Goal: Task Accomplishment & Management: Complete application form

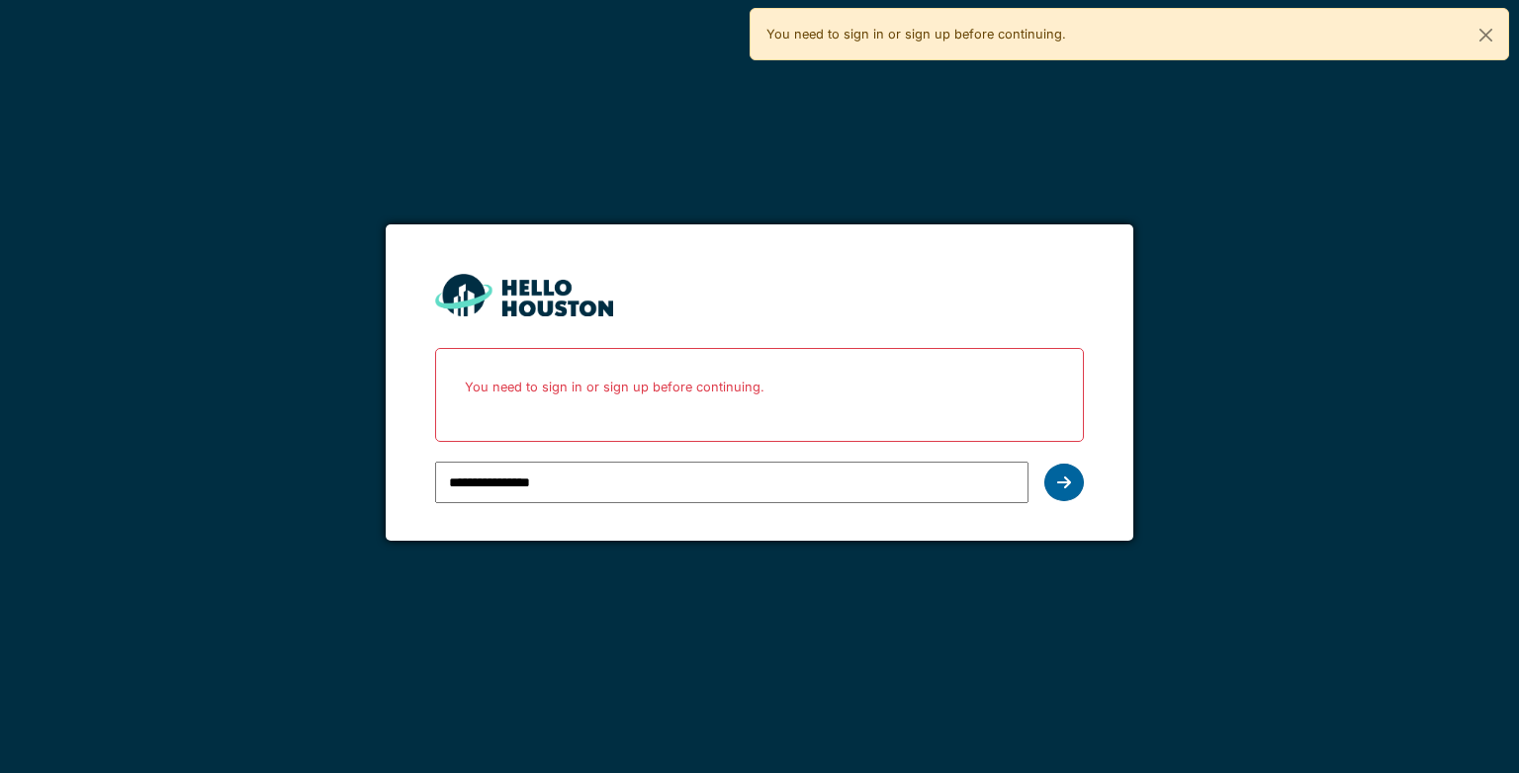
click at [1059, 485] on icon at bounding box center [1064, 483] width 14 height 16
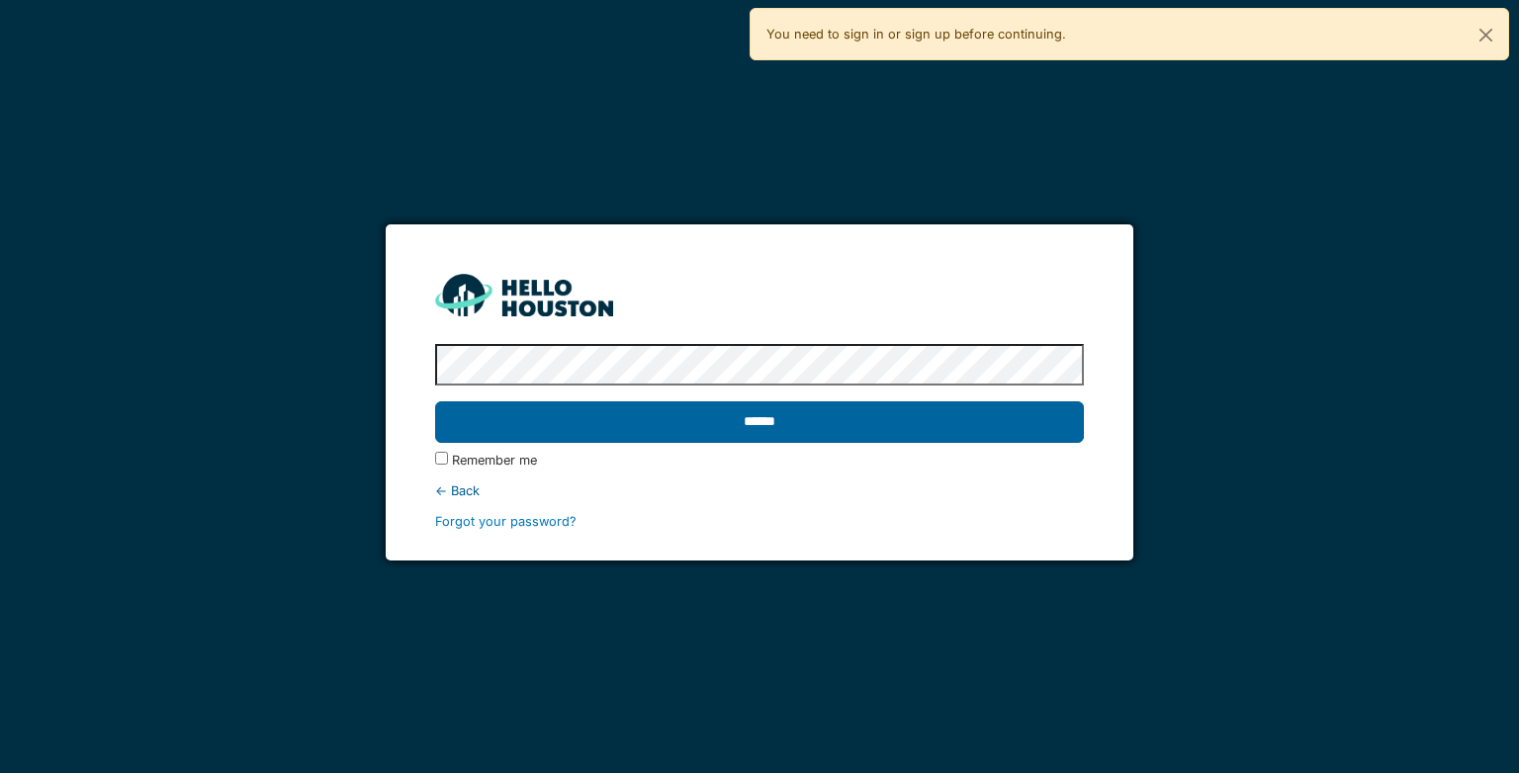
click at [823, 425] on input "******" at bounding box center [759, 422] width 648 height 42
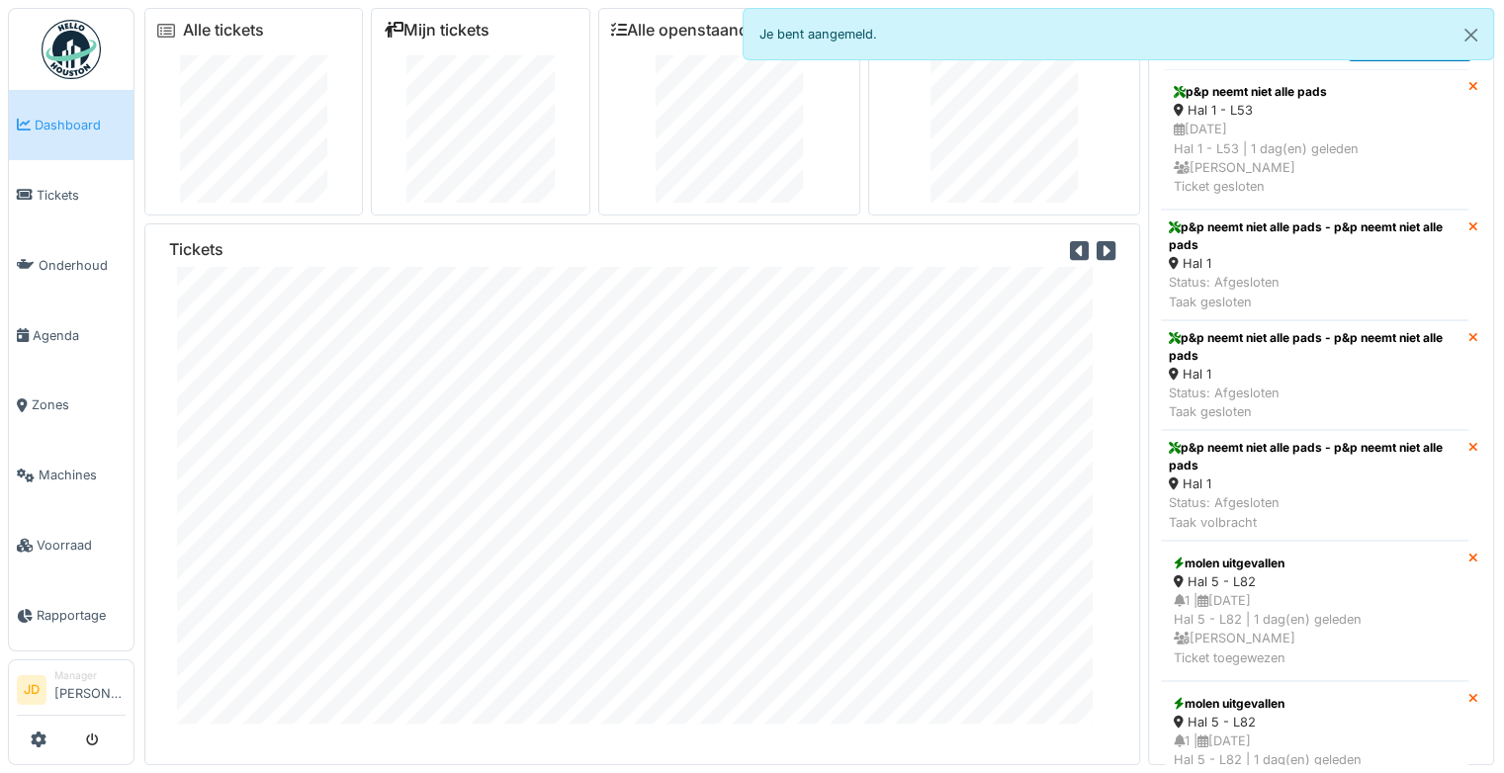
click at [396, 27] on icon at bounding box center [394, 30] width 20 height 16
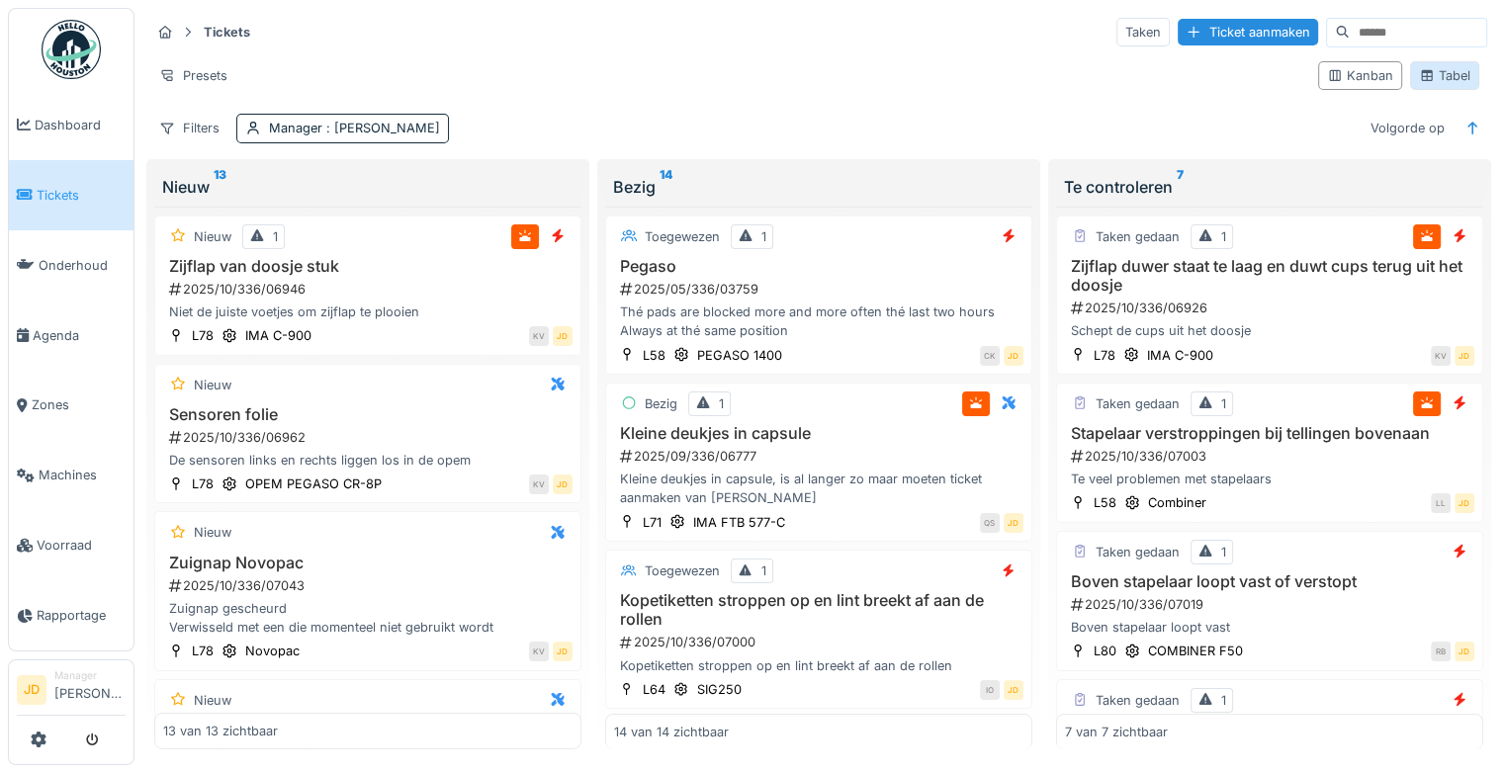
click at [1424, 78] on div "Tabel" at bounding box center [1444, 75] width 51 height 19
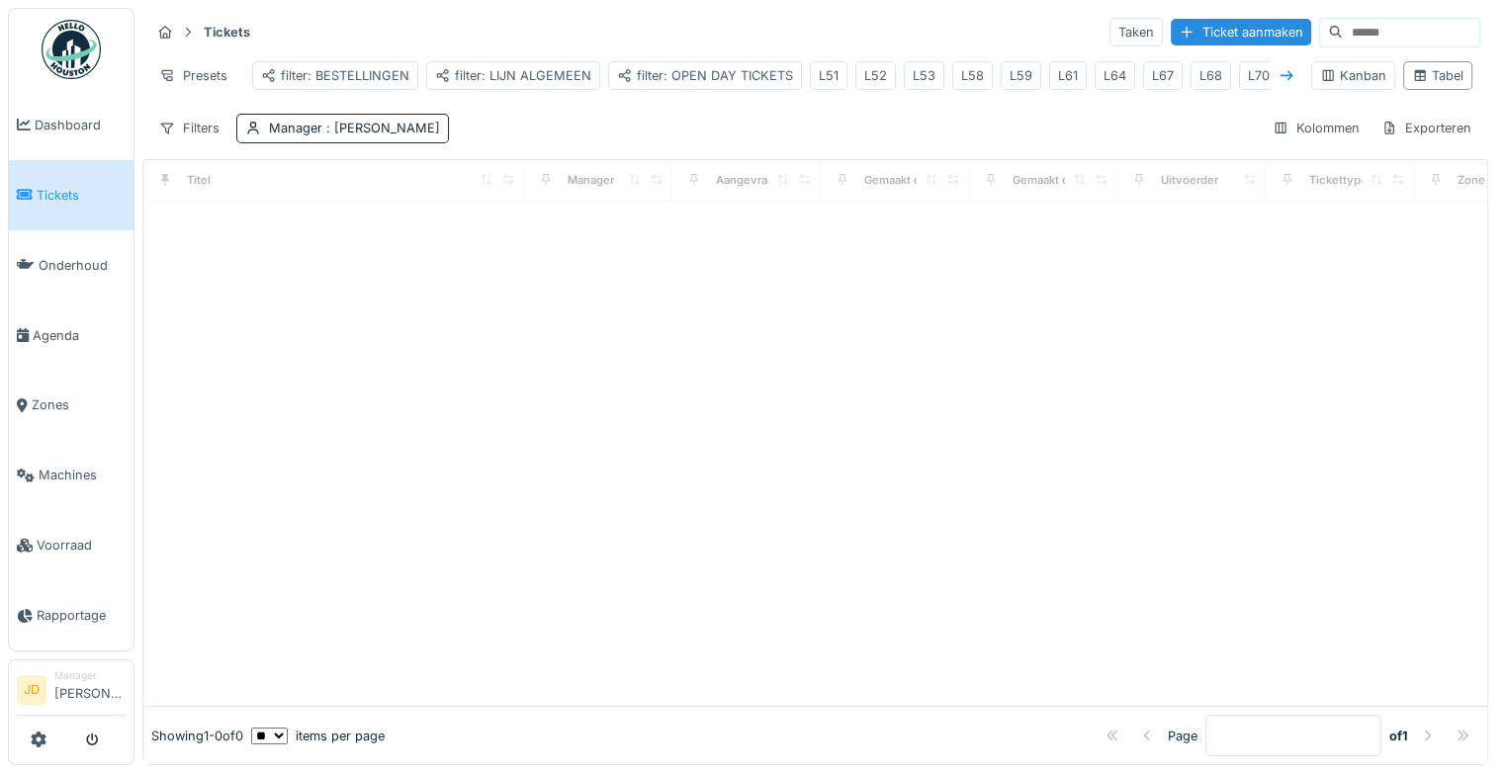
click at [1279, 76] on icon at bounding box center [1287, 75] width 16 height 13
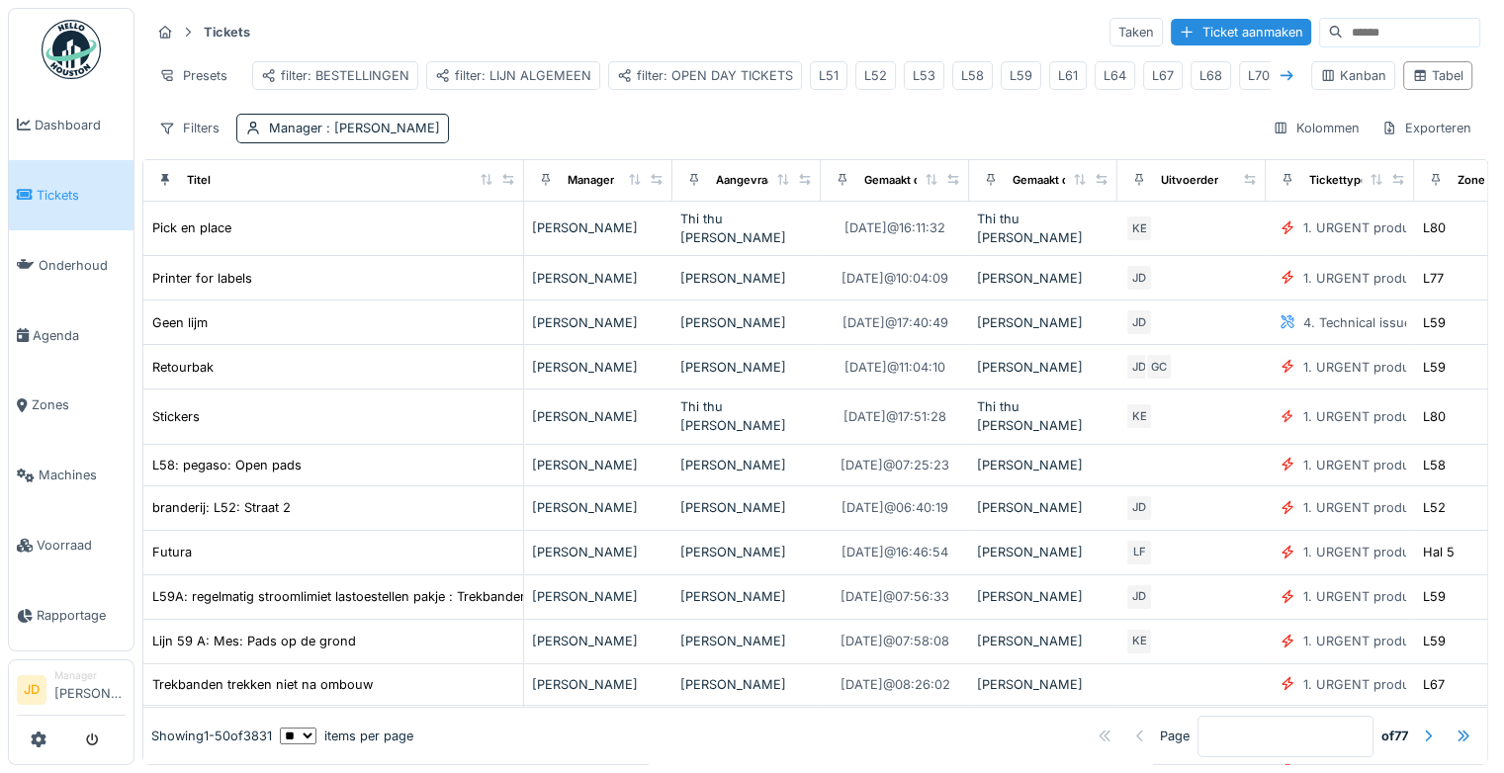
scroll to position [0, 198]
click at [1170, 76] on div "L72" at bounding box center [1178, 75] width 22 height 19
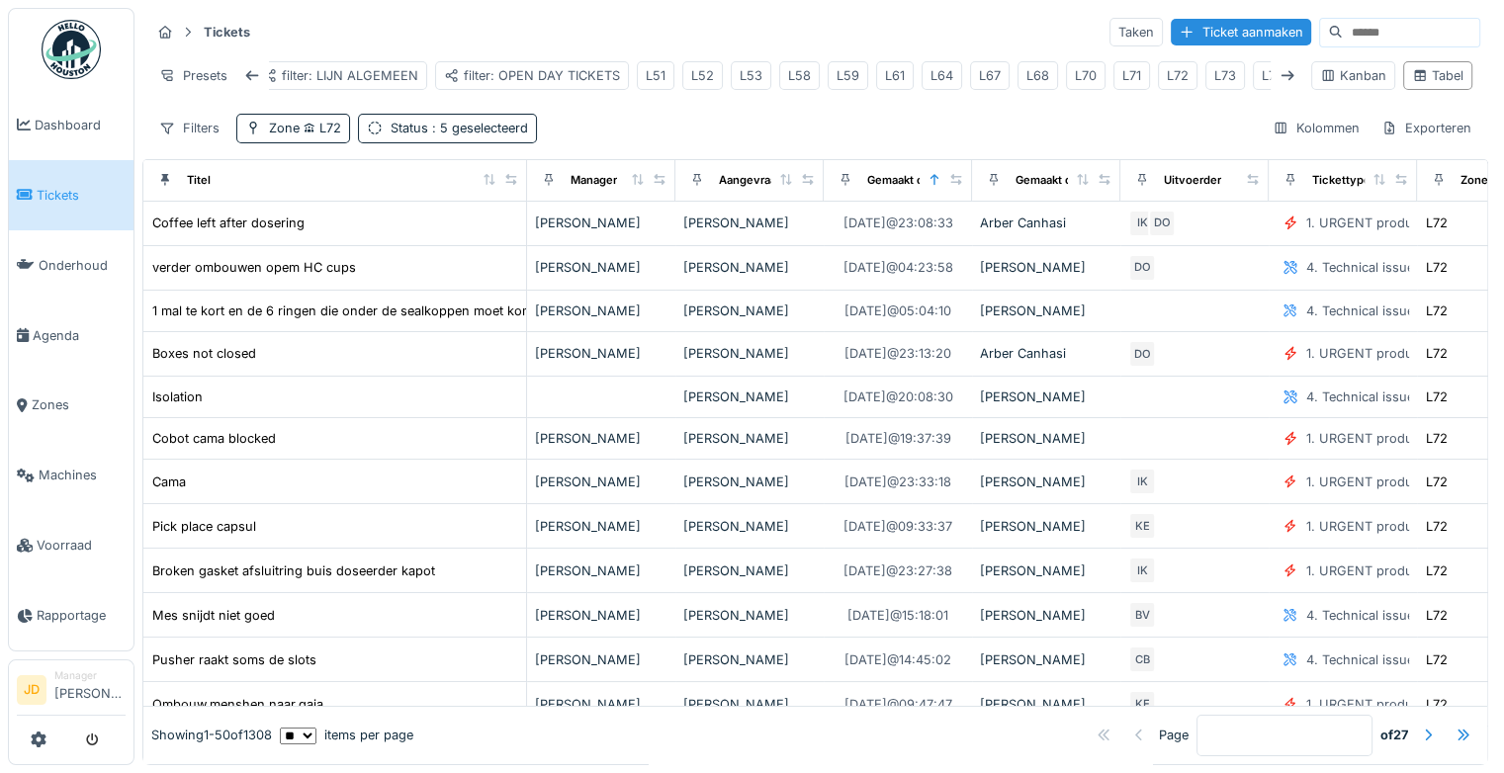
drag, startPoint x: 270, startPoint y: 188, endPoint x: 505, endPoint y: 176, distance: 235.6
click at [505, 176] on th "Titel" at bounding box center [335, 181] width 384 height 42
click at [1279, 77] on icon at bounding box center [1287, 75] width 16 height 13
click at [1111, 80] on div "L77" at bounding box center [1121, 75] width 21 height 19
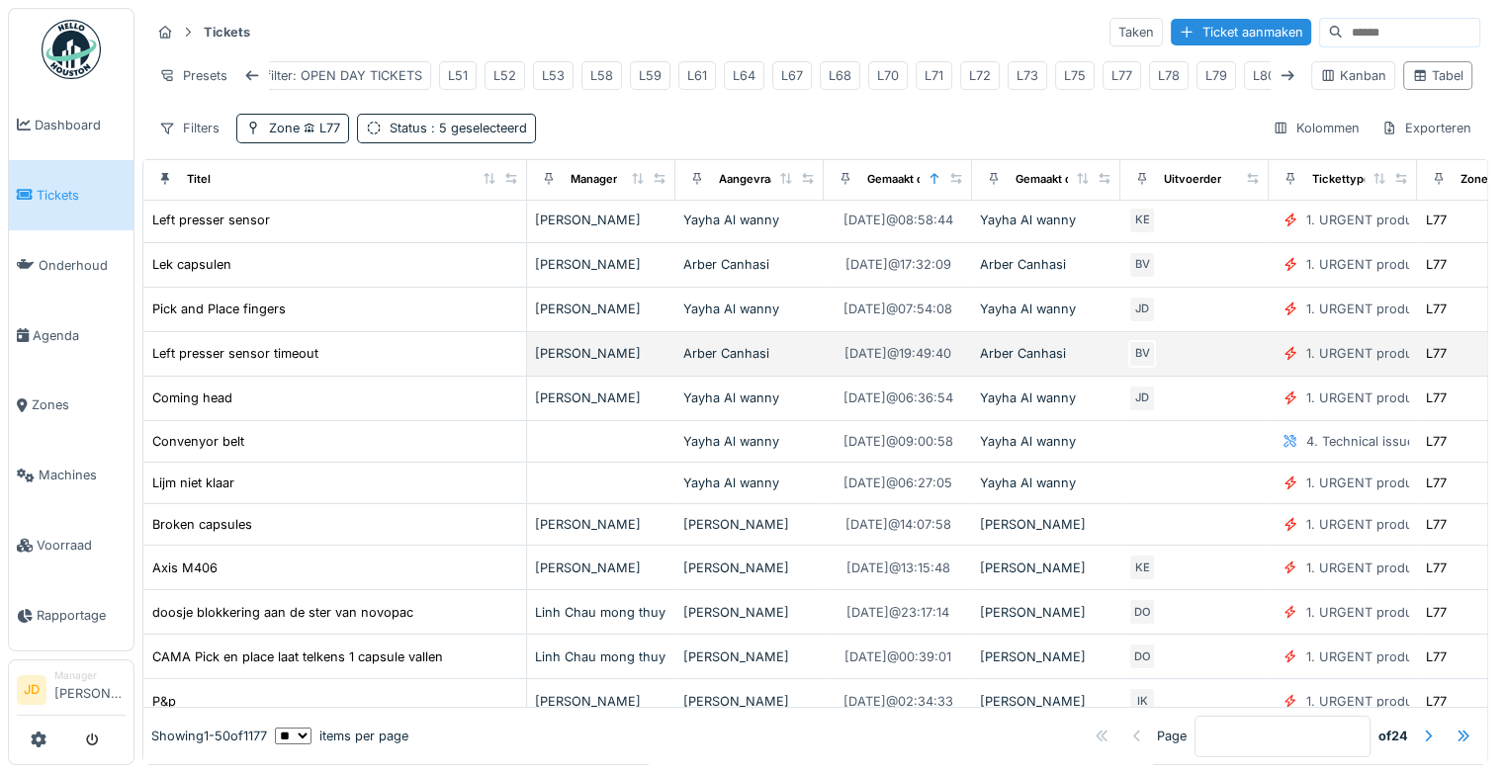
scroll to position [0, 0]
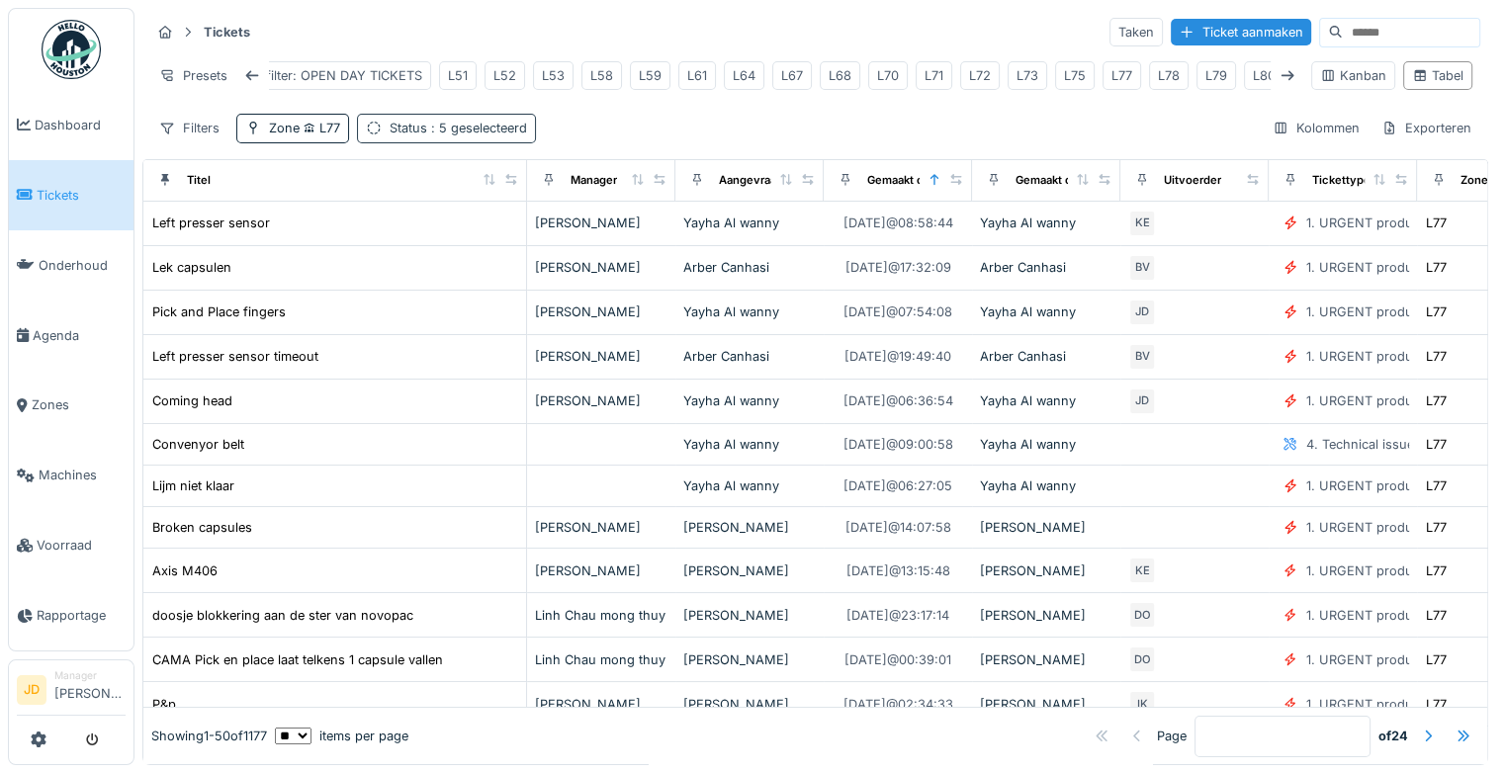
click at [454, 135] on span ": 5 geselecteerd" at bounding box center [477, 128] width 100 height 15
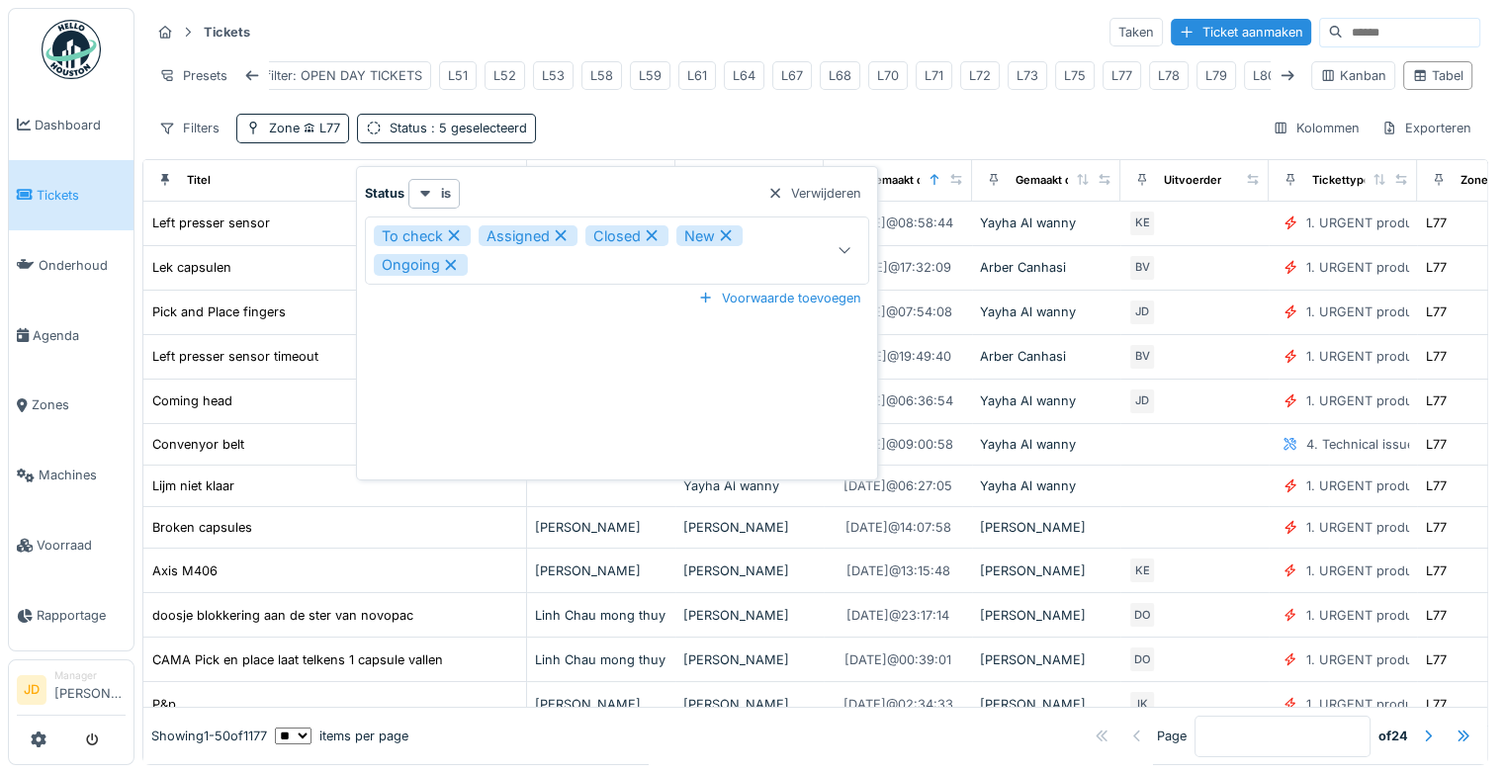
click at [497, 252] on div "To check Assigned Closed New Ongoing" at bounding box center [585, 250] width 422 height 50
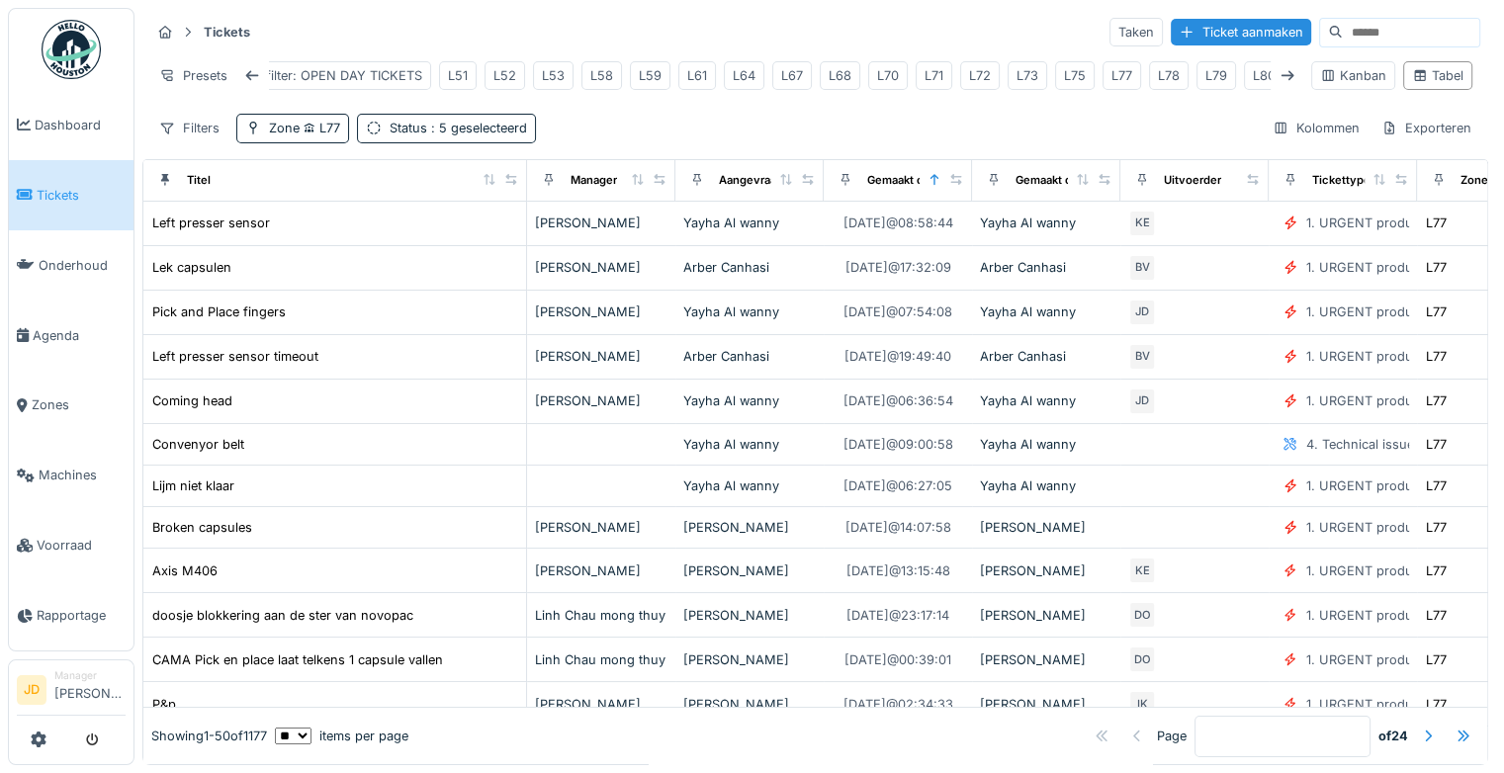
click at [649, 127] on div "Tickets Taken Ticket aanmaken Presets filter: BESTELLINGEN filter: LIJN ALGEMEE…" at bounding box center [815, 79] width 1346 height 143
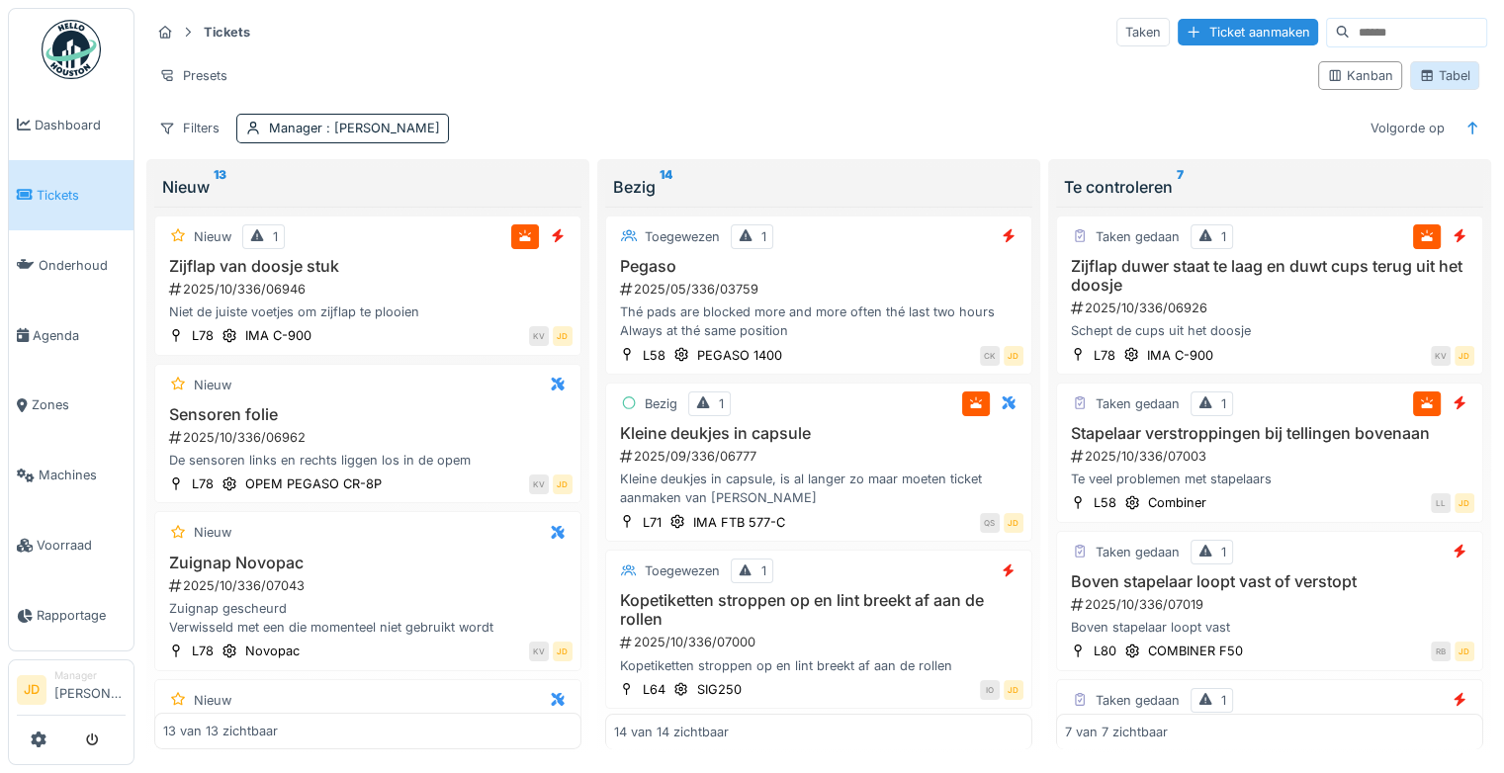
click at [1419, 73] on icon at bounding box center [1427, 75] width 16 height 13
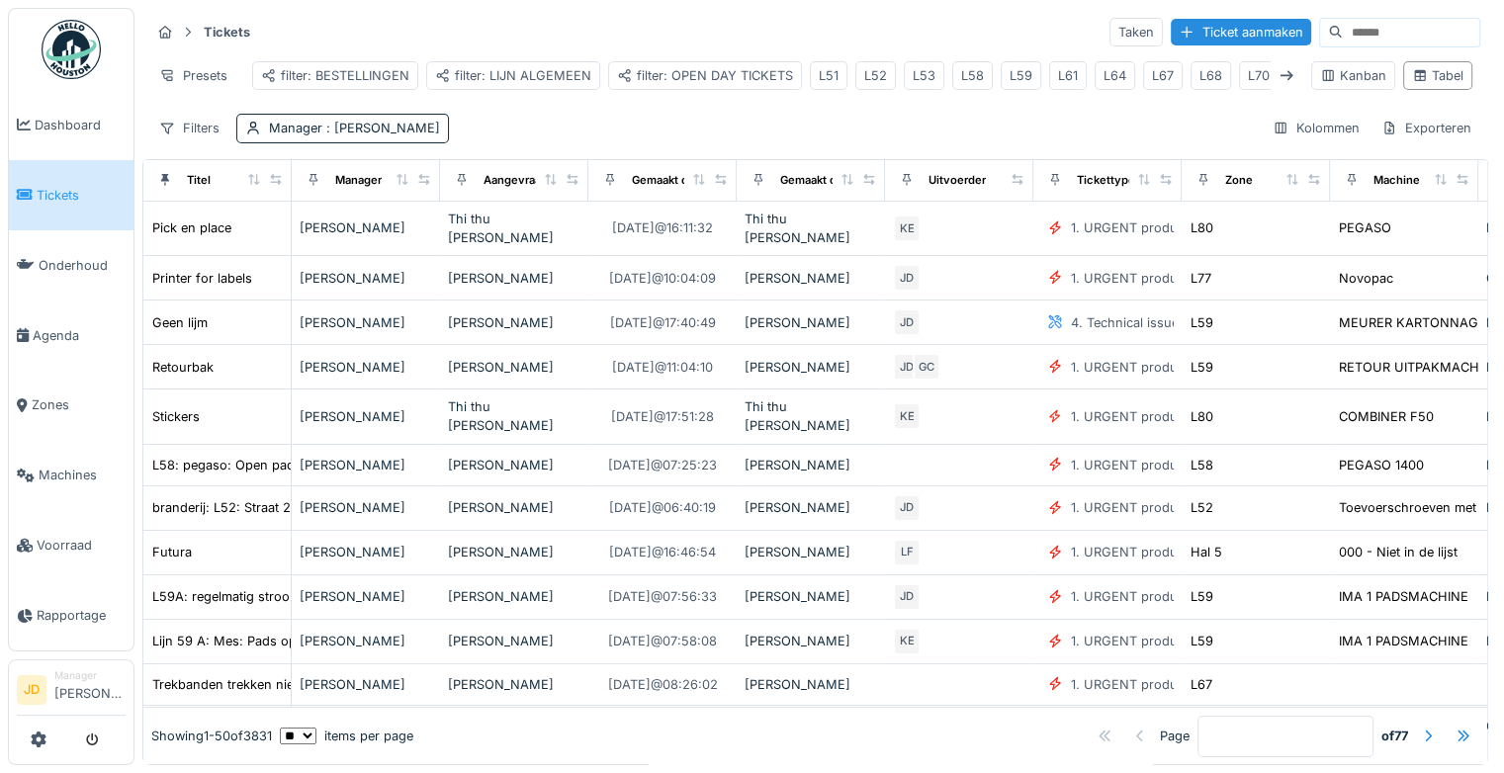
click at [80, 190] on span "Tickets" at bounding box center [81, 195] width 89 height 19
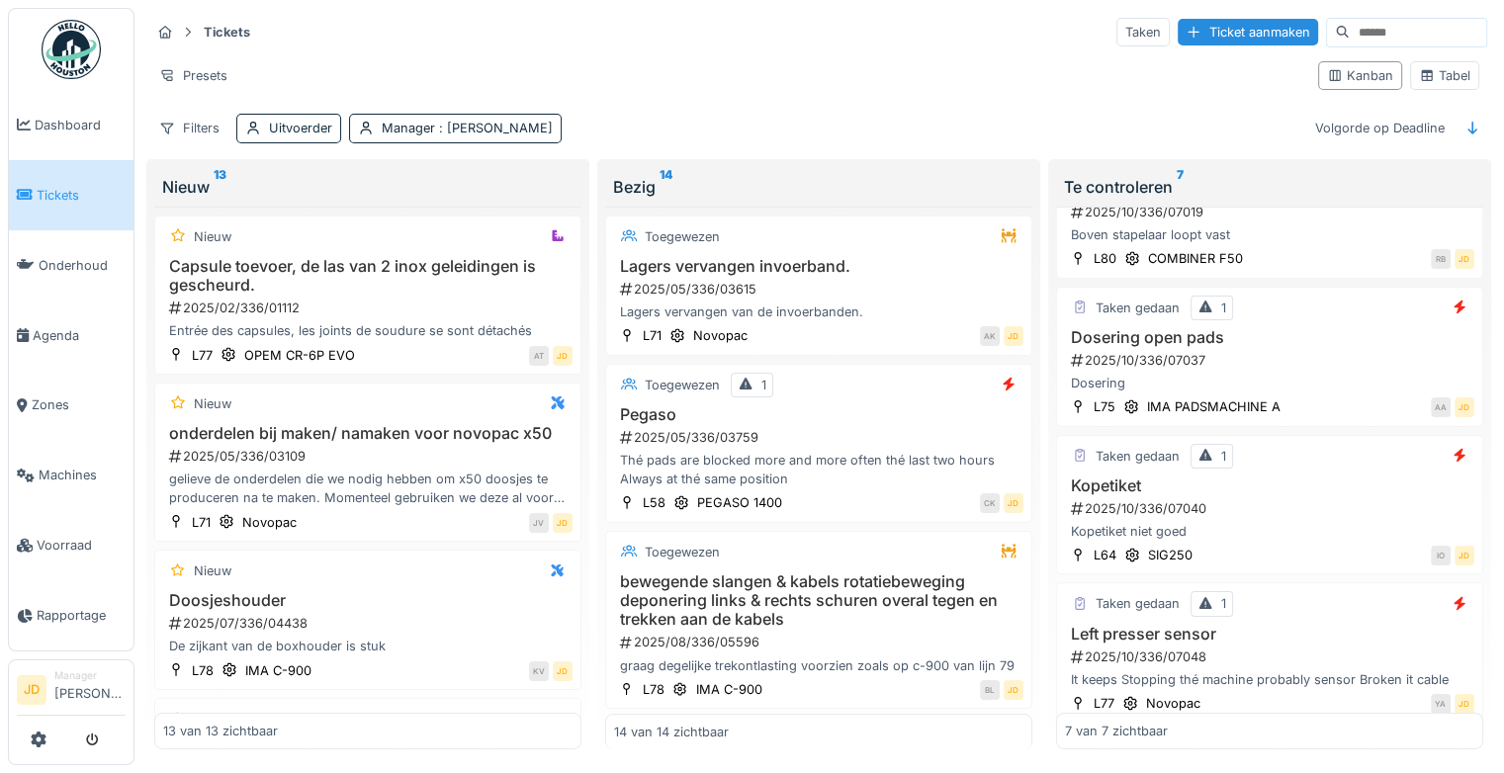
scroll to position [396, 0]
click at [1445, 64] on div "Tabel" at bounding box center [1444, 75] width 69 height 29
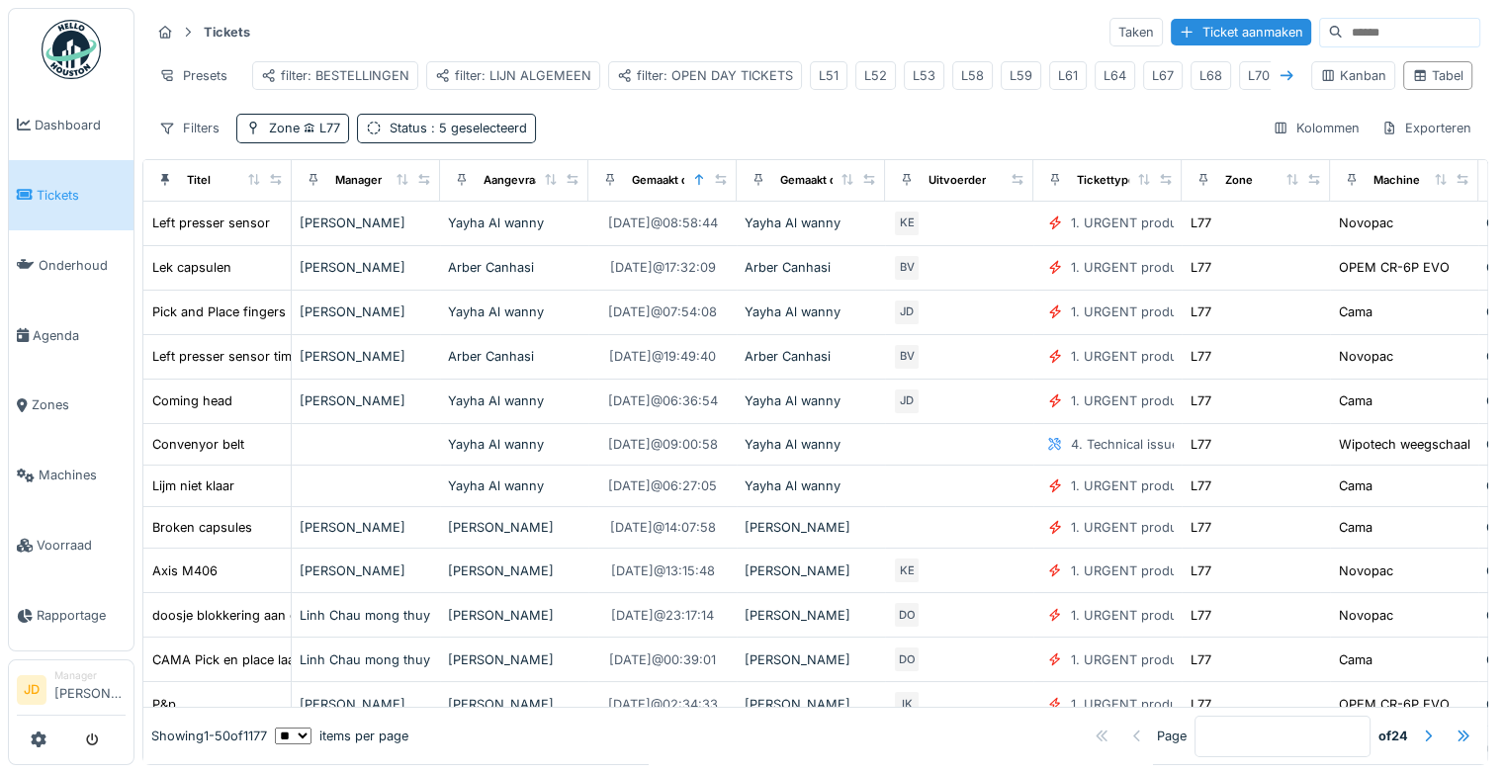
click at [1279, 70] on icon at bounding box center [1287, 75] width 16 height 13
click at [298, 137] on div "Zone L77" at bounding box center [304, 128] width 71 height 19
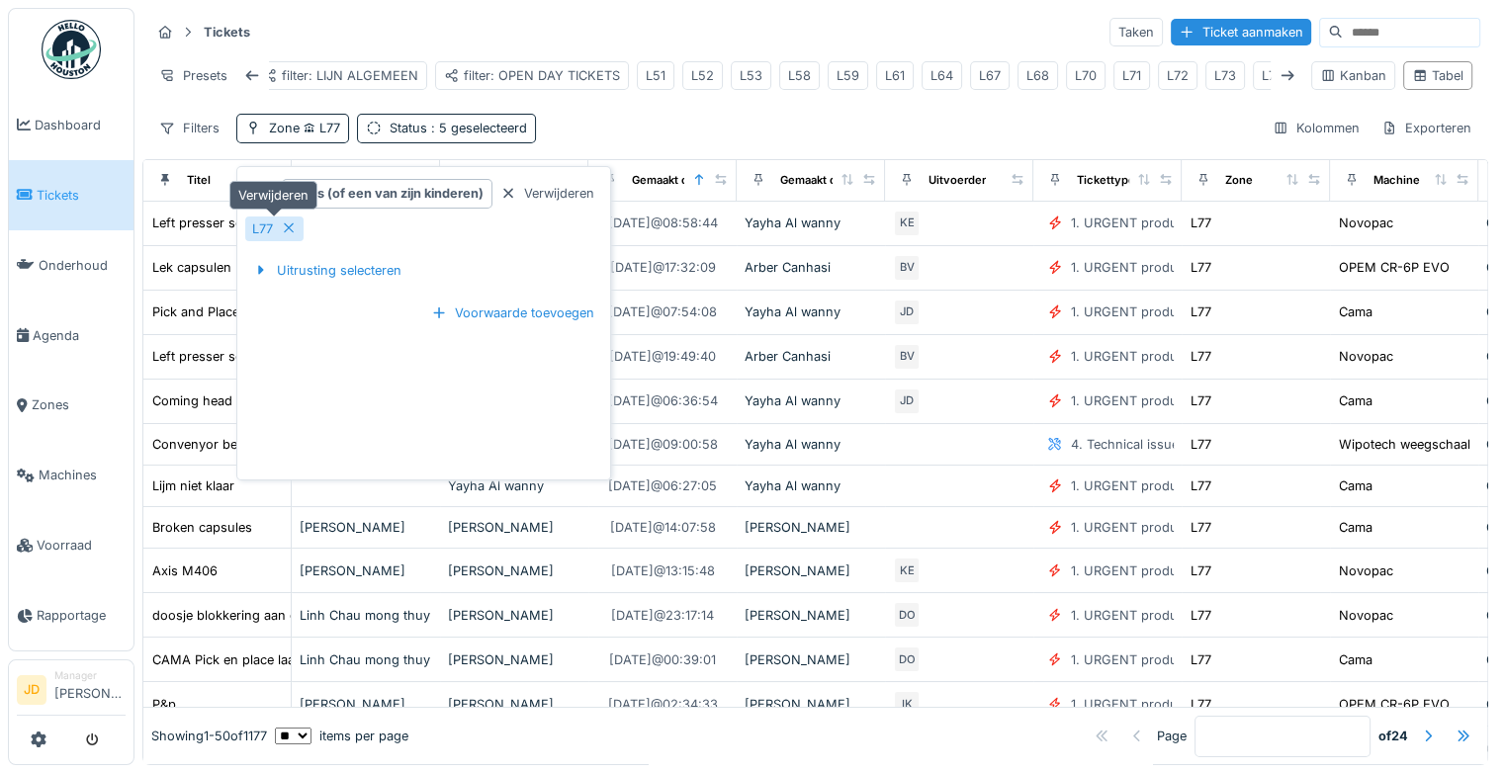
click at [287, 226] on icon at bounding box center [289, 228] width 10 height 10
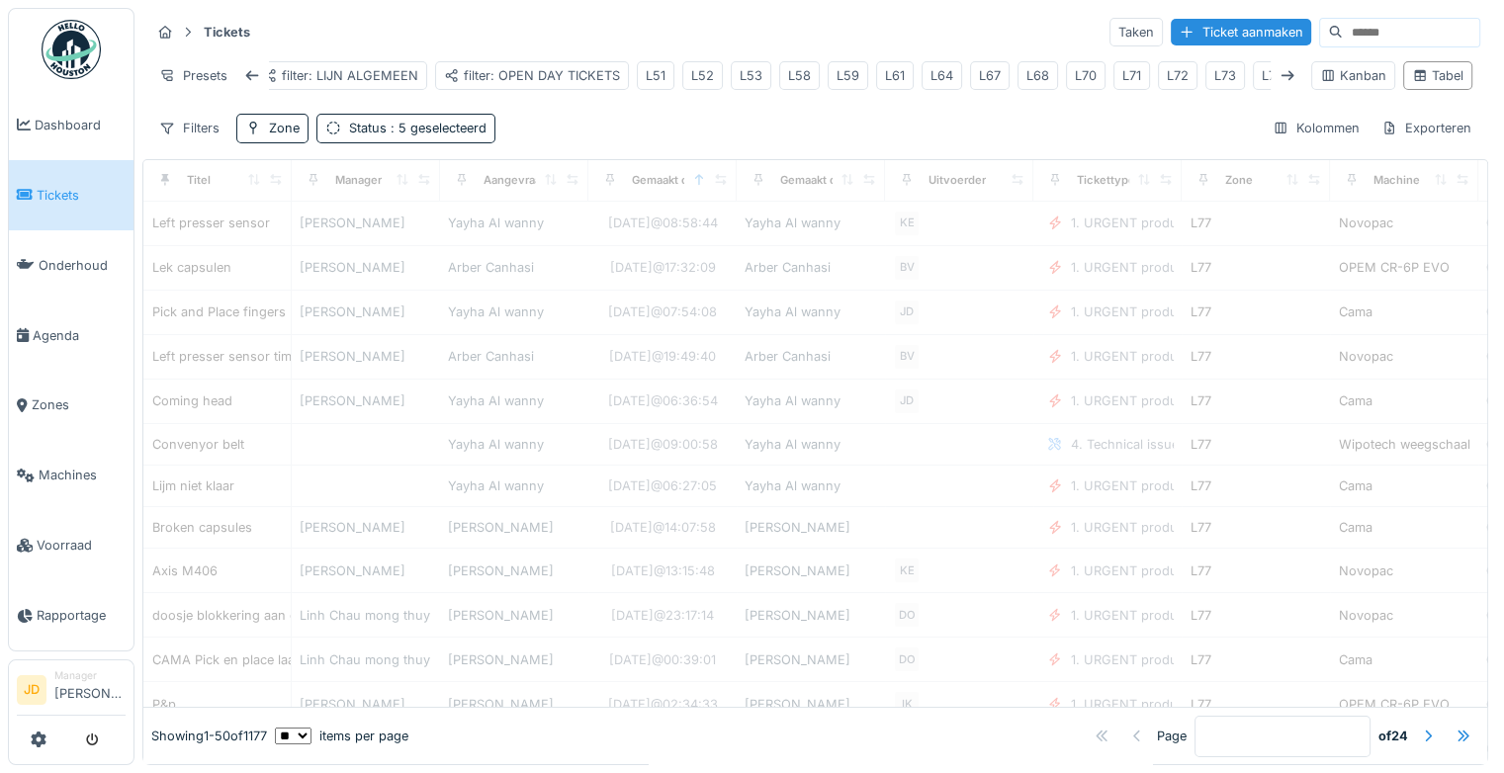
click at [647, 129] on div "Filters Zone Status : 5 geselecteerd Kolommen Exporteren" at bounding box center [815, 128] width 1330 height 29
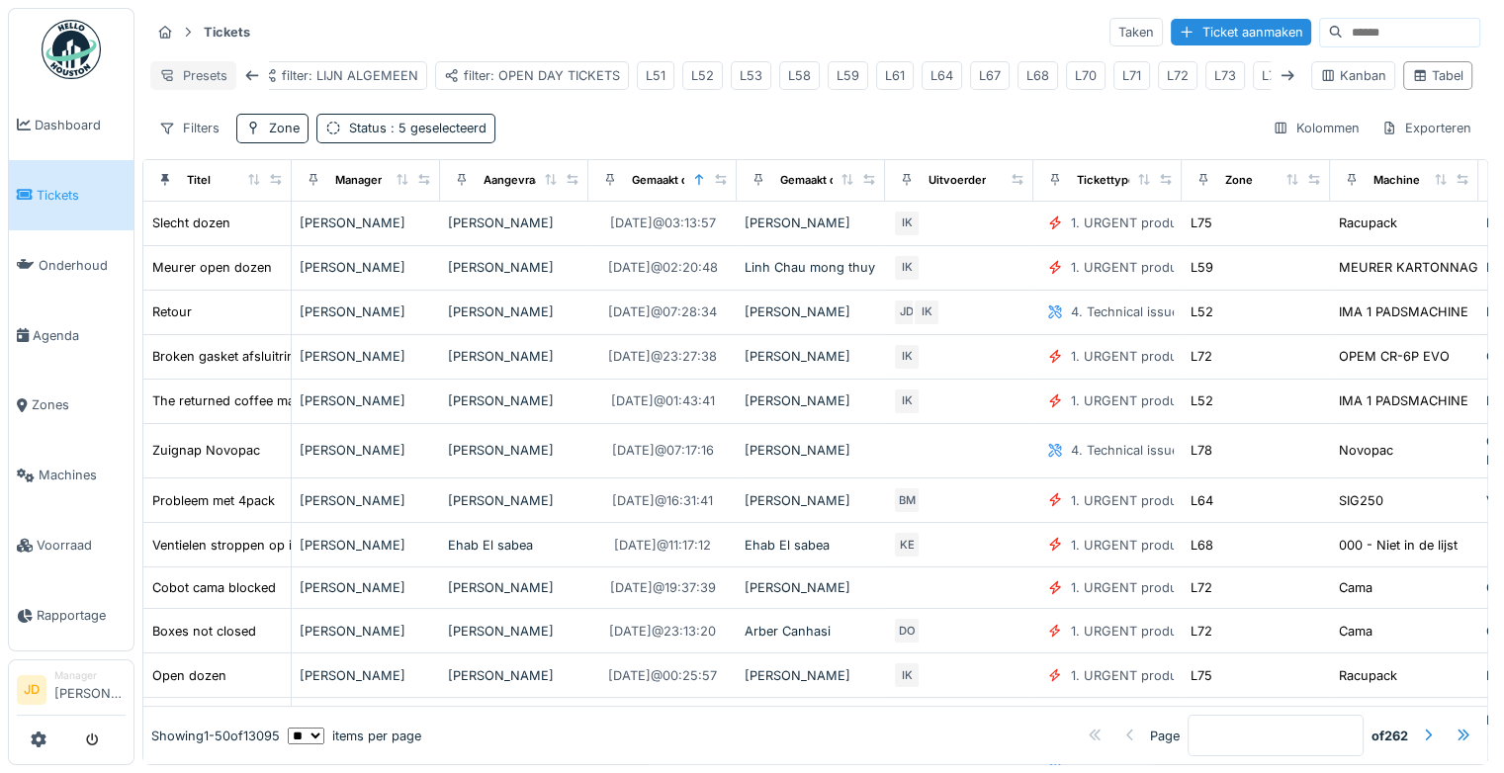
click at [190, 77] on div "Presets" at bounding box center [193, 75] width 86 height 29
click at [705, 132] on div "Filters Zone Status : 5 geselecteerd Kolommen Exporteren" at bounding box center [815, 128] width 1330 height 29
click at [194, 142] on div "Filters" at bounding box center [189, 128] width 78 height 29
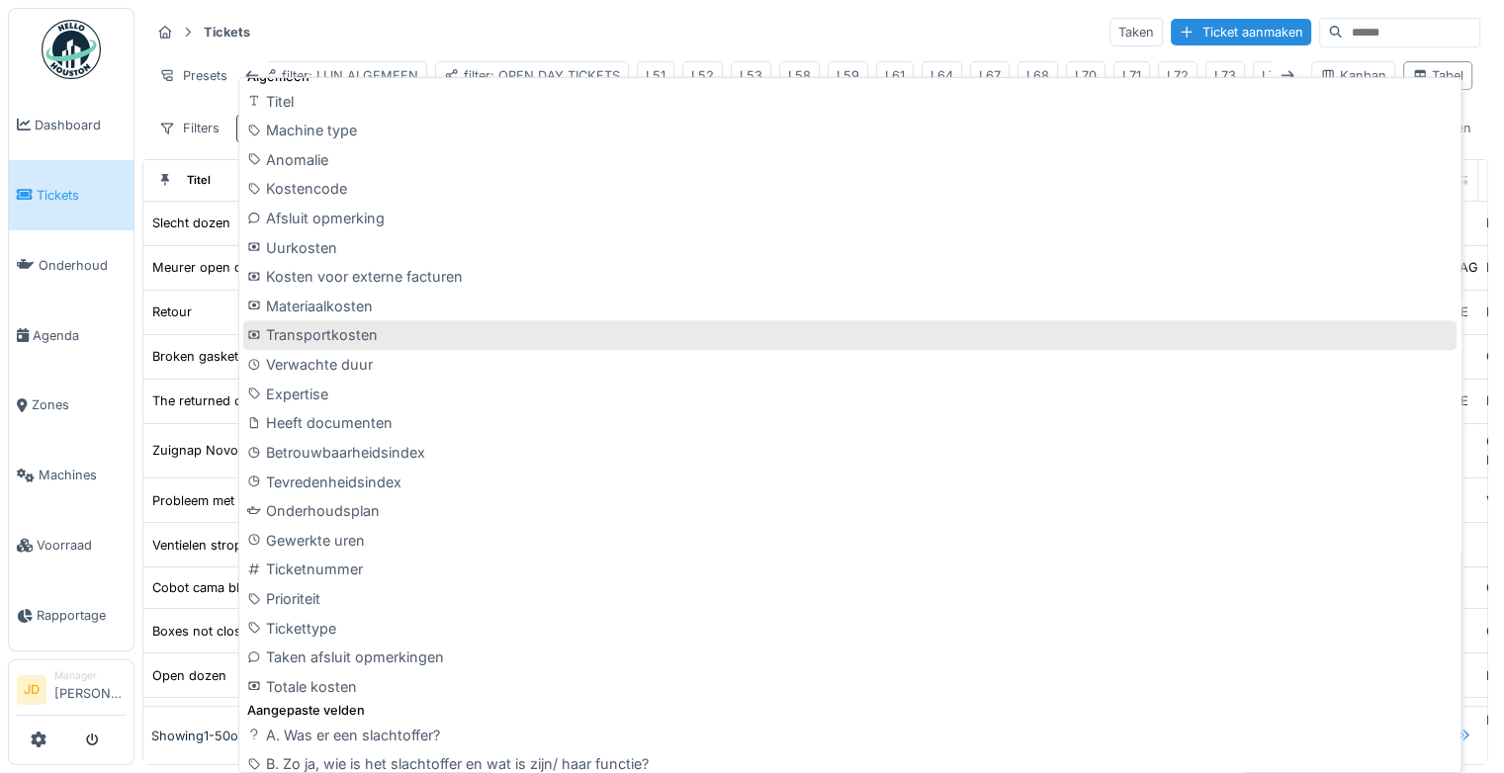
scroll to position [791, 0]
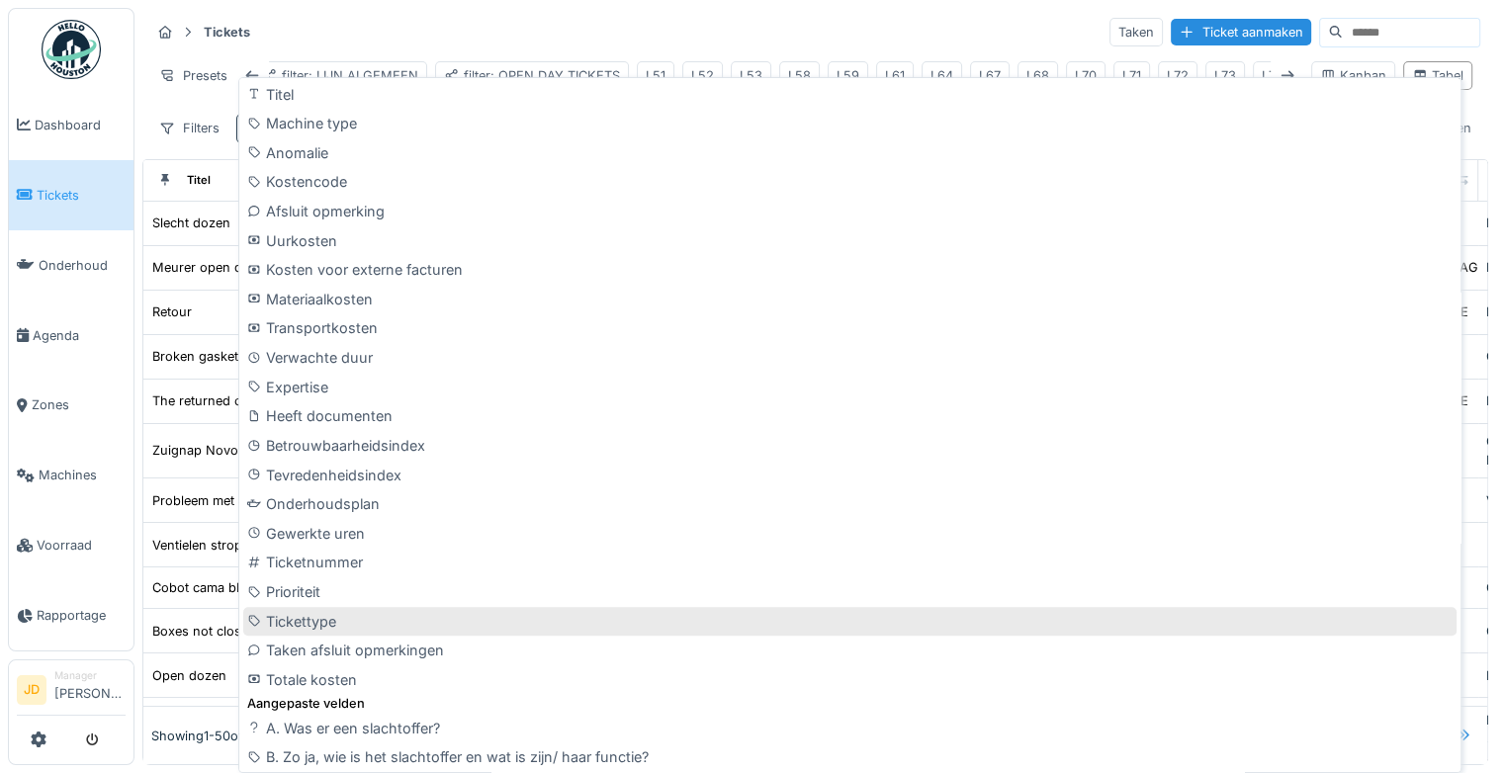
click at [418, 619] on div "Tickettype" at bounding box center [849, 622] width 1213 height 30
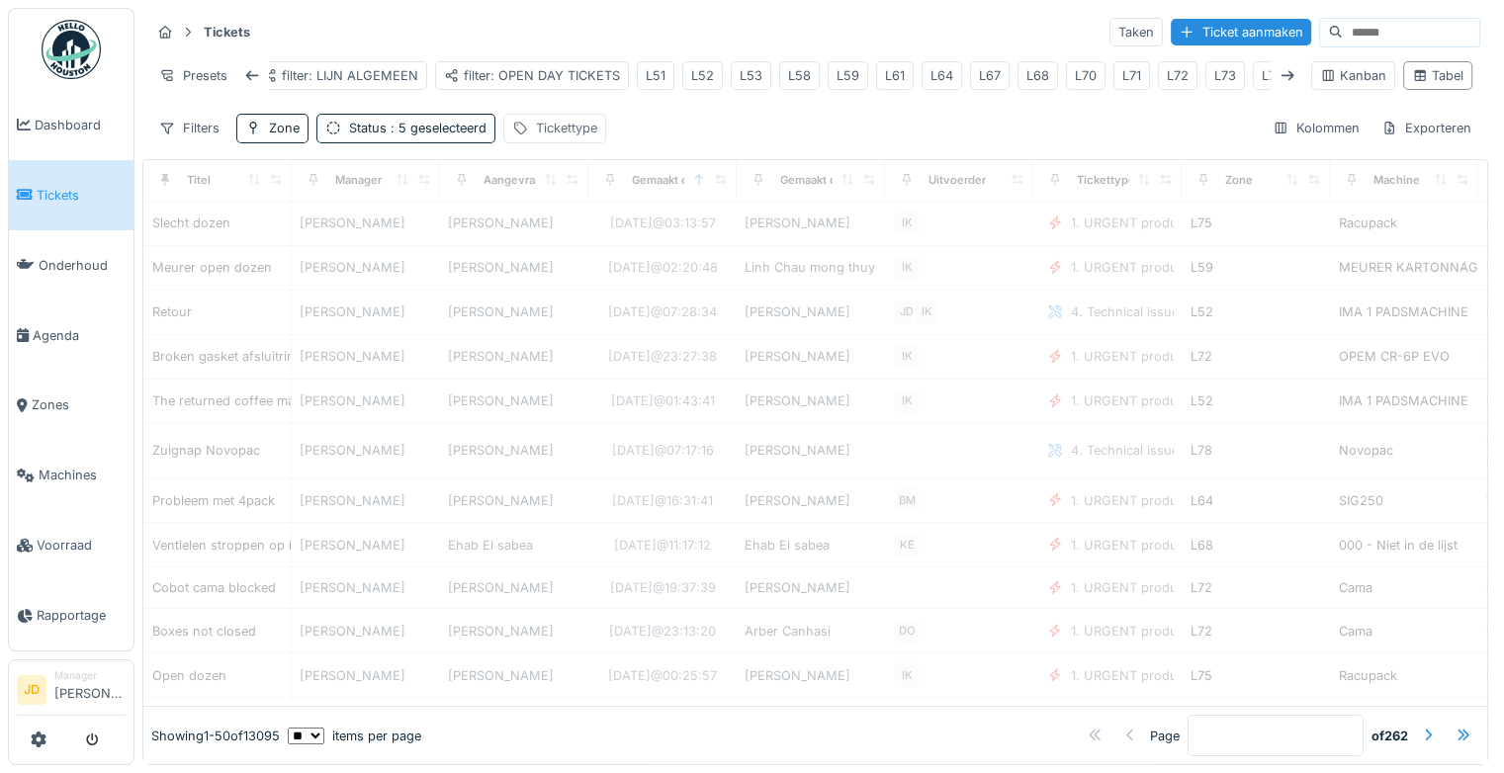
click at [562, 137] on div "Tickettype" at bounding box center [566, 128] width 61 height 19
click at [577, 247] on div "Tickettype" at bounding box center [627, 237] width 233 height 40
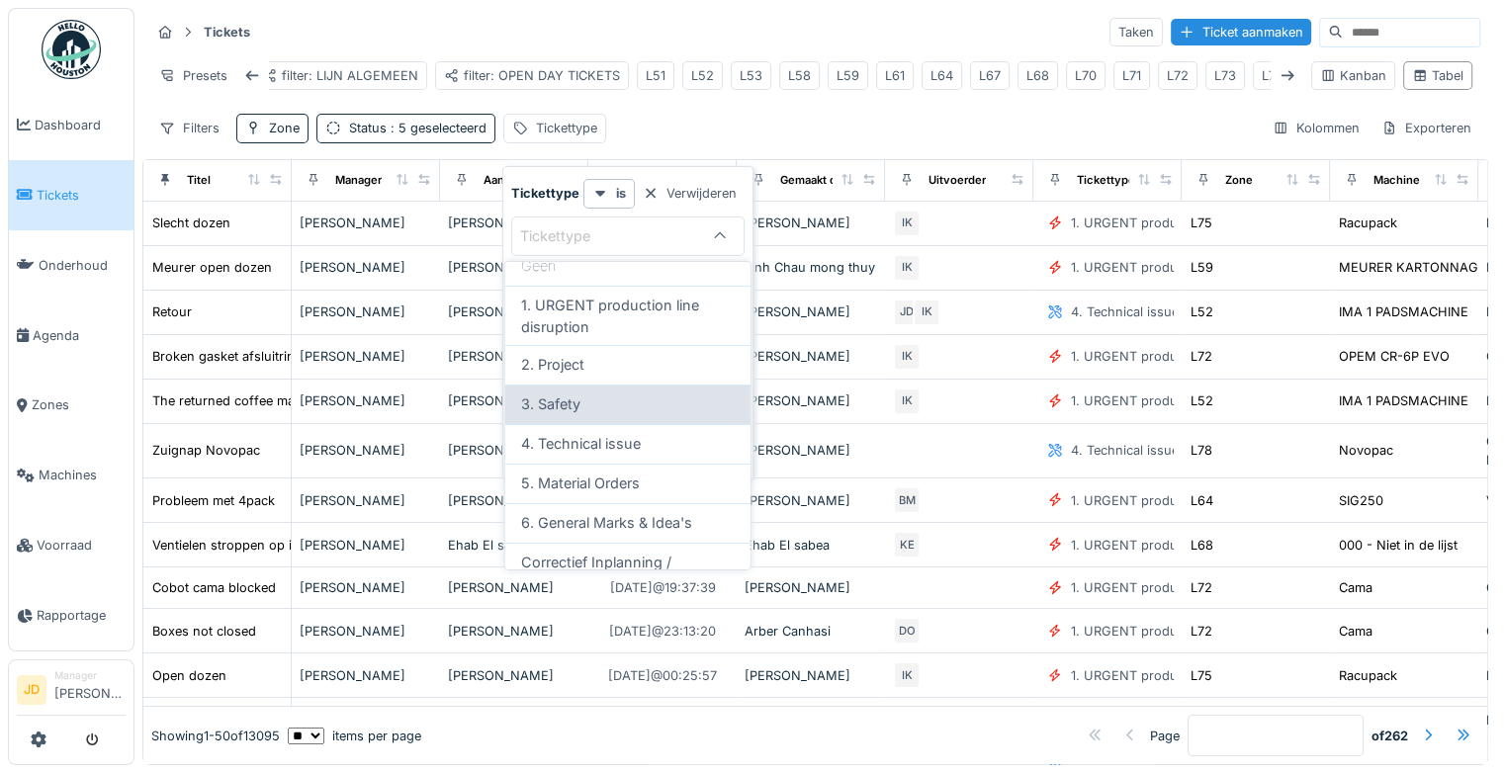
scroll to position [198, 0]
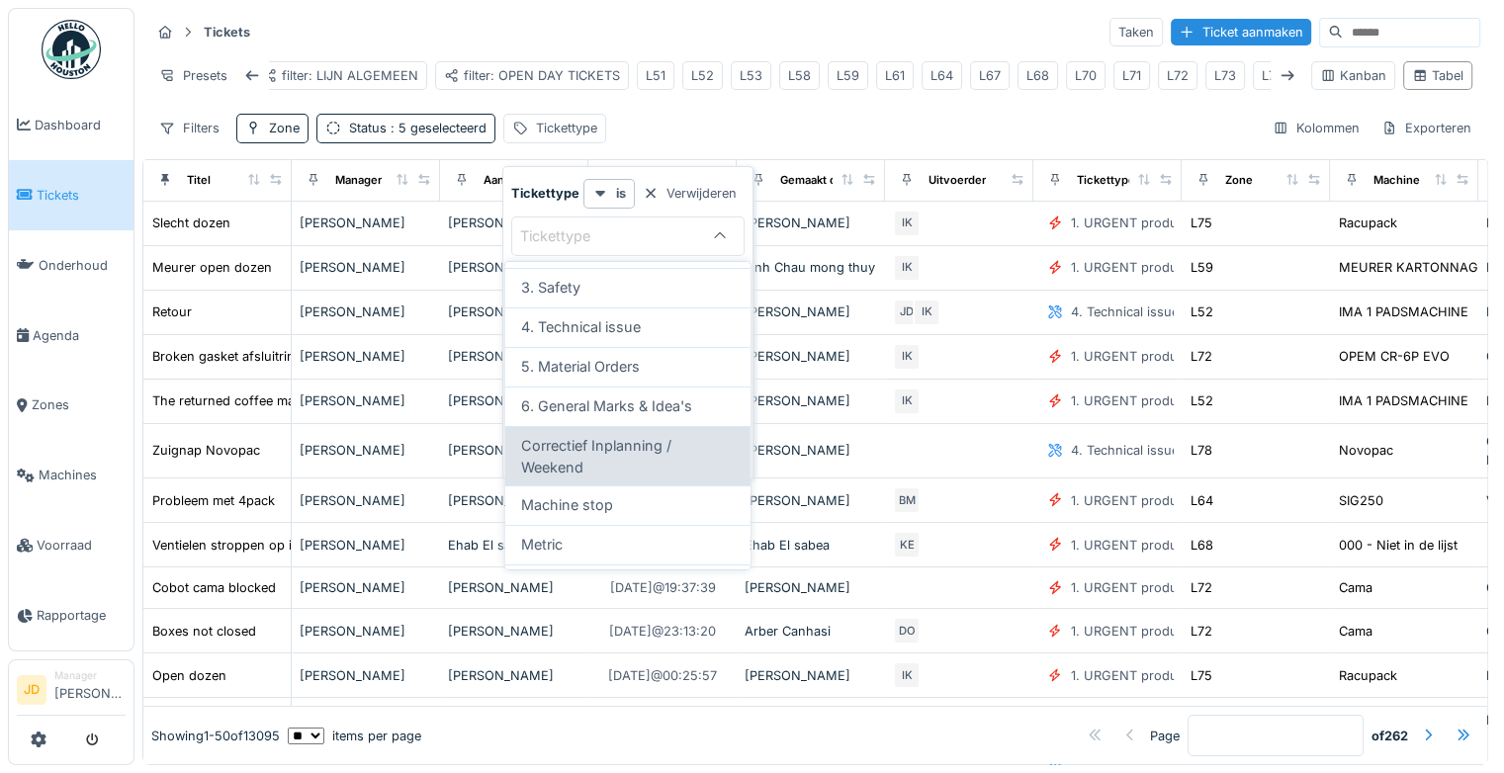
click at [661, 449] on span "Correctief Inplanning / Weekend" at bounding box center [628, 456] width 214 height 43
type input "****"
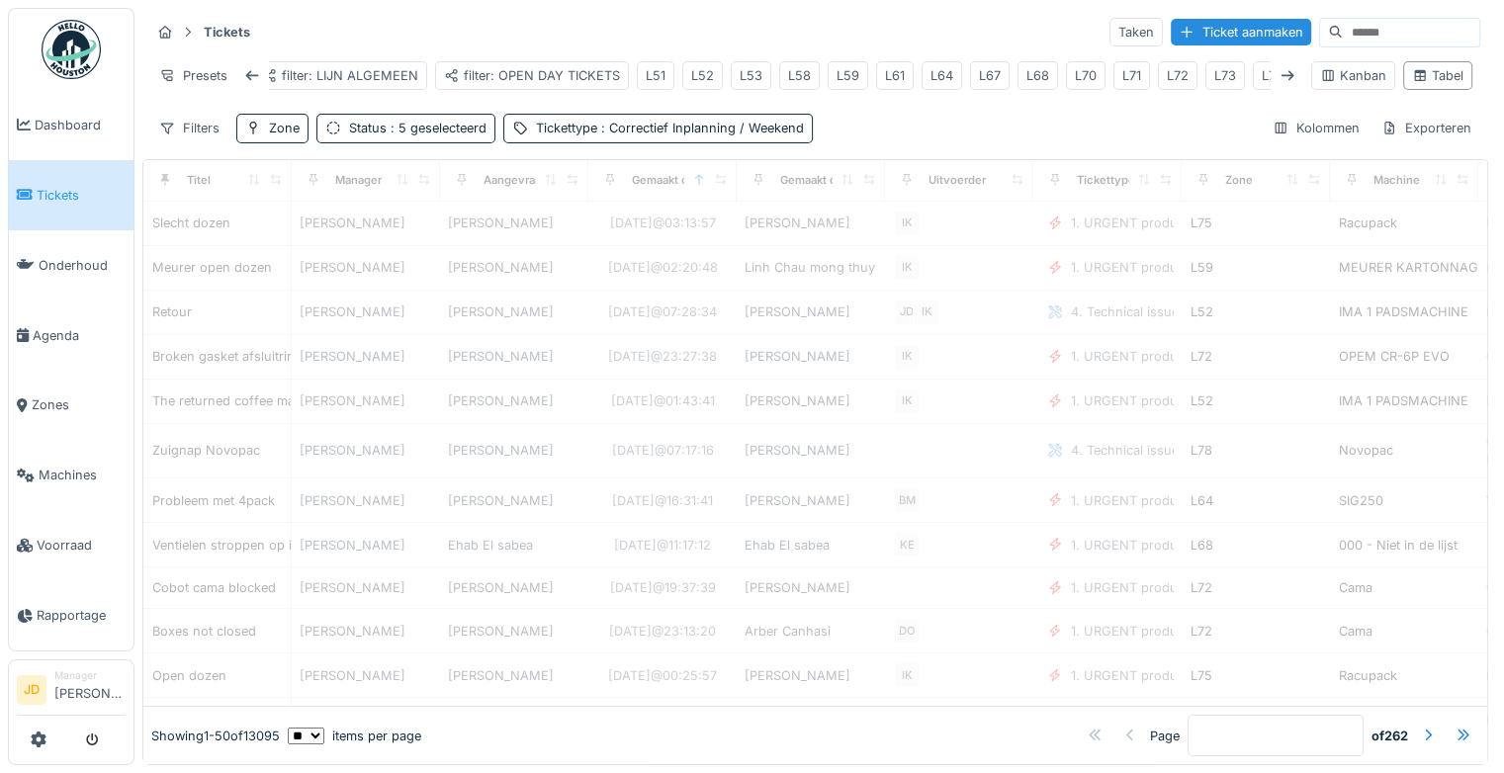
click at [885, 124] on div "Tickets Taken Ticket aanmaken Presets filter: BESTELLINGEN filter: LIJN ALGEMEE…" at bounding box center [815, 79] width 1346 height 143
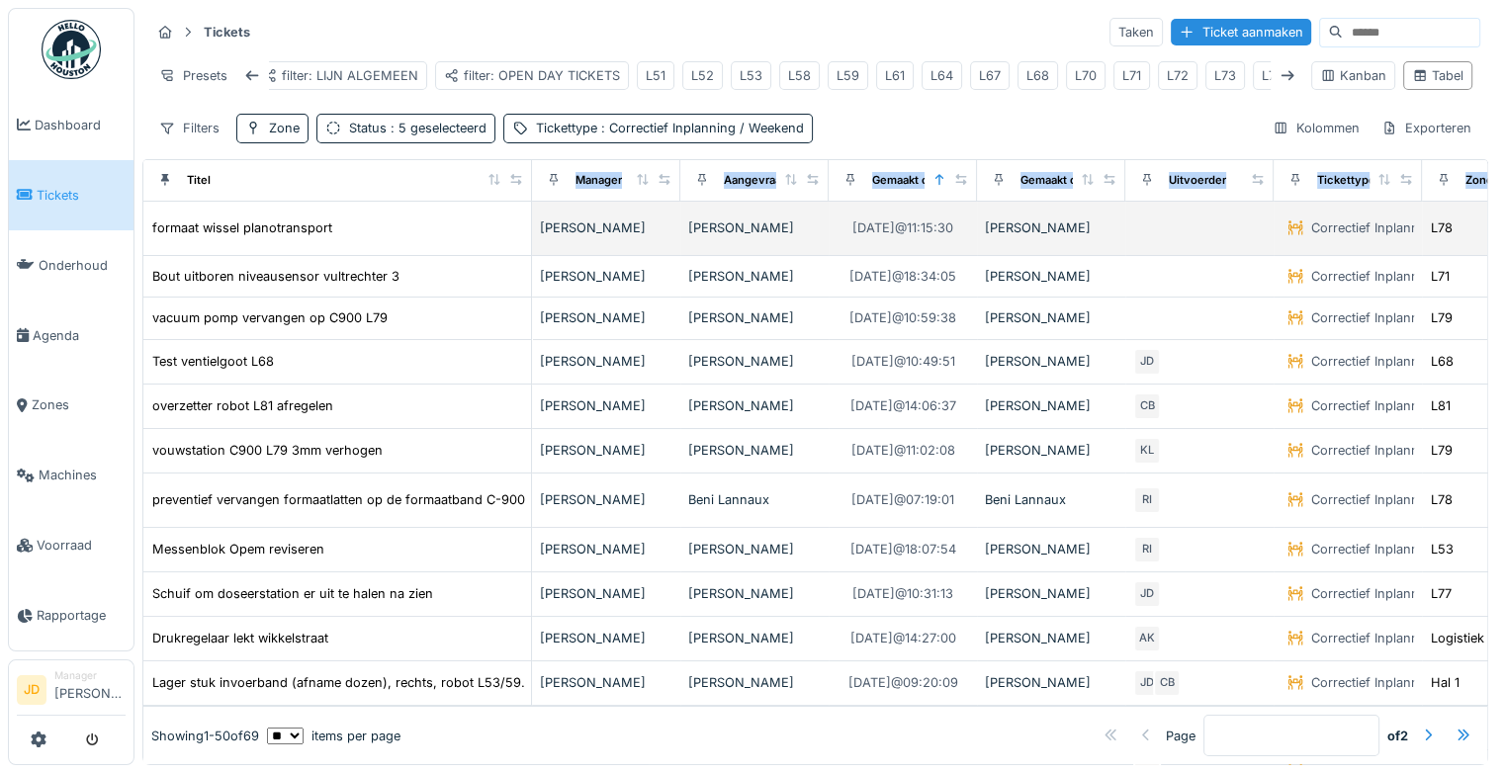
drag, startPoint x: 278, startPoint y: 198, endPoint x: 518, endPoint y: 223, distance: 241.6
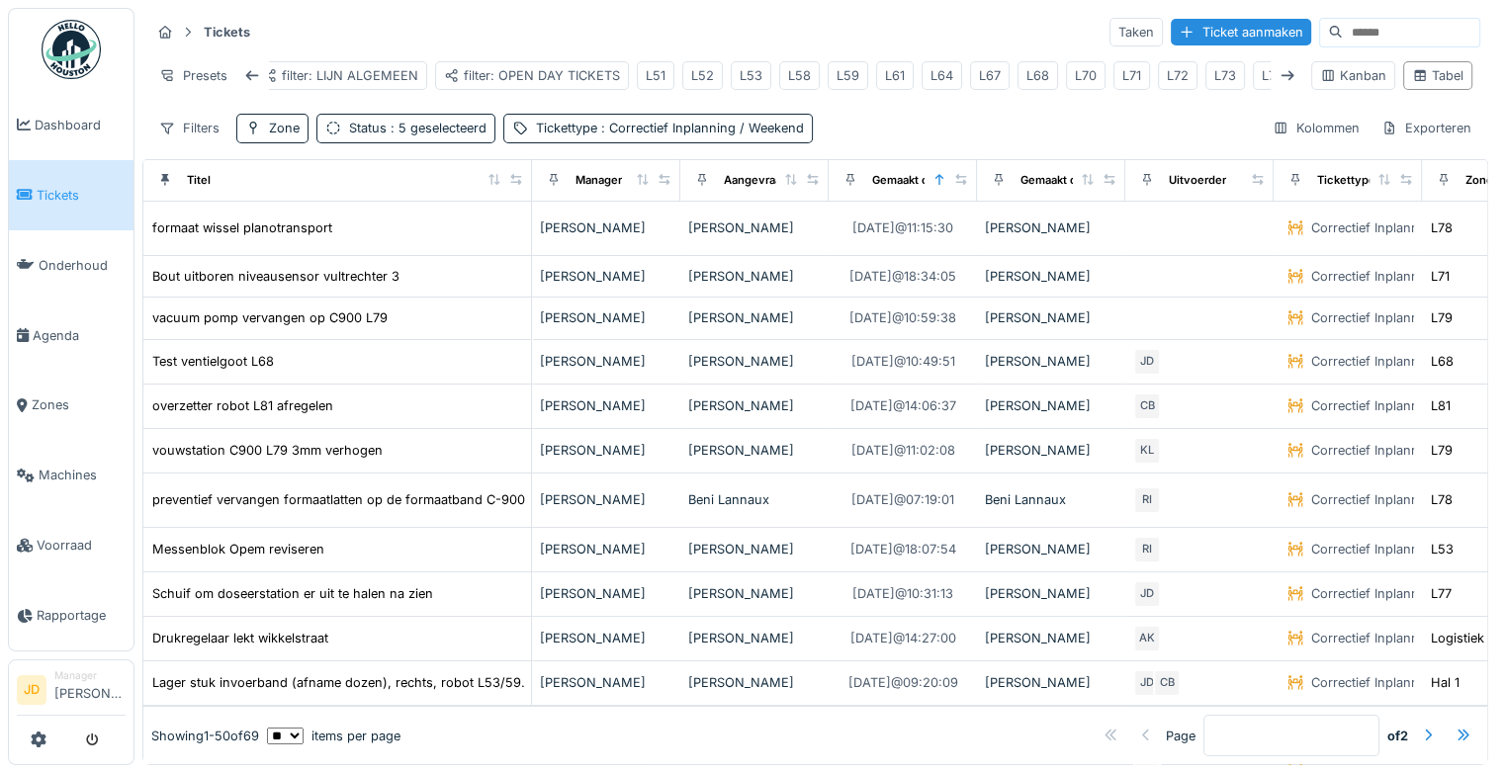
click at [927, 120] on div "Tickets Taken Ticket aanmaken Presets filter: BESTELLINGEN filter: LIJN ALGEMEE…" at bounding box center [815, 79] width 1346 height 143
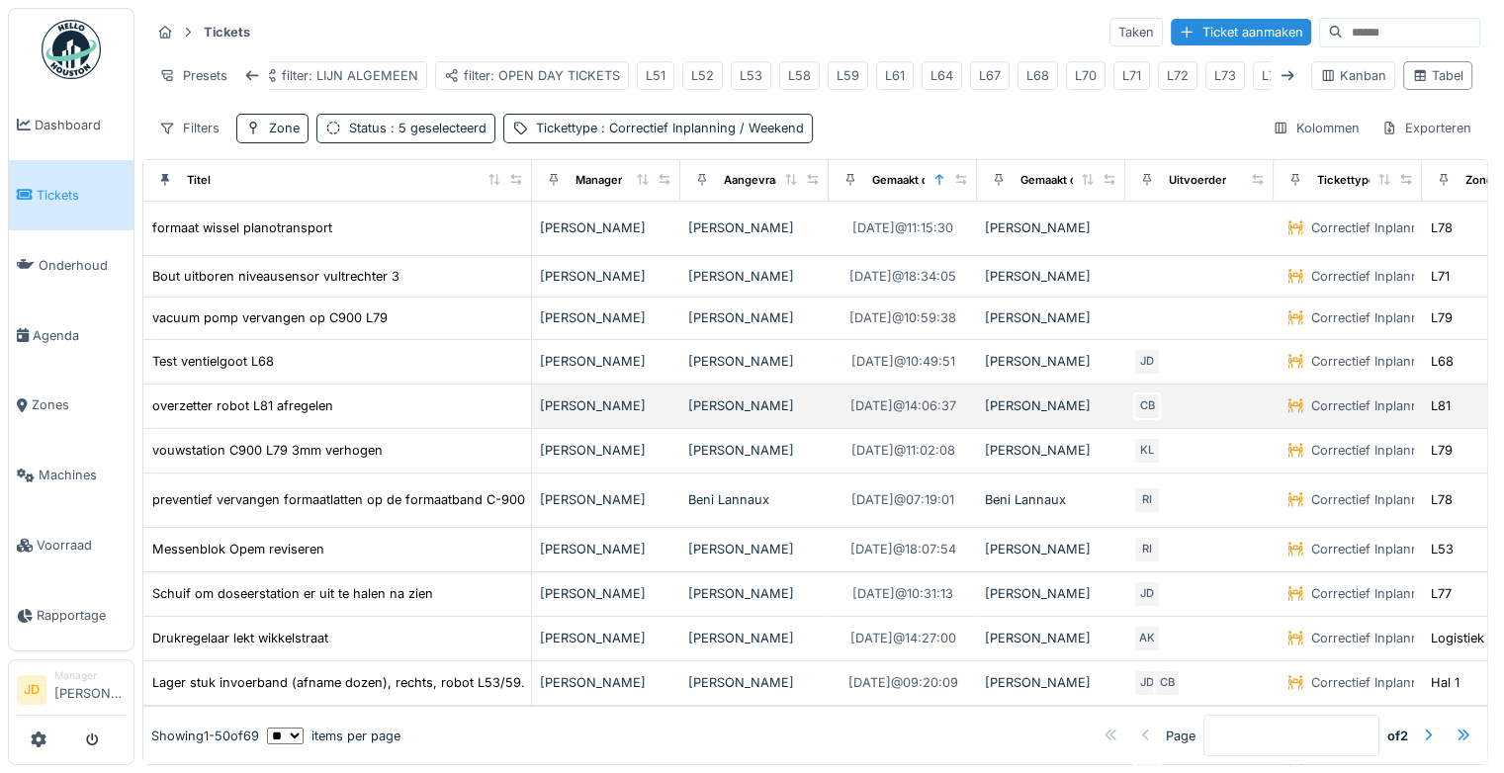
click at [444, 409] on div "overzetter robot L81 afregelen" at bounding box center [337, 406] width 372 height 21
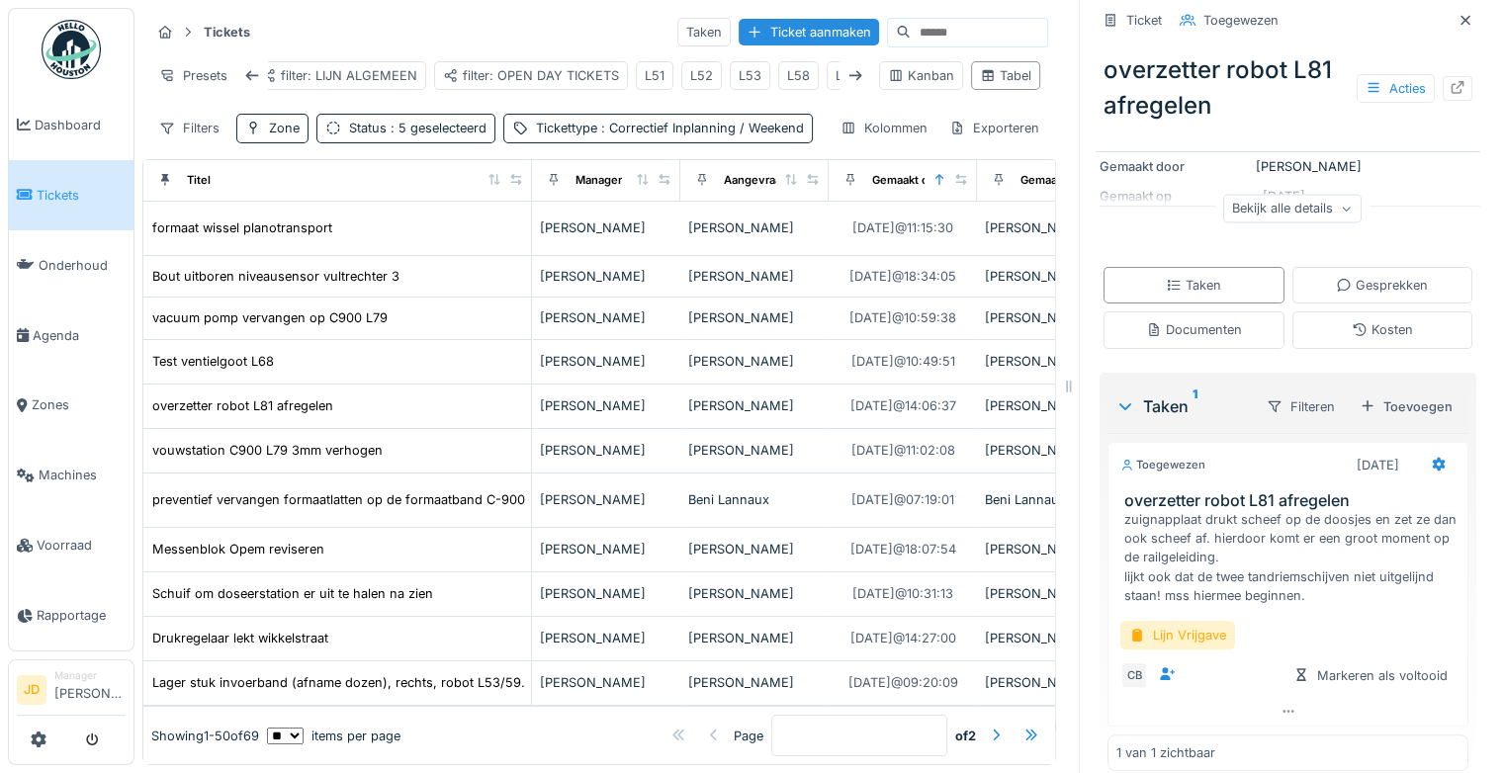
scroll to position [340, 0]
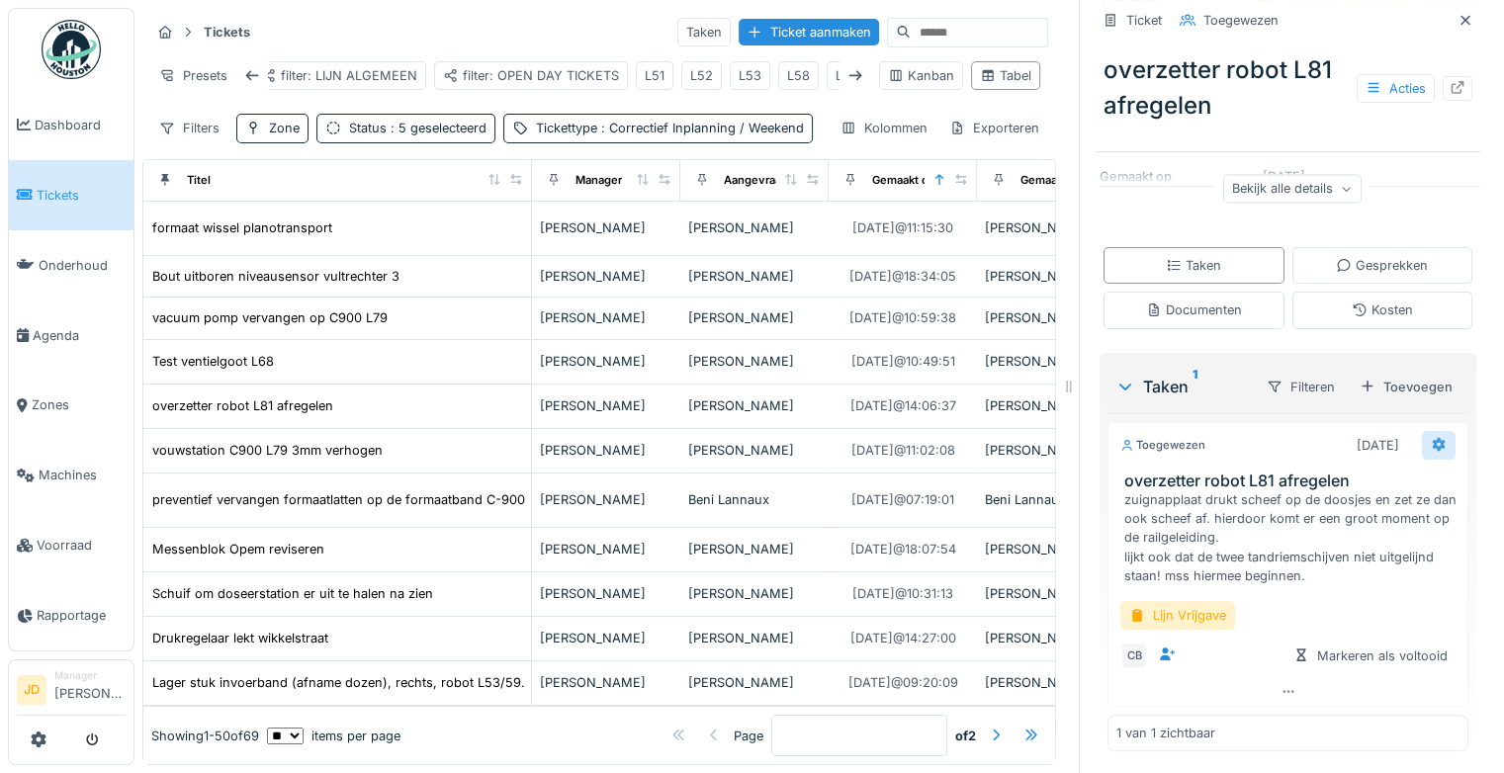
click at [1433, 447] on icon at bounding box center [1439, 445] width 13 height 14
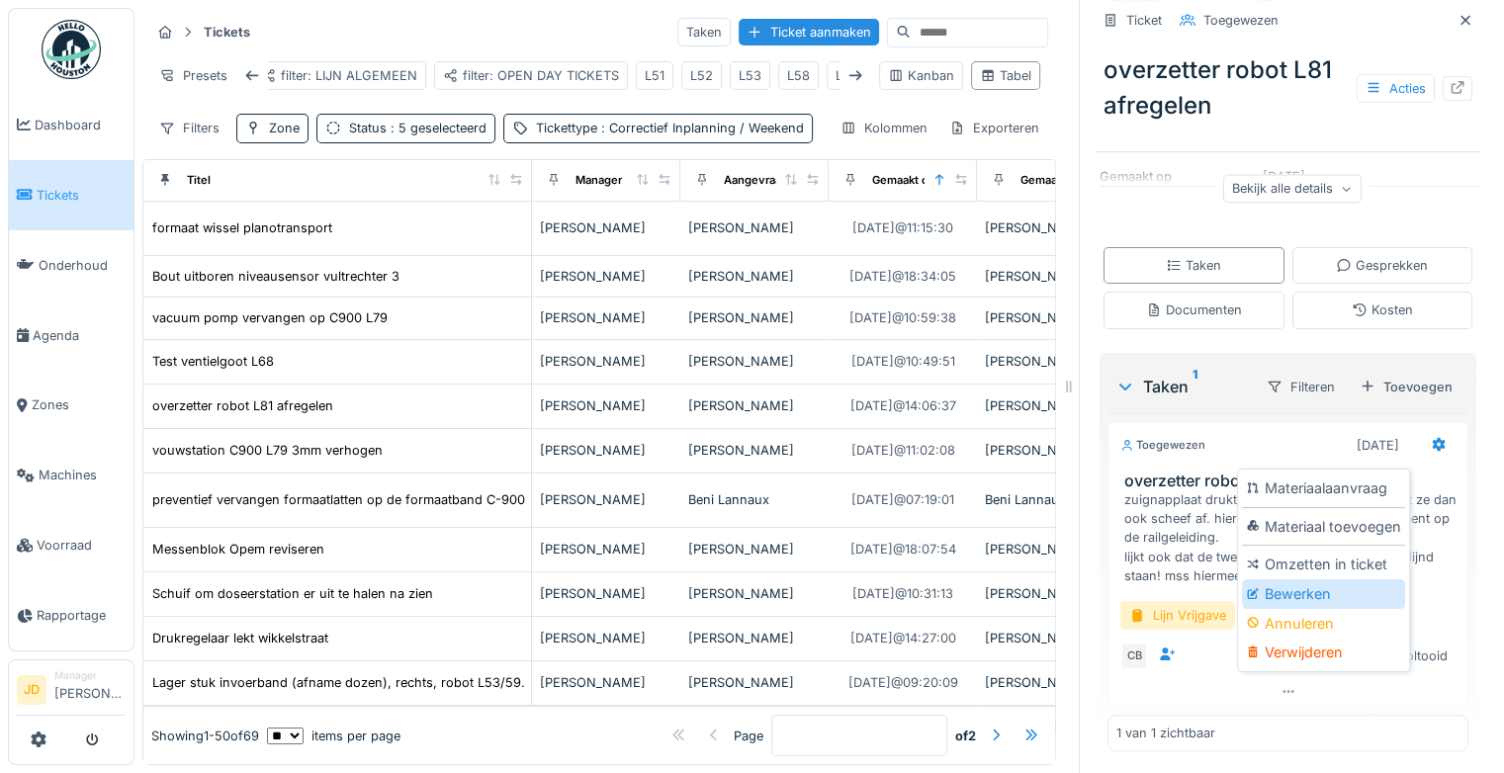
click at [1353, 582] on div "Bewerken" at bounding box center [1323, 594] width 163 height 30
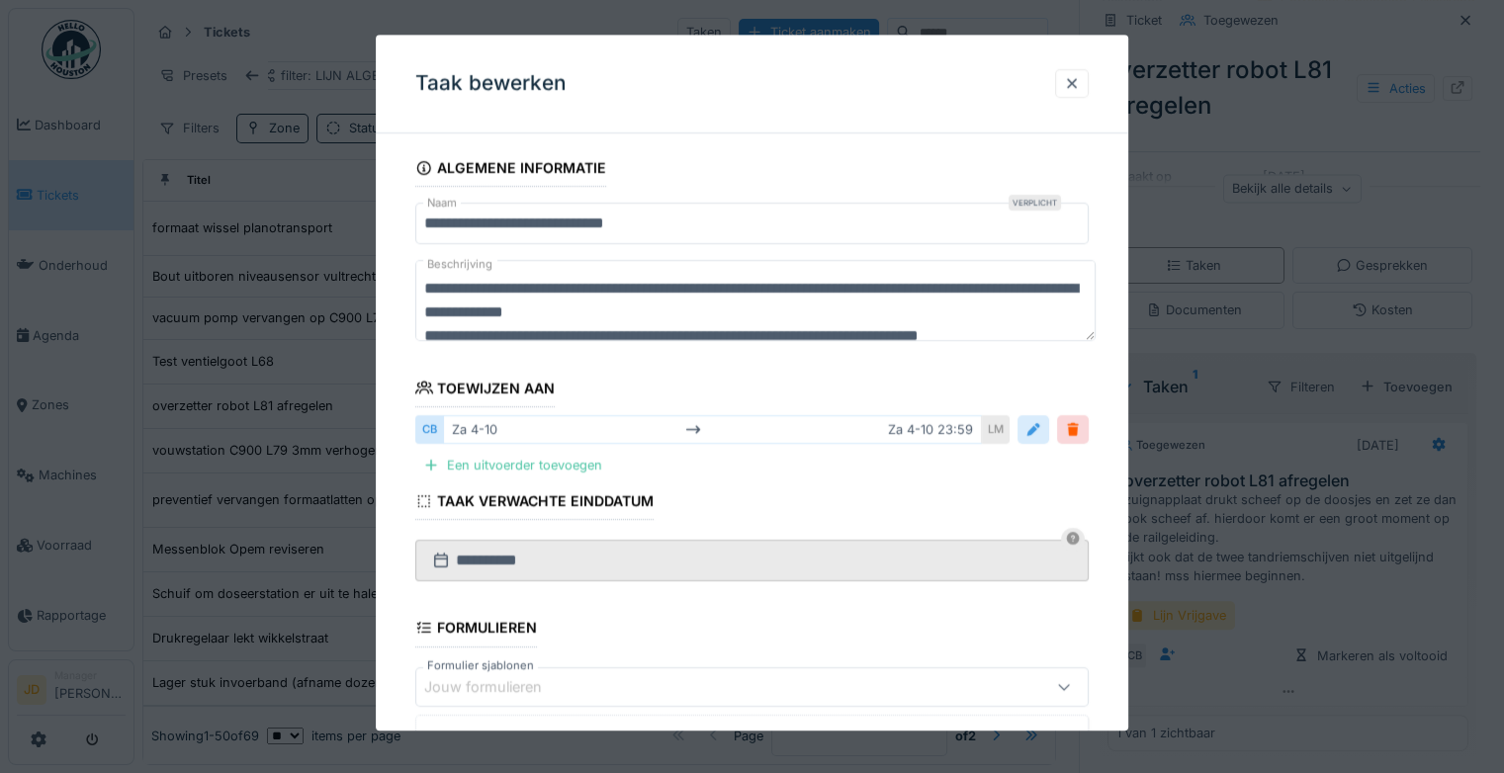
click at [1036, 425] on div at bounding box center [1033, 429] width 16 height 19
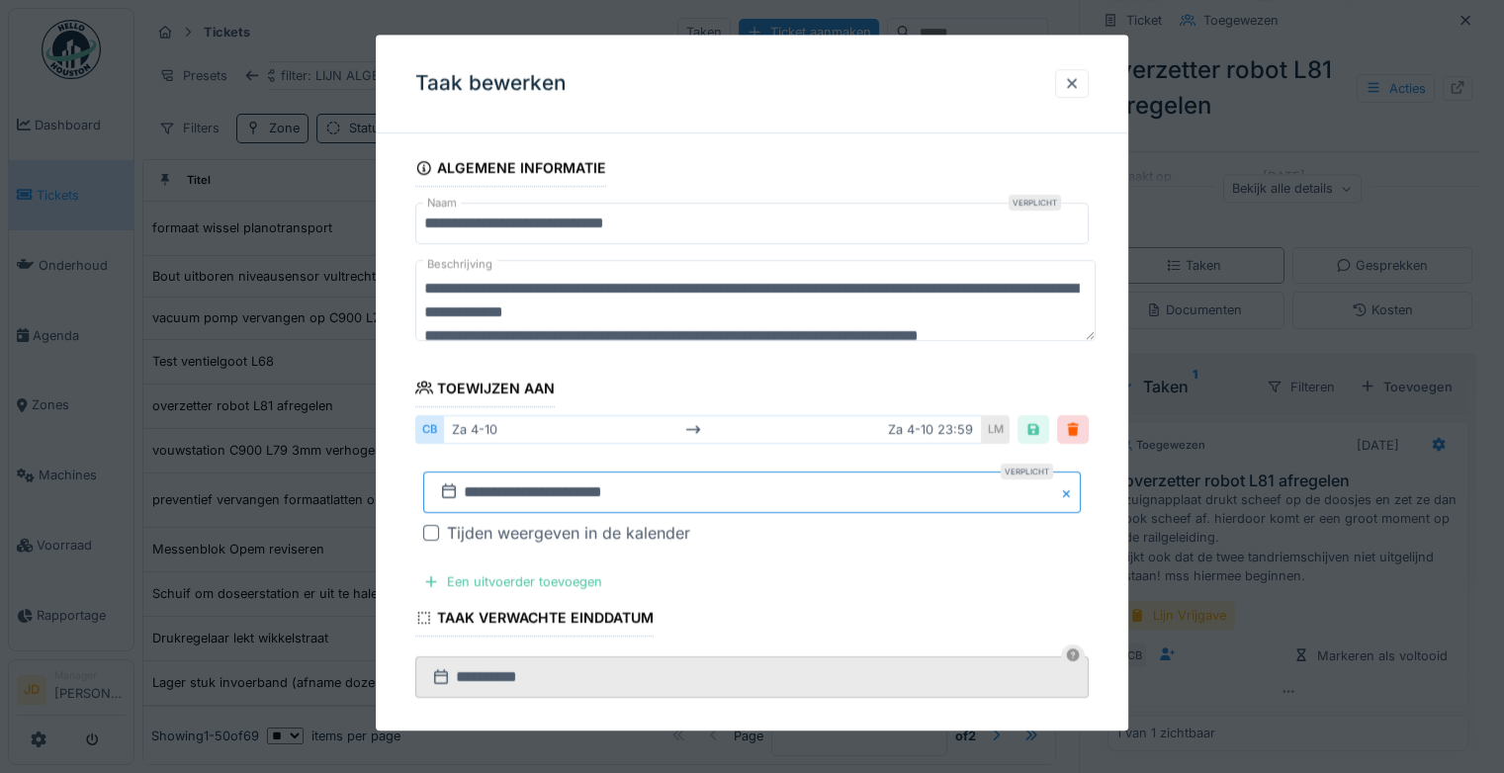
click at [718, 479] on input "**********" at bounding box center [752, 493] width 658 height 42
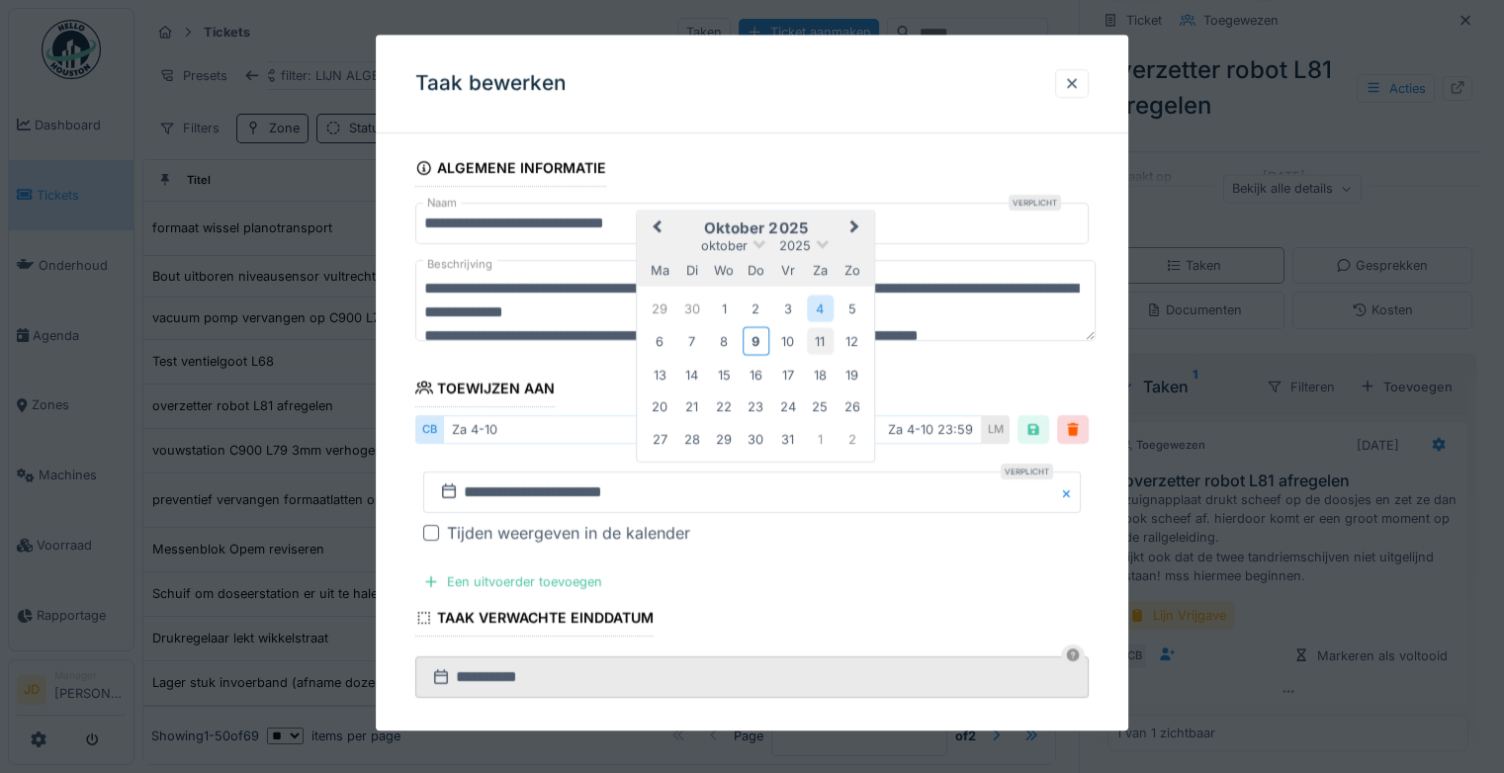
click at [815, 341] on div "11" at bounding box center [820, 341] width 27 height 27
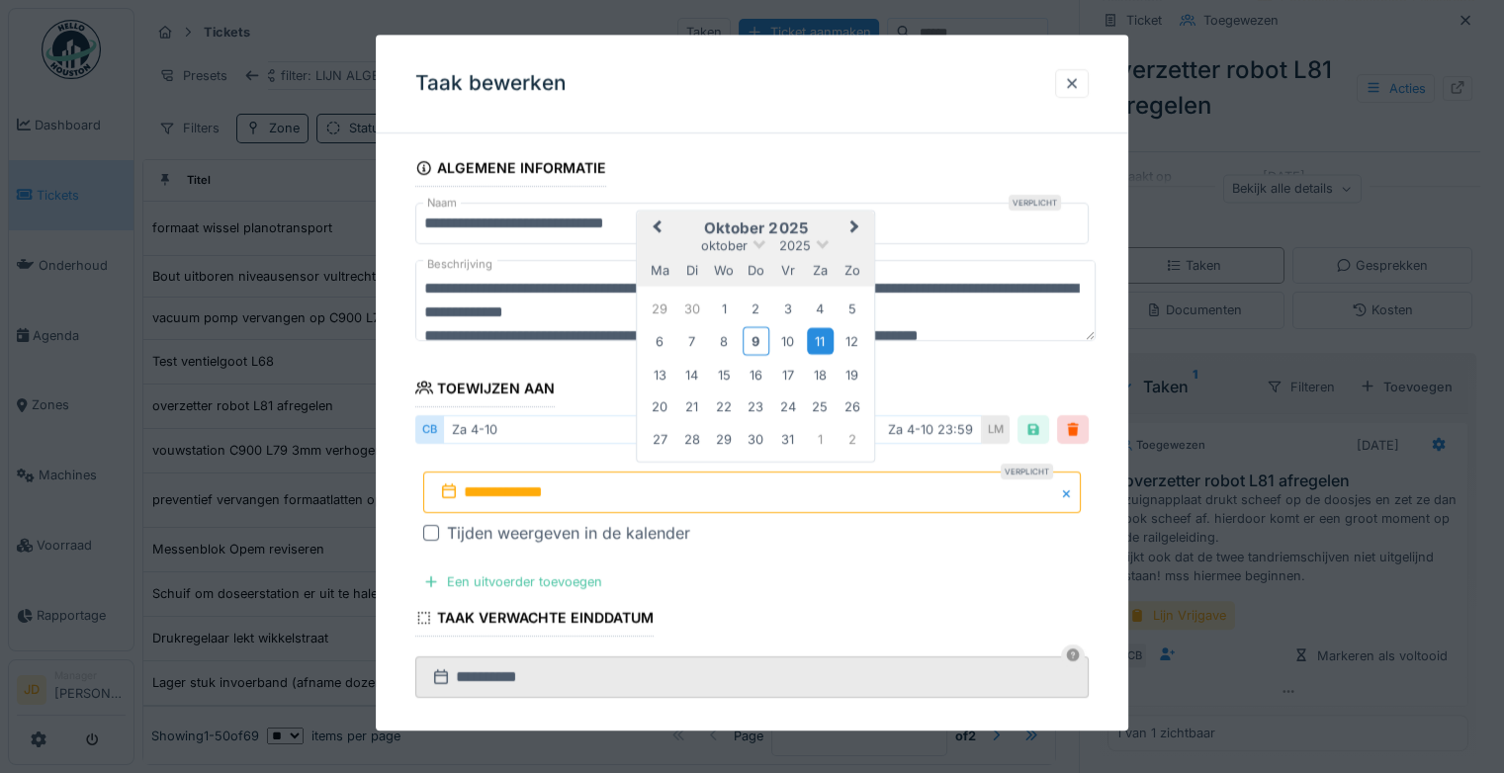
click at [815, 341] on div "11" at bounding box center [820, 341] width 27 height 27
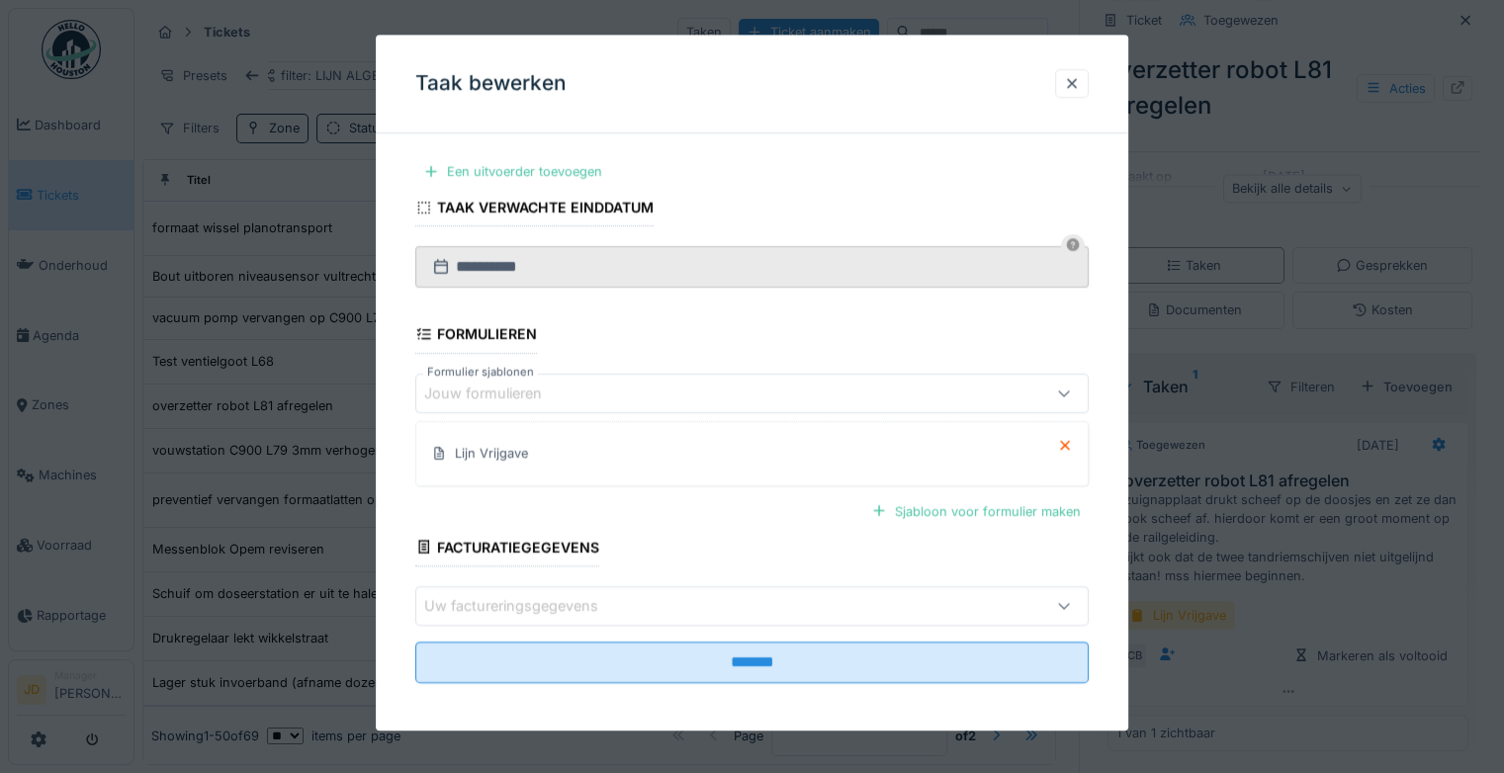
scroll to position [414, 0]
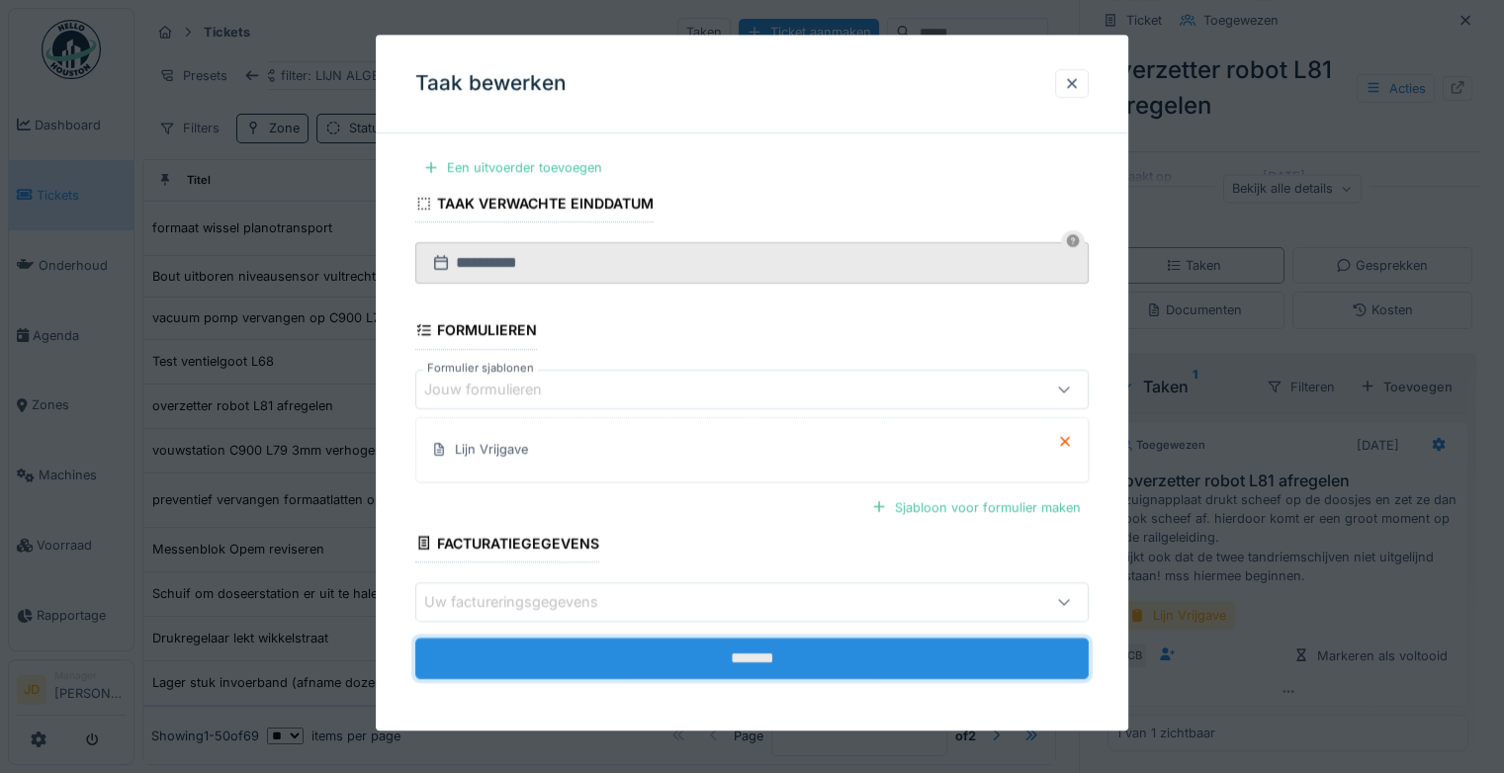
click at [775, 665] on input "*******" at bounding box center [751, 659] width 673 height 42
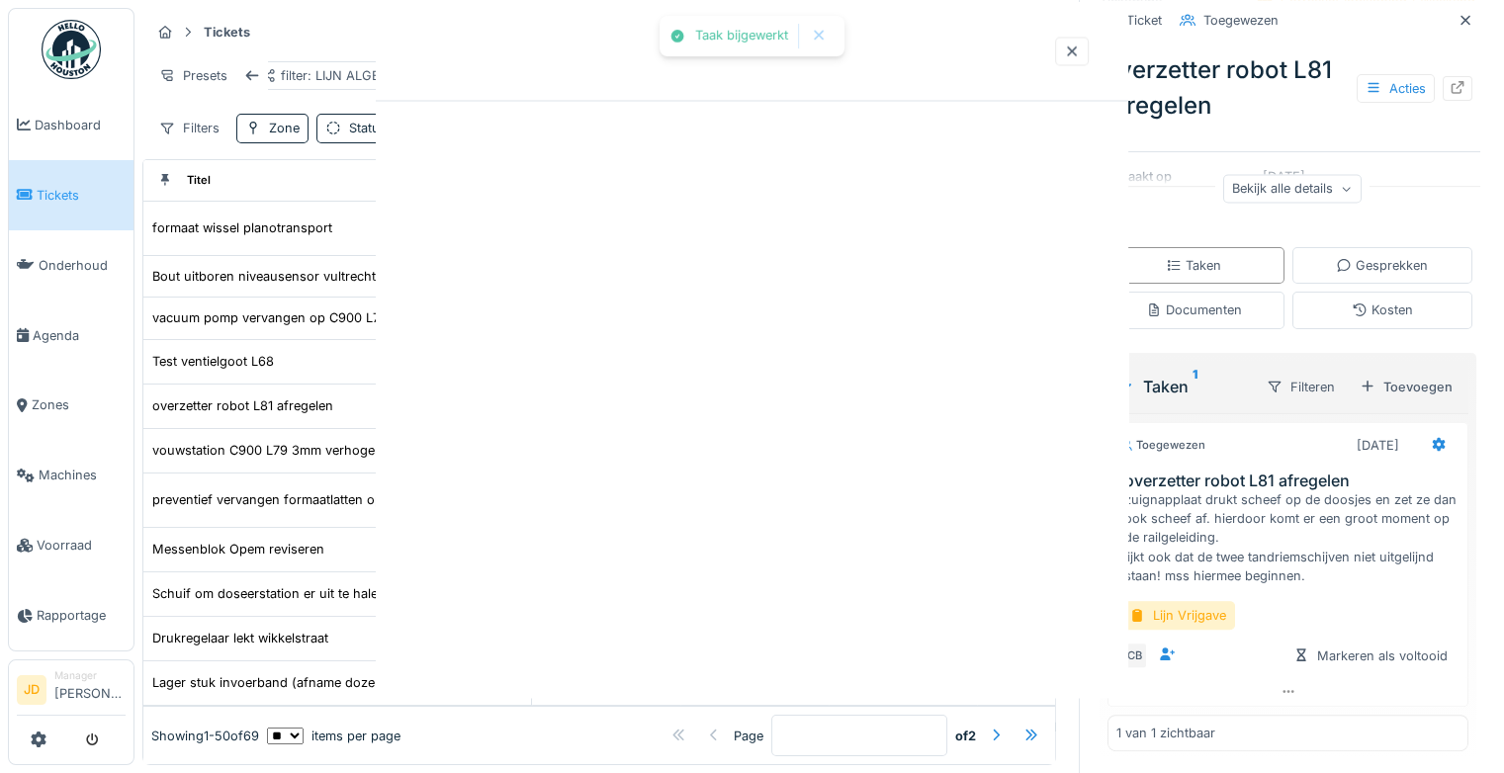
scroll to position [0, 0]
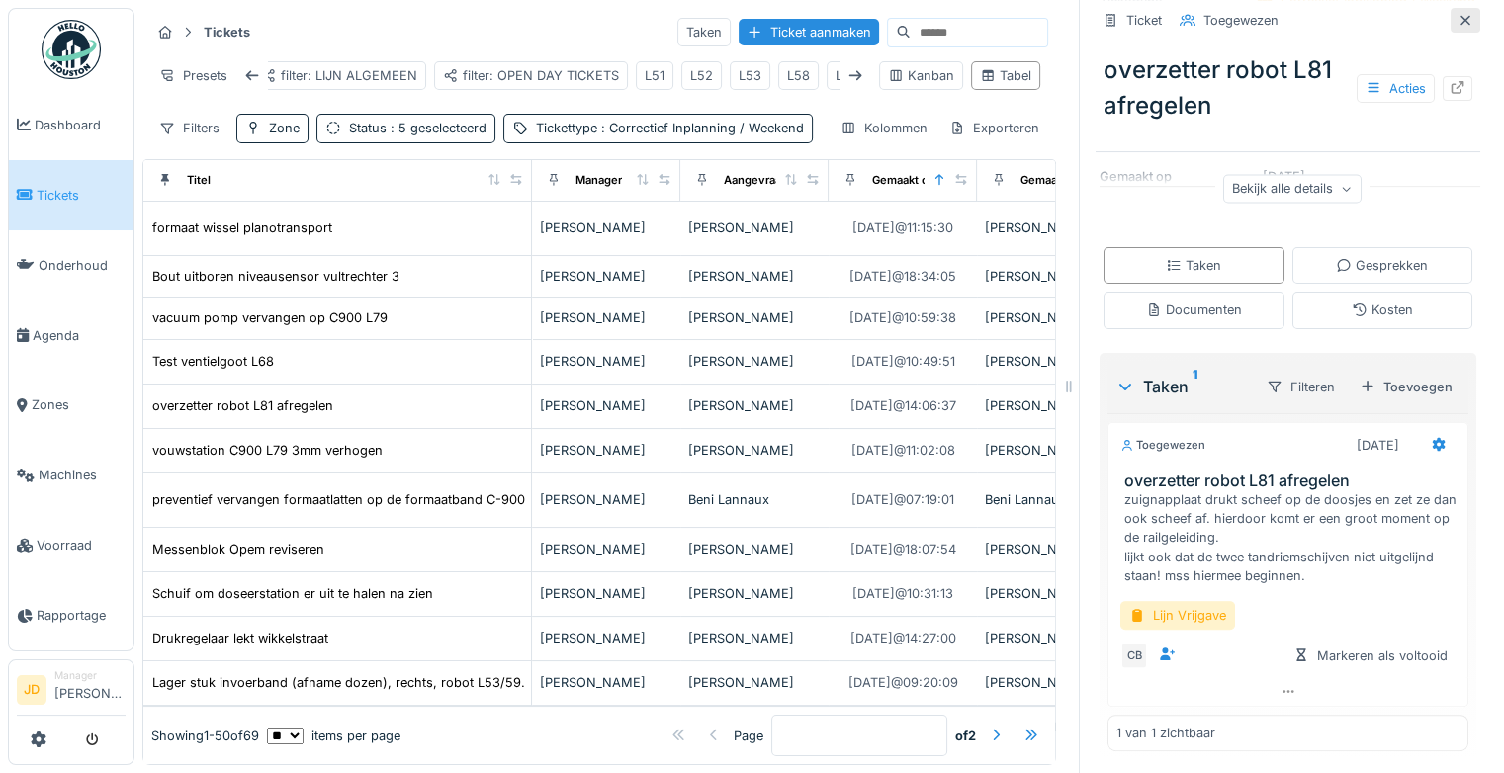
click at [1457, 12] on div at bounding box center [1465, 20] width 16 height 19
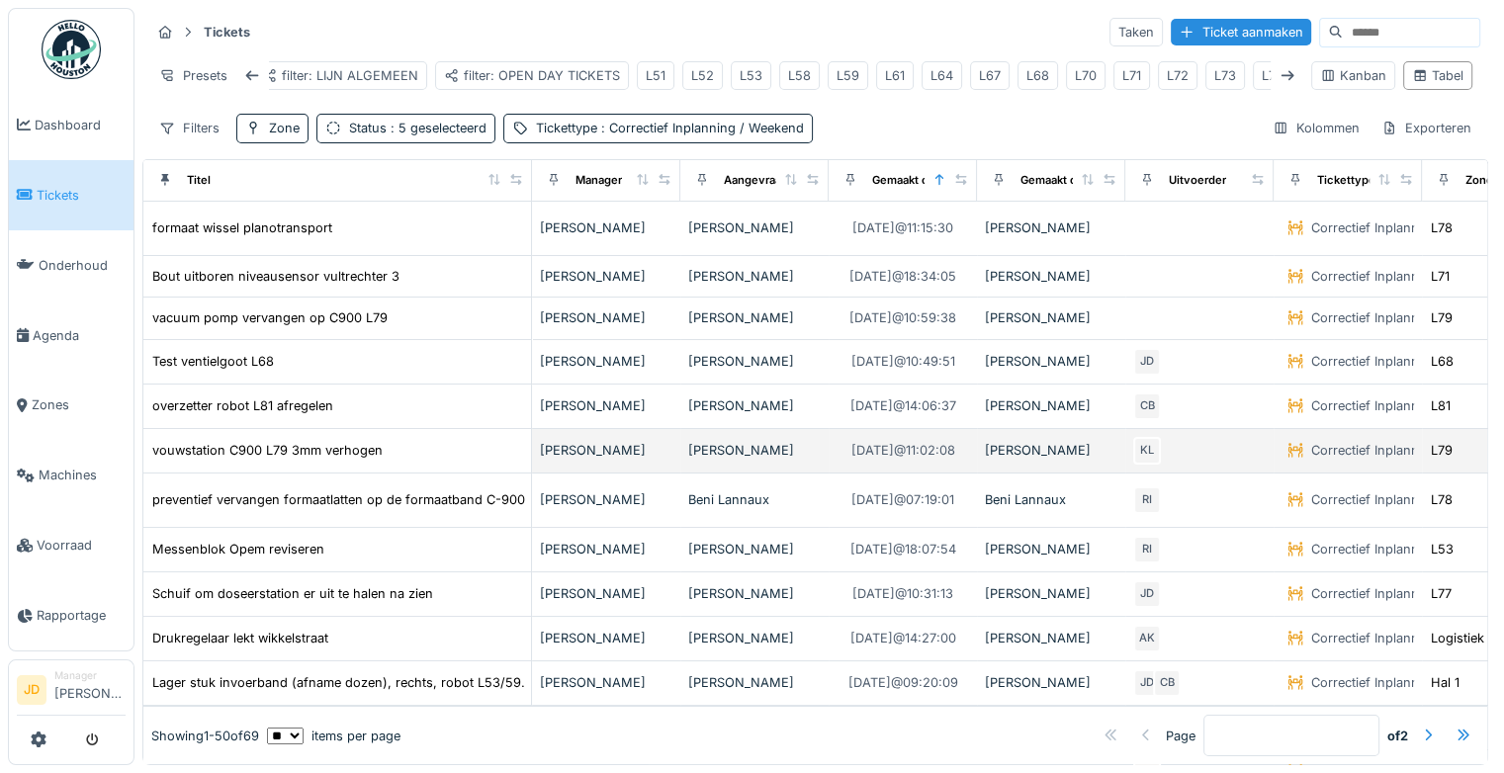
click at [430, 461] on div "vouwstation C900 L79 3mm verhogen" at bounding box center [337, 450] width 372 height 21
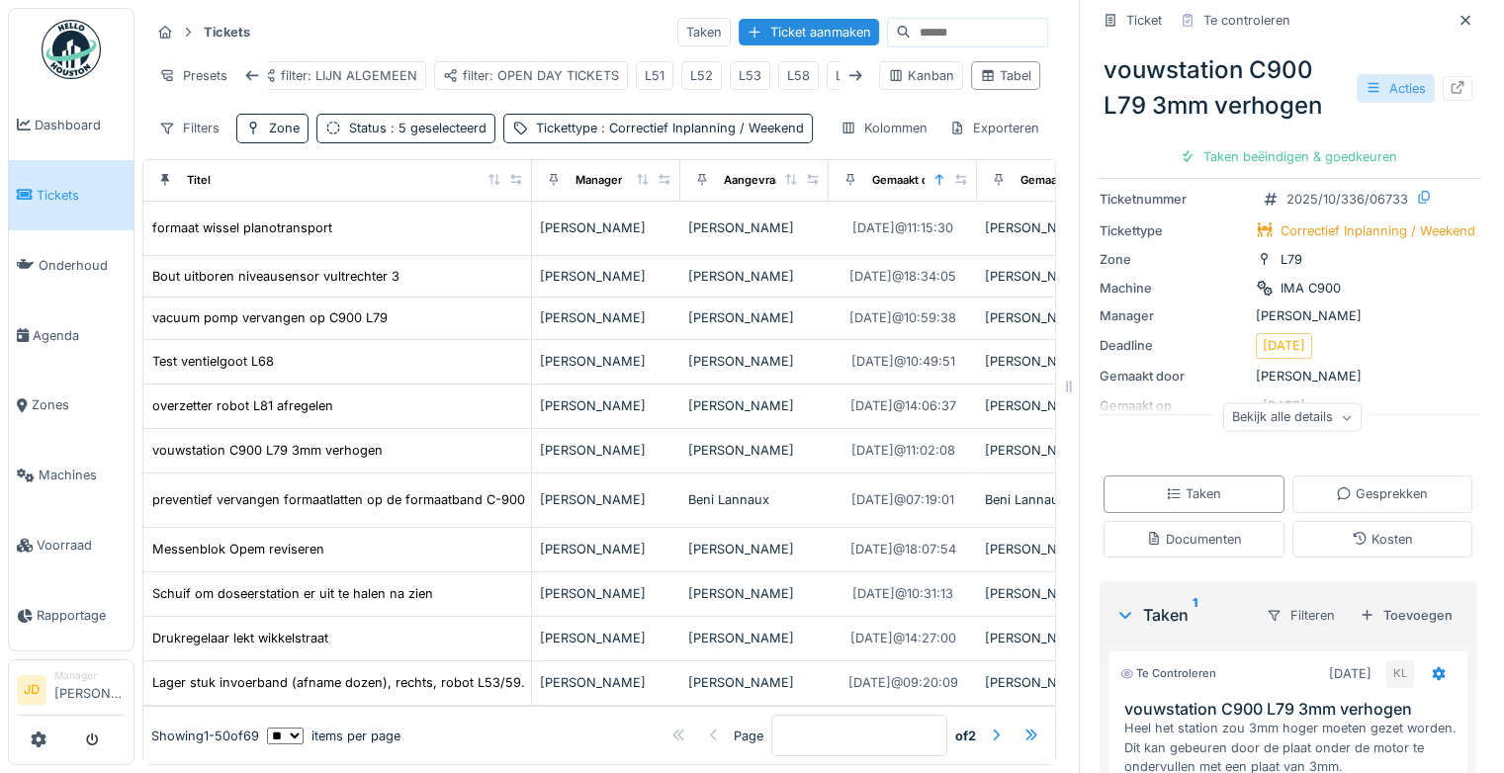
scroll to position [83, 0]
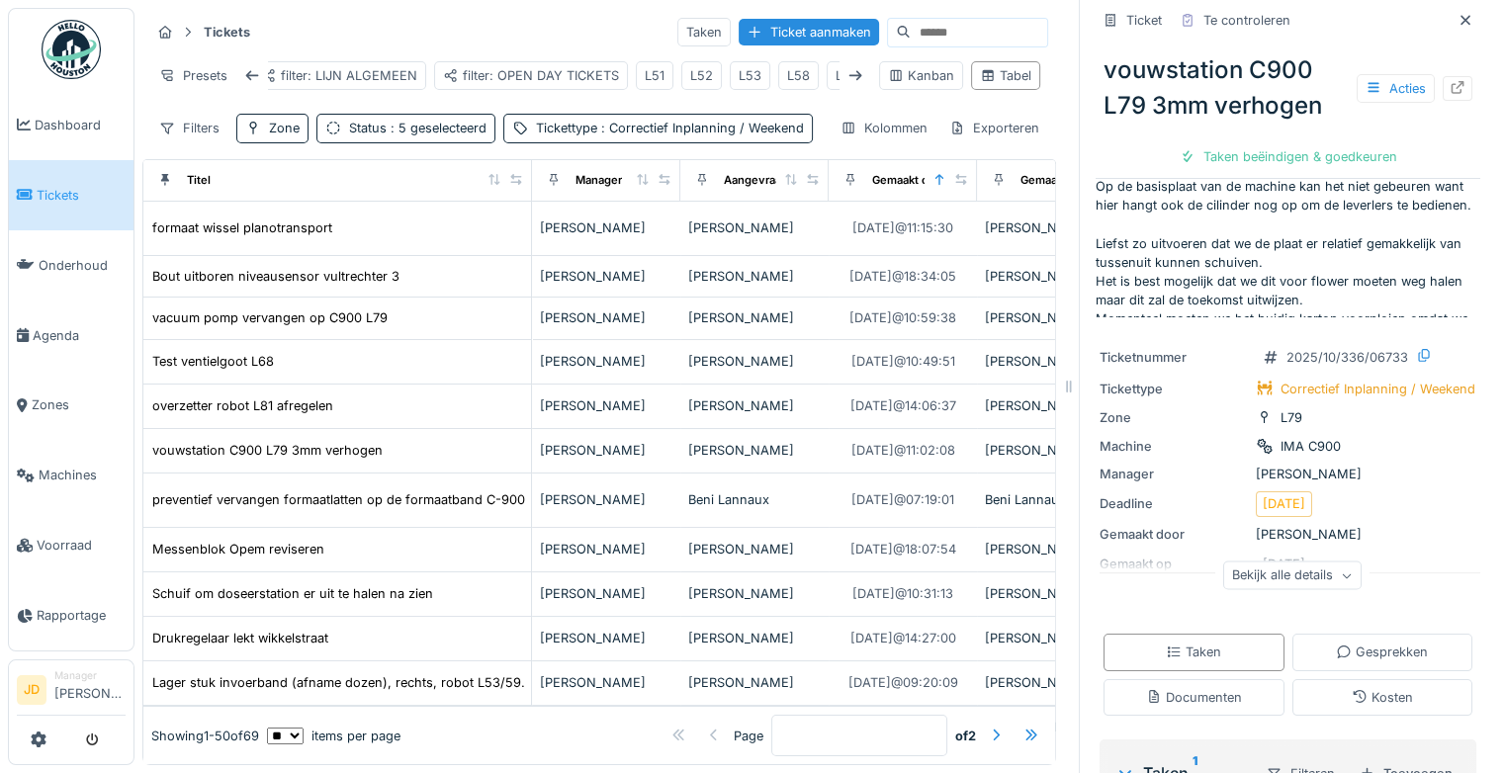
drag, startPoint x: 1432, startPoint y: 22, endPoint x: 1418, endPoint y: 30, distance: 15.9
click at [1457, 22] on icon at bounding box center [1465, 20] width 16 height 13
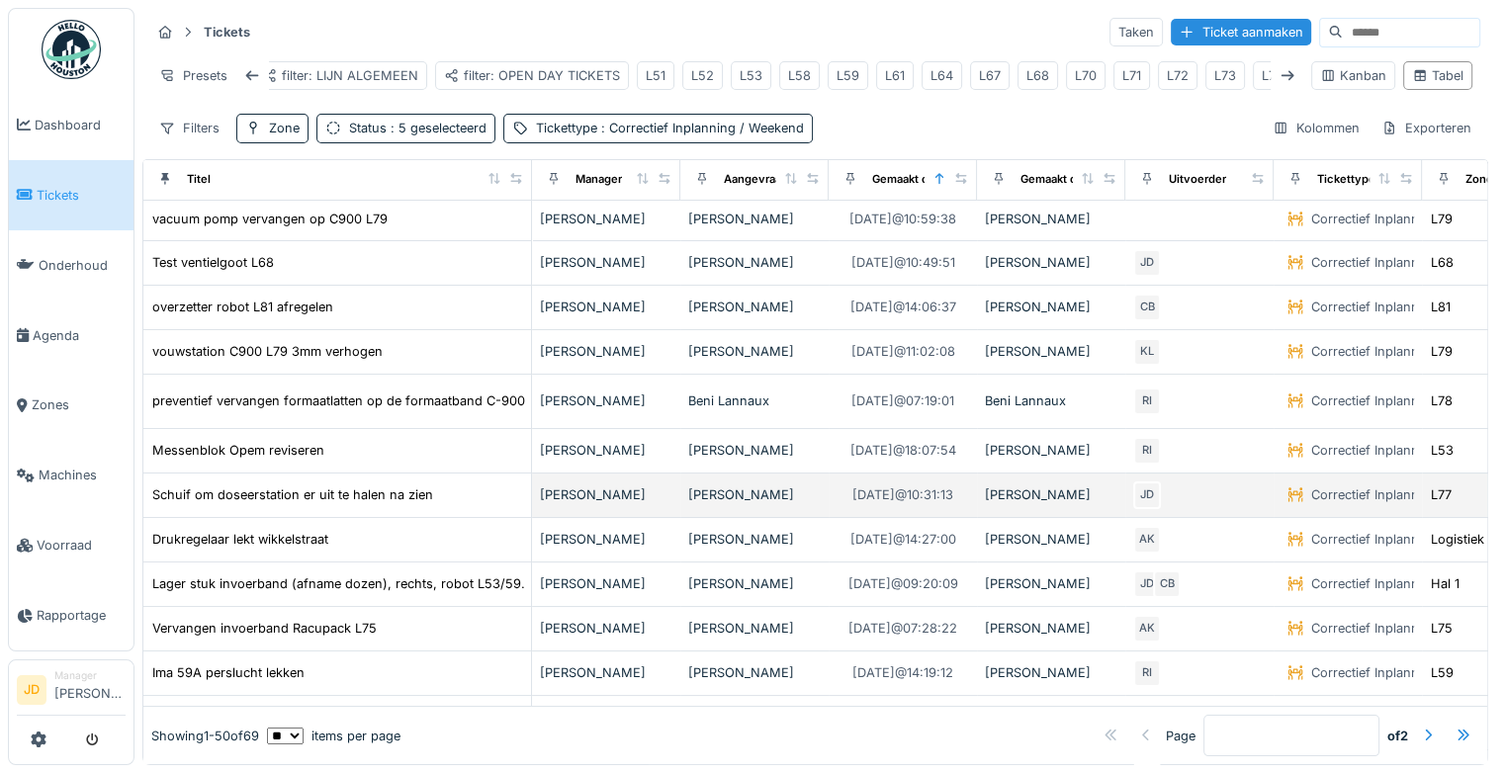
scroll to position [198, 0]
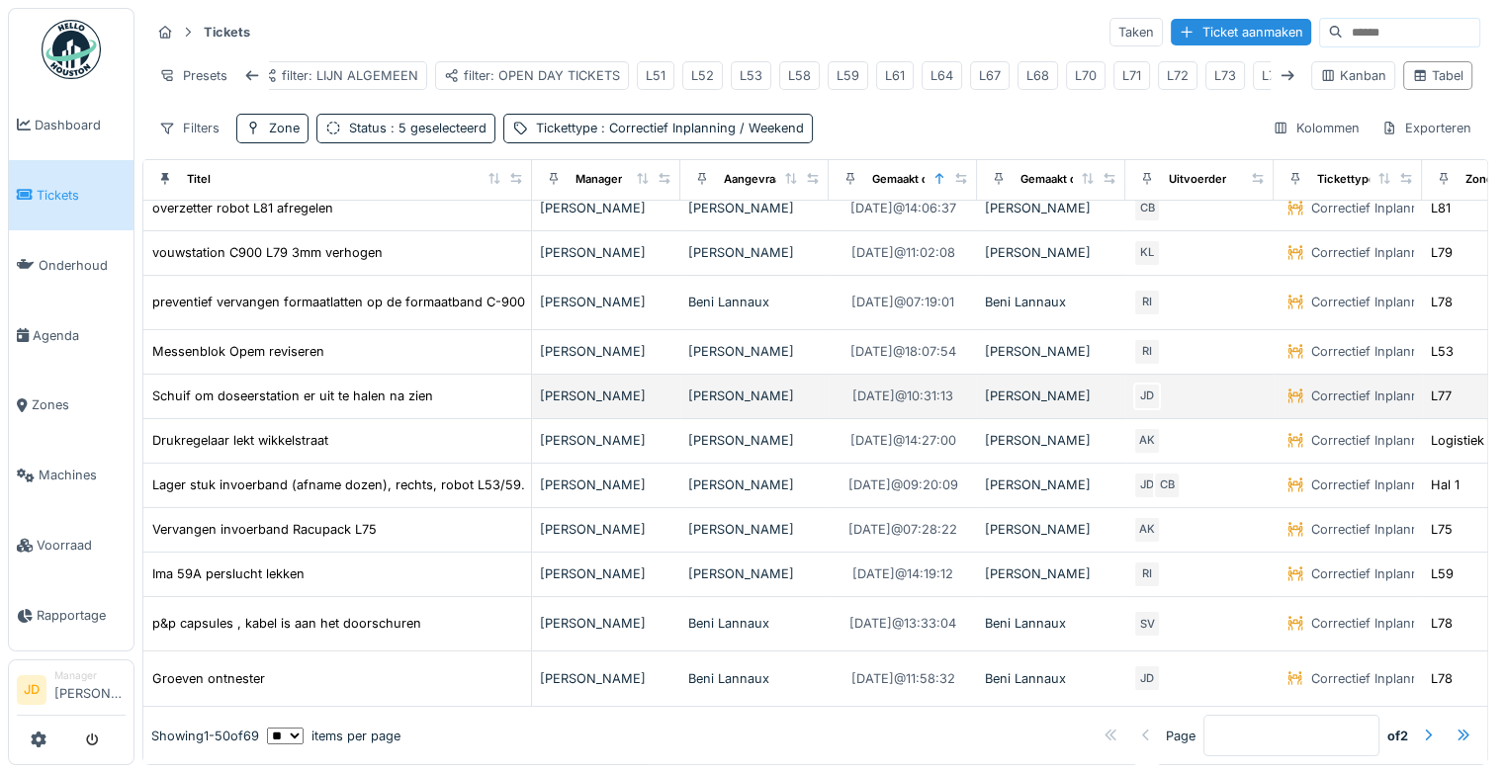
click at [471, 406] on div "Schuif om doseerstation er uit te halen na zien" at bounding box center [337, 396] width 372 height 21
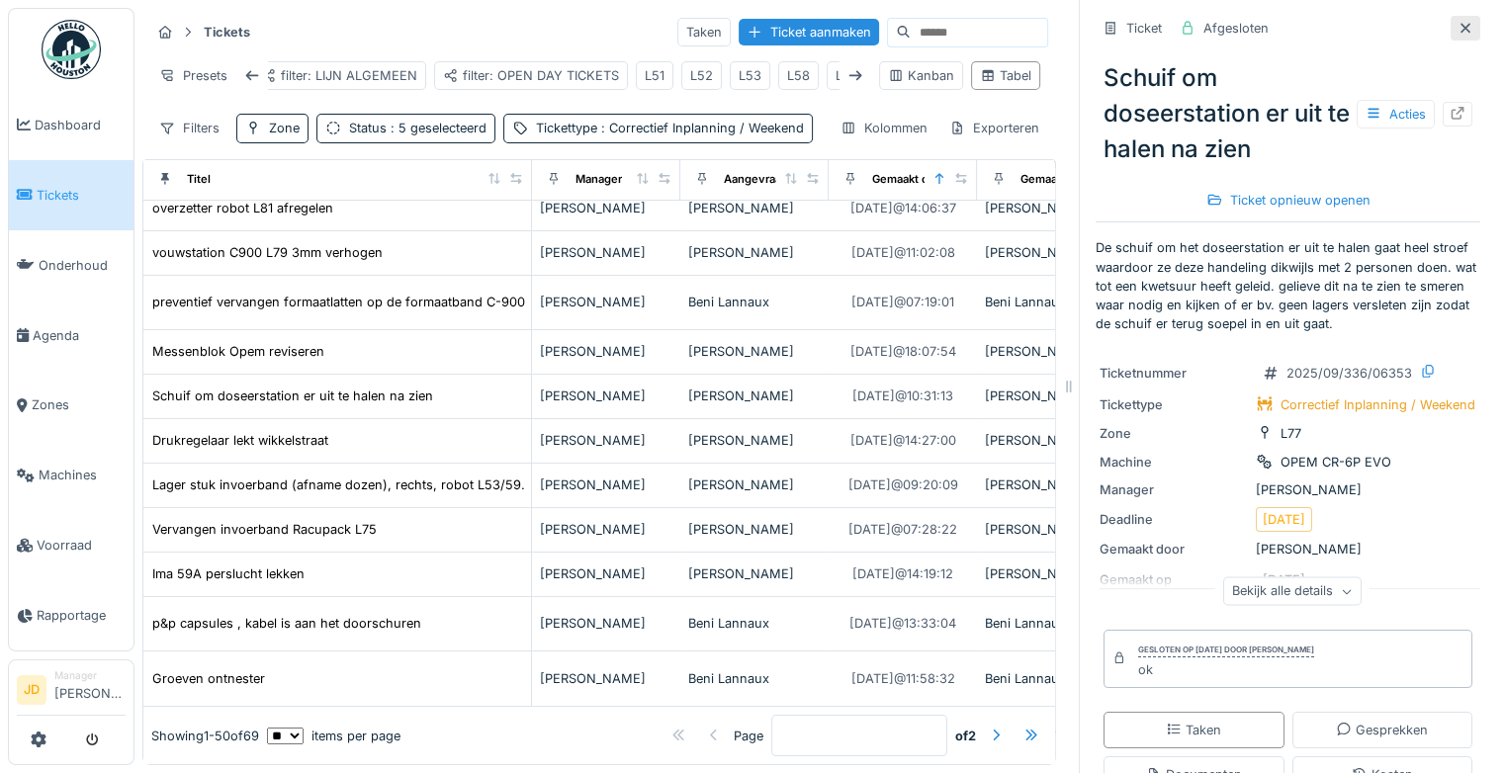
click at [1457, 22] on icon at bounding box center [1465, 28] width 16 height 13
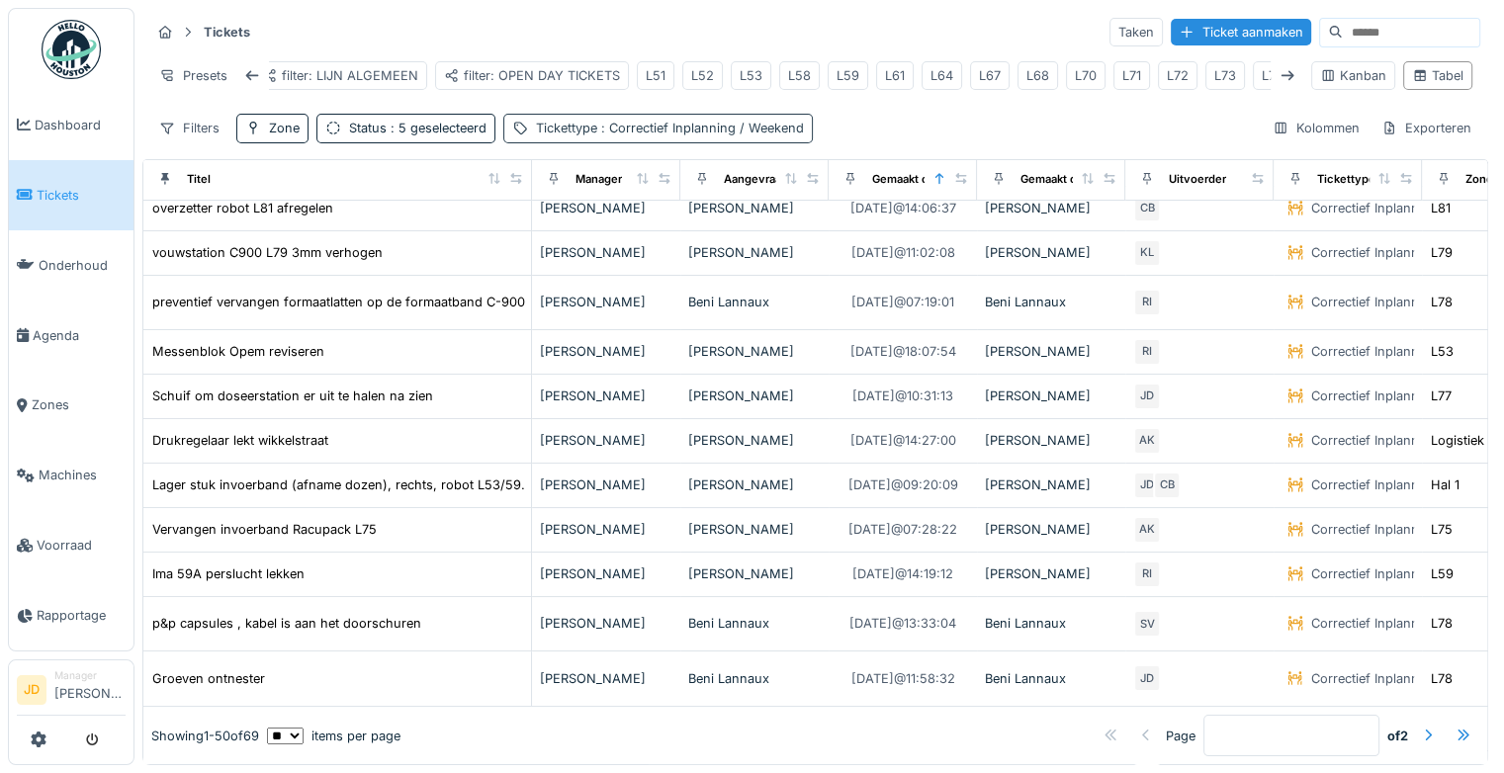
click at [564, 137] on div "Tickettype : Correctief Inplanning / Weekend" at bounding box center [670, 128] width 268 height 19
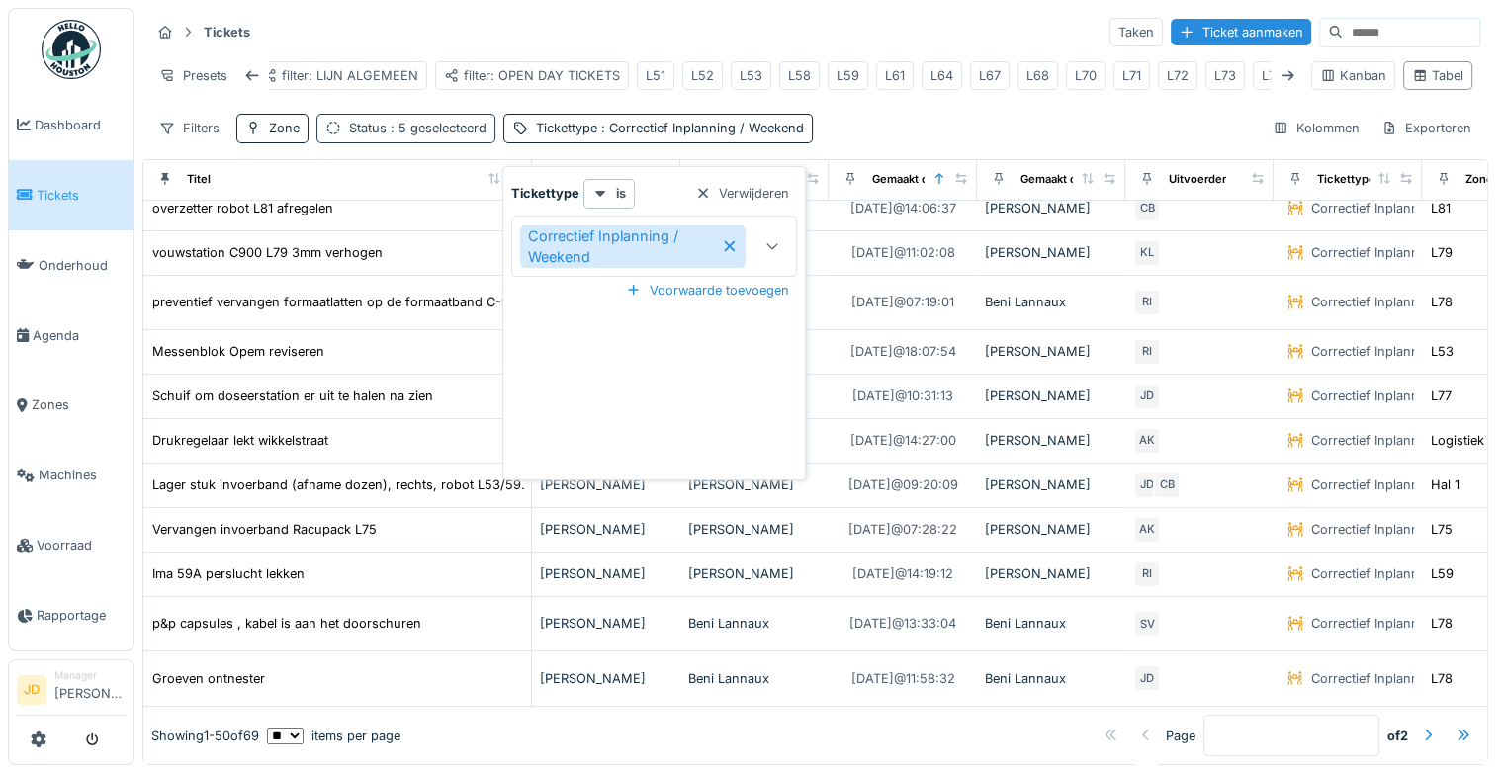
click at [471, 135] on span ": 5 geselecteerd" at bounding box center [437, 128] width 100 height 15
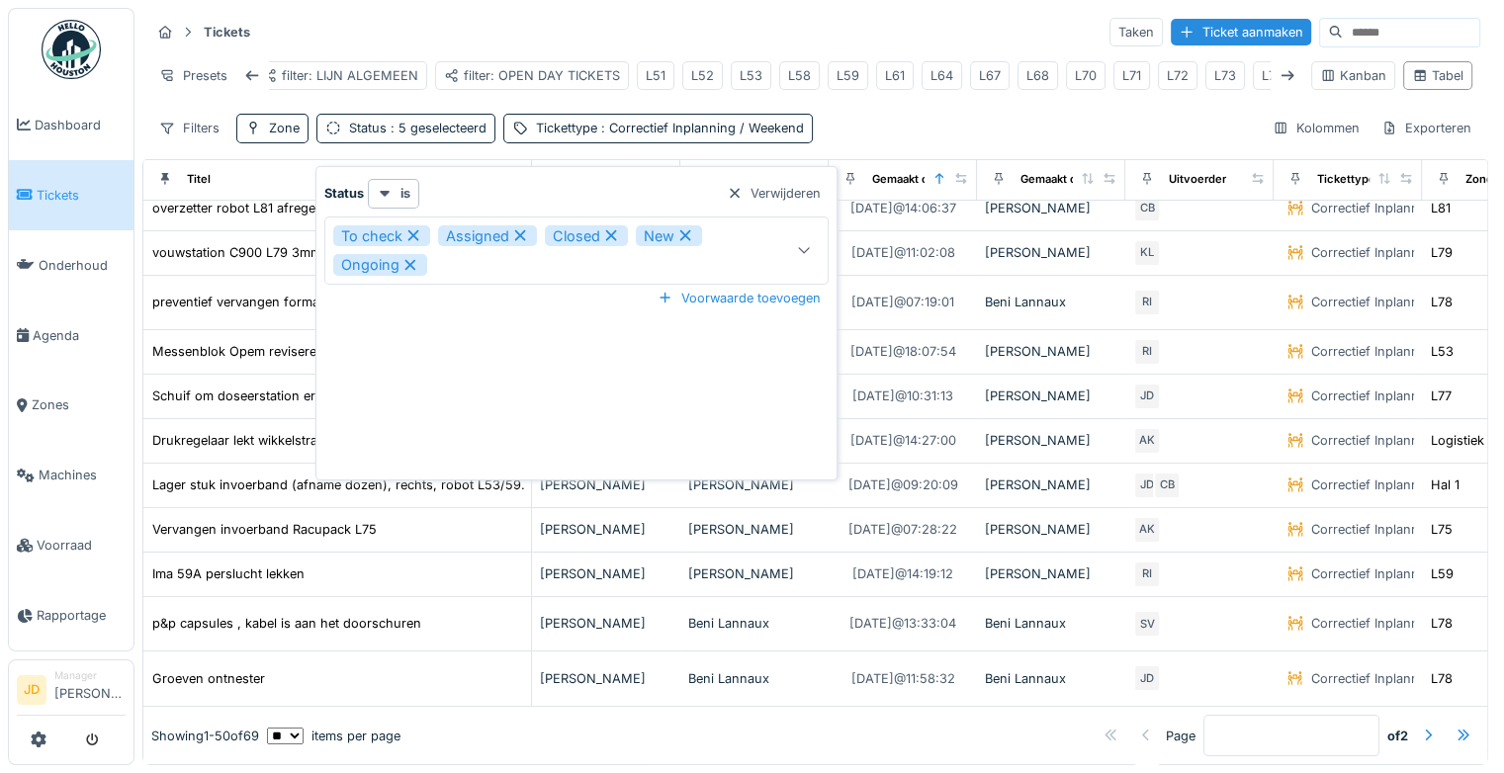
click at [610, 236] on icon at bounding box center [611, 235] width 11 height 11
type input "**********"
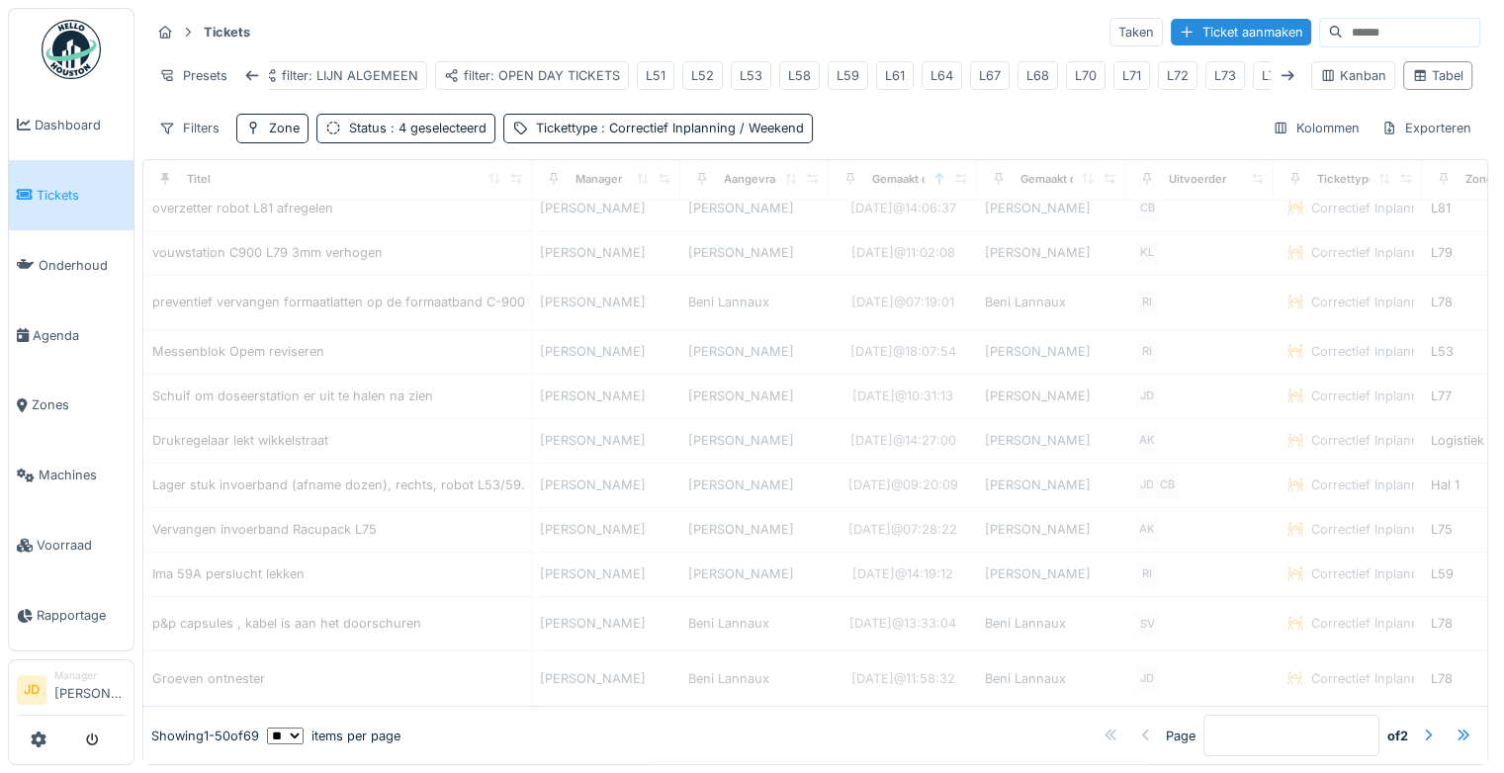
click at [880, 119] on div "Tickets Taken Ticket aanmaken Presets filter: BESTELLINGEN filter: LIJN ALGEMEE…" at bounding box center [815, 79] width 1346 height 143
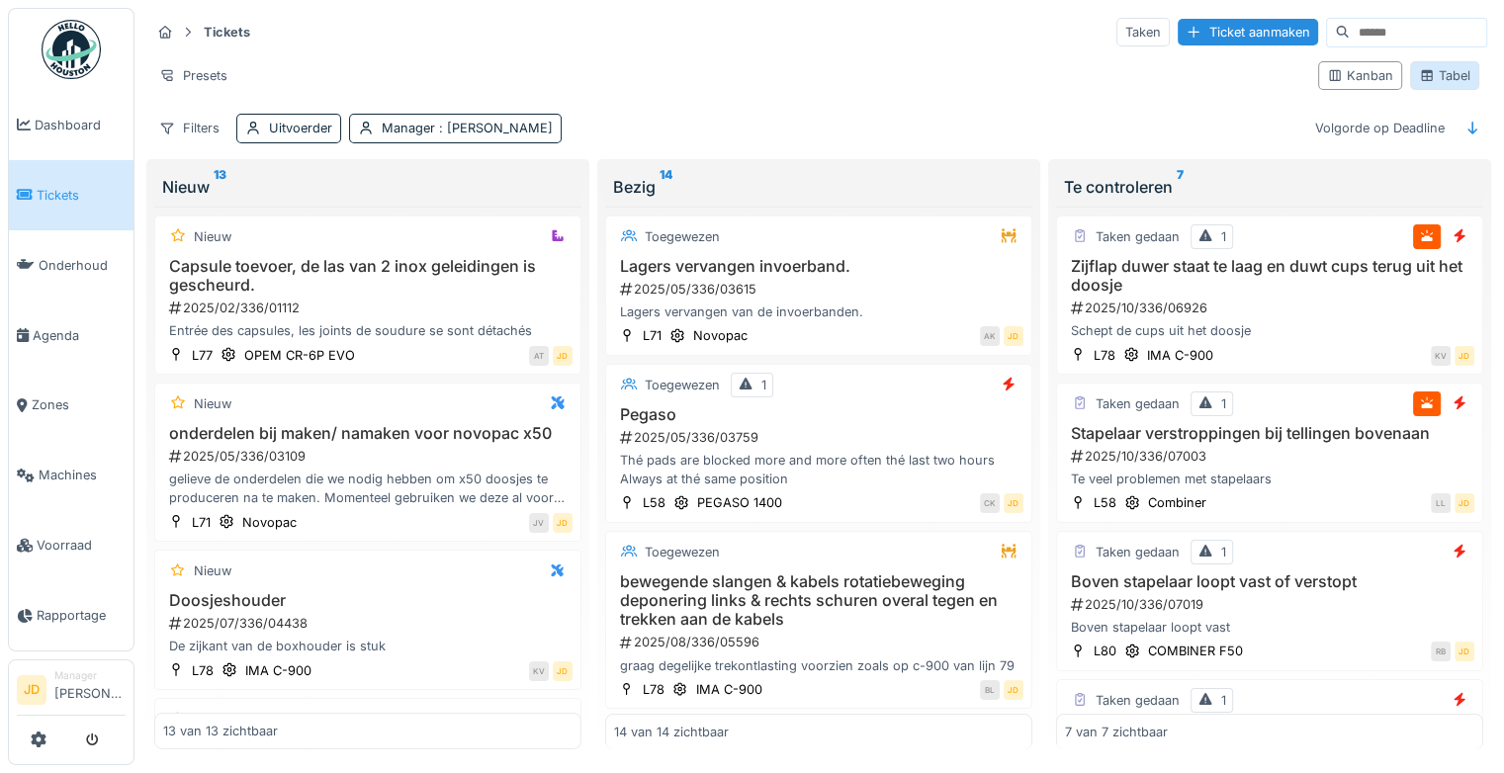
click at [1419, 72] on div "Tabel" at bounding box center [1444, 75] width 51 height 19
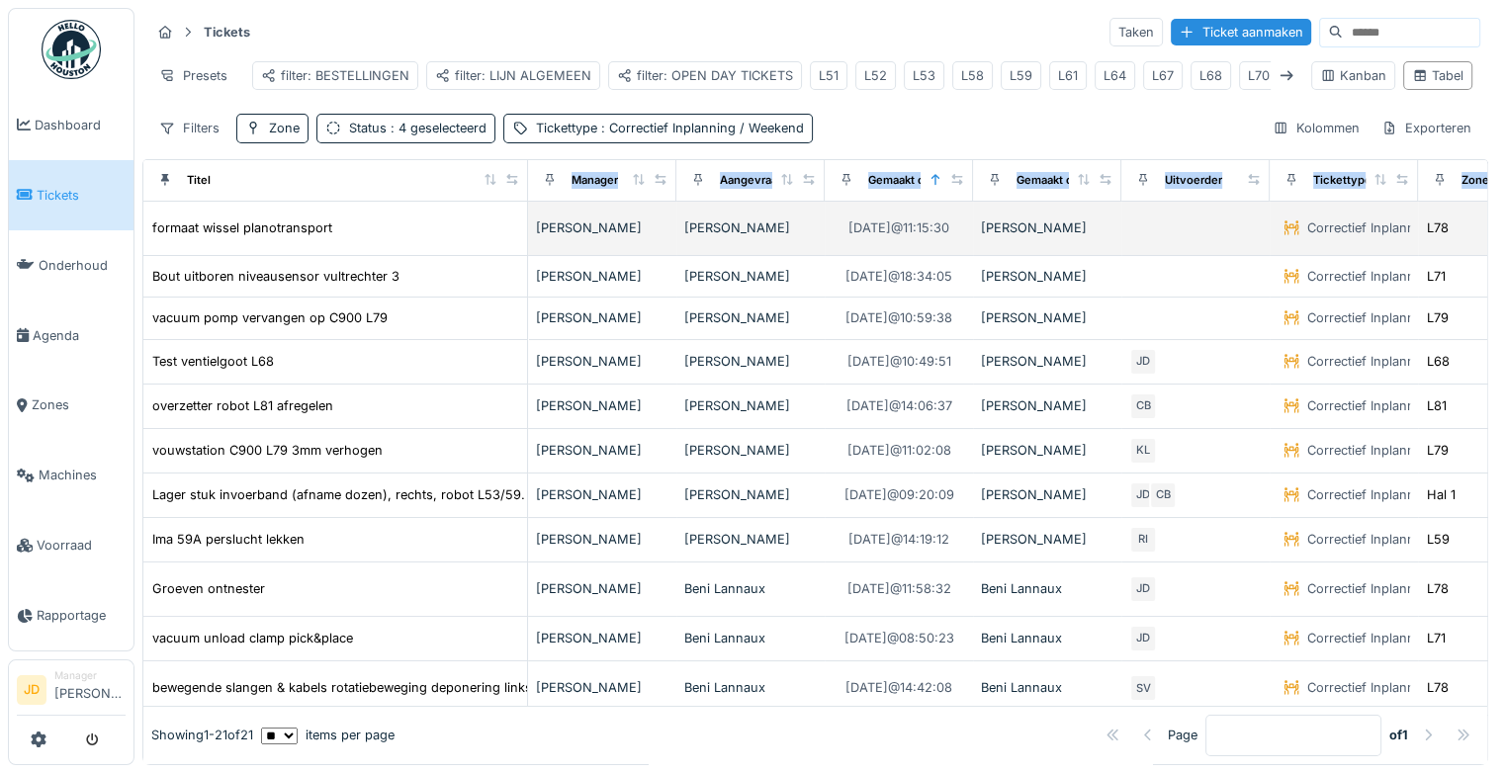
drag, startPoint x: 270, startPoint y: 190, endPoint x: 506, endPoint y: 224, distance: 238.8
click at [506, 224] on table "Titel Manager Aangevraagd door Gemaakt op Gemaakt door Uitvoerder Tickettype Zo…" at bounding box center [1299, 670] width 2313 height 1021
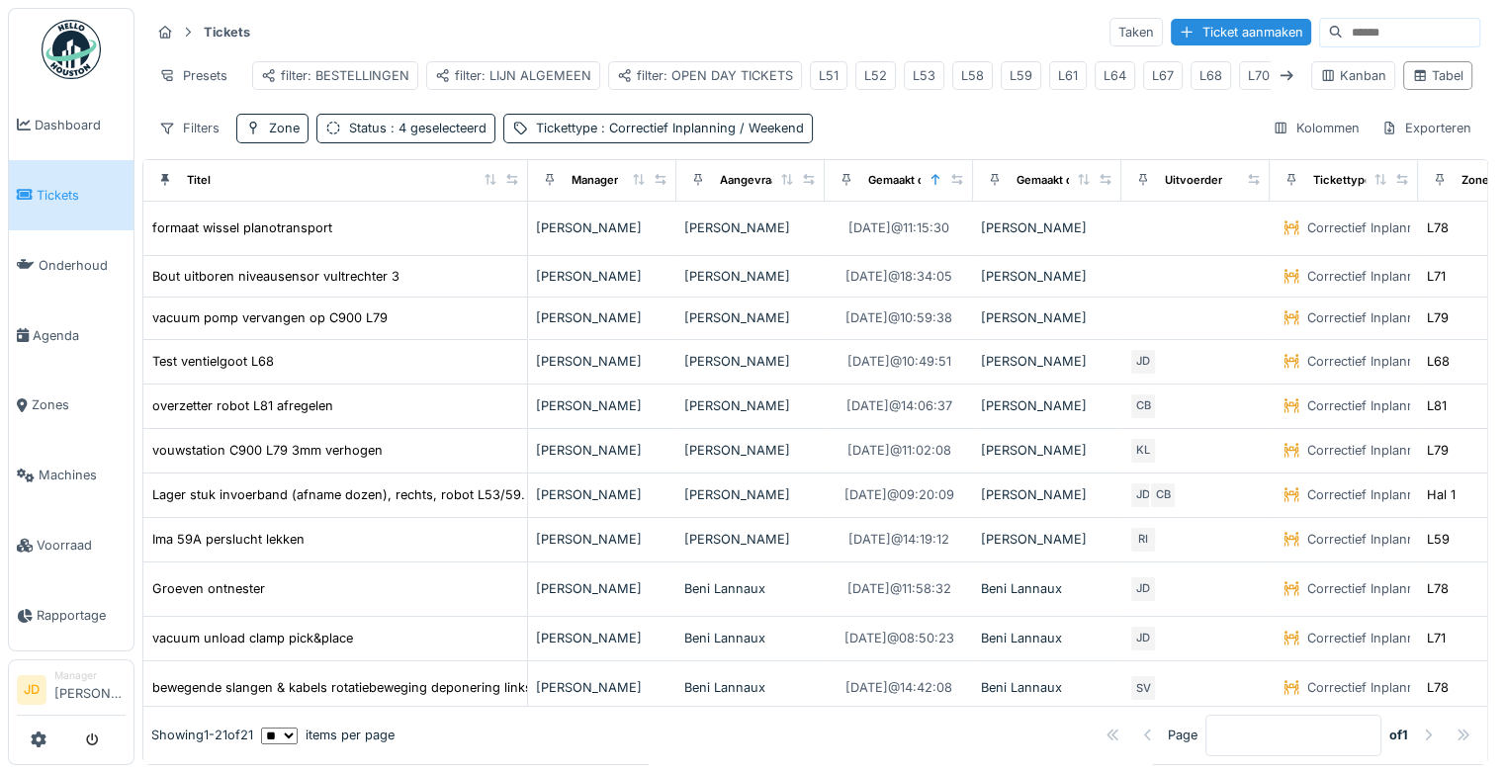
click at [906, 119] on div "Tickets Taken Ticket aanmaken Presets filter: BESTELLINGEN filter: LIJN ALGEMEE…" at bounding box center [815, 79] width 1346 height 143
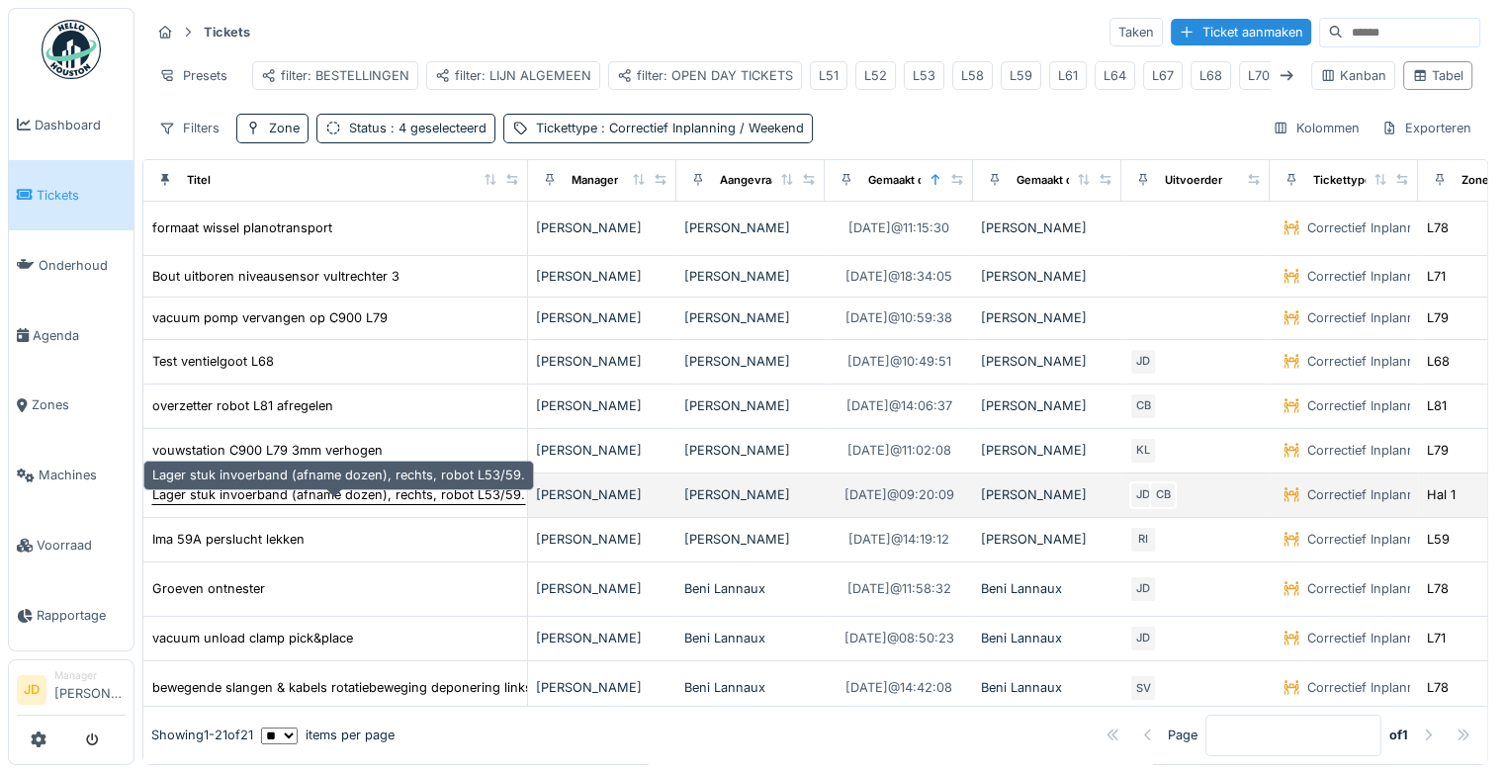
click at [494, 504] on div "Lager stuk invoerband (afname dozen), rechts, robot L53/59." at bounding box center [338, 494] width 373 height 19
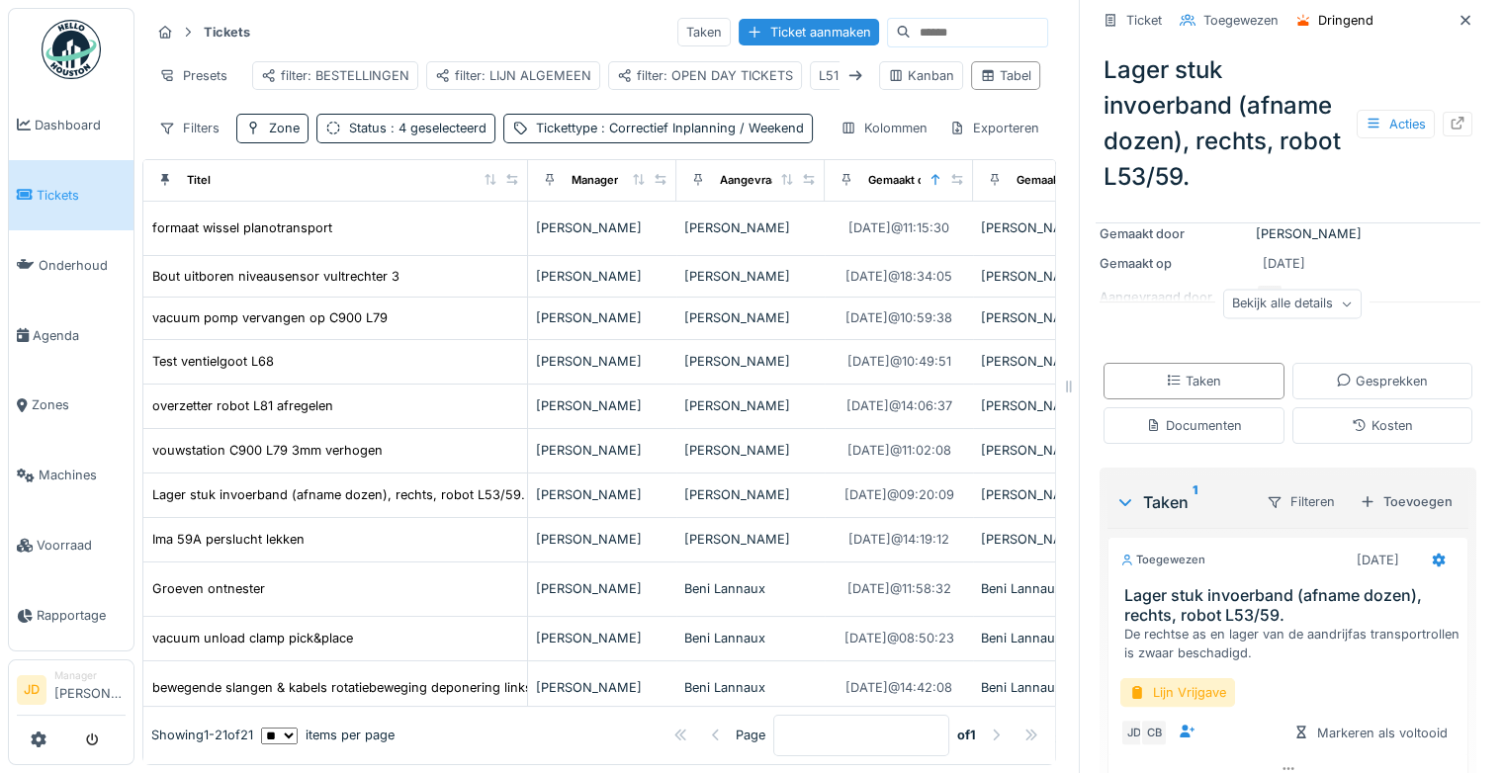
scroll to position [316, 0]
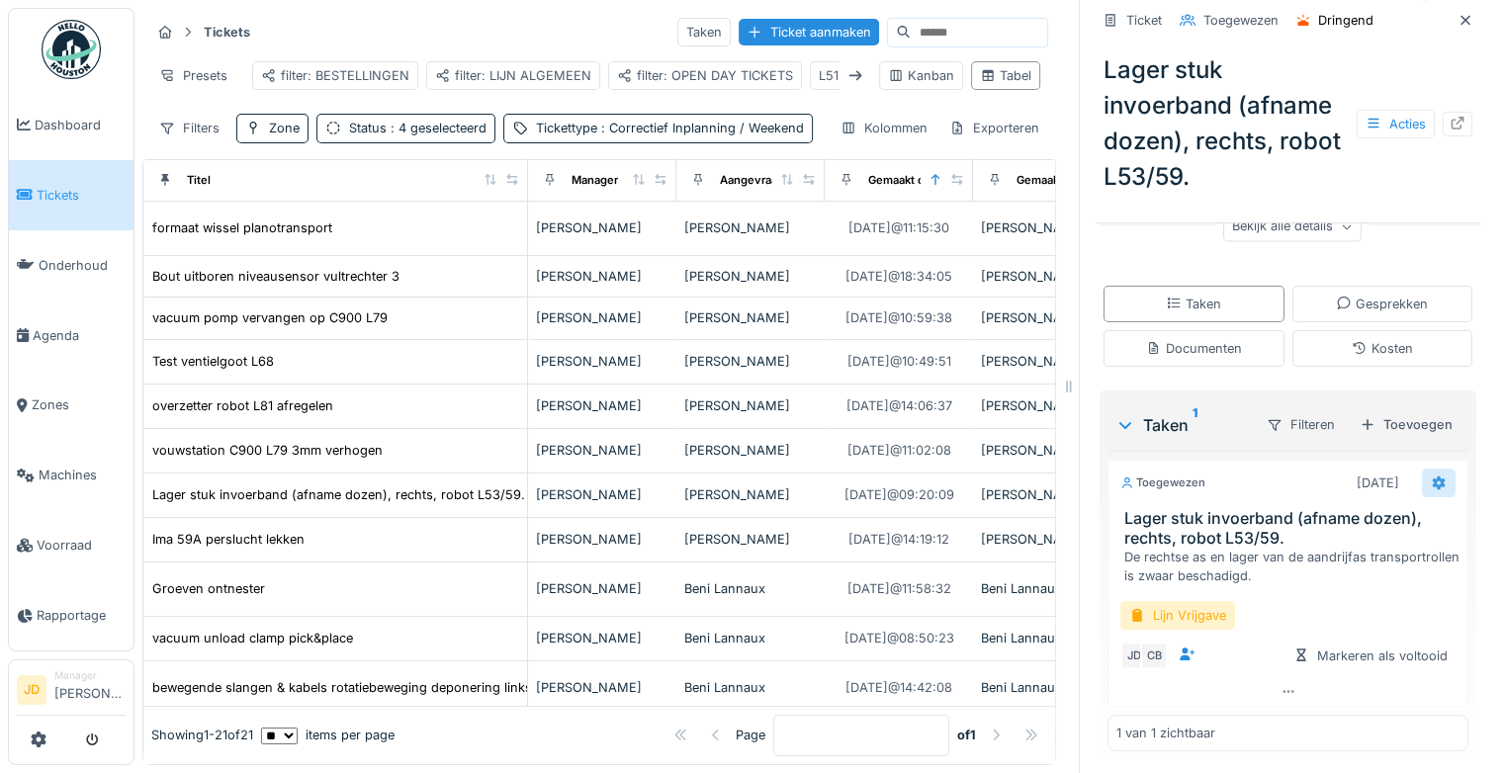
click at [1431, 488] on div at bounding box center [1439, 483] width 16 height 19
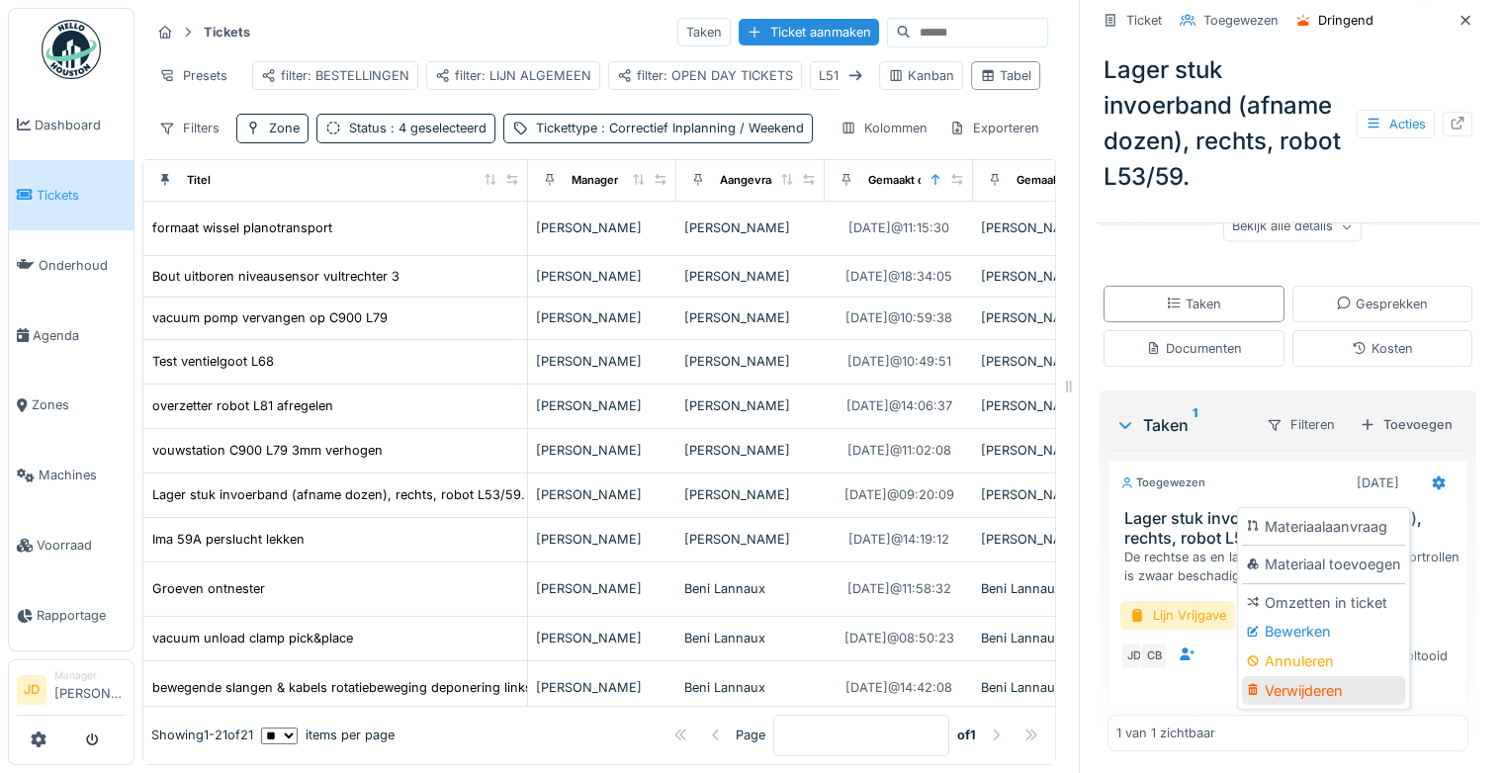
click at [1330, 687] on div "Verwijderen" at bounding box center [1323, 691] width 163 height 30
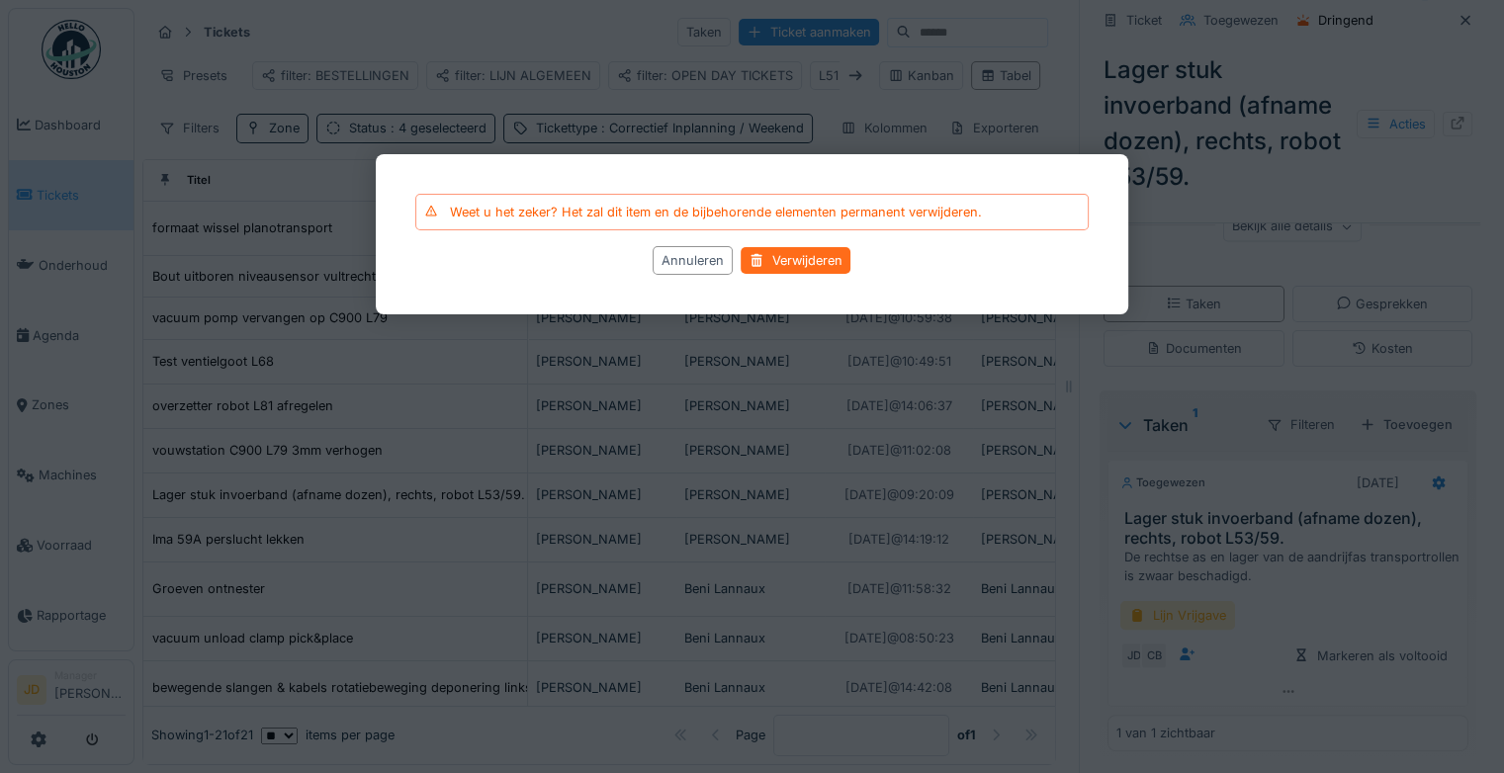
click at [803, 256] on div "Verwijderen" at bounding box center [797, 261] width 110 height 27
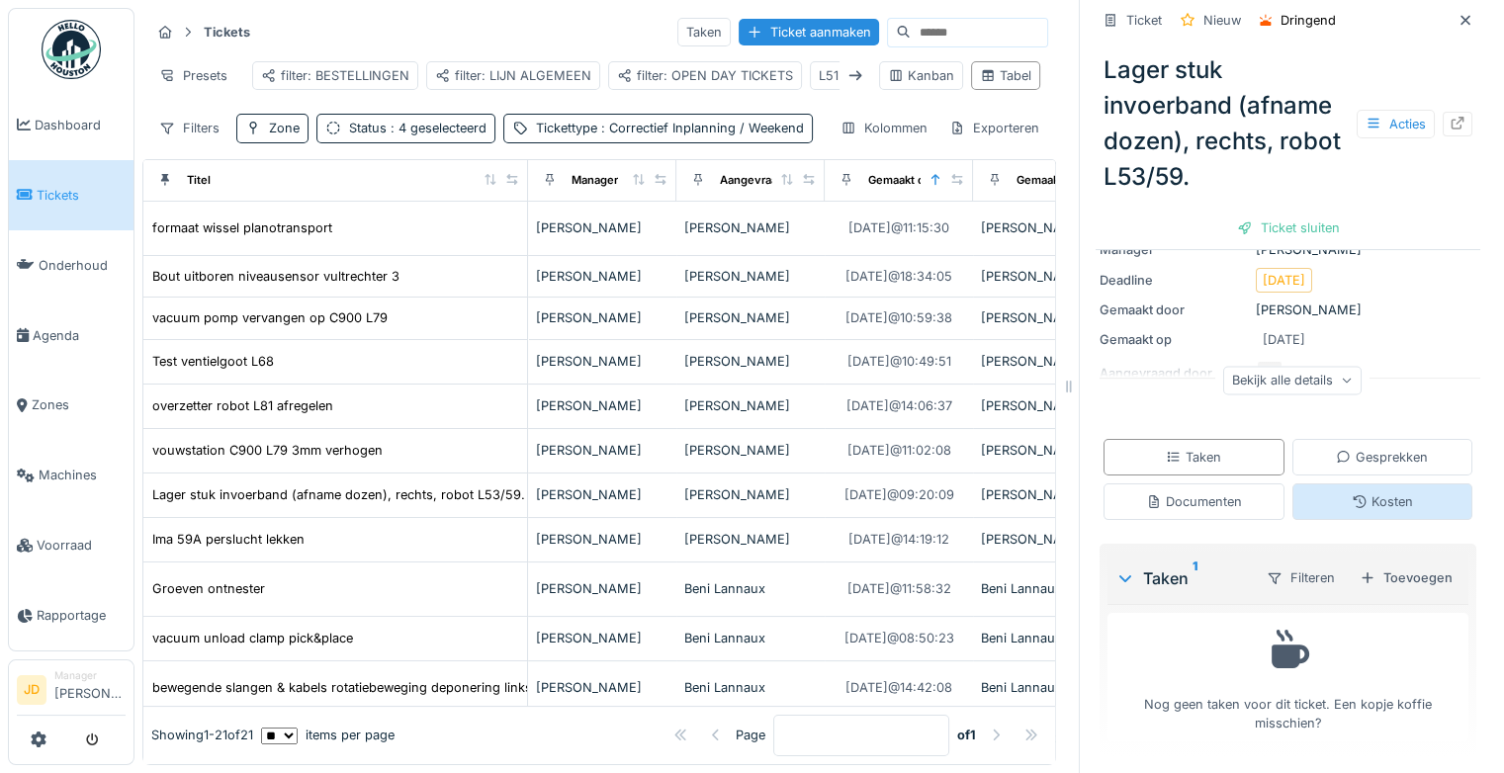
scroll to position [15, 0]
click at [1366, 565] on div "Toevoegen" at bounding box center [1406, 578] width 109 height 27
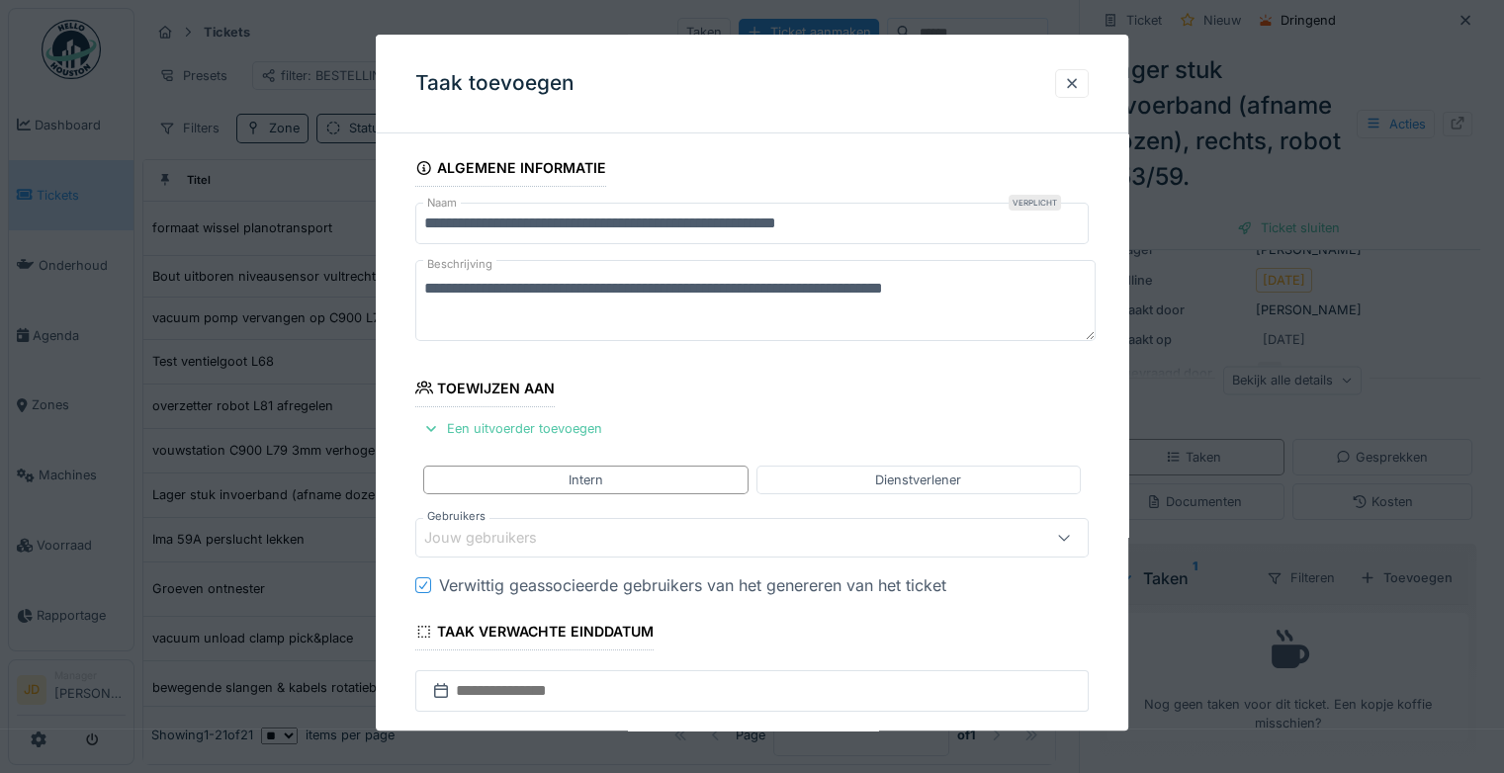
click at [549, 443] on fieldset "**********" at bounding box center [751, 597] width 673 height 897
click at [544, 544] on div "Jouw gebruikers" at bounding box center [494, 539] width 140 height 22
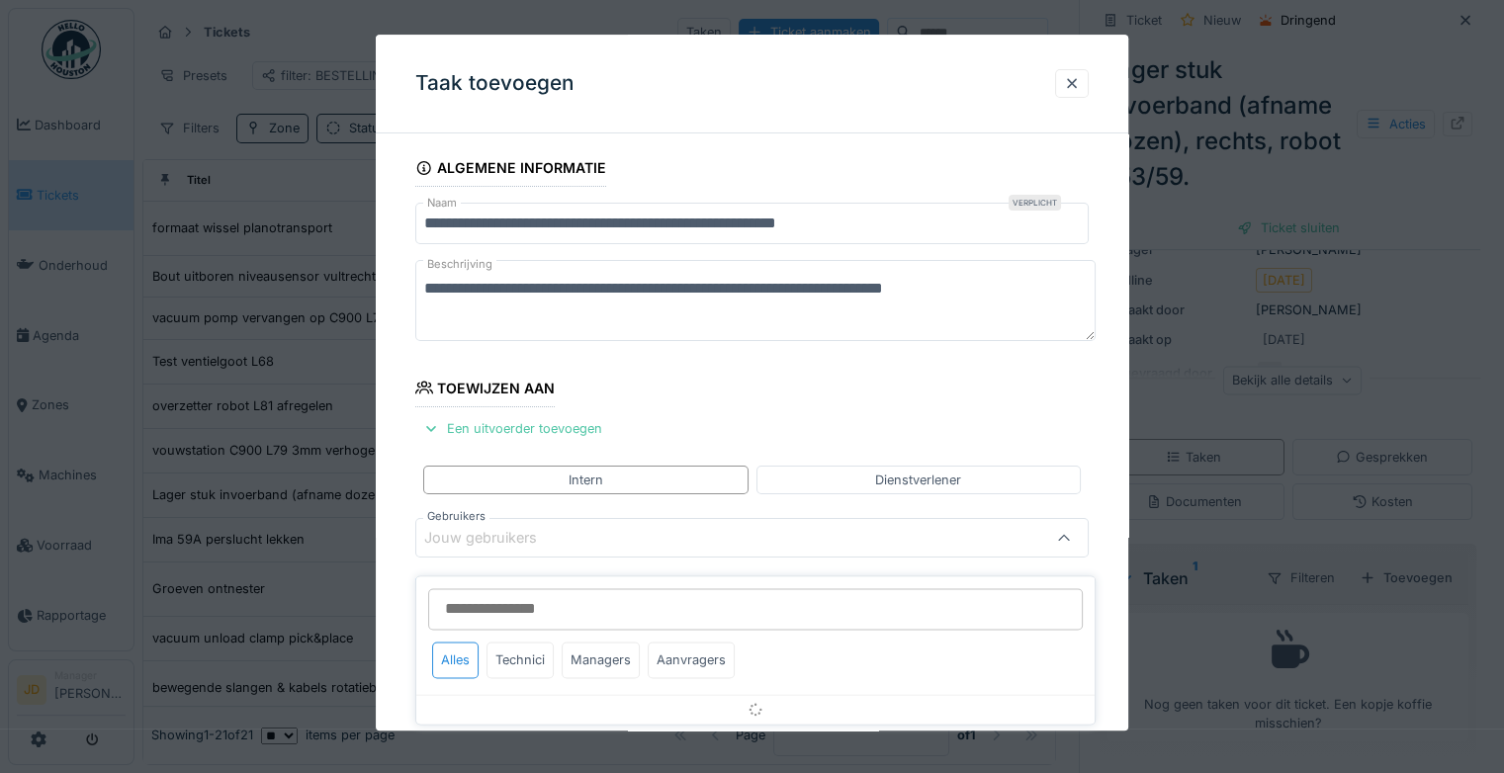
scroll to position [154, 0]
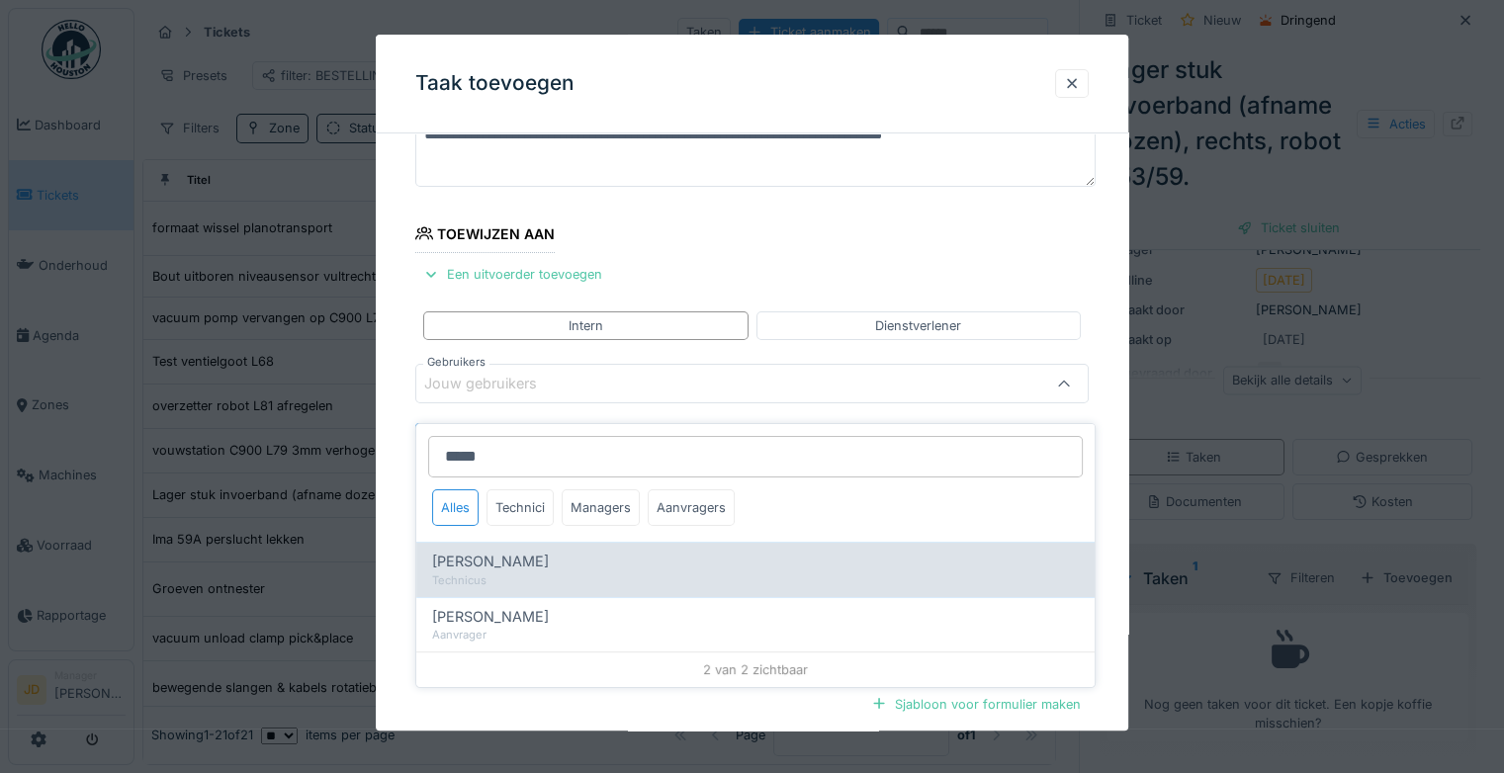
type input "*****"
click at [538, 573] on div "Technicus" at bounding box center [755, 581] width 647 height 17
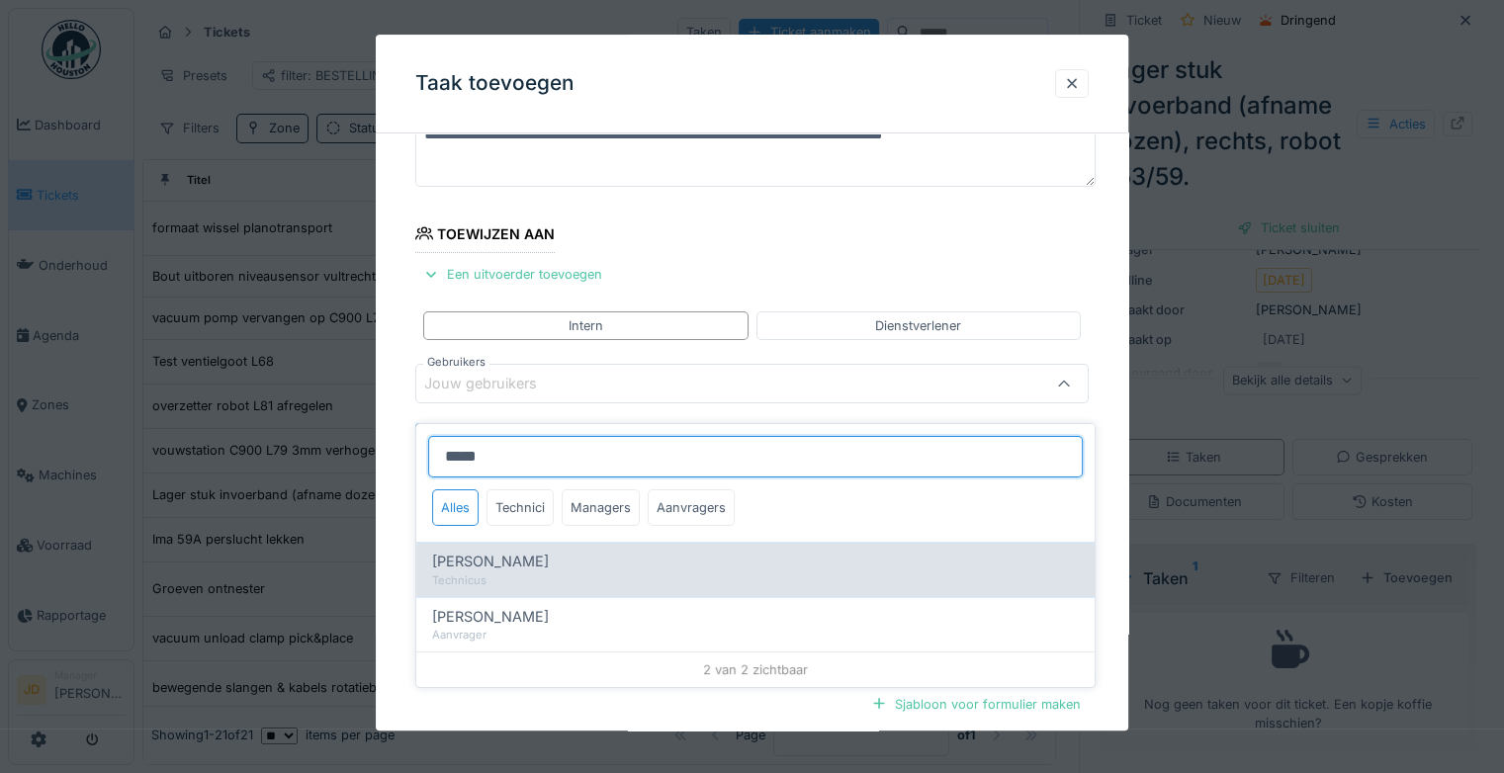
type input "****"
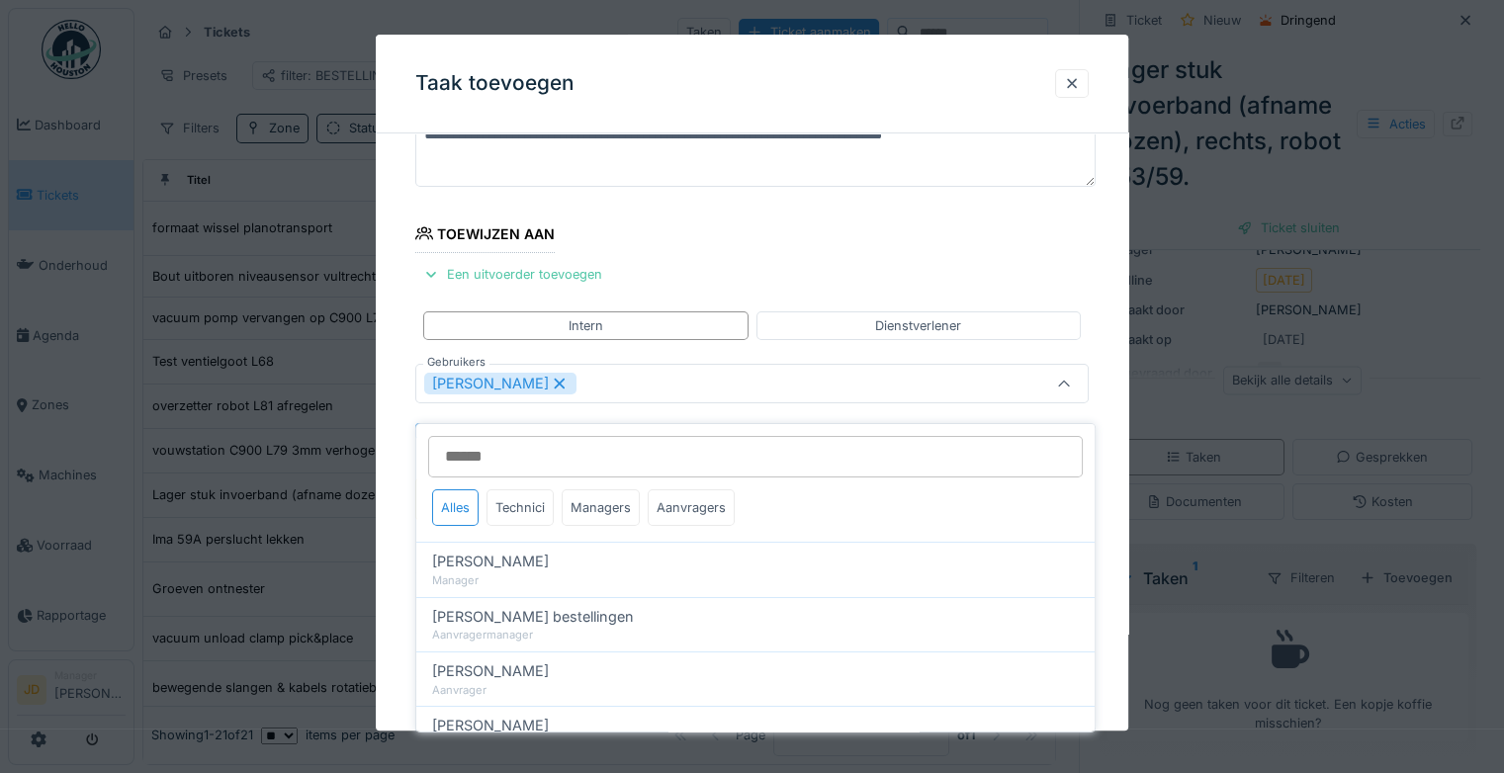
click at [1068, 382] on icon at bounding box center [1064, 384] width 16 height 13
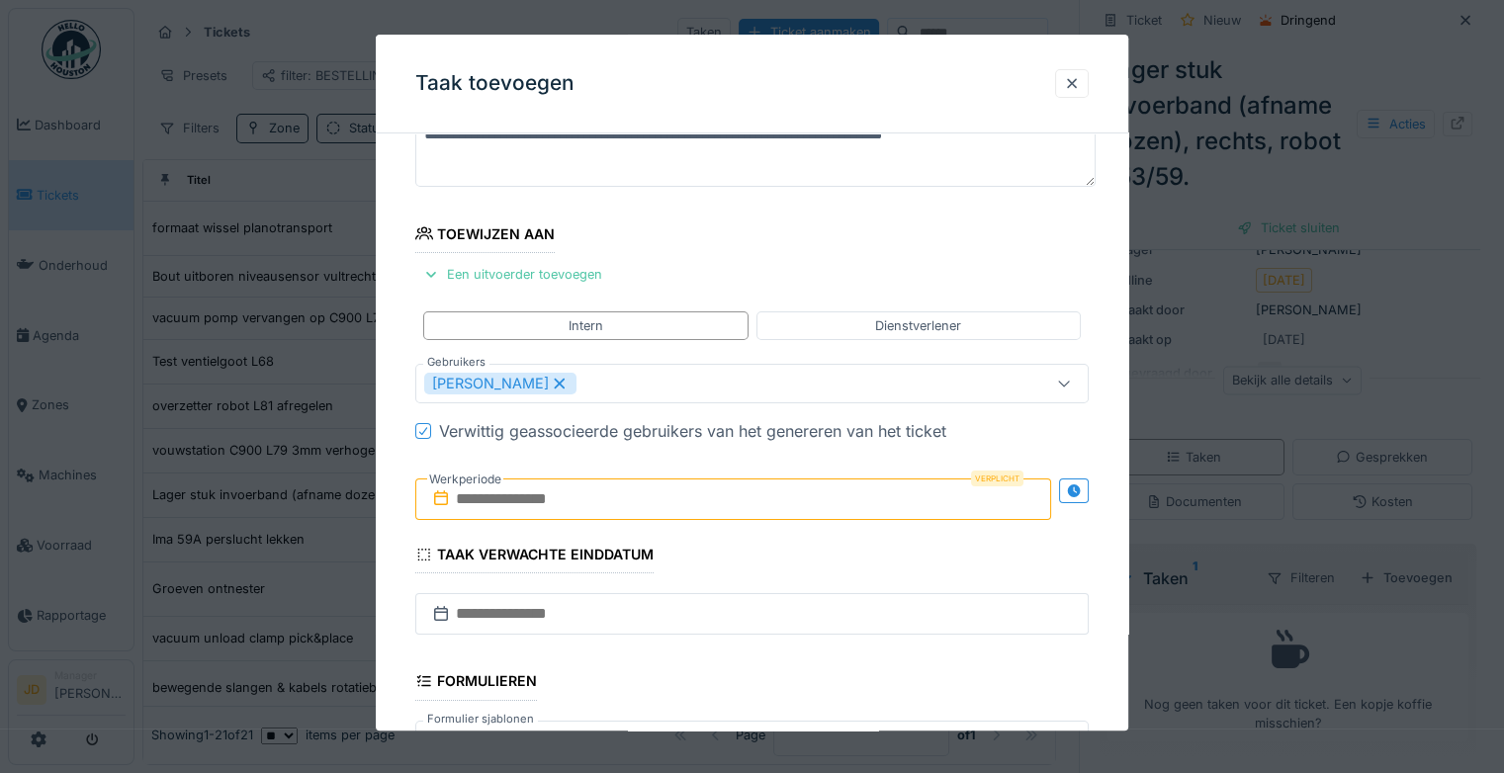
click at [482, 490] on input "text" at bounding box center [733, 500] width 636 height 42
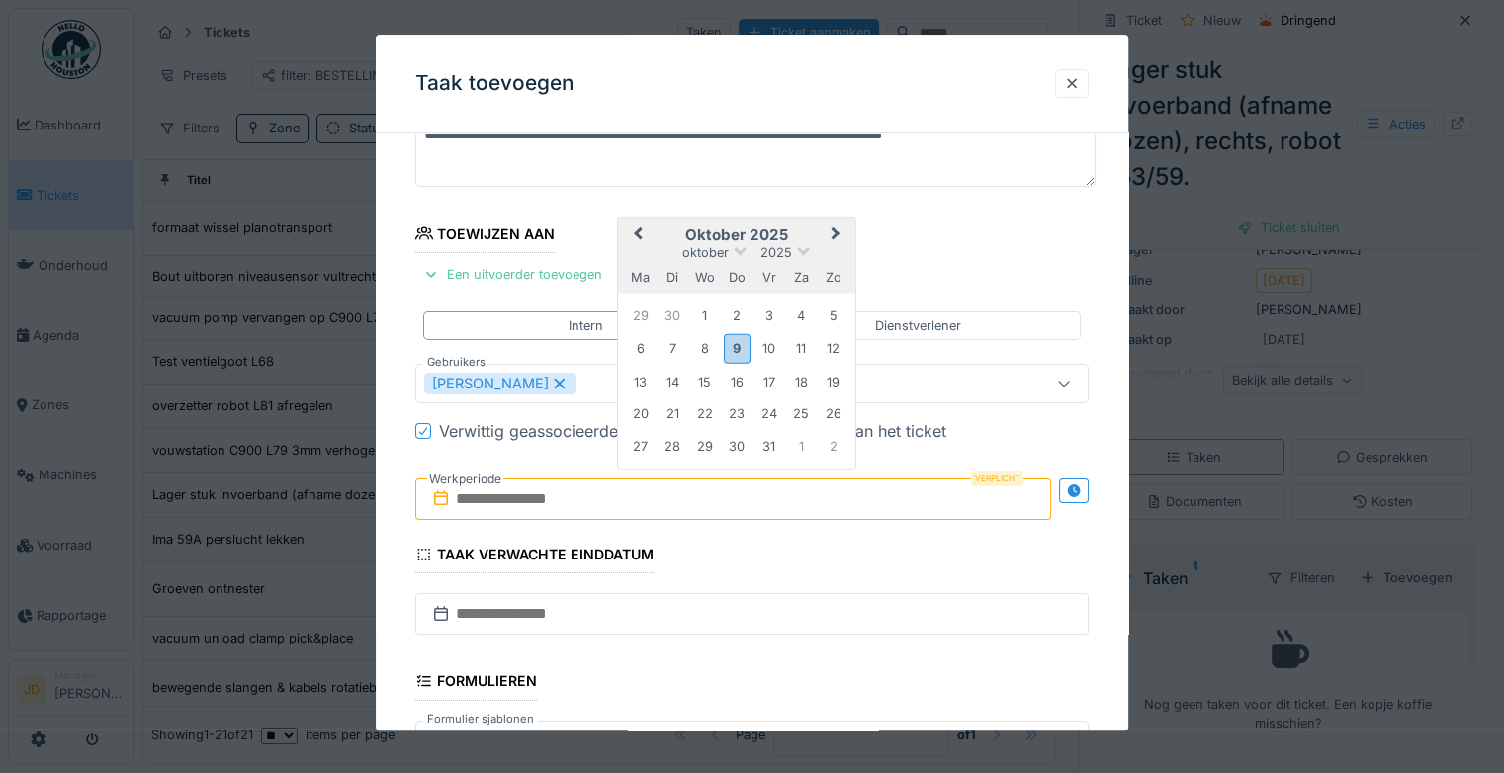
click at [791, 237] on h2 "oktober 2025" at bounding box center [736, 235] width 237 height 18
click at [806, 314] on div "4" at bounding box center [801, 316] width 27 height 27
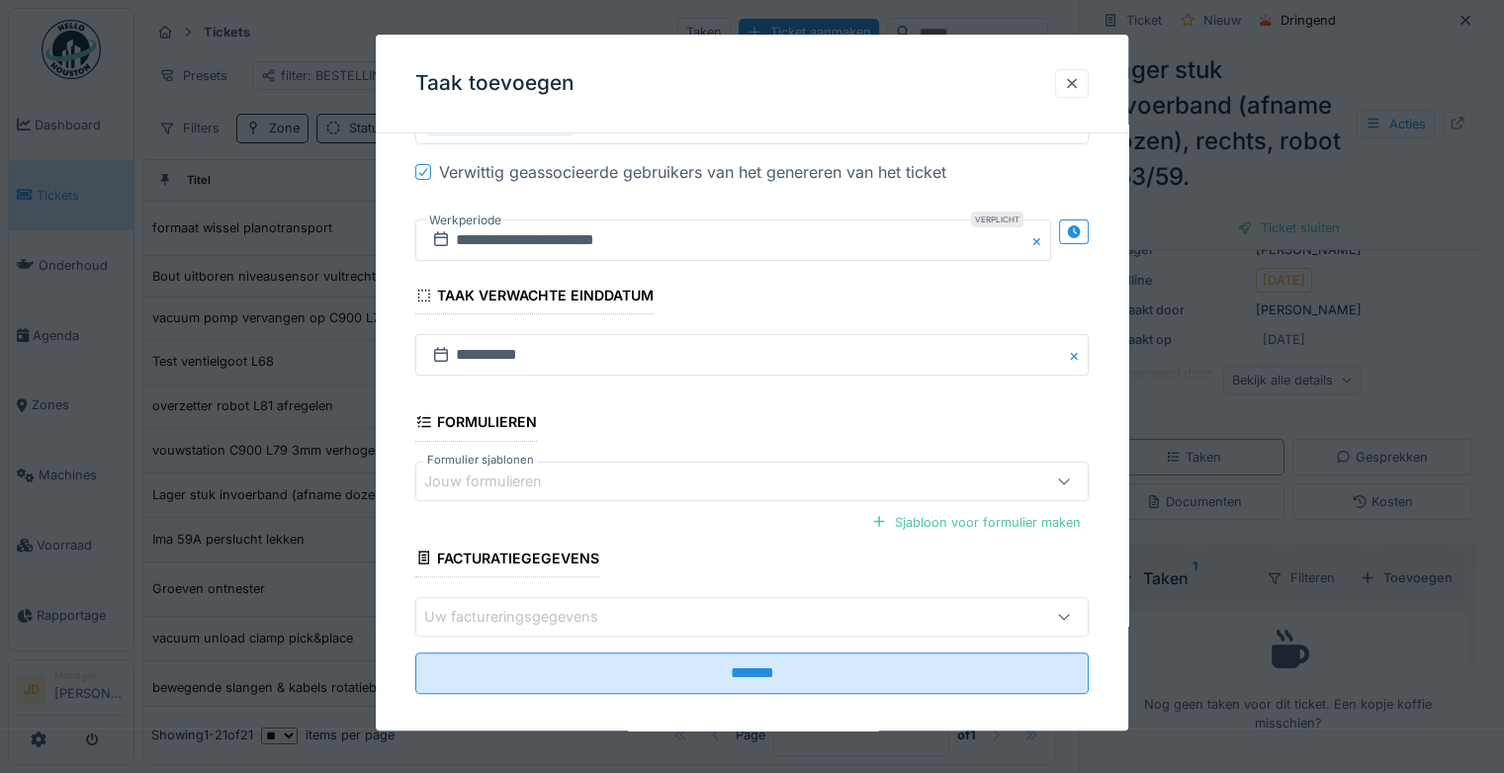
scroll to position [428, 0]
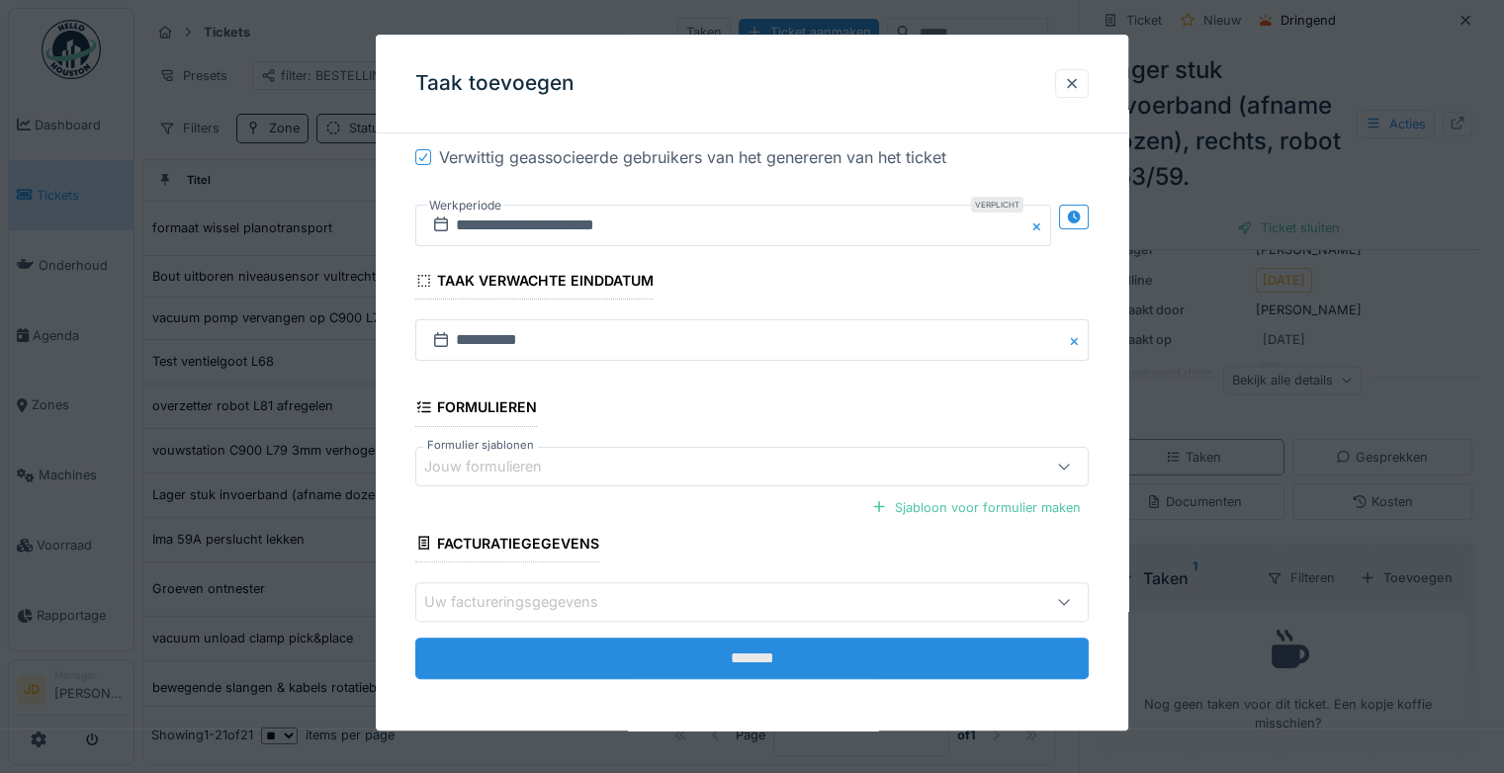
click at [748, 639] on input "*******" at bounding box center [751, 659] width 673 height 42
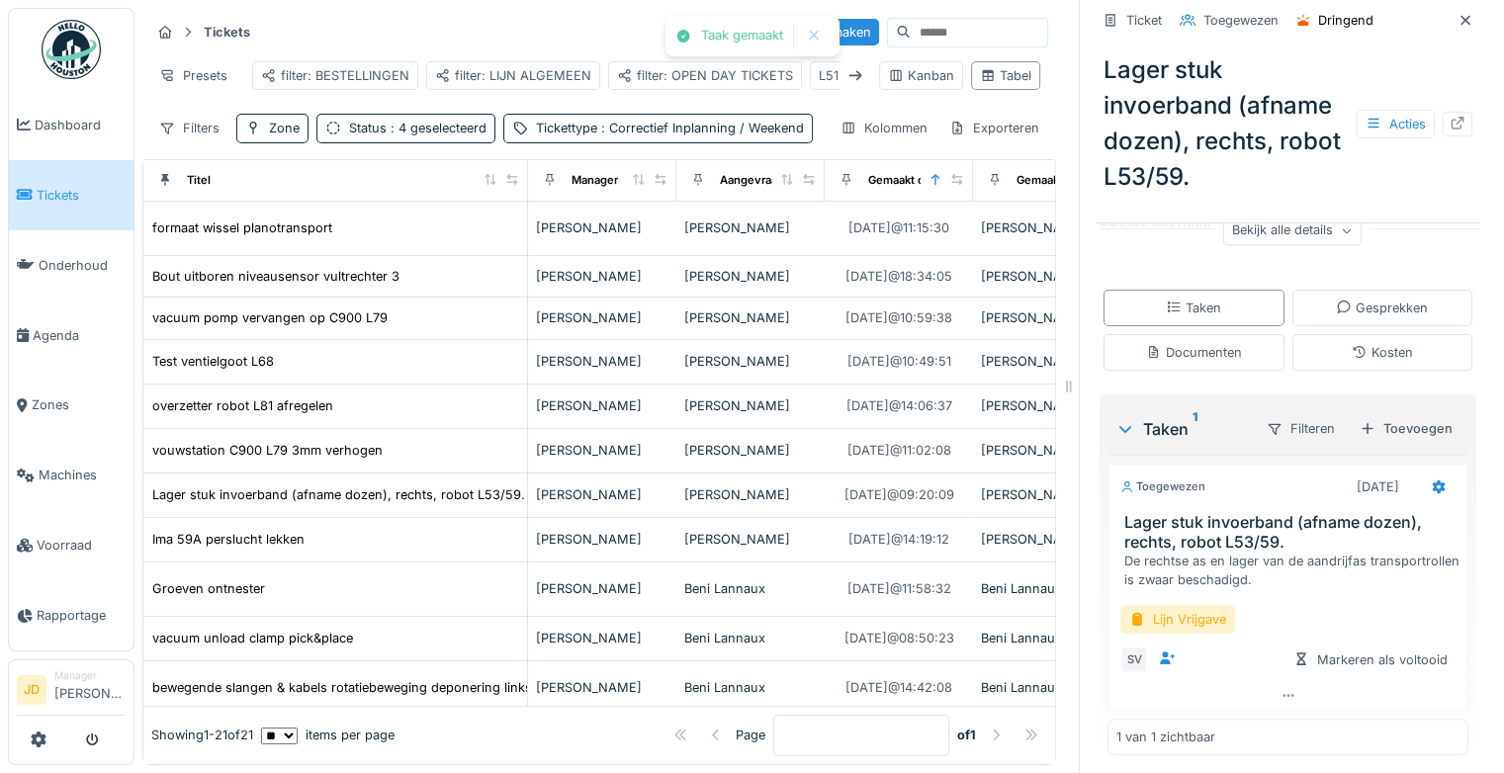
scroll to position [316, 0]
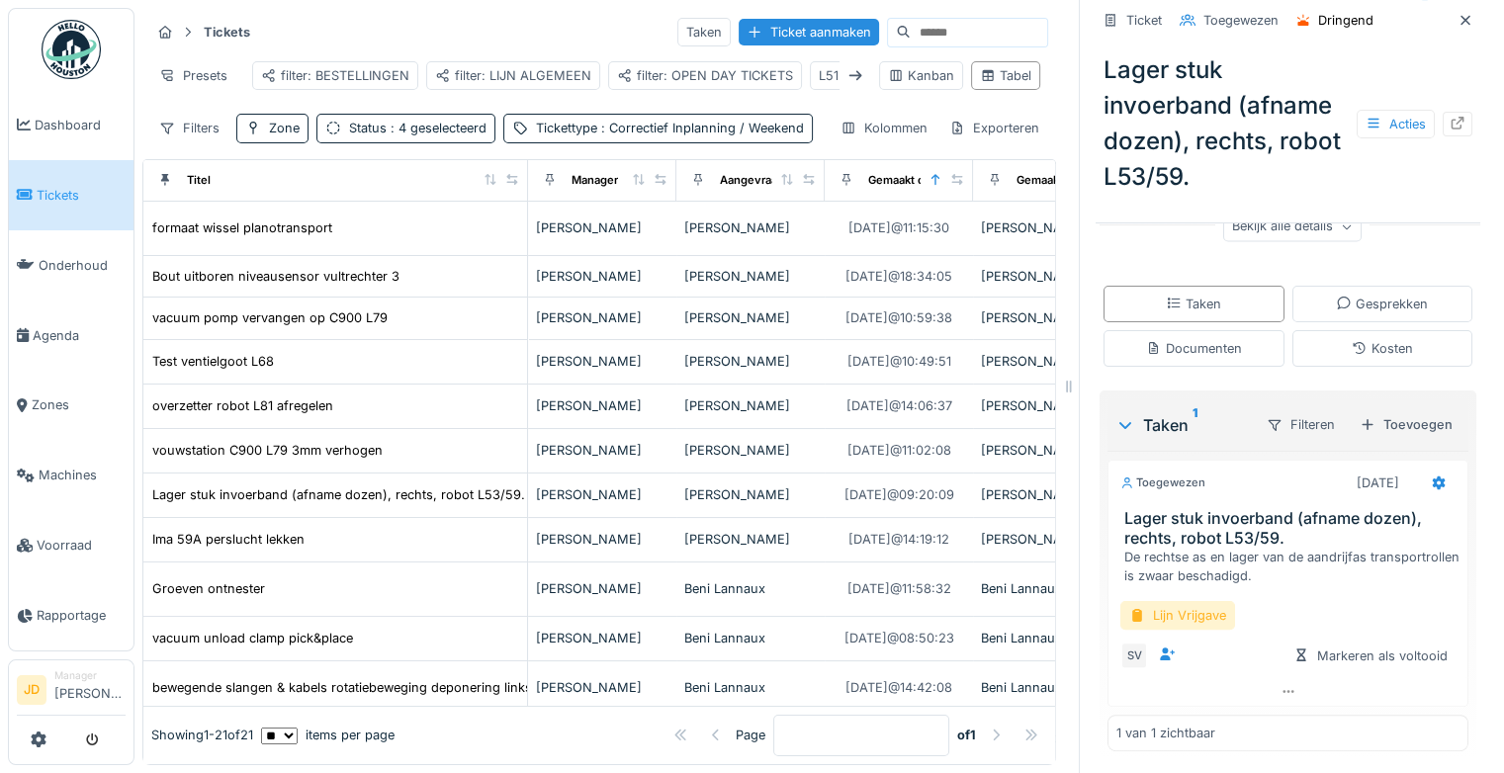
click at [1198, 605] on div "Lijn Vrijgave" at bounding box center [1177, 615] width 115 height 29
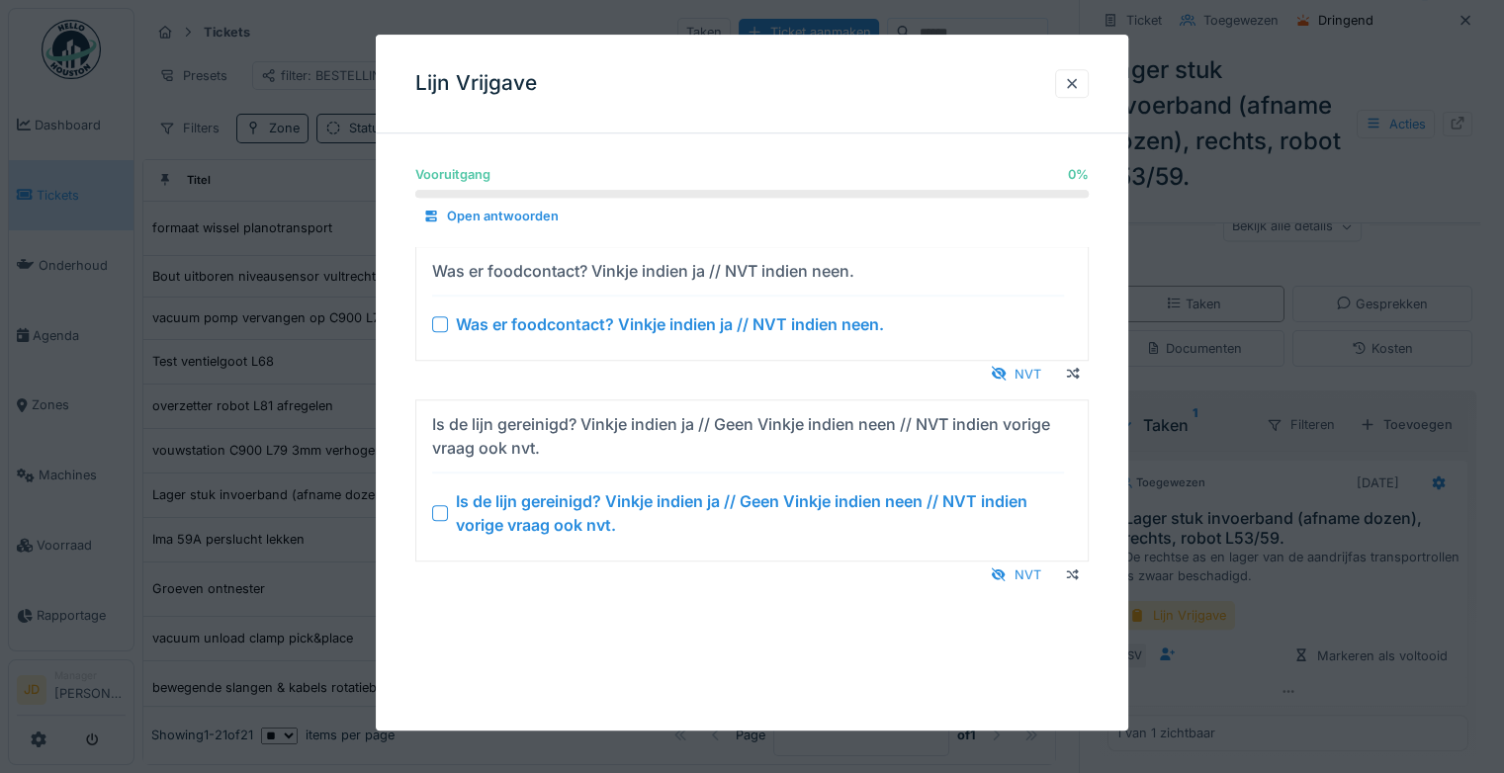
click at [1017, 590] on div "Vooruitgang 0 % 0 % Open antwoorden Was er foodcontact? Vinkje indien ja // NVT…" at bounding box center [752, 394] width 752 height 490
click at [1017, 579] on div "NVT" at bounding box center [1016, 575] width 66 height 27
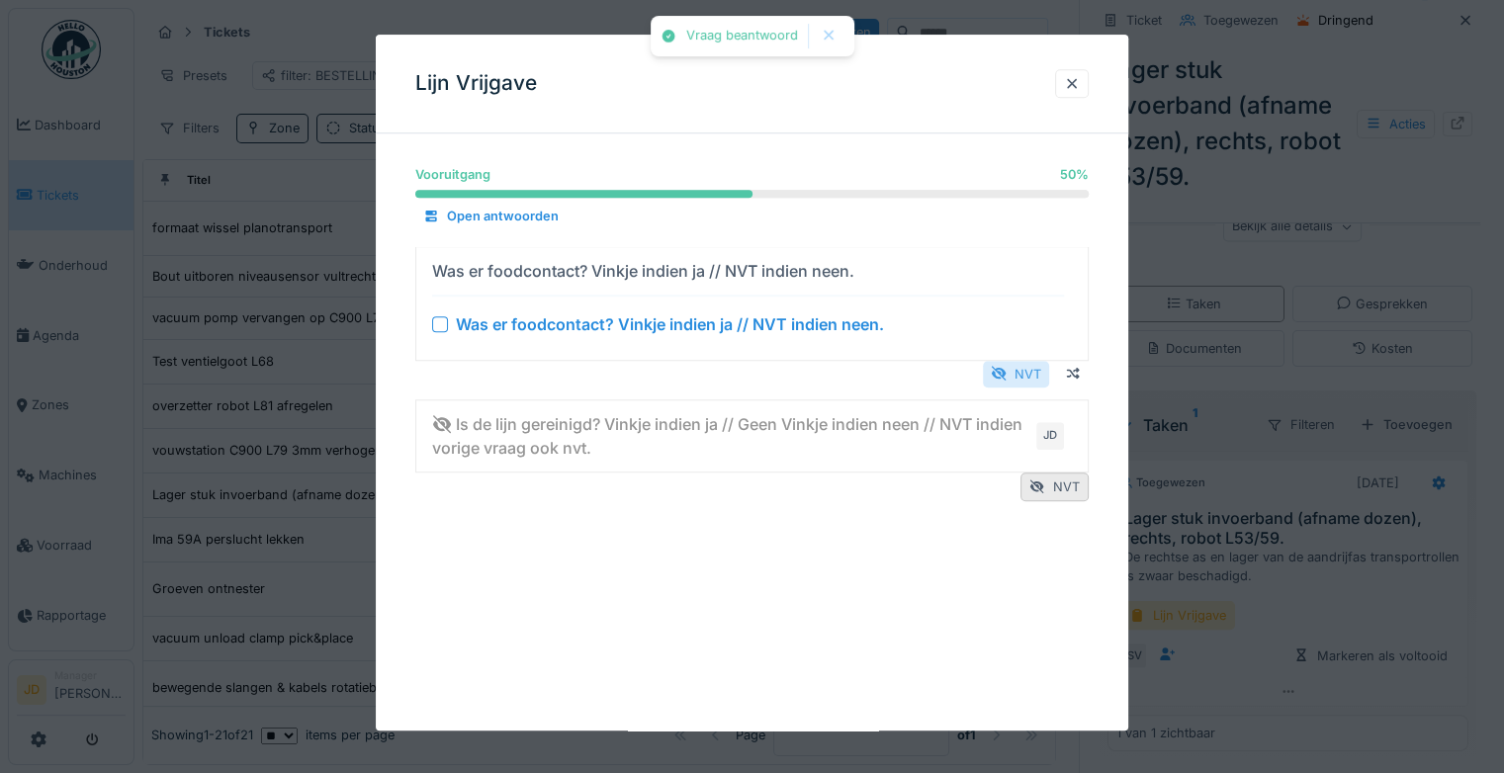
click at [1024, 366] on div "NVT" at bounding box center [1016, 374] width 66 height 27
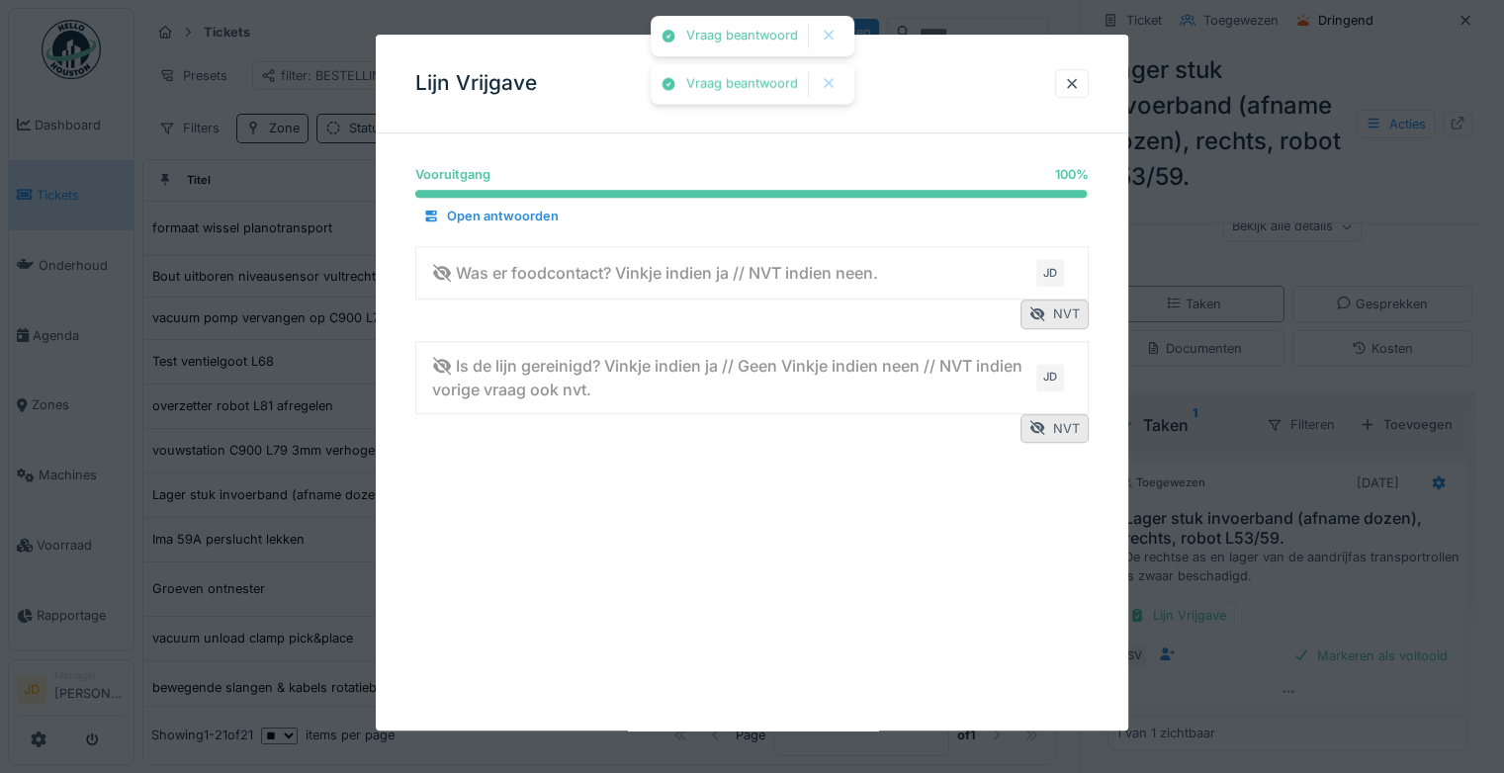
click at [1186, 512] on div at bounding box center [752, 386] width 1504 height 773
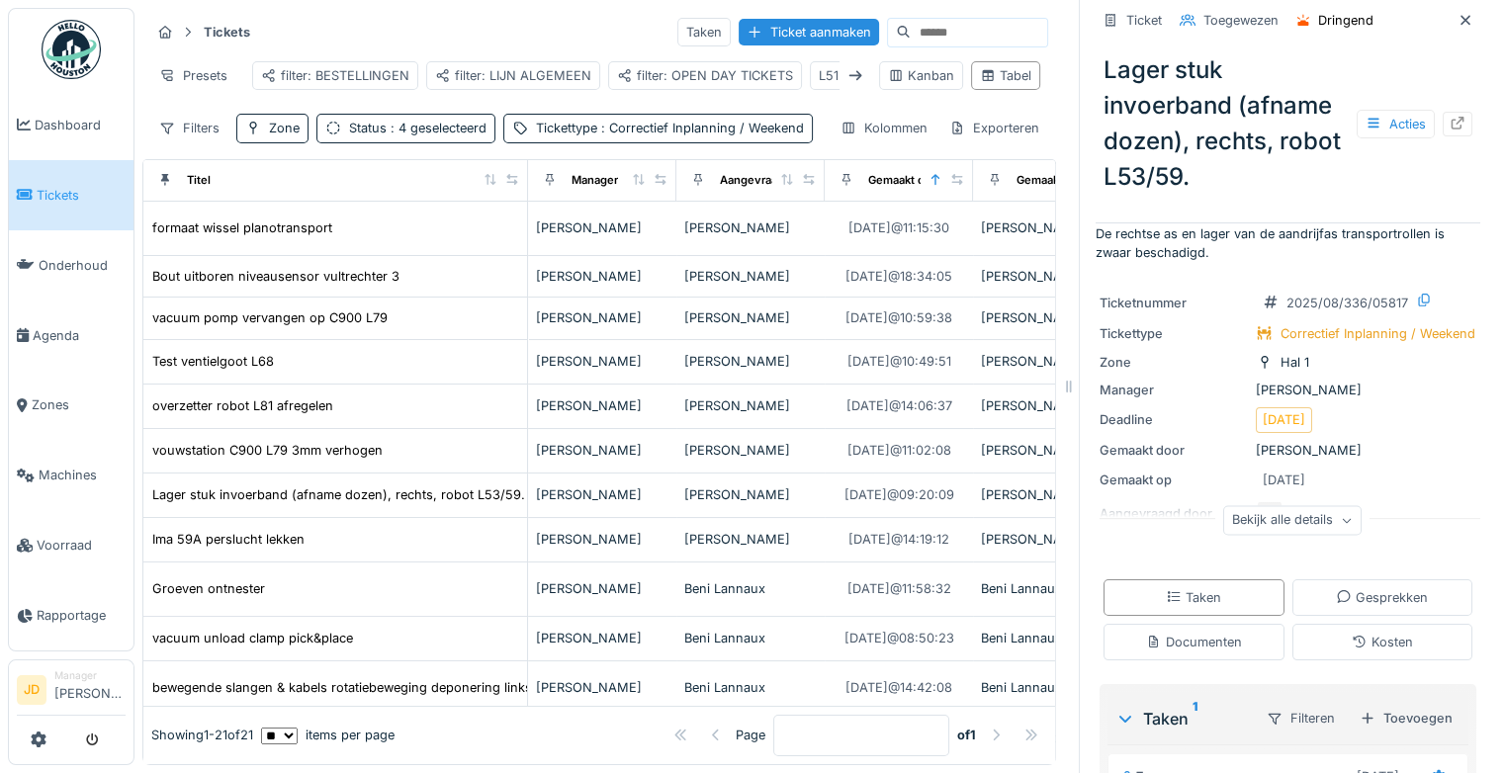
scroll to position [20, 0]
click at [1457, 11] on div at bounding box center [1465, 20] width 16 height 19
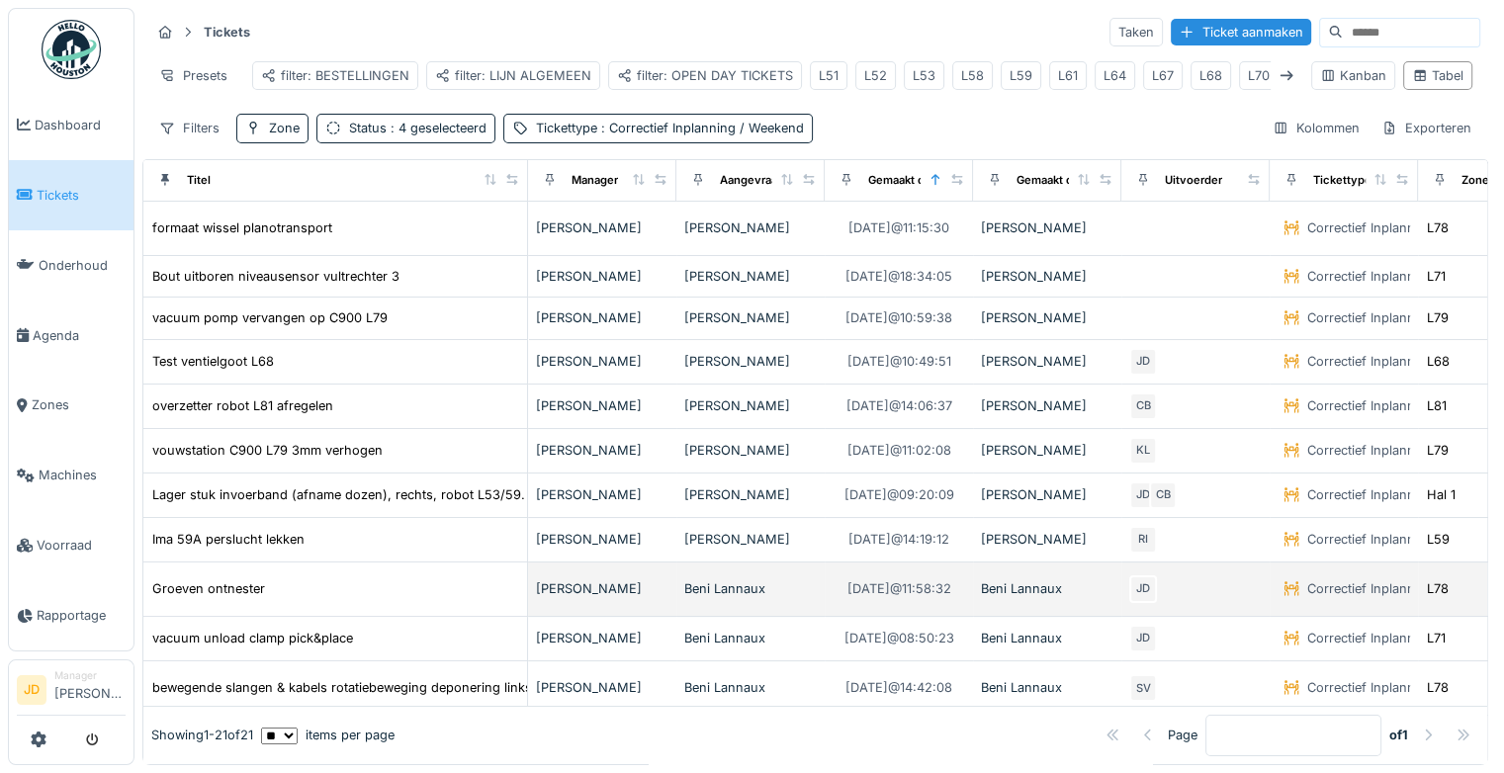
click at [433, 593] on div "Groeven ontnester" at bounding box center [335, 588] width 368 height 21
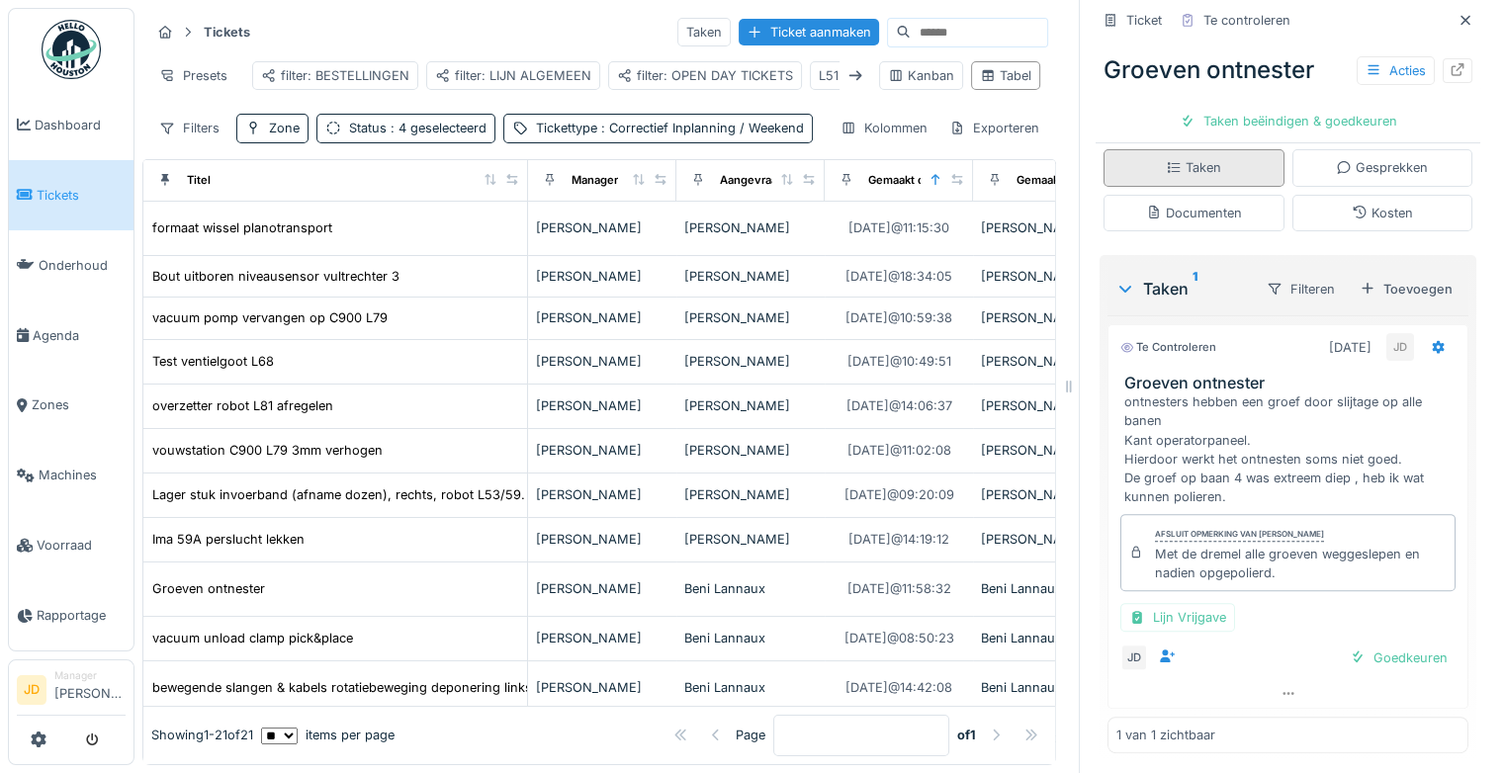
scroll to position [431, 0]
click at [1460, 22] on icon at bounding box center [1465, 20] width 10 height 10
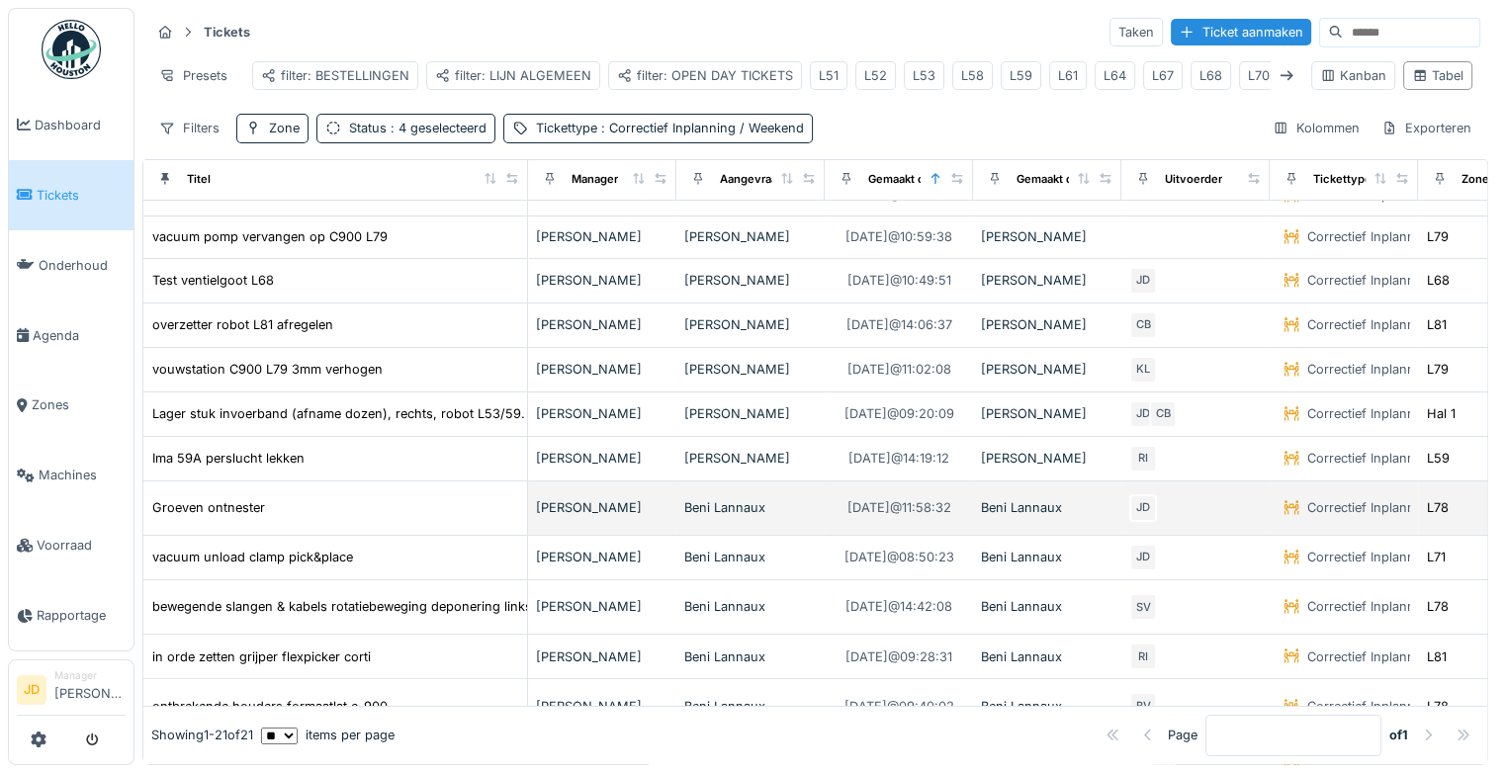
scroll to position [198, 0]
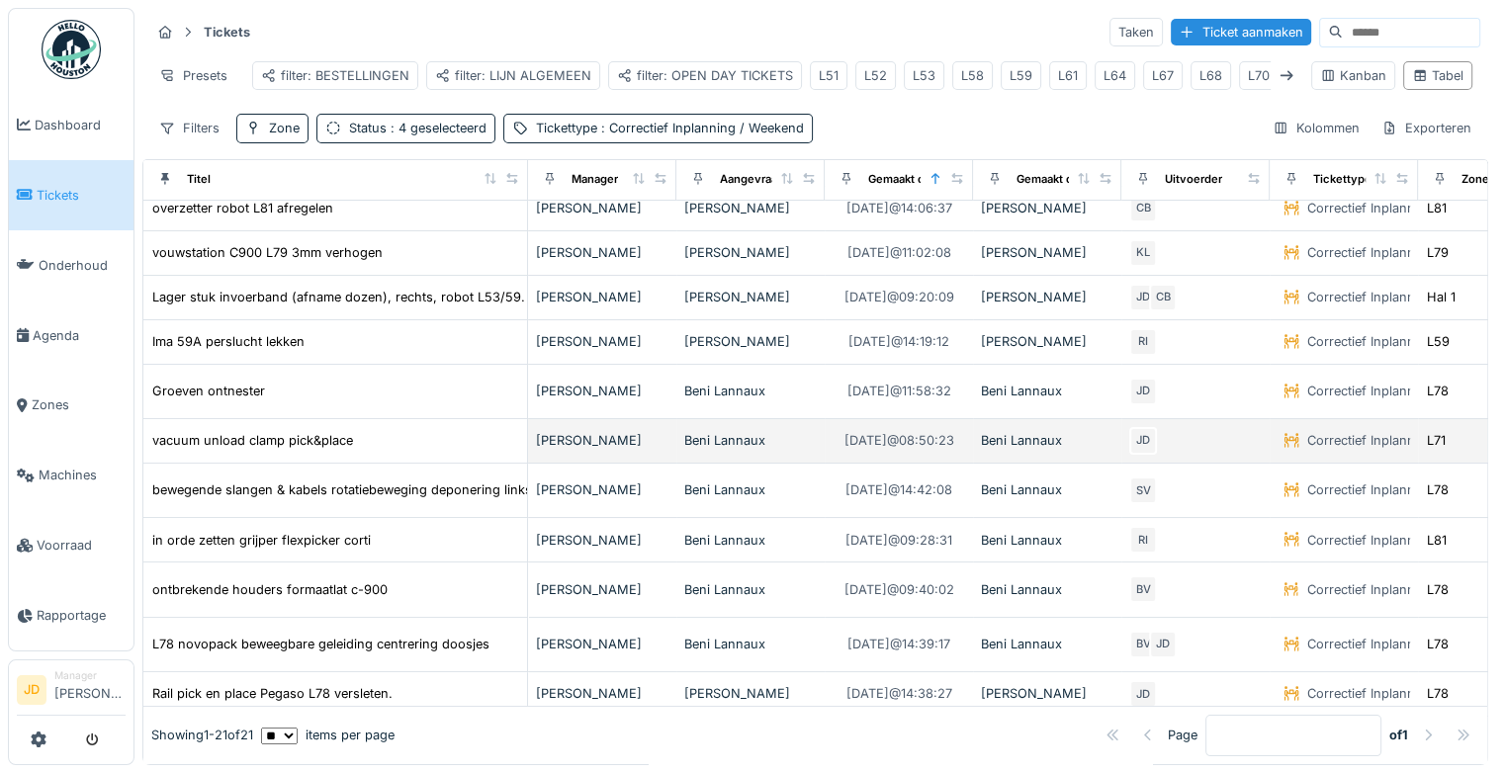
click at [443, 451] on div "vacuum unload clamp pick&place" at bounding box center [335, 440] width 368 height 21
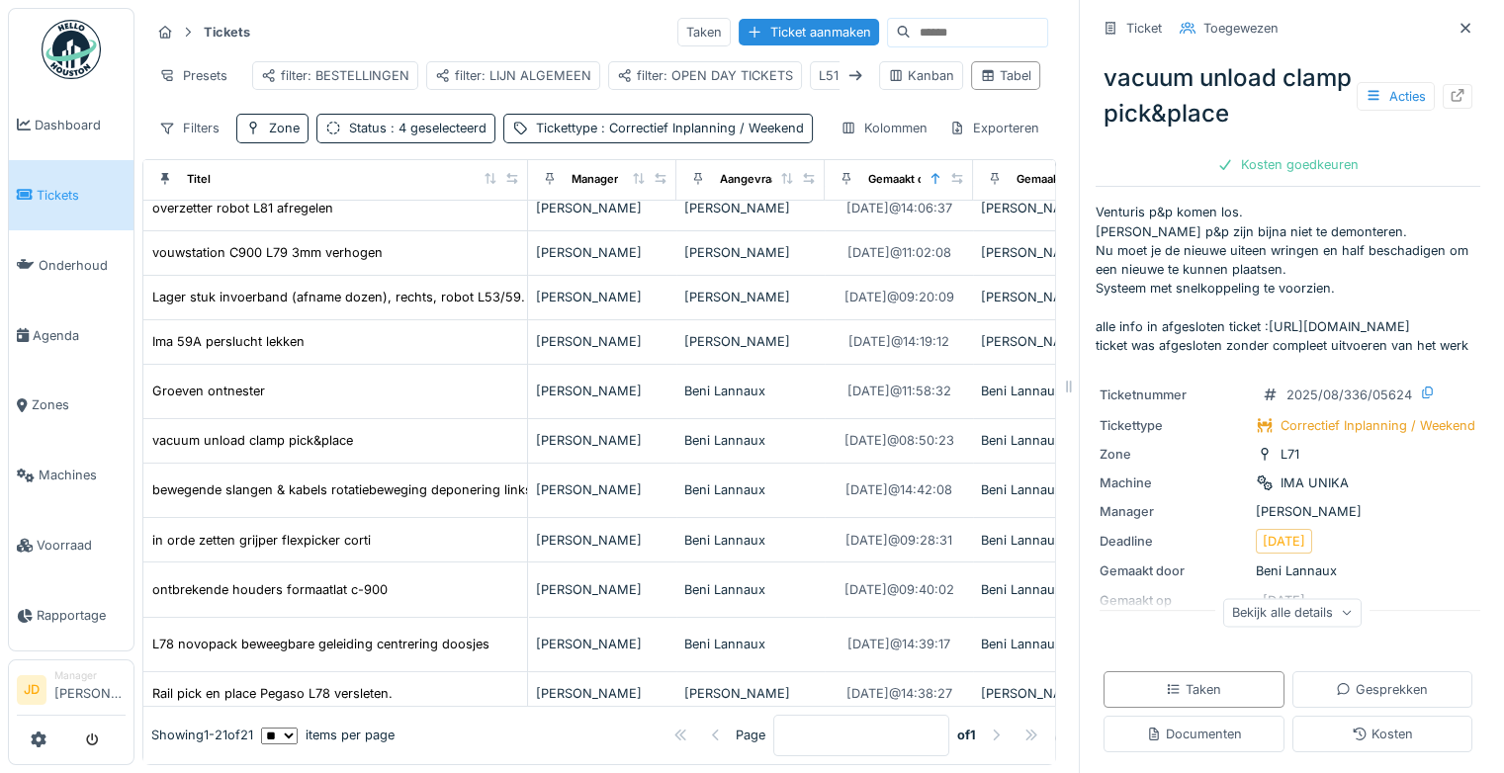
scroll to position [396, 0]
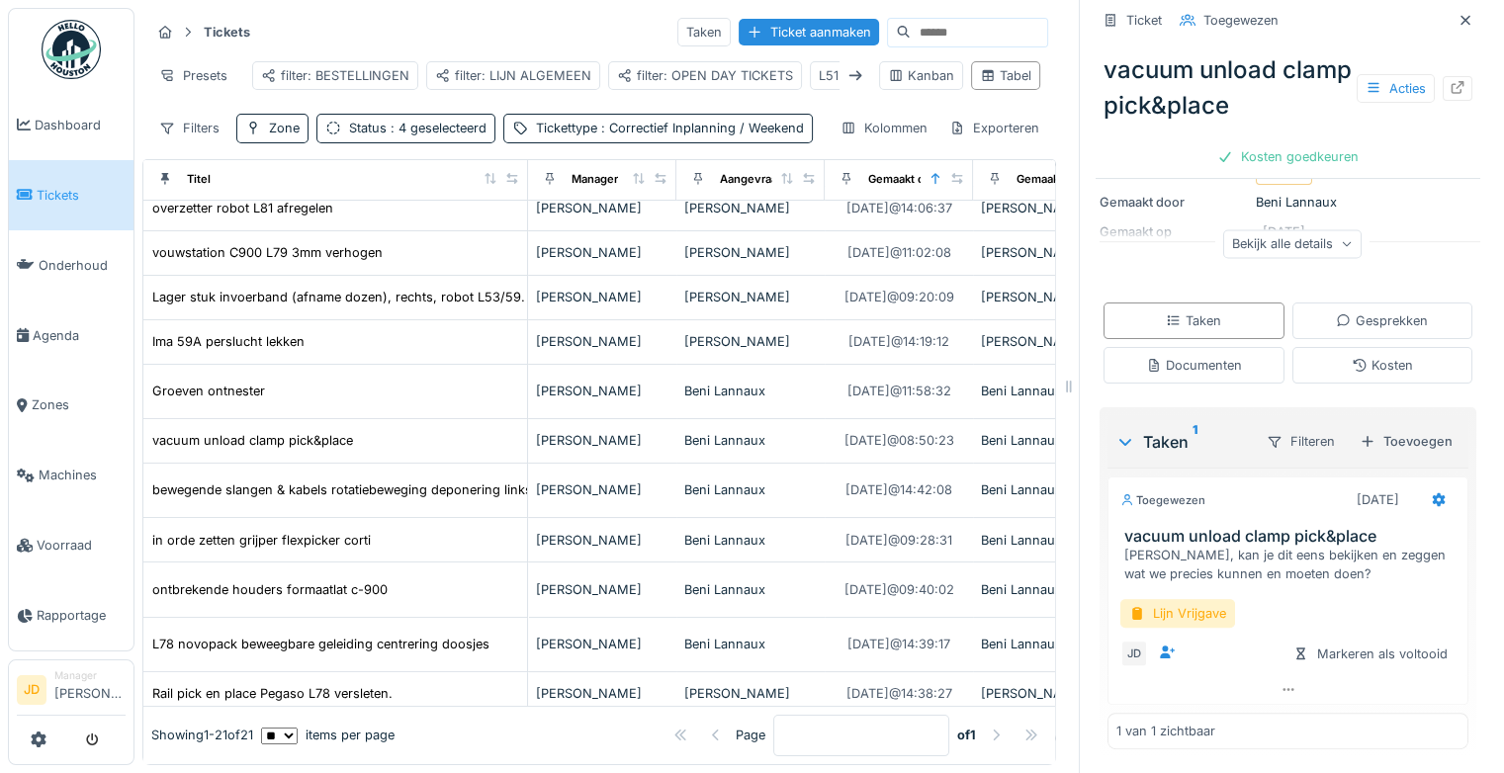
click at [1451, 11] on div at bounding box center [1466, 20] width 30 height 25
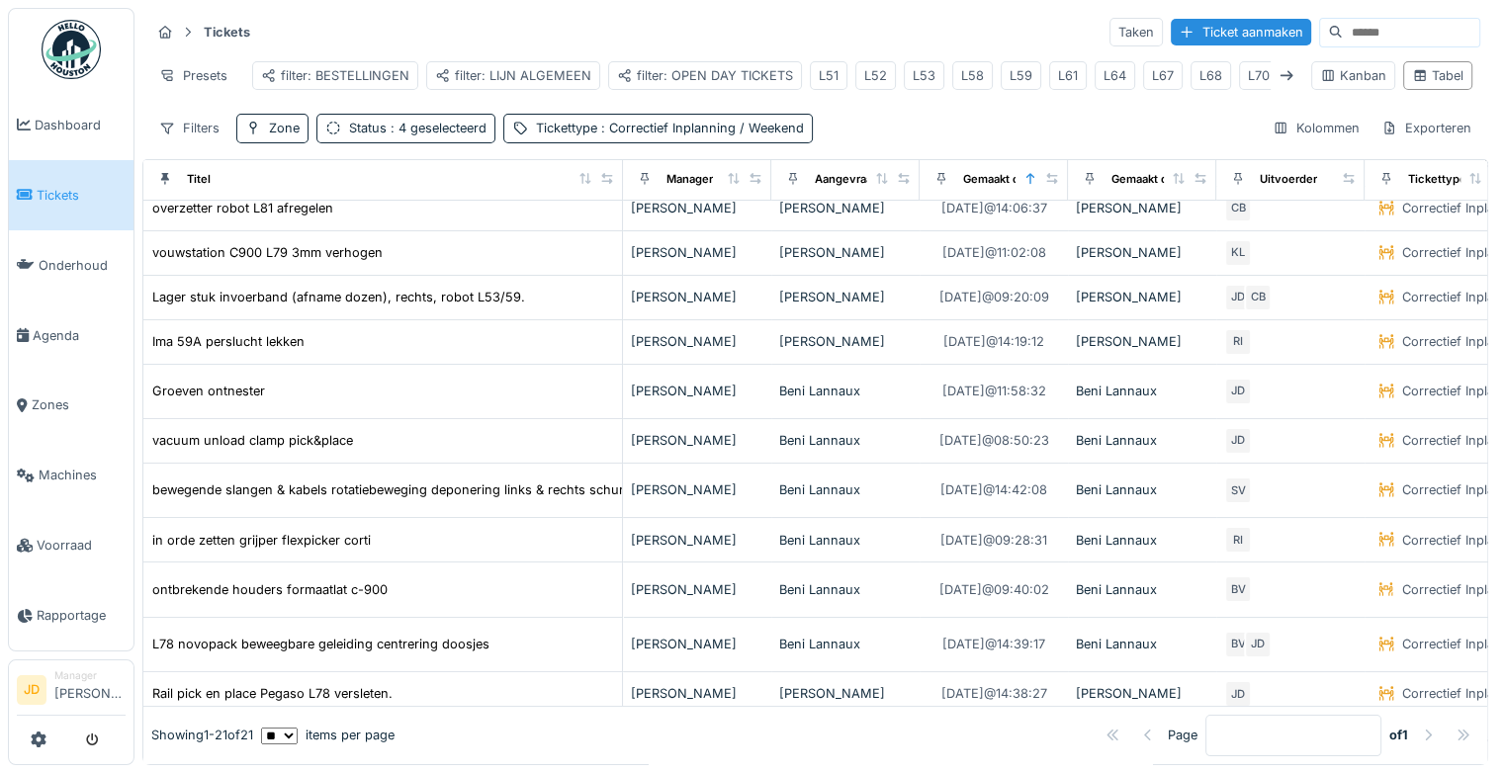
drag, startPoint x: 516, startPoint y: 192, endPoint x: 611, endPoint y: 209, distance: 96.4
click at [611, 201] on th "Titel" at bounding box center [383, 180] width 480 height 42
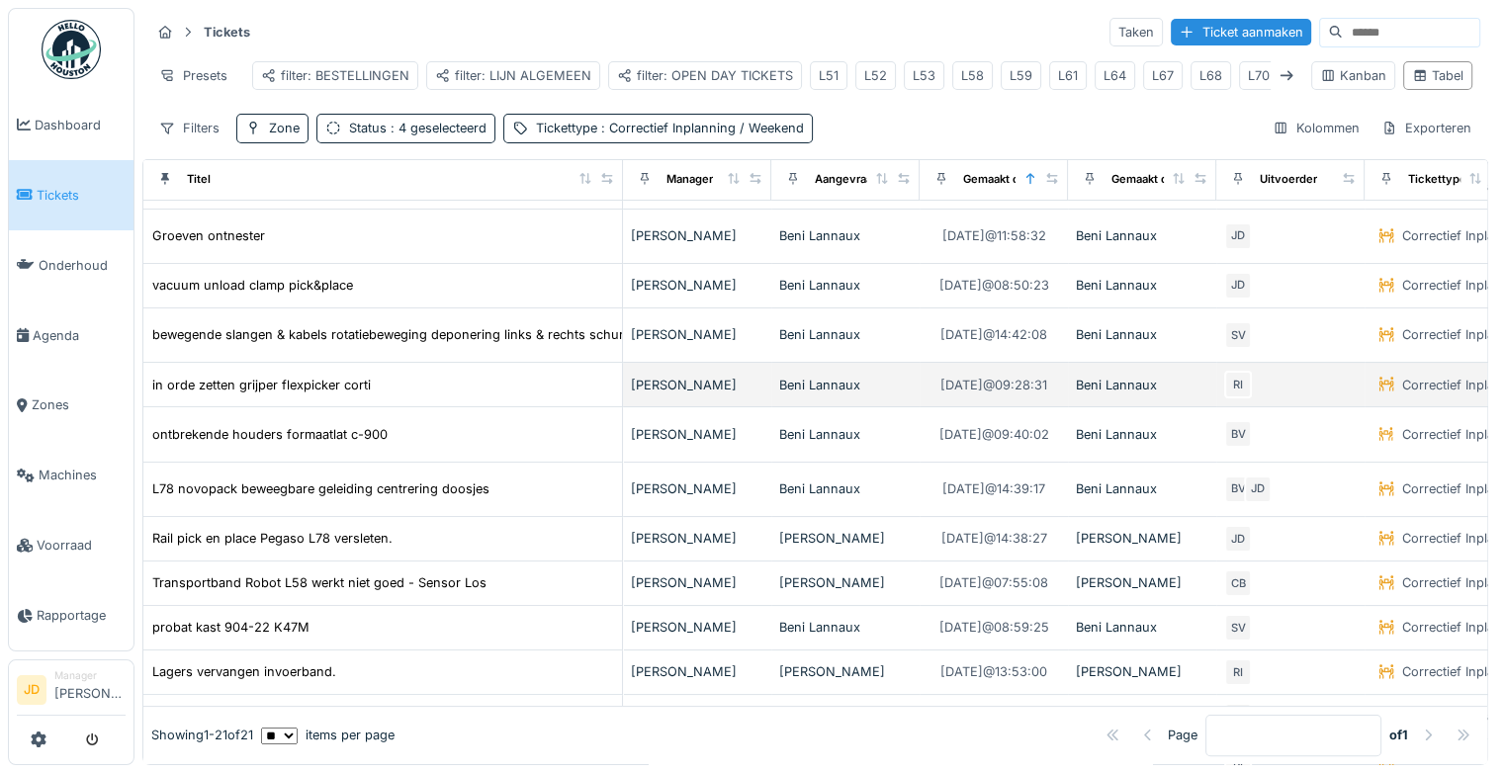
scroll to position [396, 0]
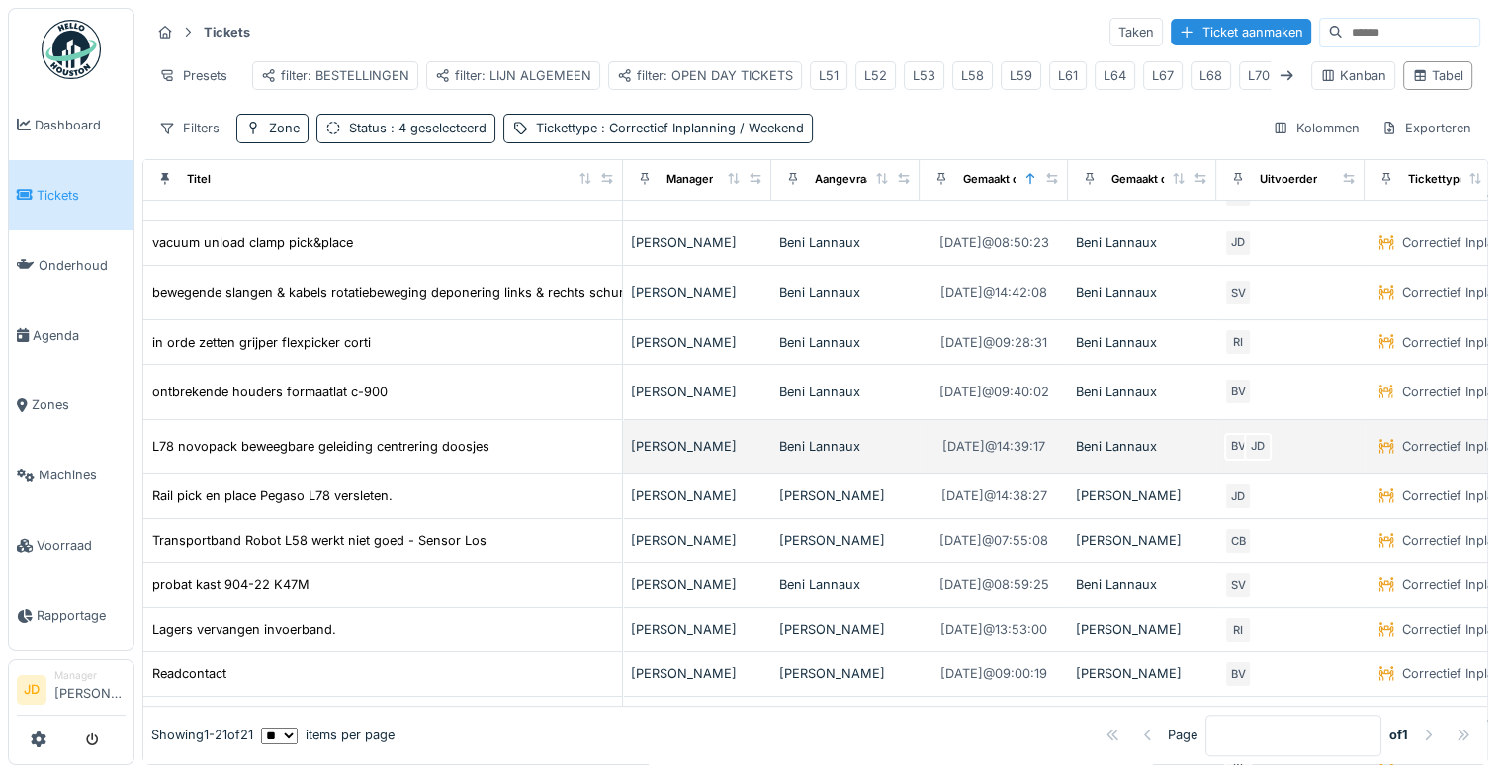
click at [583, 453] on div "L78 novopack beweegbare geleiding centrering doosjes" at bounding box center [382, 446] width 463 height 21
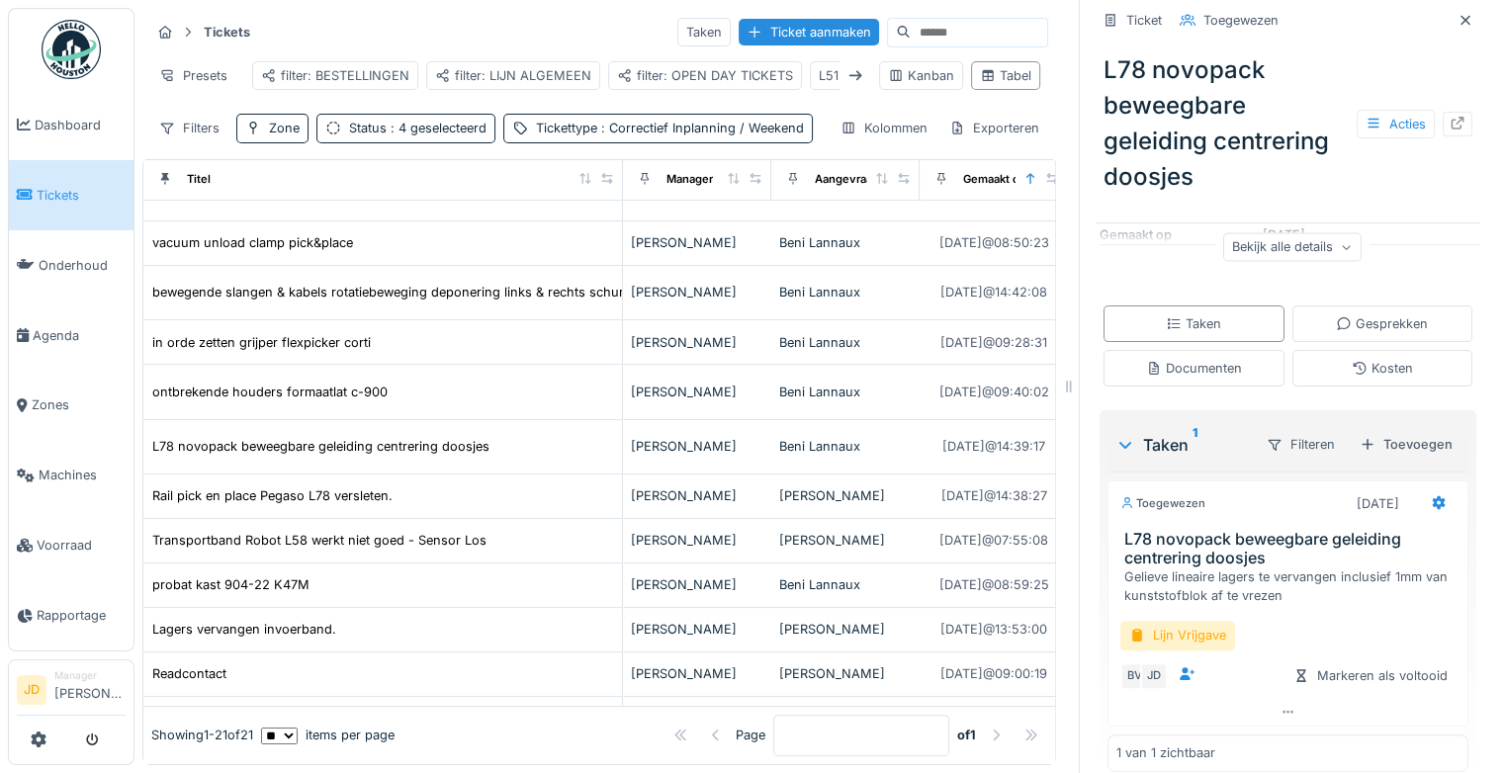
scroll to position [355, 0]
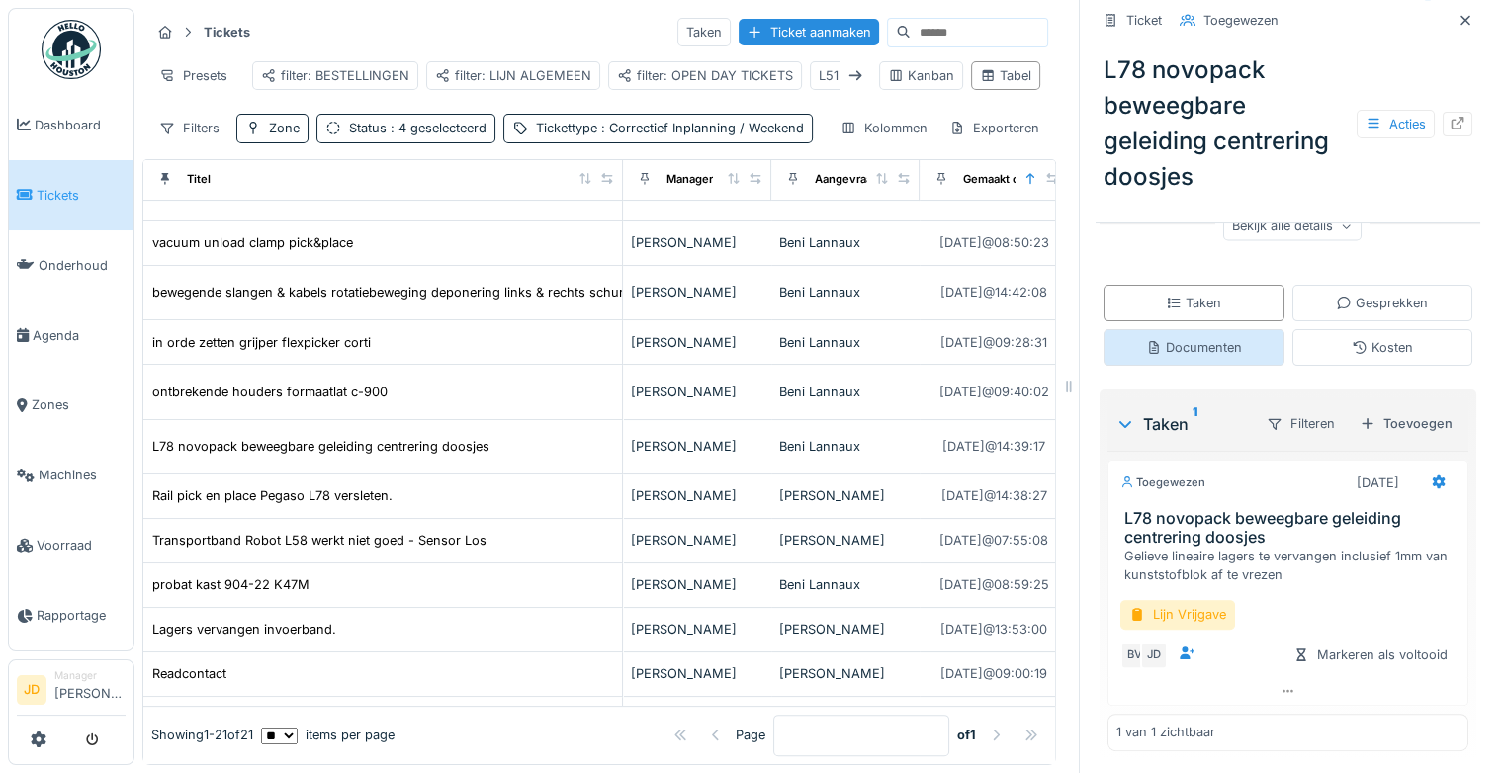
click at [1209, 357] on div "Documenten" at bounding box center [1194, 347] width 96 height 19
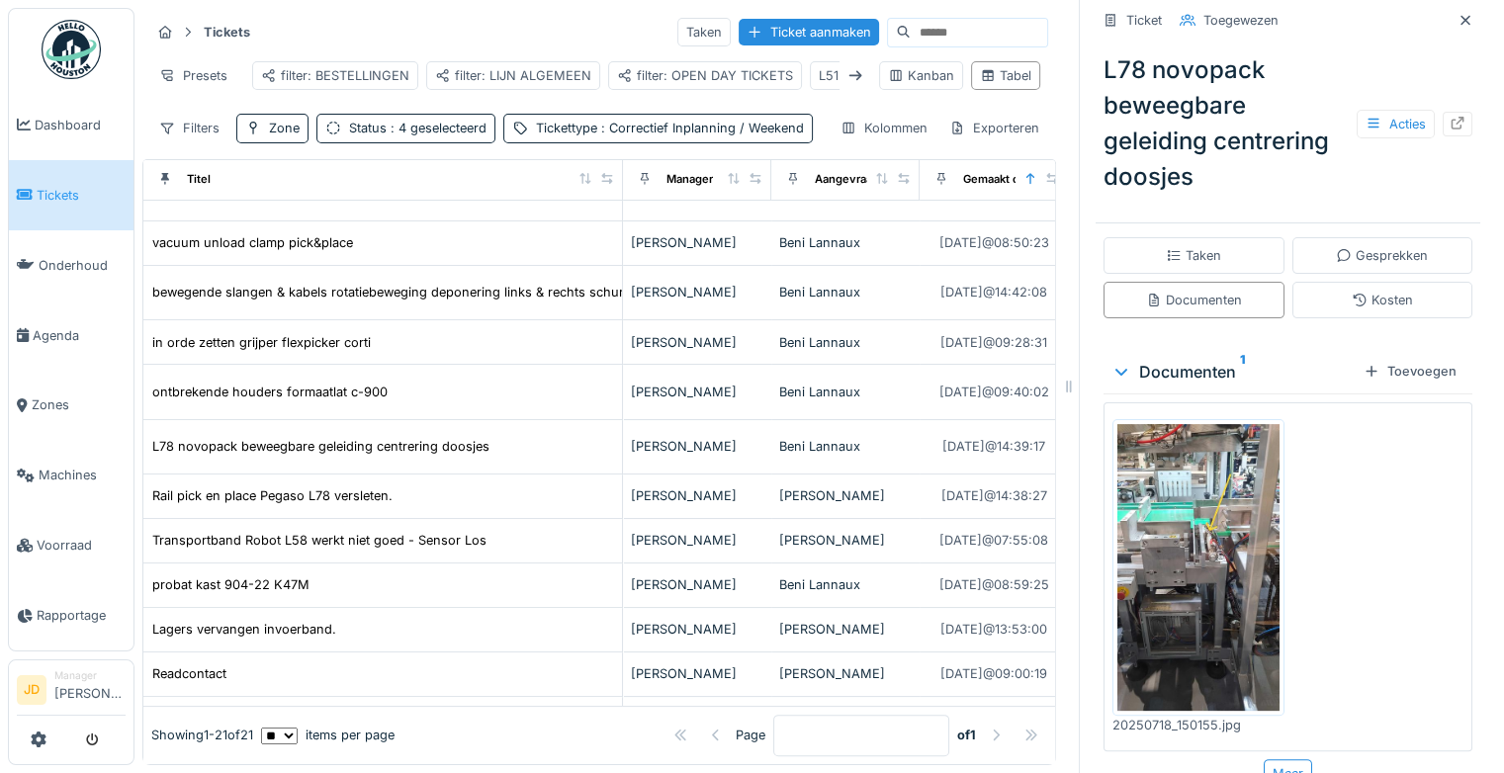
scroll to position [428, 0]
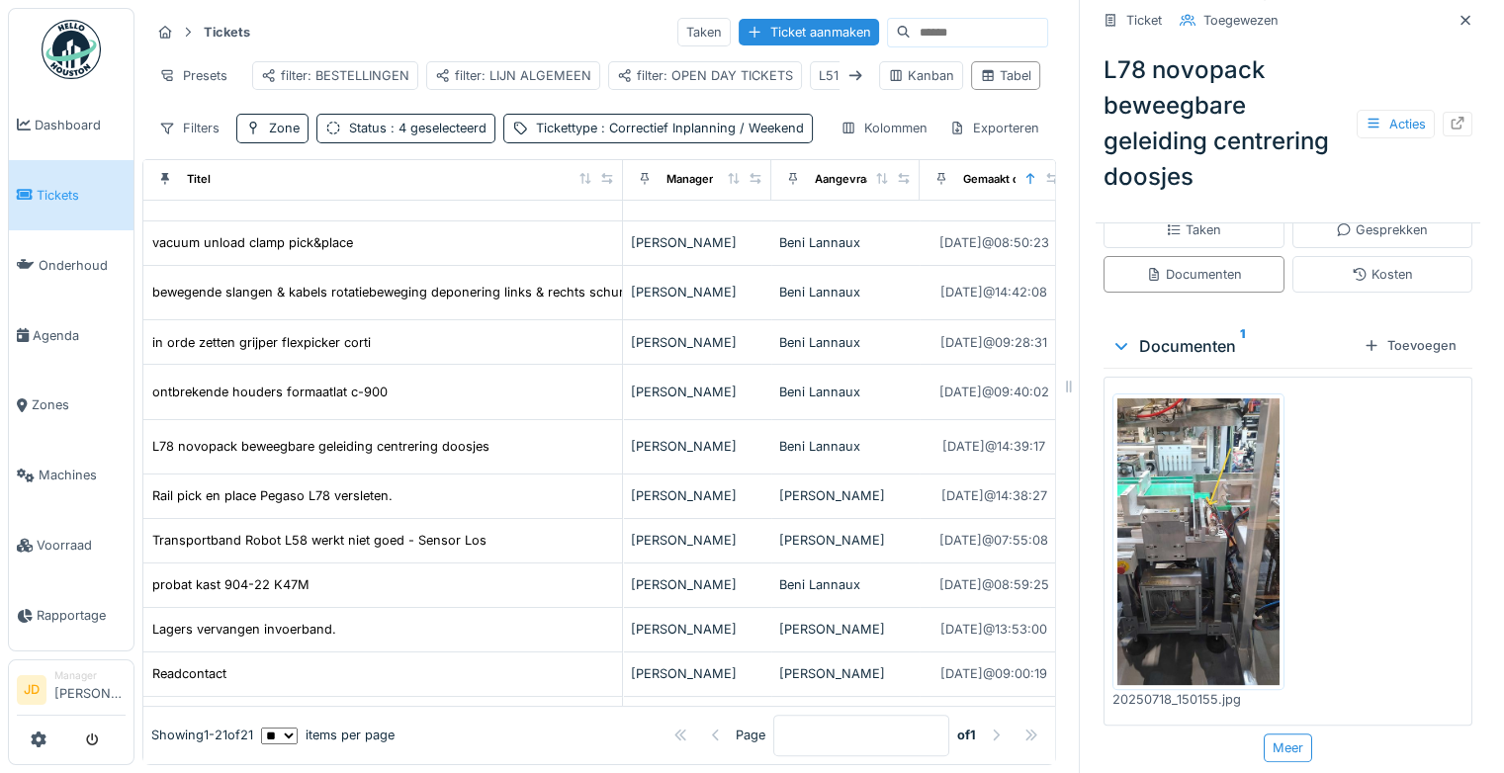
click at [1183, 534] on img at bounding box center [1198, 542] width 162 height 288
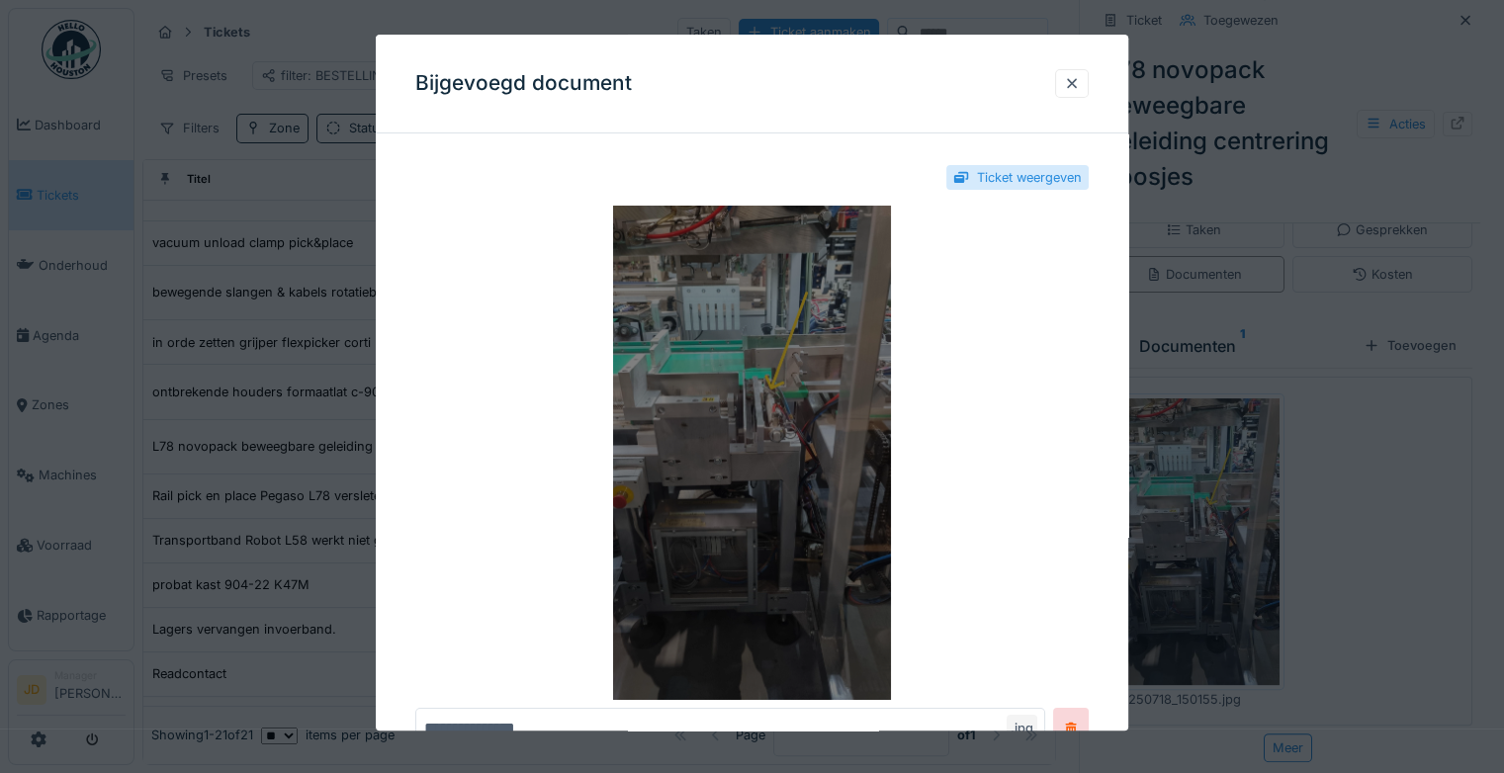
click at [852, 422] on img at bounding box center [751, 453] width 673 height 494
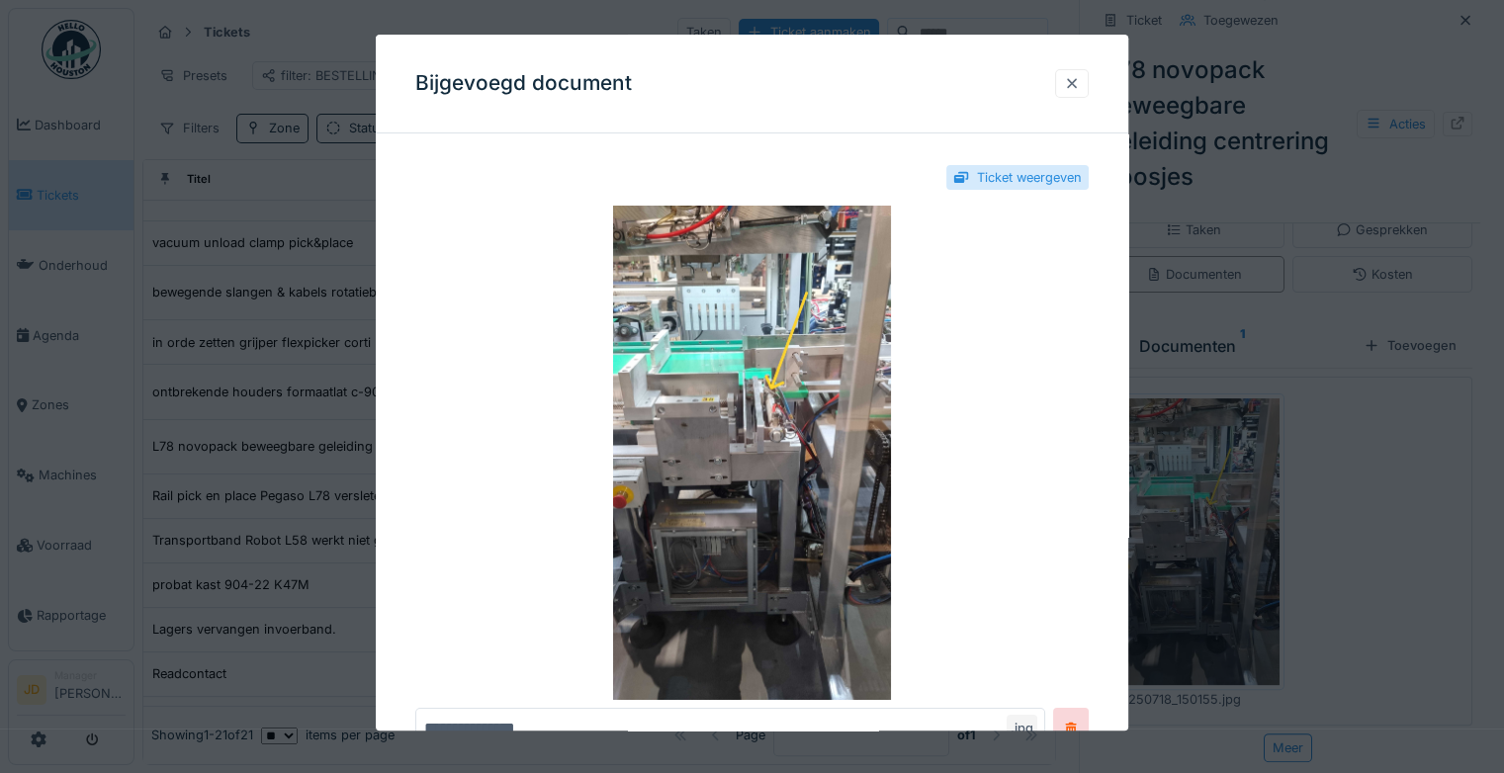
click at [1080, 85] on div at bounding box center [1072, 83] width 16 height 19
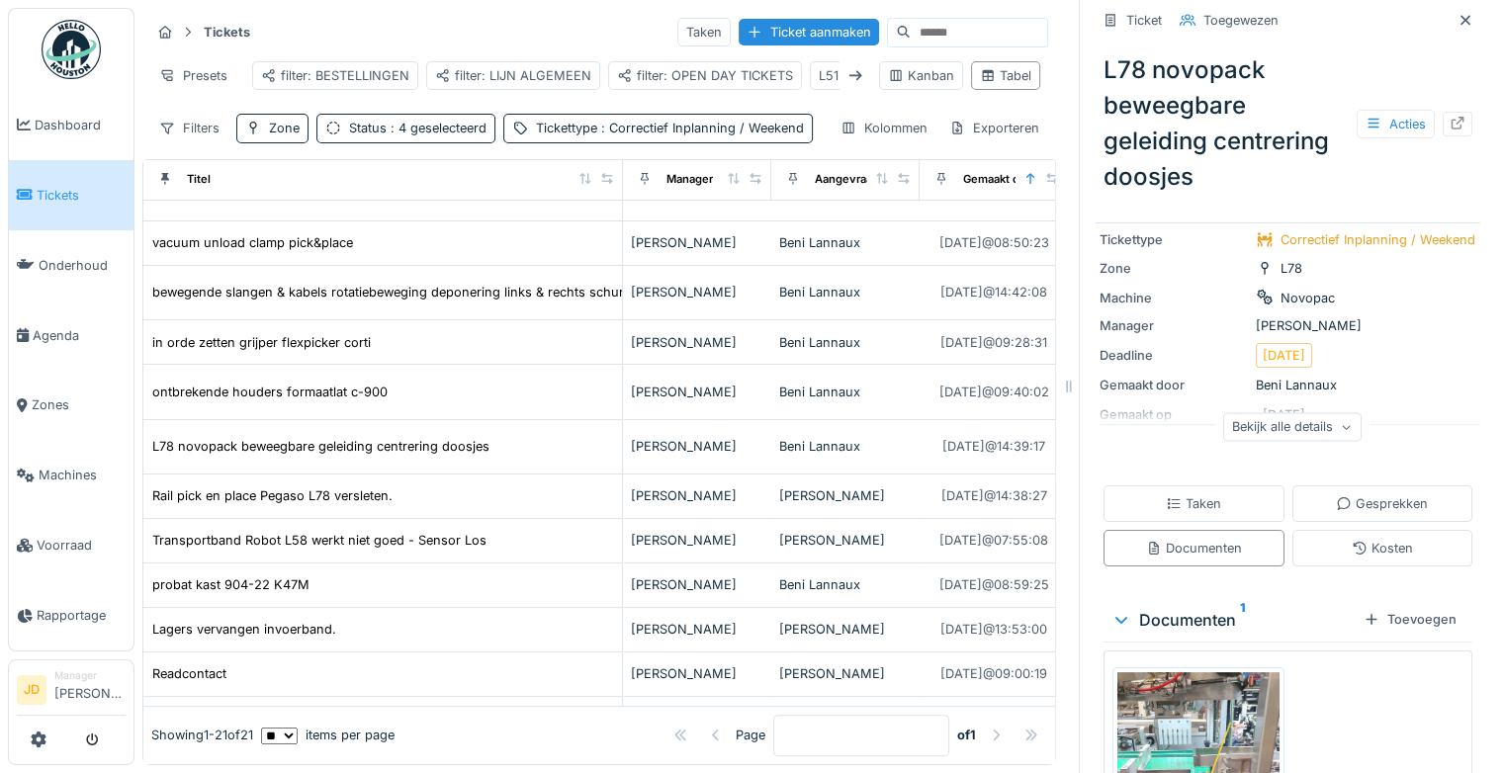
scroll to position [198, 0]
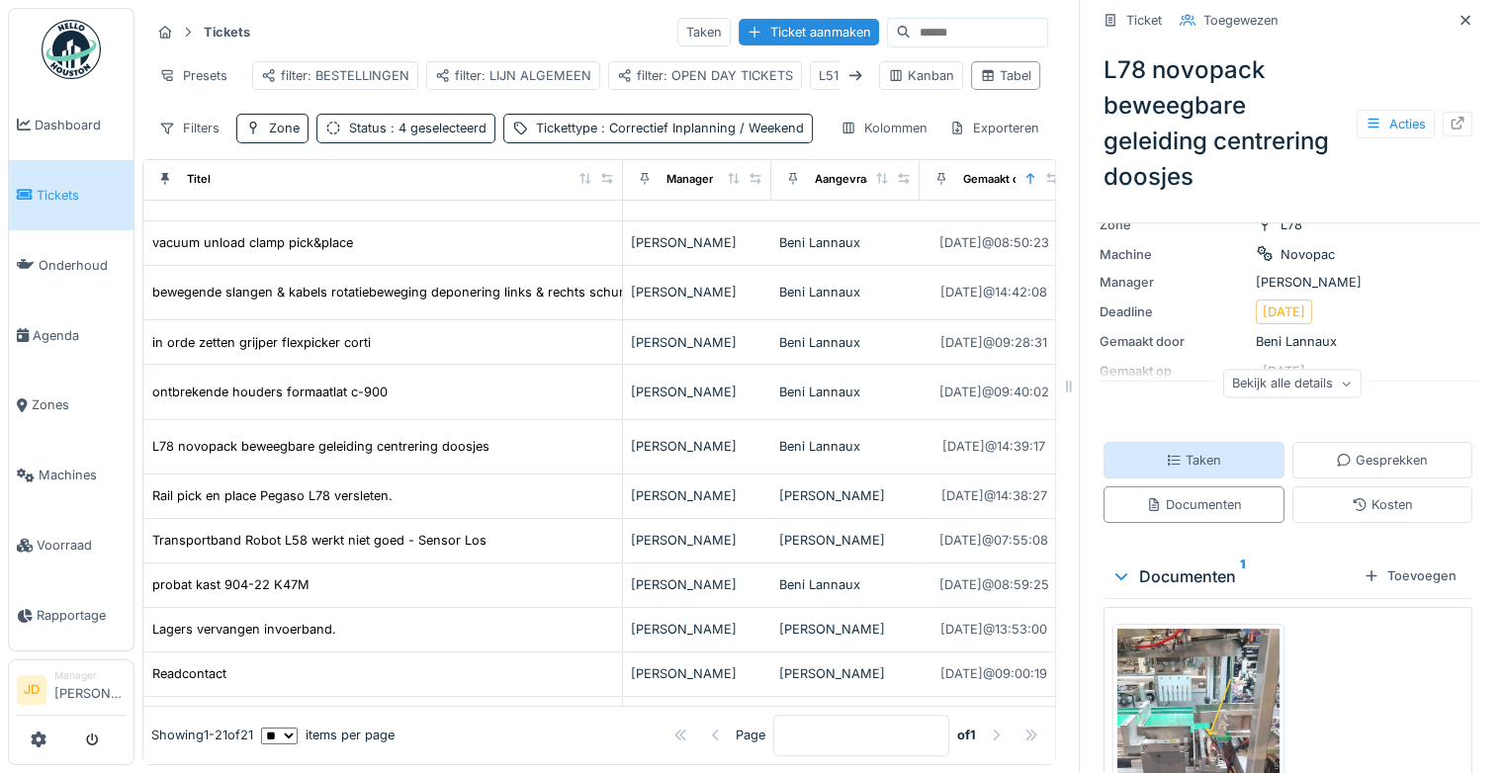
click at [1188, 459] on div "Taken" at bounding box center [1193, 460] width 181 height 37
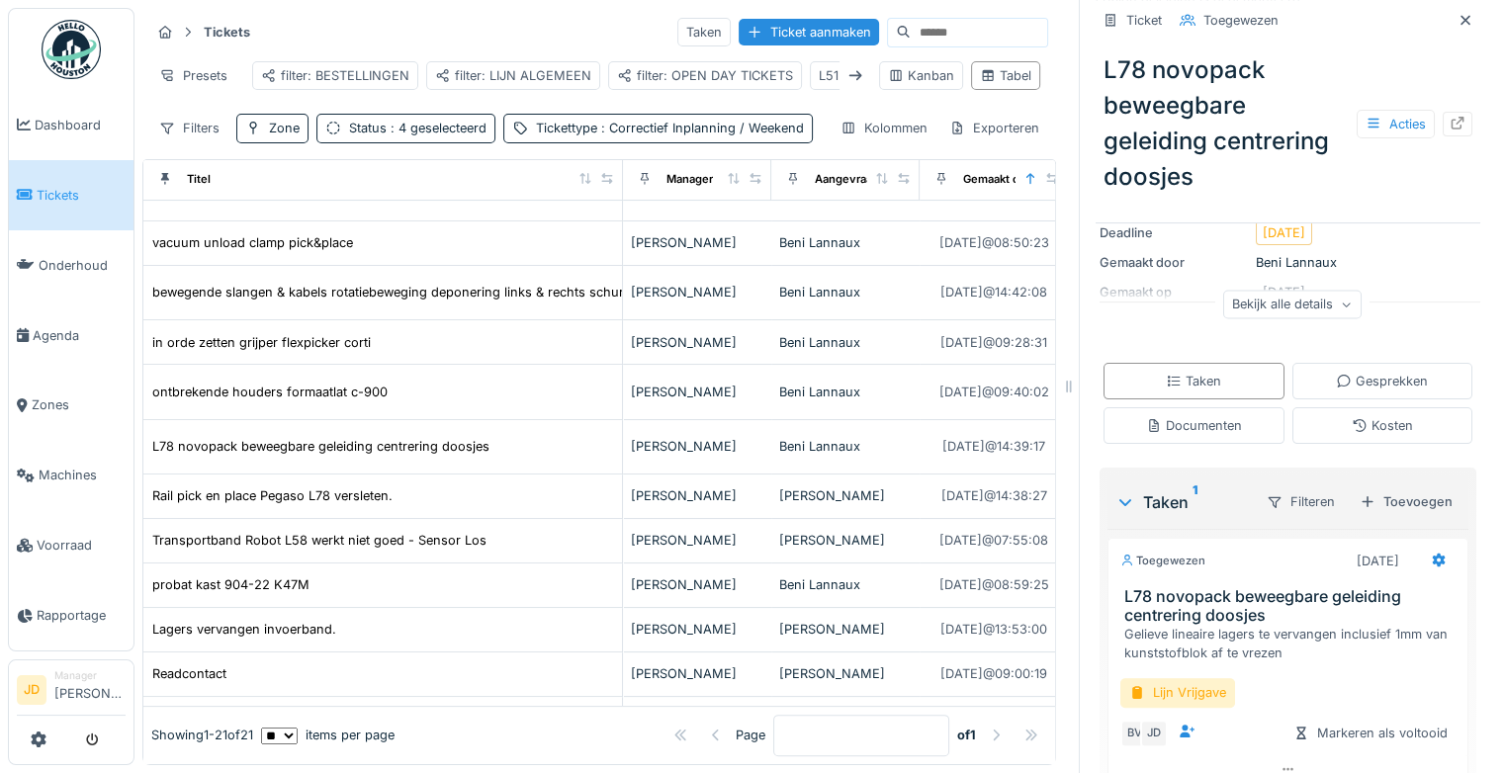
scroll to position [355, 0]
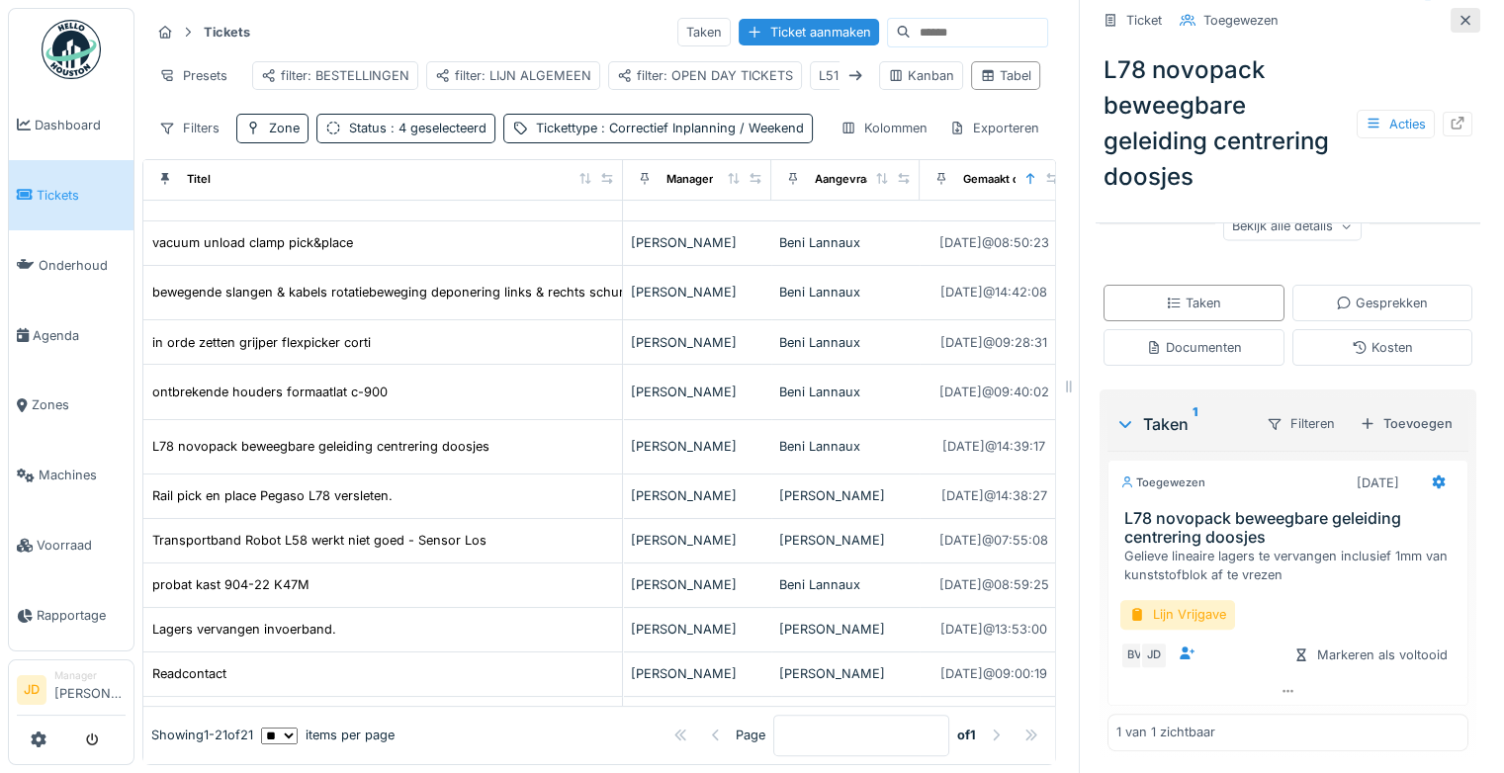
click at [1451, 8] on div at bounding box center [1466, 20] width 30 height 25
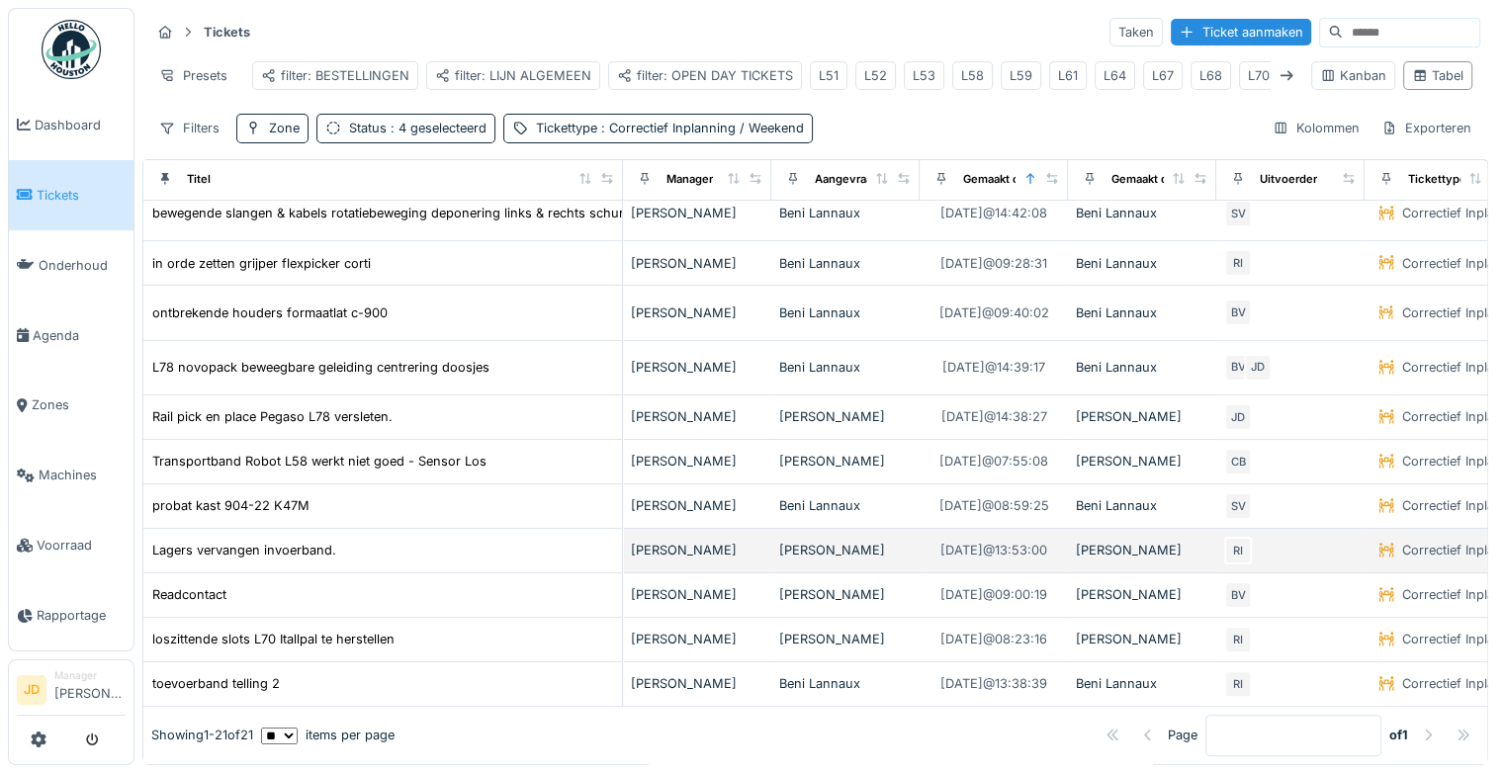
scroll to position [512, 0]
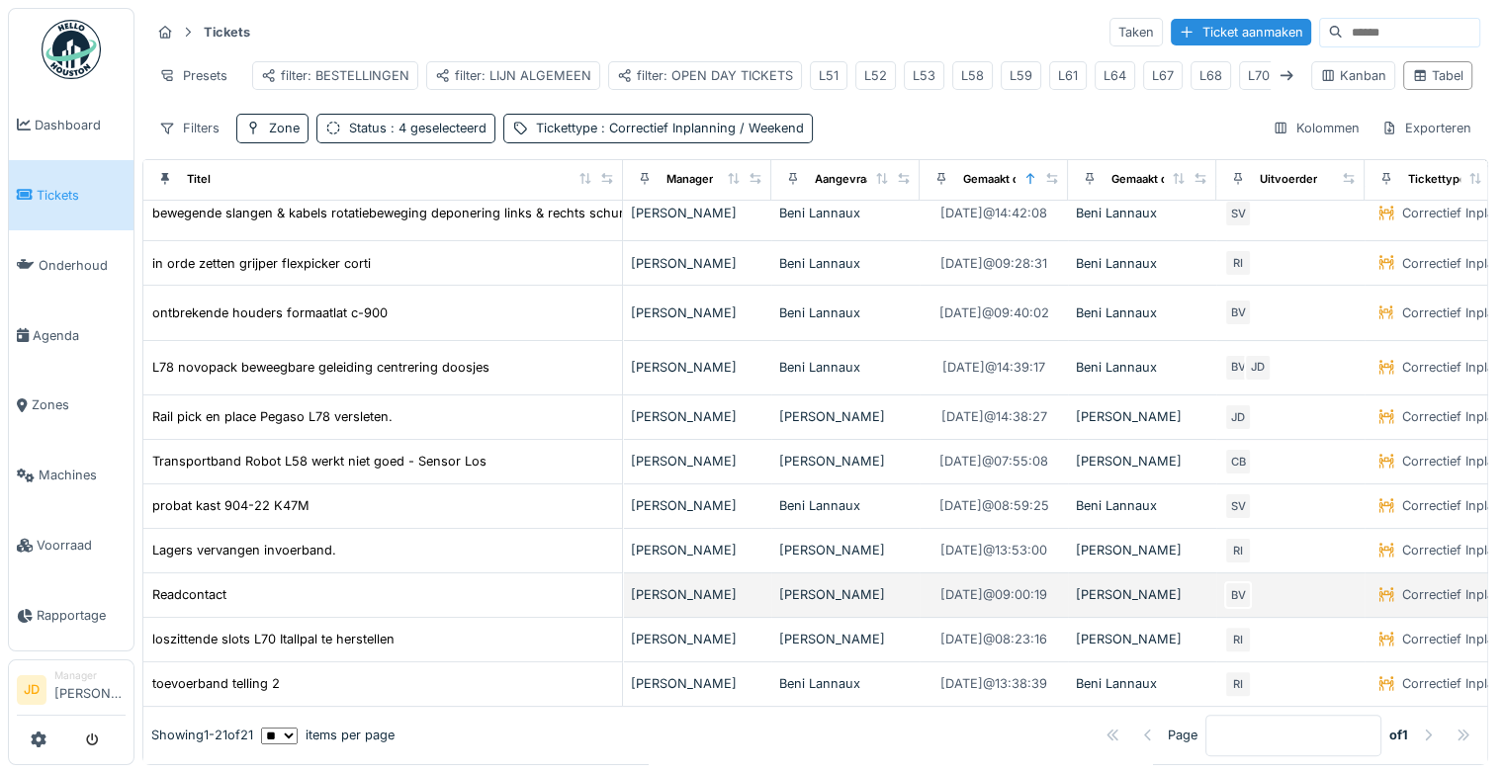
click at [522, 584] on div "Readcontact" at bounding box center [382, 594] width 463 height 21
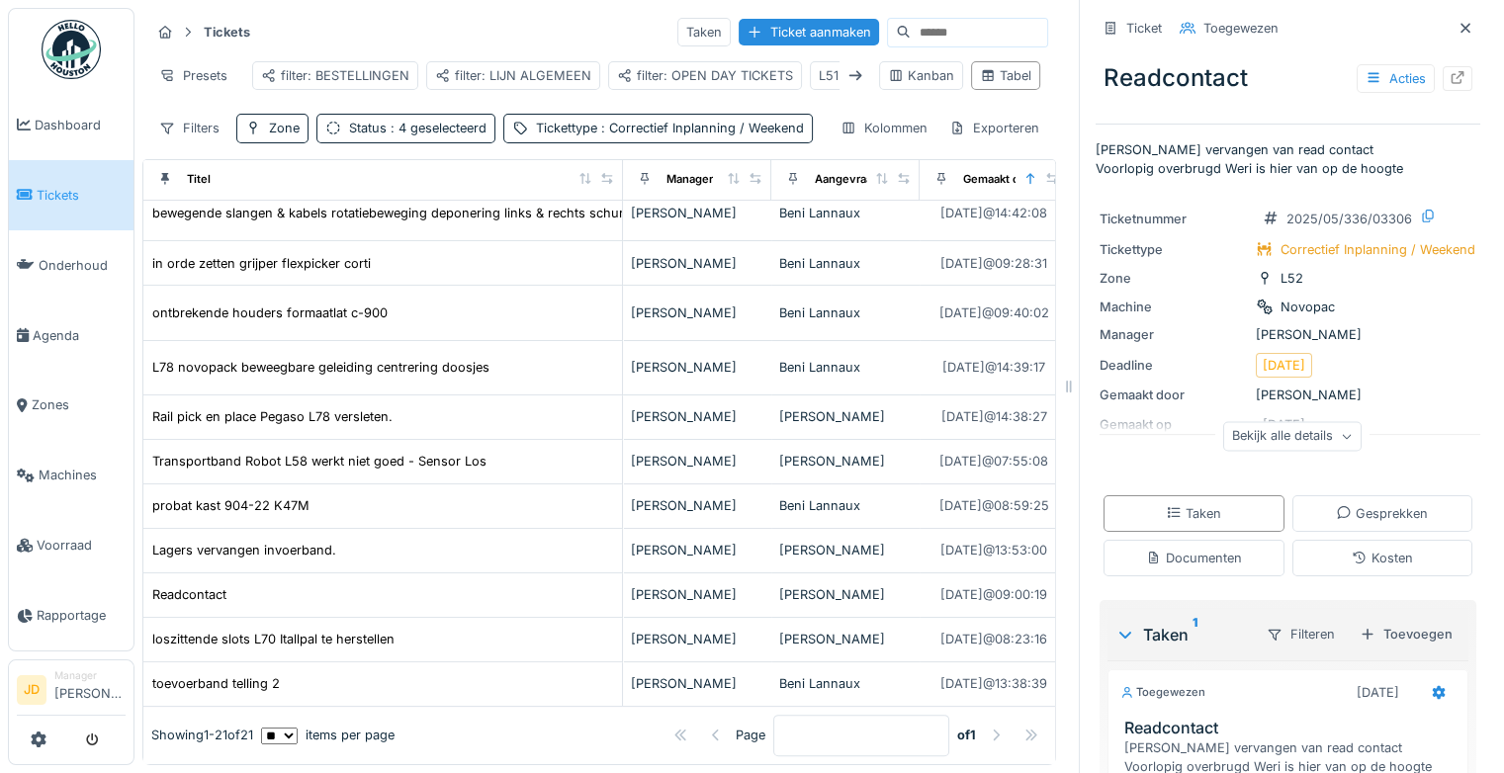
scroll to position [142, 0]
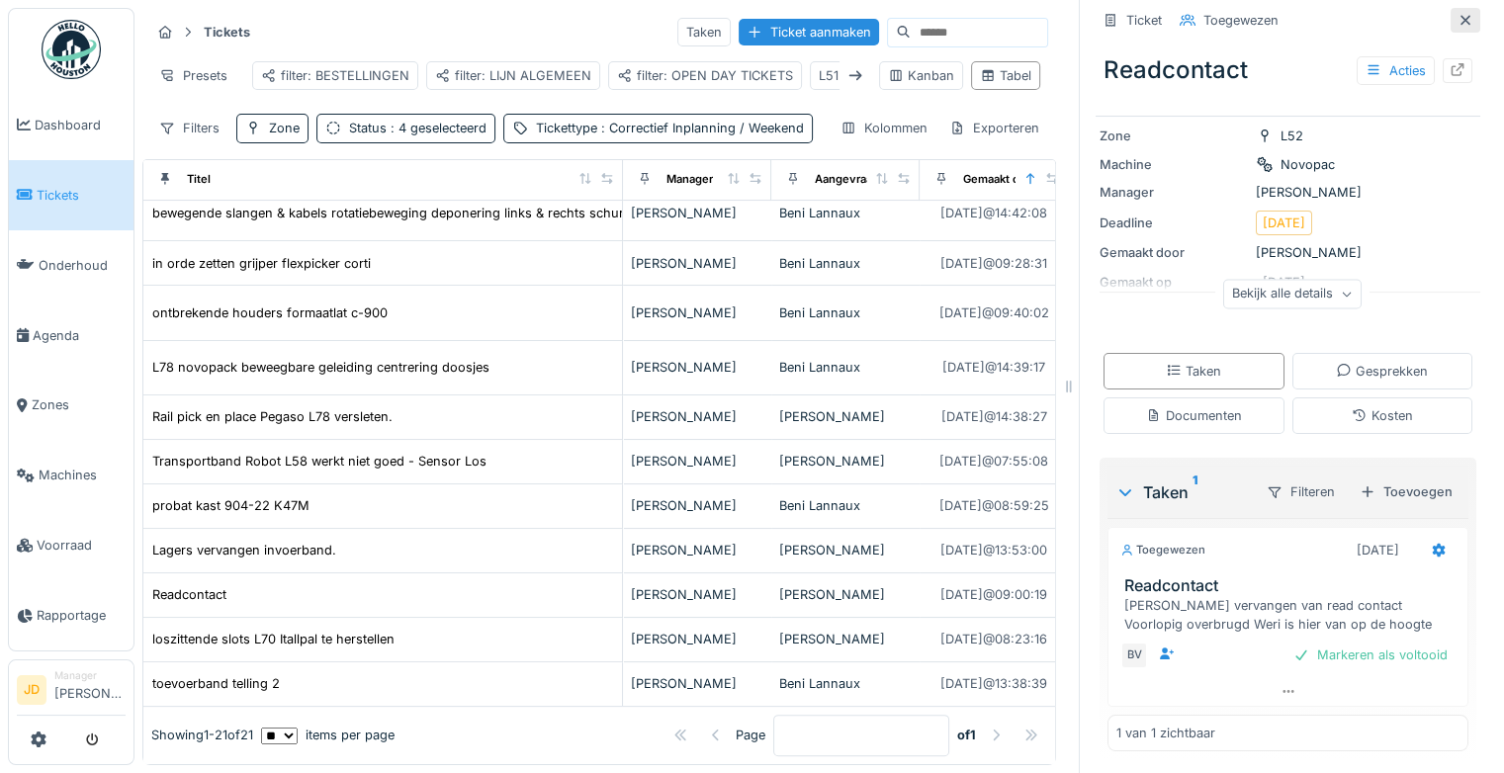
click at [1457, 26] on icon at bounding box center [1465, 20] width 16 height 13
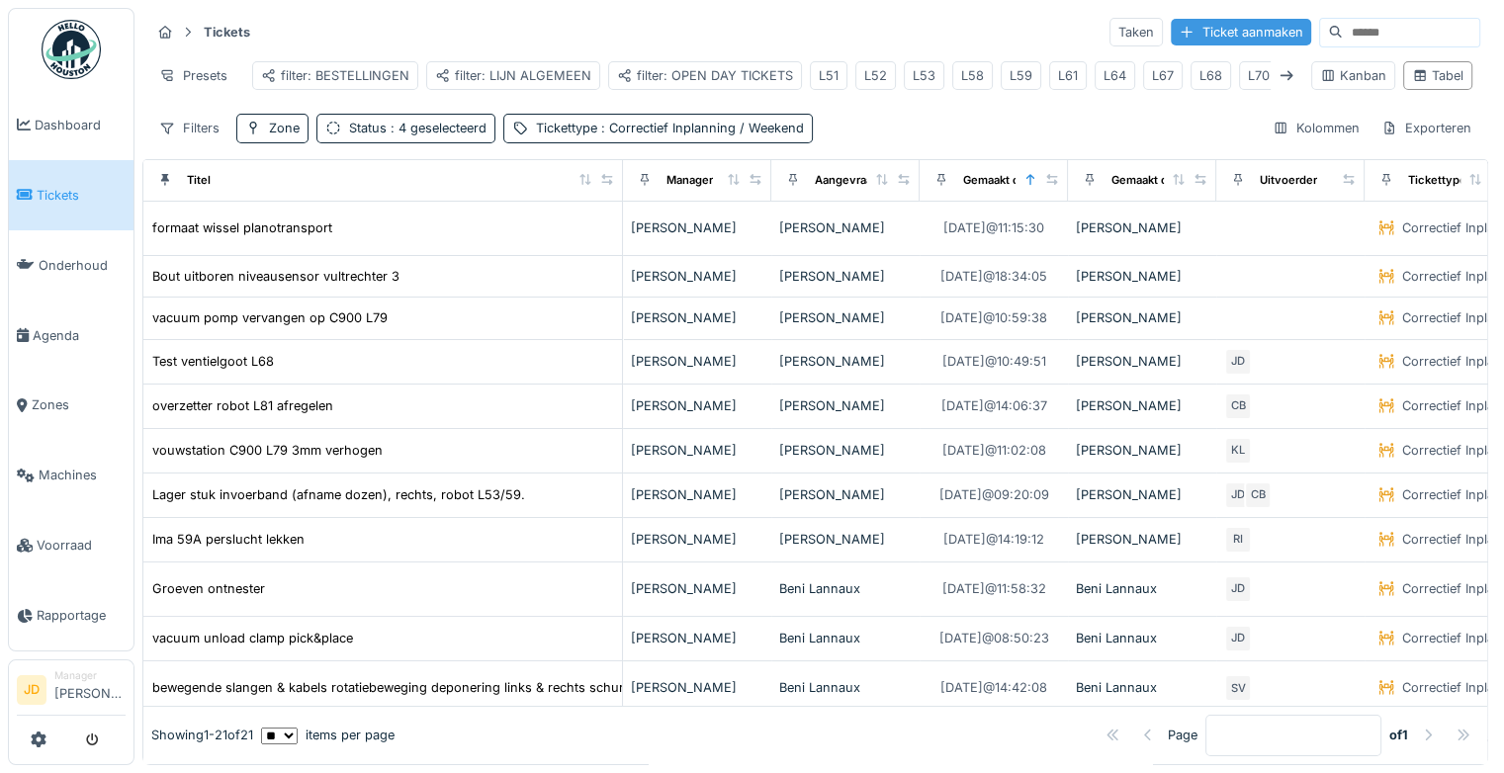
click at [1171, 22] on div "Ticket aanmaken" at bounding box center [1241, 32] width 140 height 27
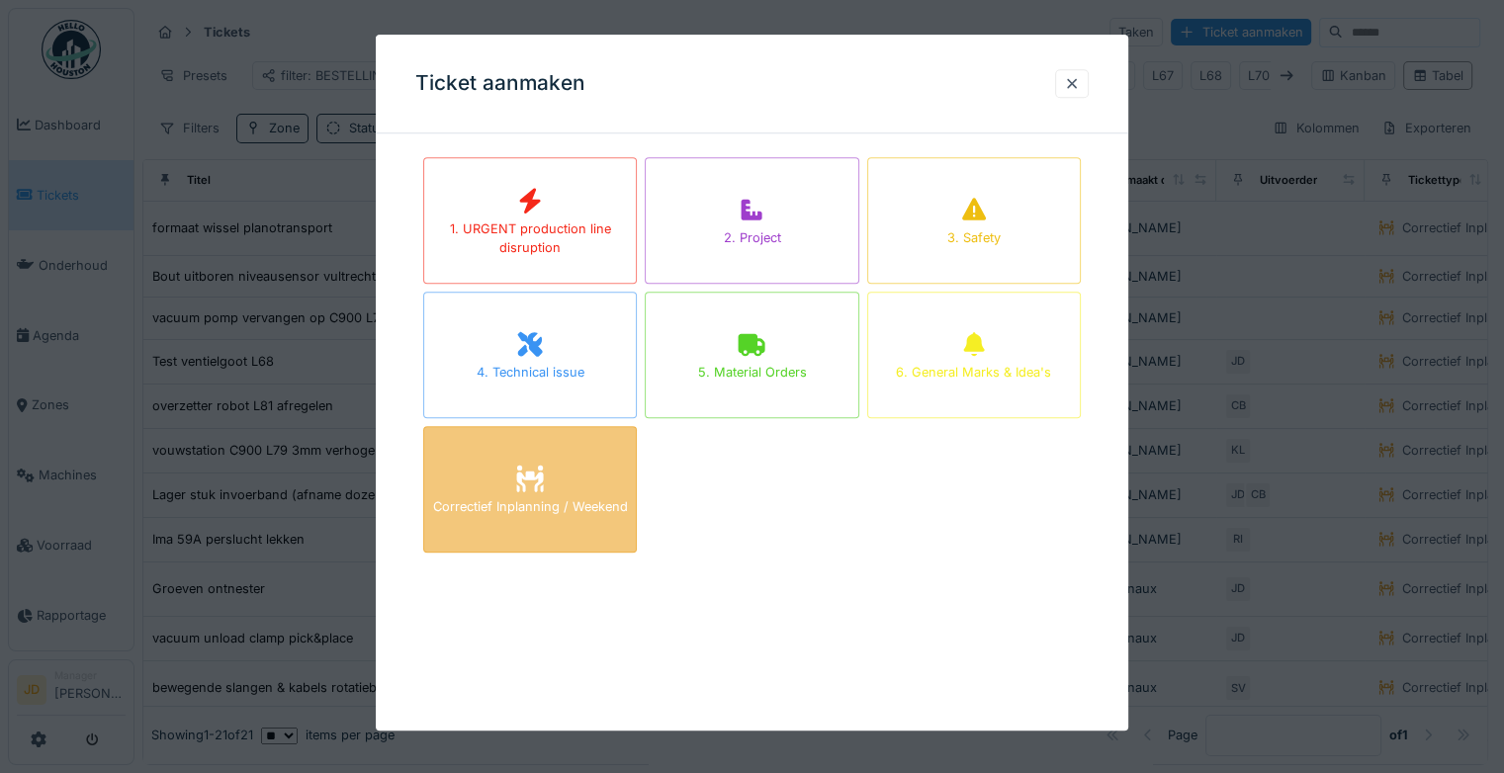
click at [542, 469] on icon at bounding box center [530, 479] width 27 height 27
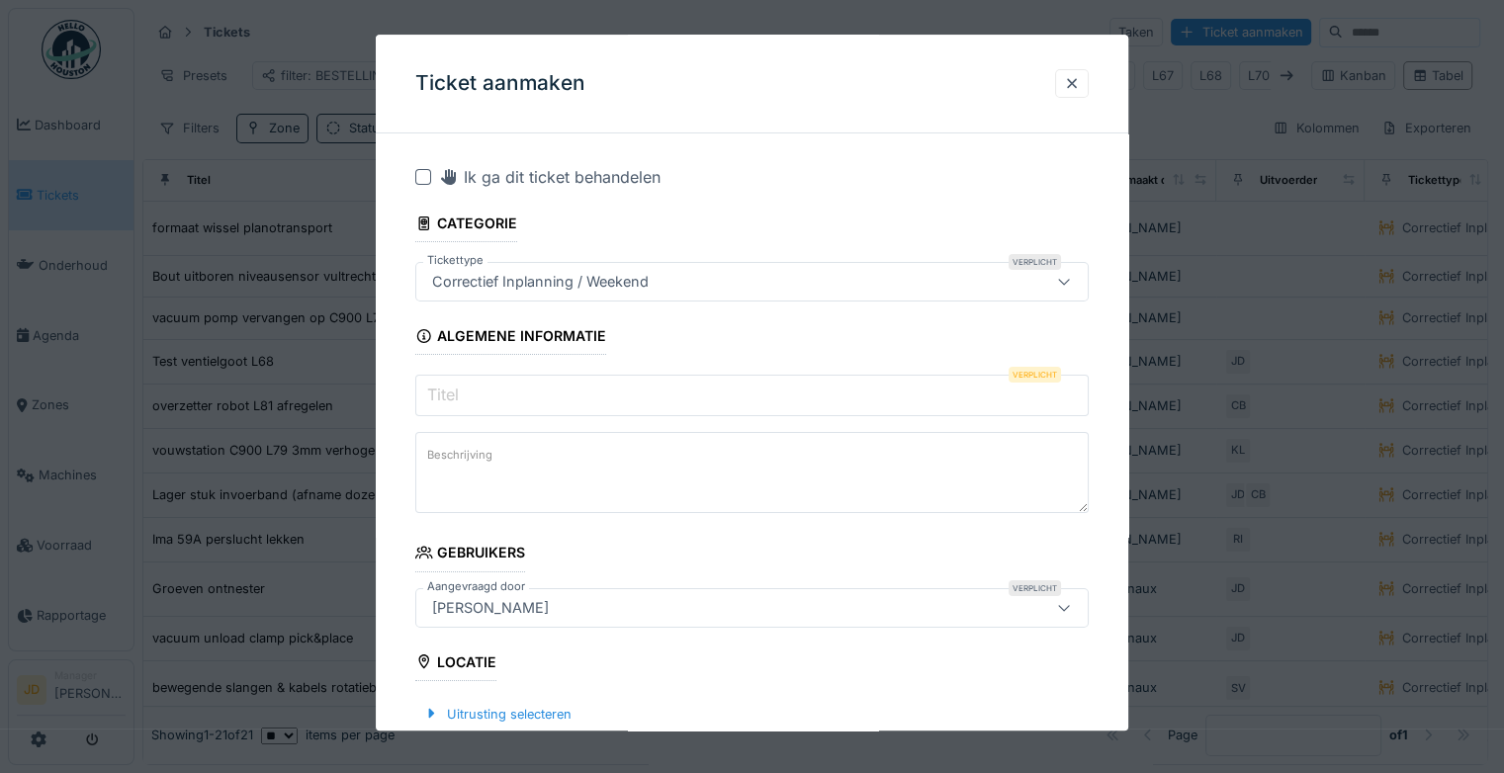
click at [626, 398] on input "Titel" at bounding box center [751, 396] width 673 height 42
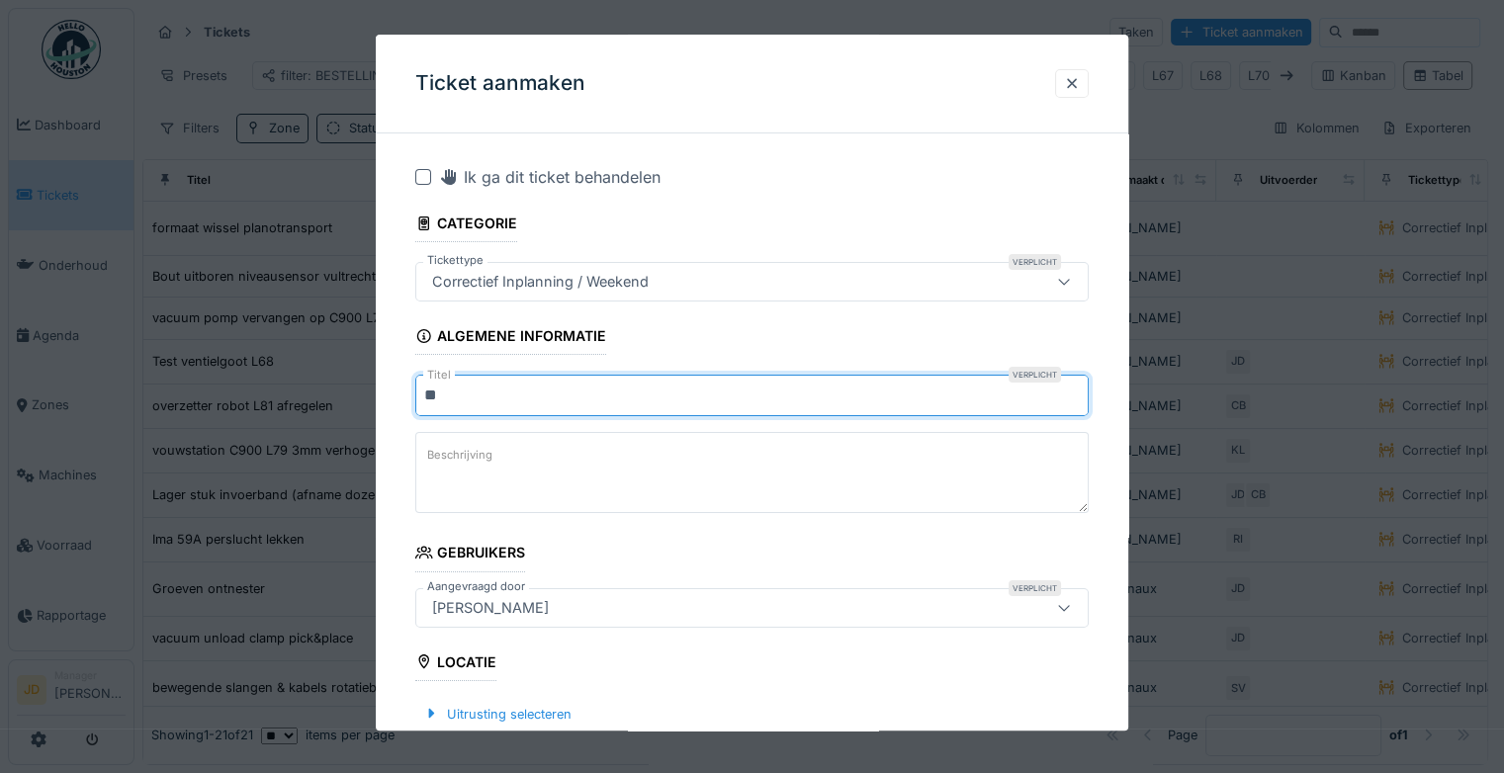
type input "*"
type input "**********"
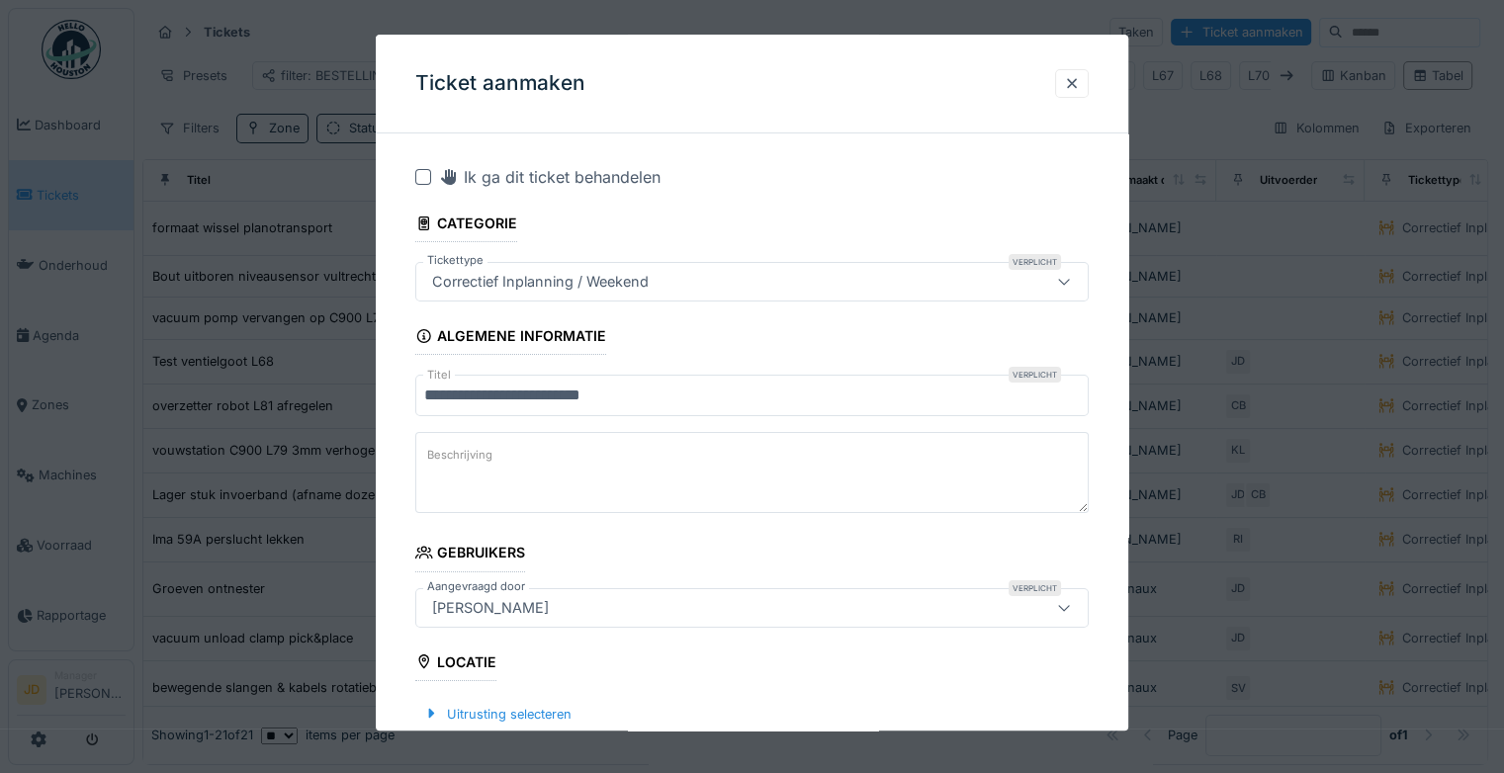
click at [626, 449] on textarea "Beschrijving" at bounding box center [751, 472] width 673 height 81
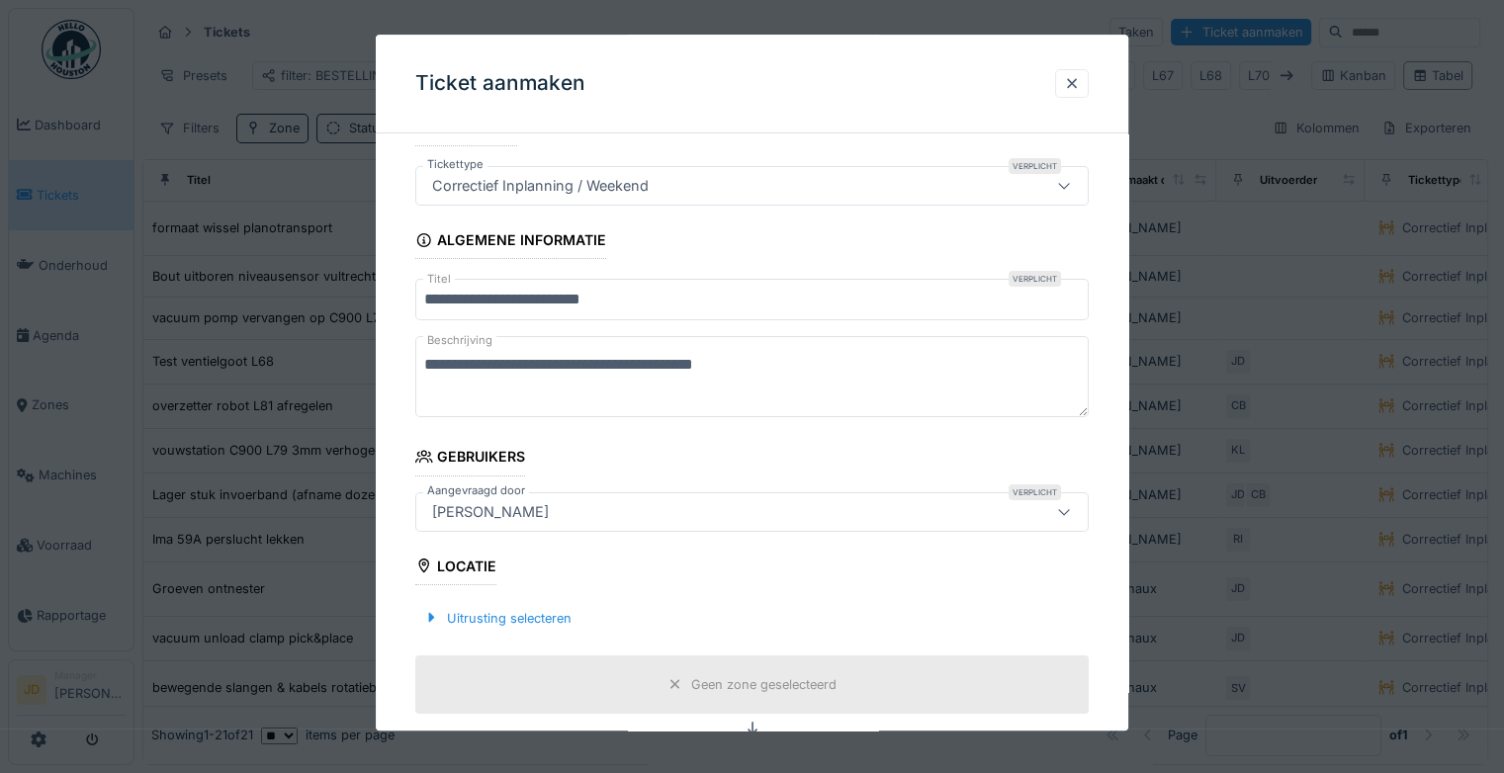
scroll to position [198, 0]
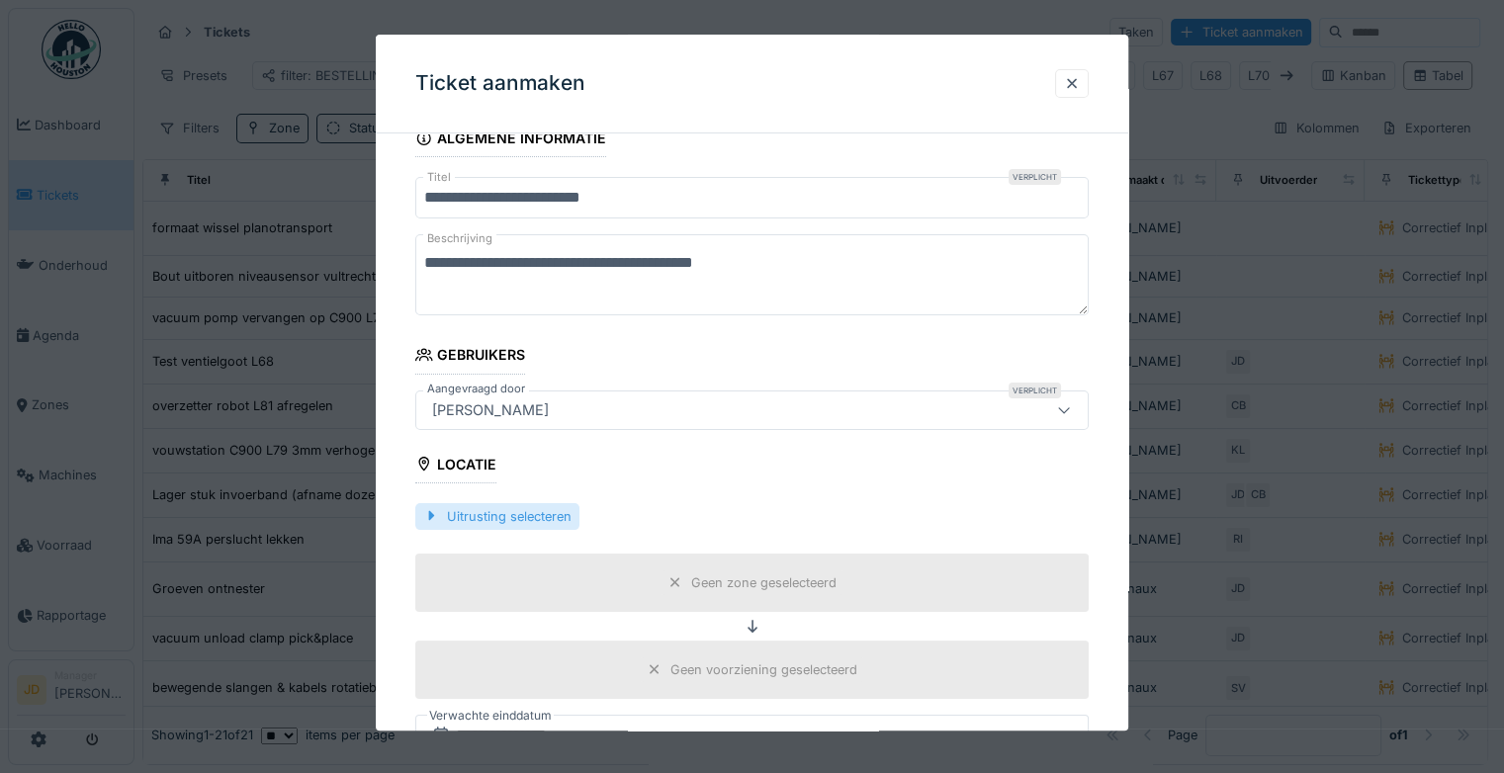
type textarea "**********"
click at [507, 510] on div "Uitrusting selecteren" at bounding box center [497, 516] width 164 height 27
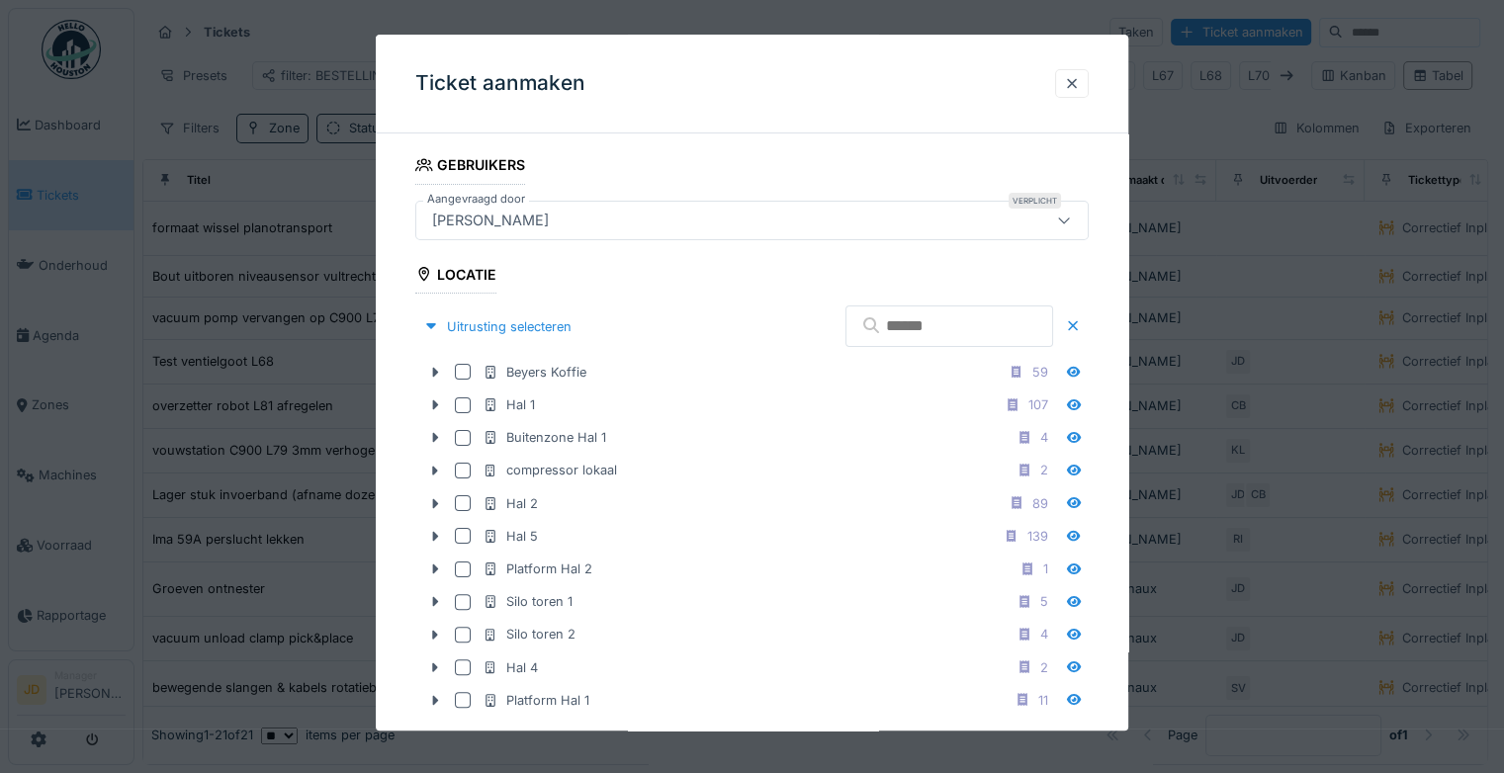
scroll to position [396, 0]
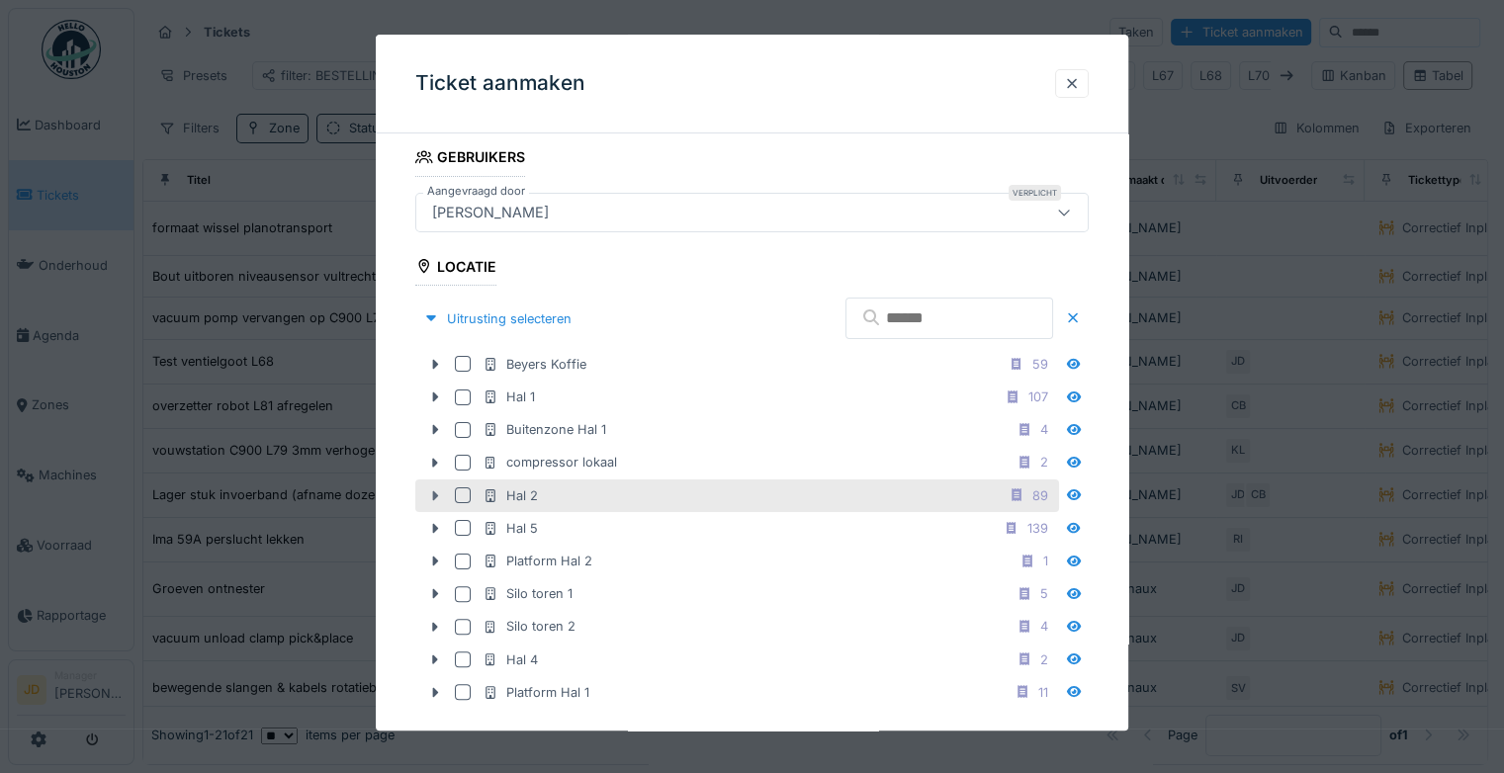
click at [431, 493] on icon at bounding box center [435, 495] width 16 height 13
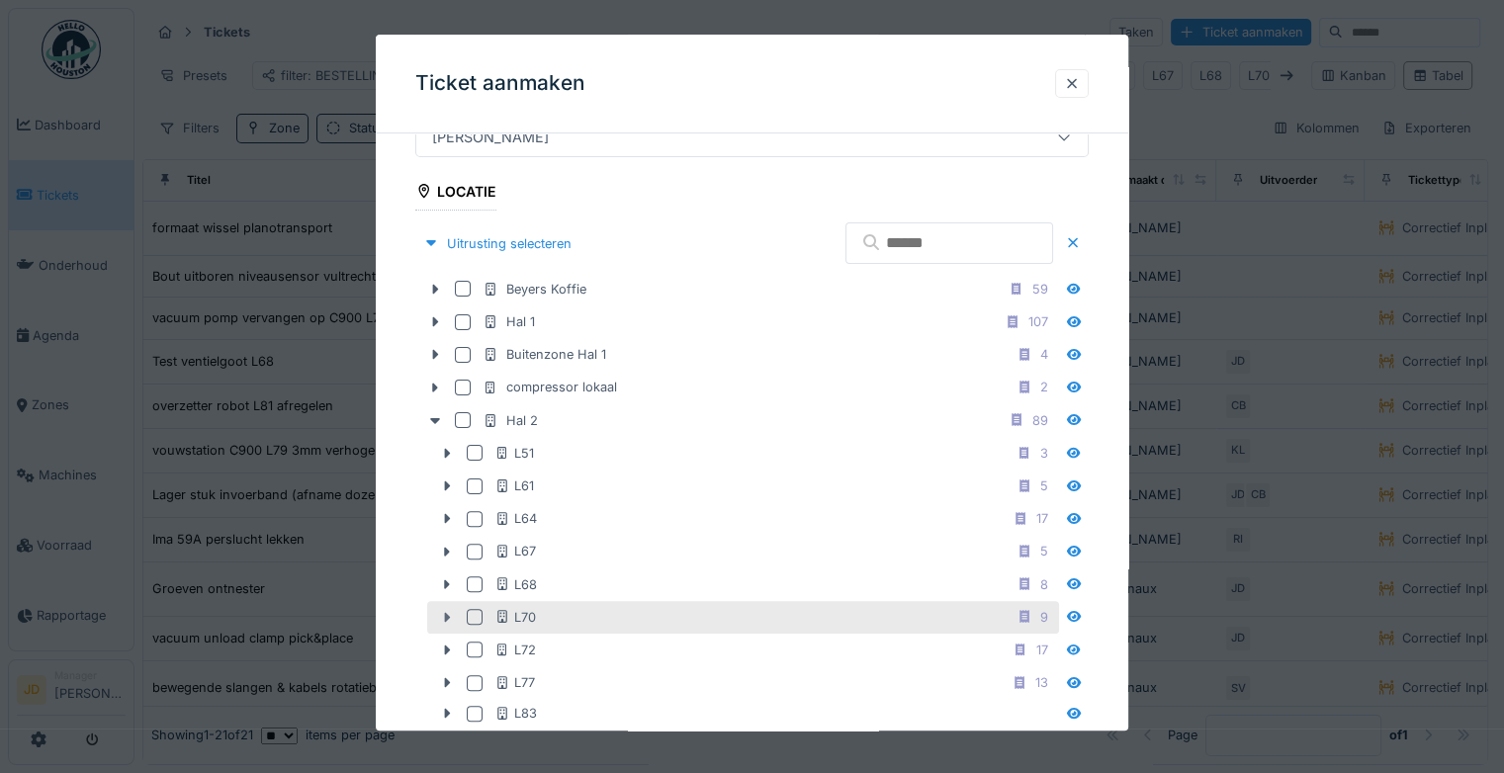
scroll to position [593, 0]
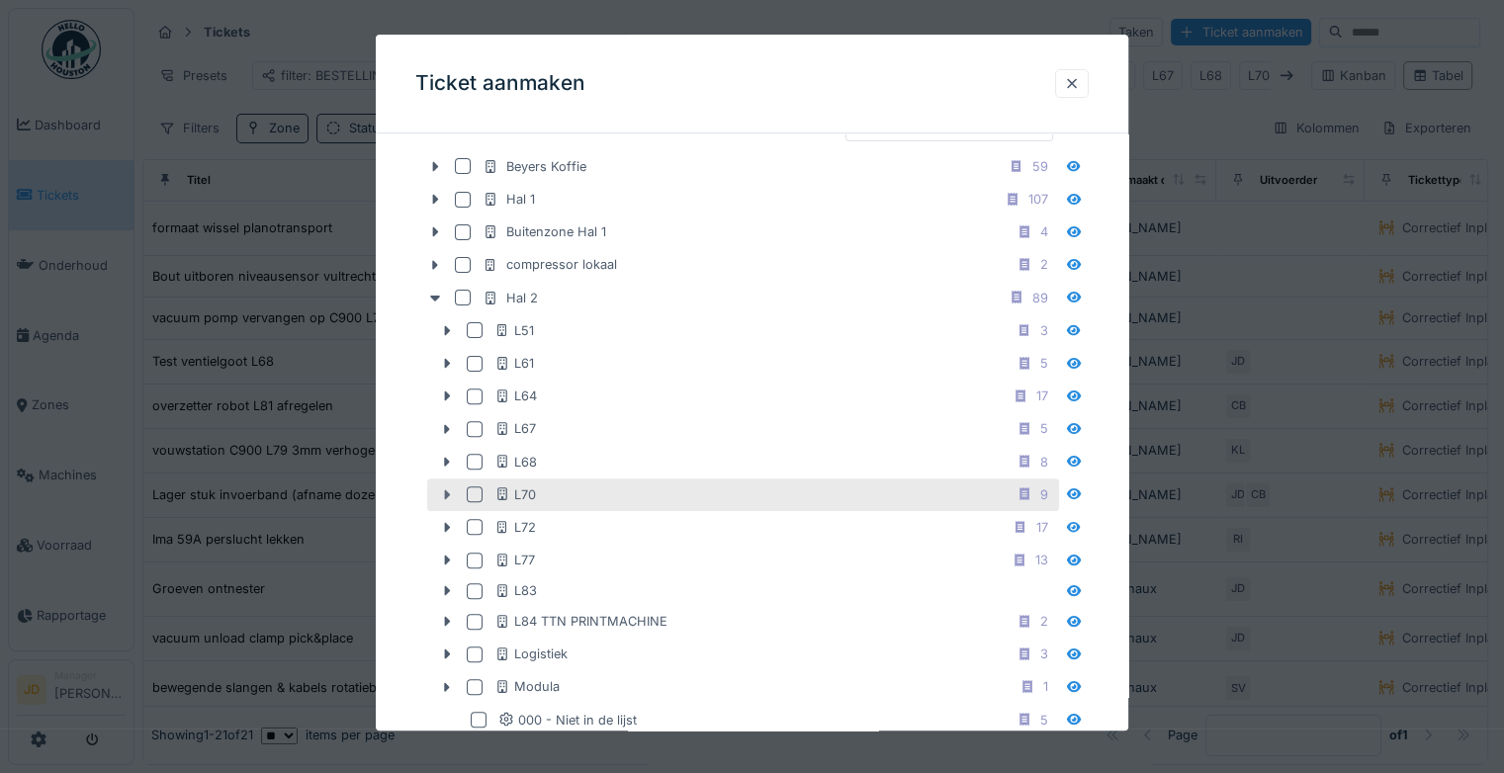
click at [453, 488] on icon at bounding box center [447, 494] width 16 height 13
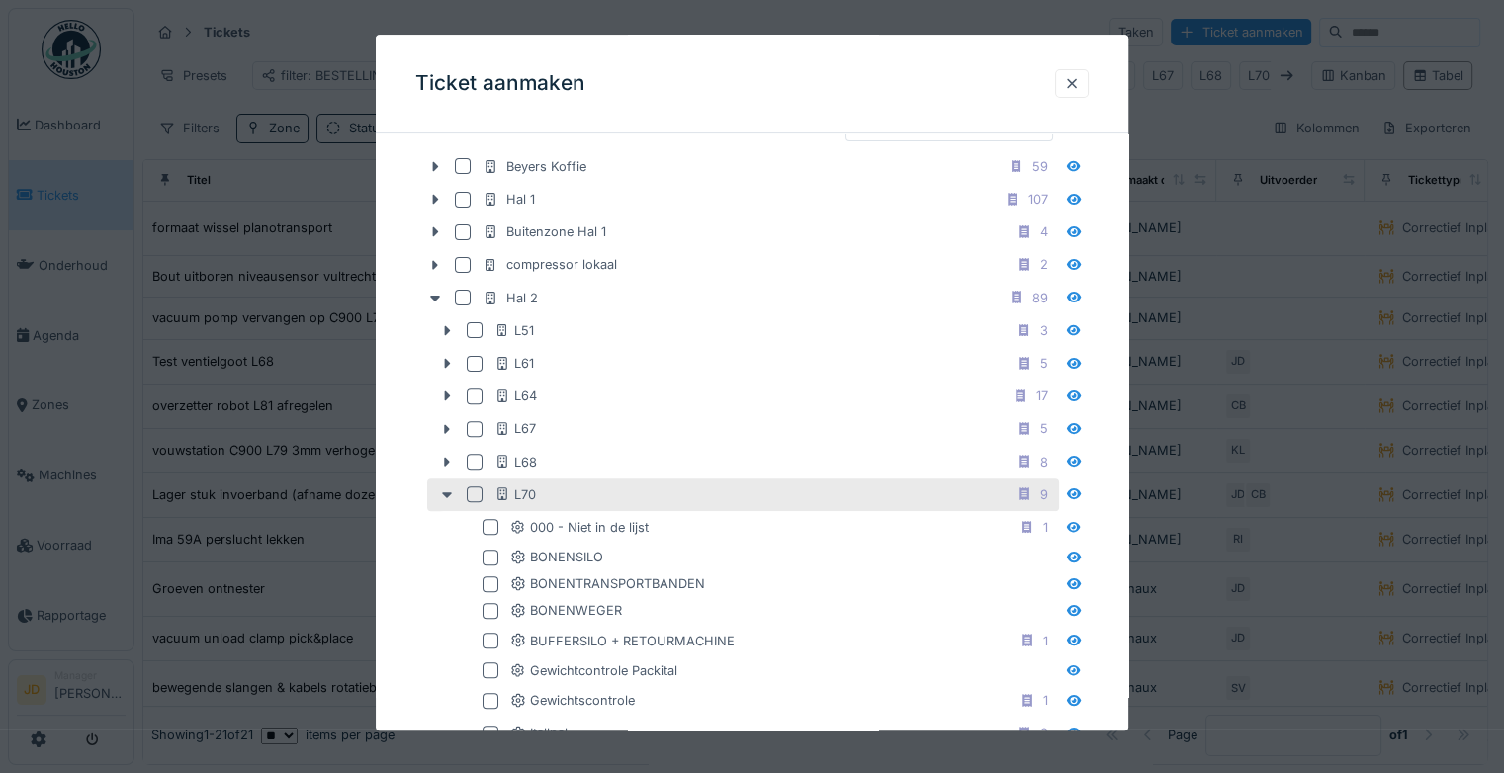
scroll to position [791, 0]
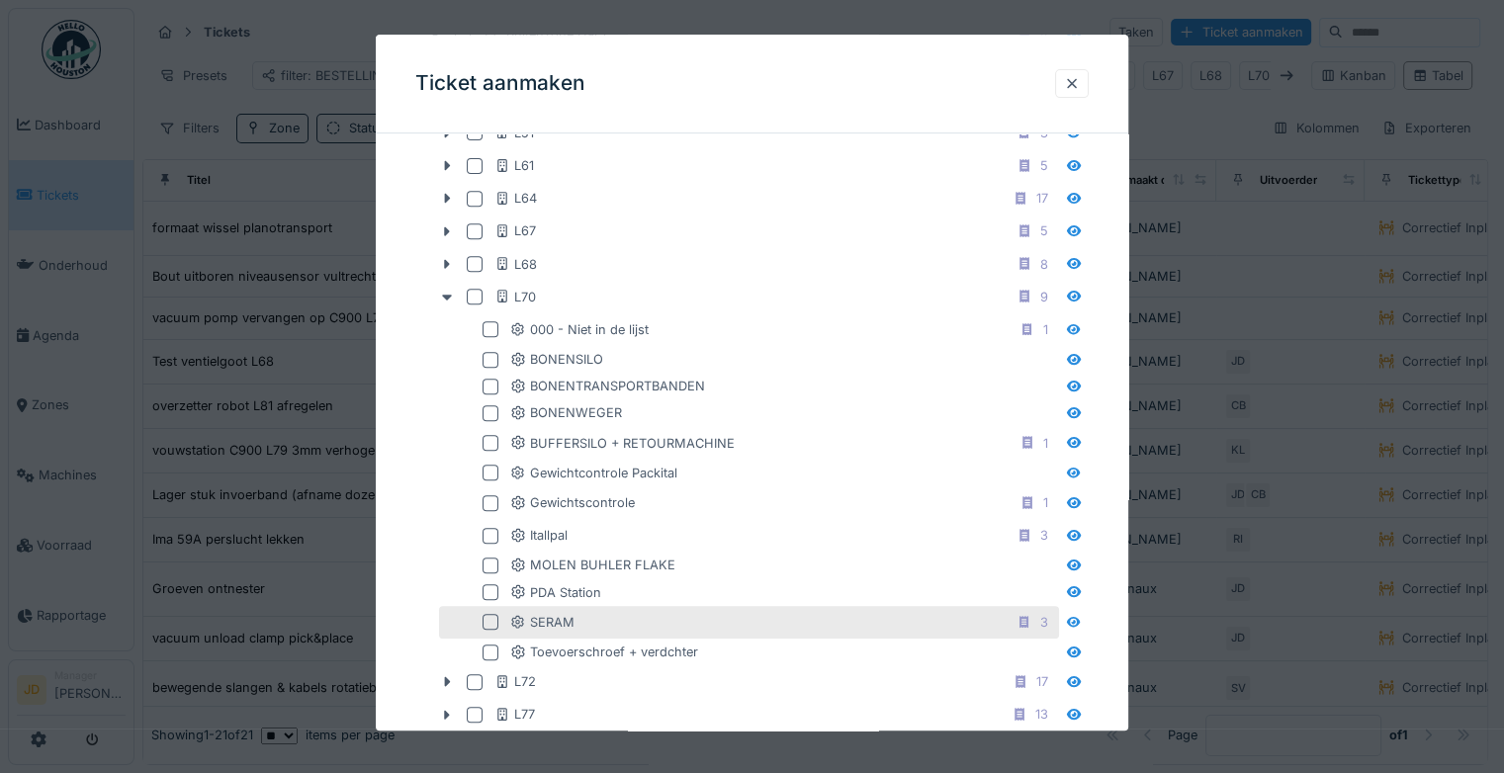
click at [494, 615] on div at bounding box center [491, 623] width 16 height 16
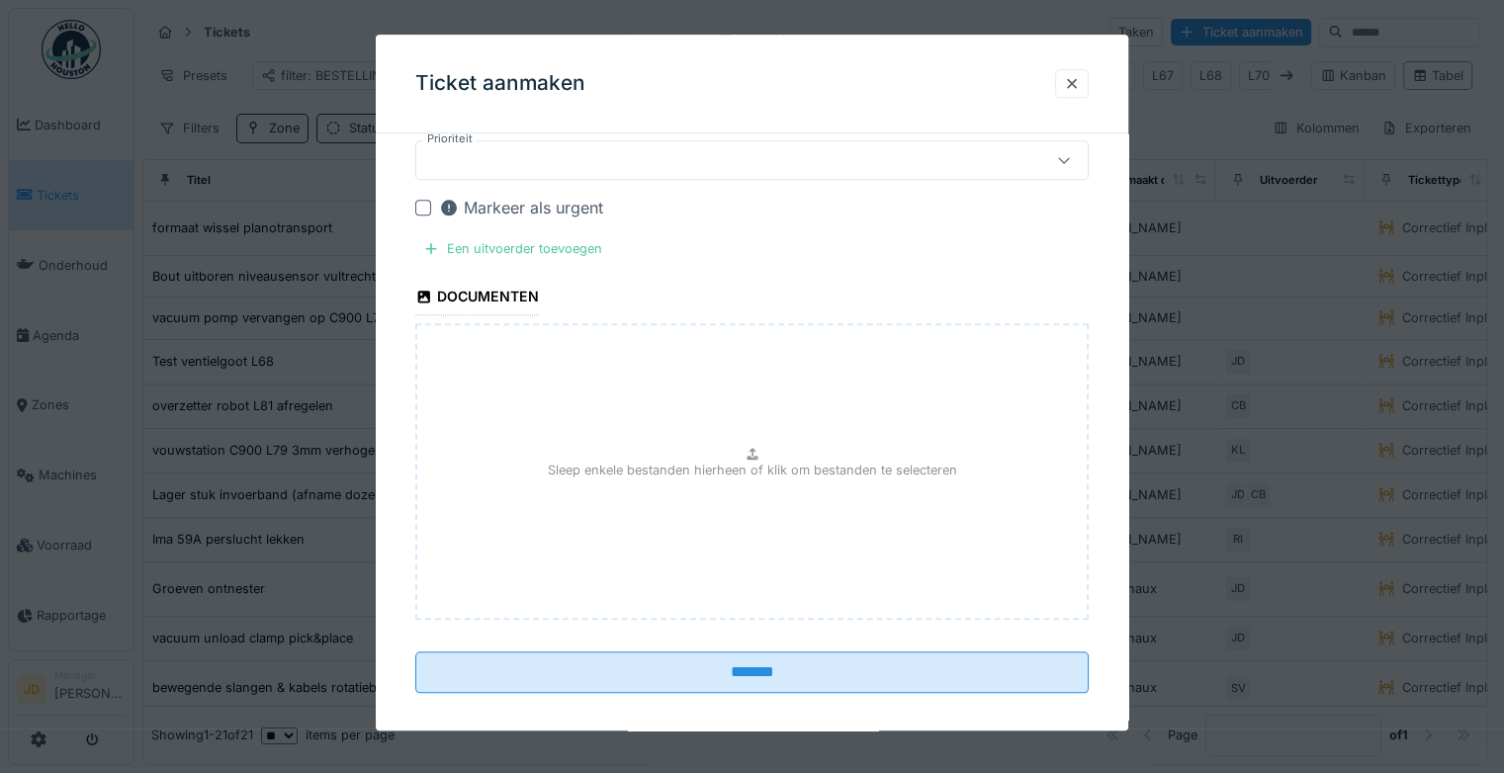
scroll to position [2080, 0]
click at [775, 514] on div "Sleep enkele bestanden hierheen of klik om bestanden te selecteren" at bounding box center [751, 468] width 673 height 297
type input "**********"
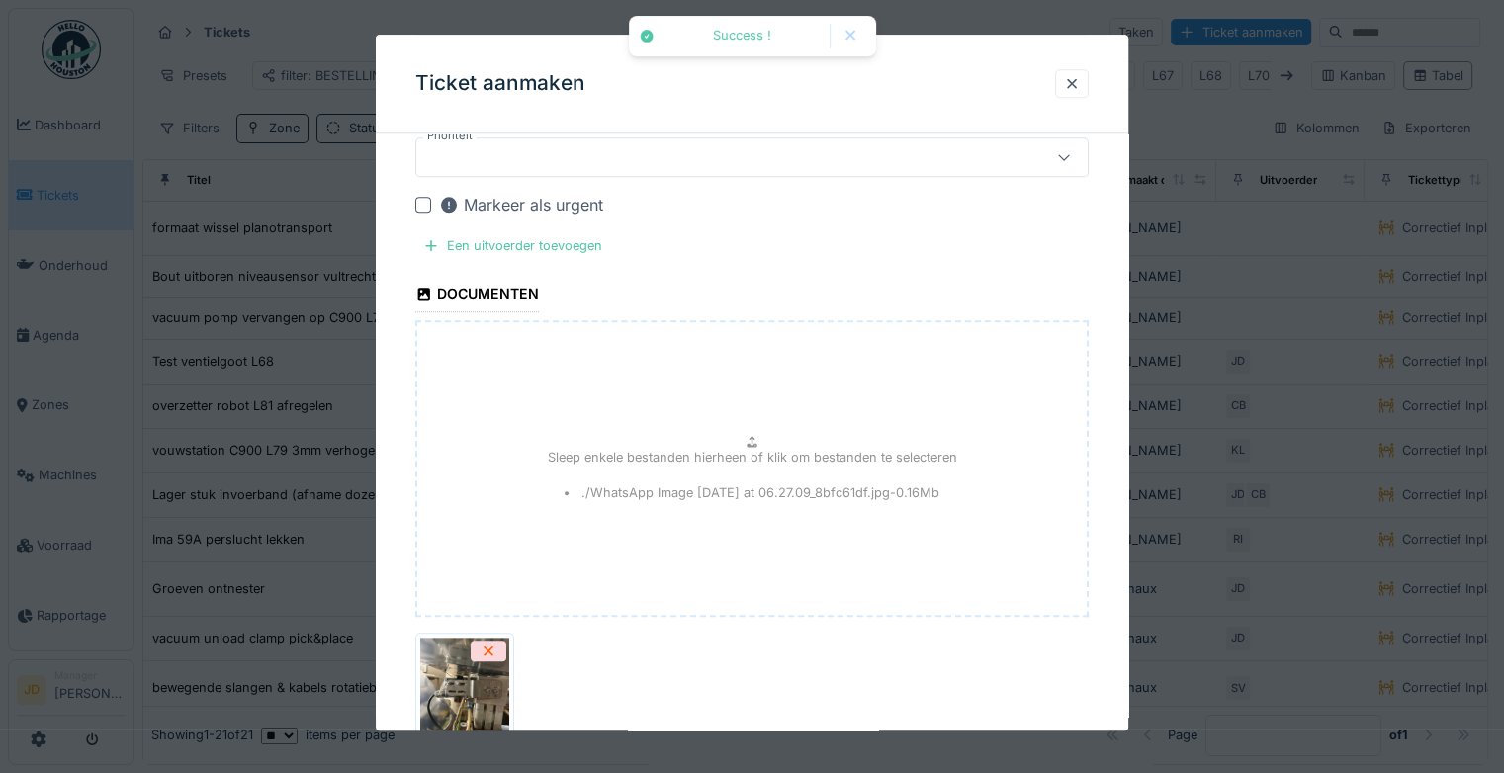
scroll to position [2179, 0]
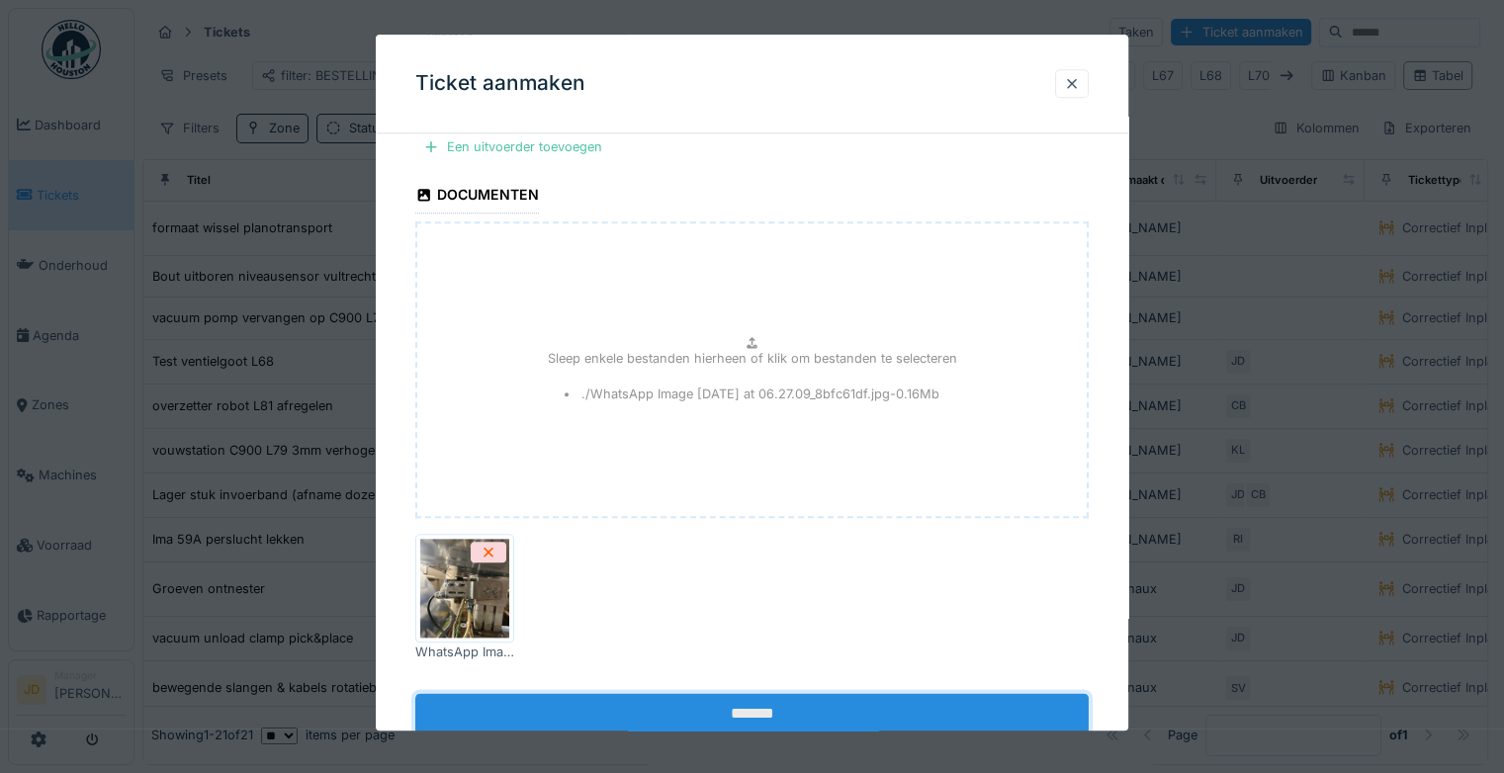
click at [657, 694] on input "*******" at bounding box center [751, 715] width 673 height 42
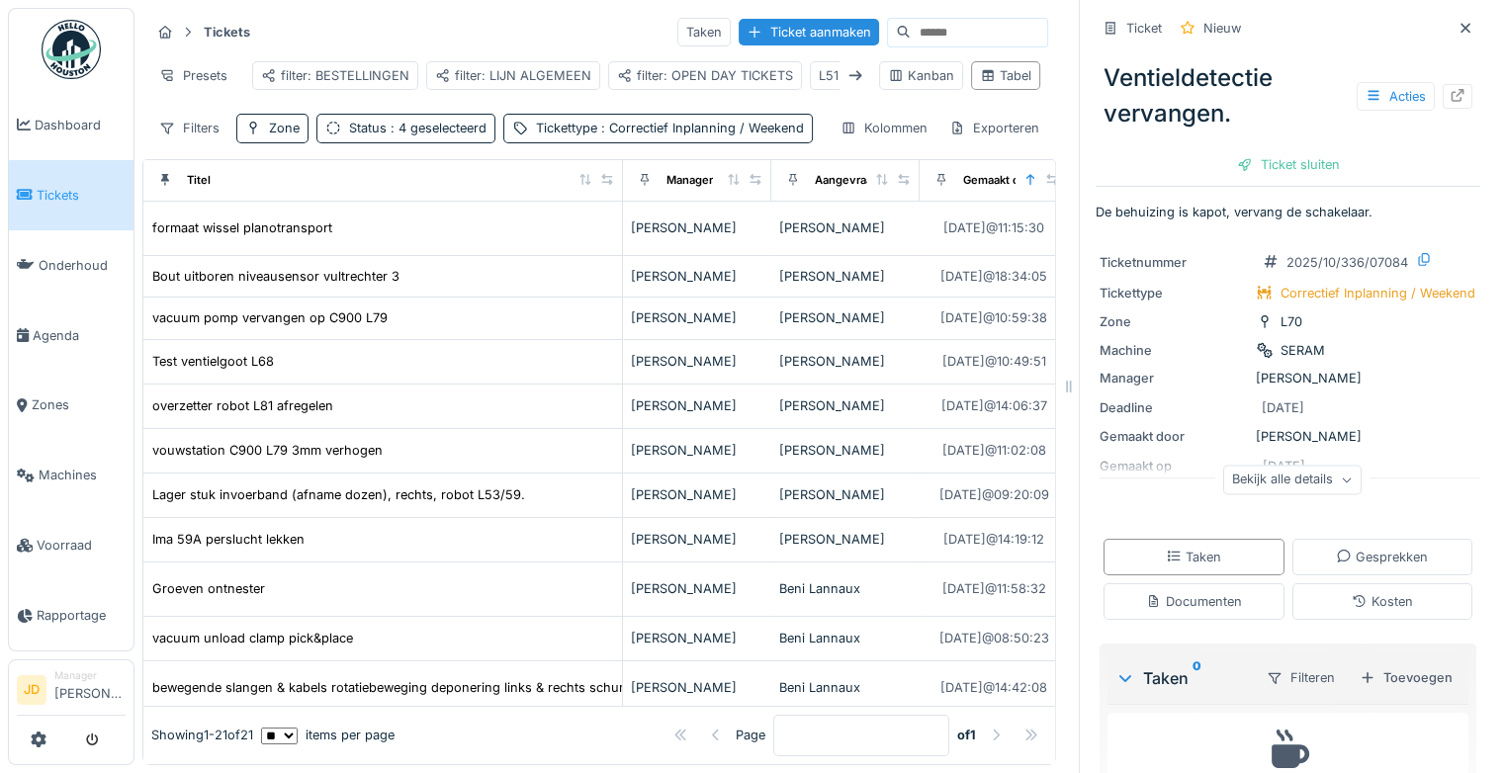
click at [1247, 468] on div "Bekijk alle details" at bounding box center [1292, 480] width 138 height 29
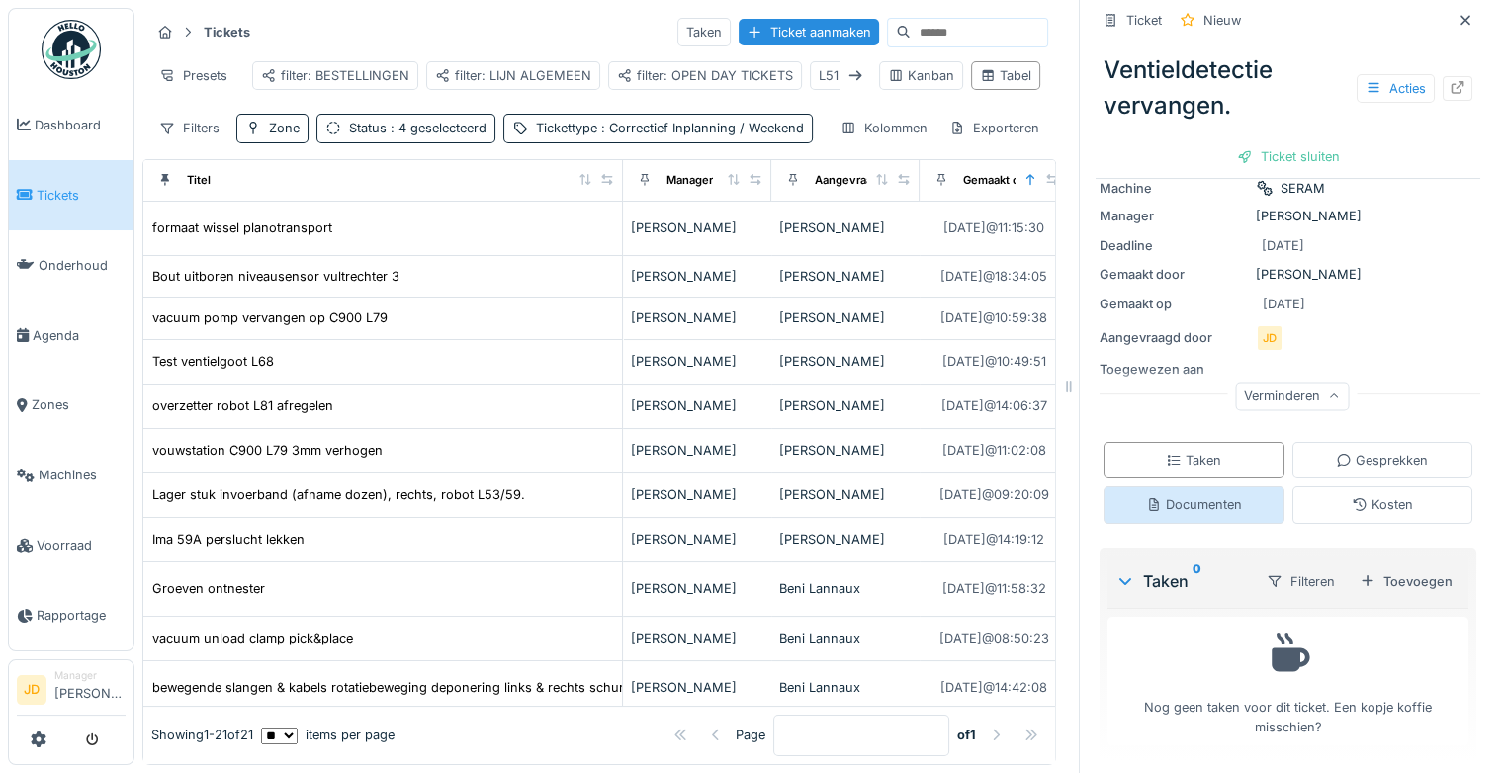
click at [1185, 502] on div "Documenten" at bounding box center [1193, 504] width 181 height 37
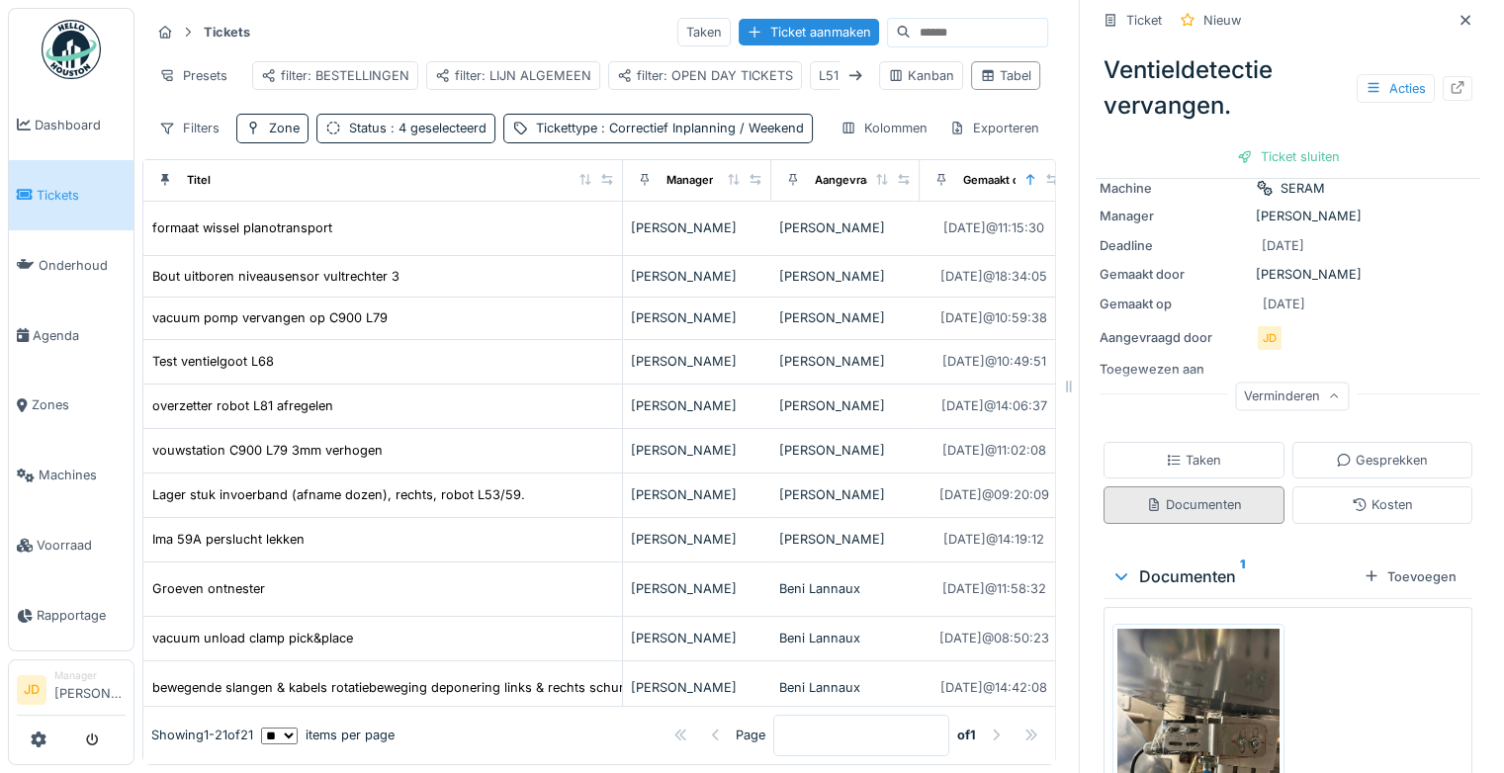
scroll to position [162, 0]
click at [1202, 456] on div "Taken" at bounding box center [1193, 460] width 181 height 37
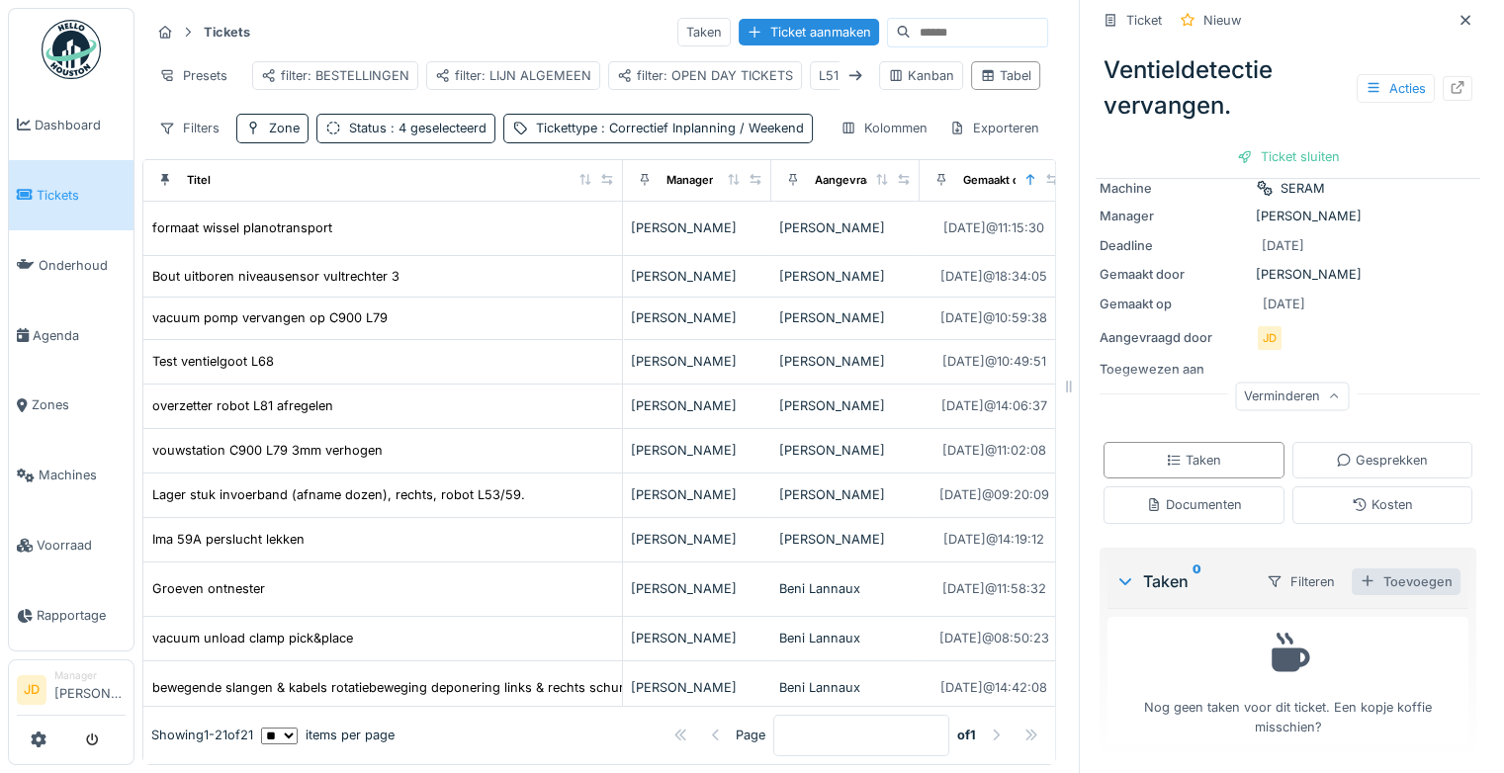
click at [1352, 569] on div "Toevoegen" at bounding box center [1406, 582] width 109 height 27
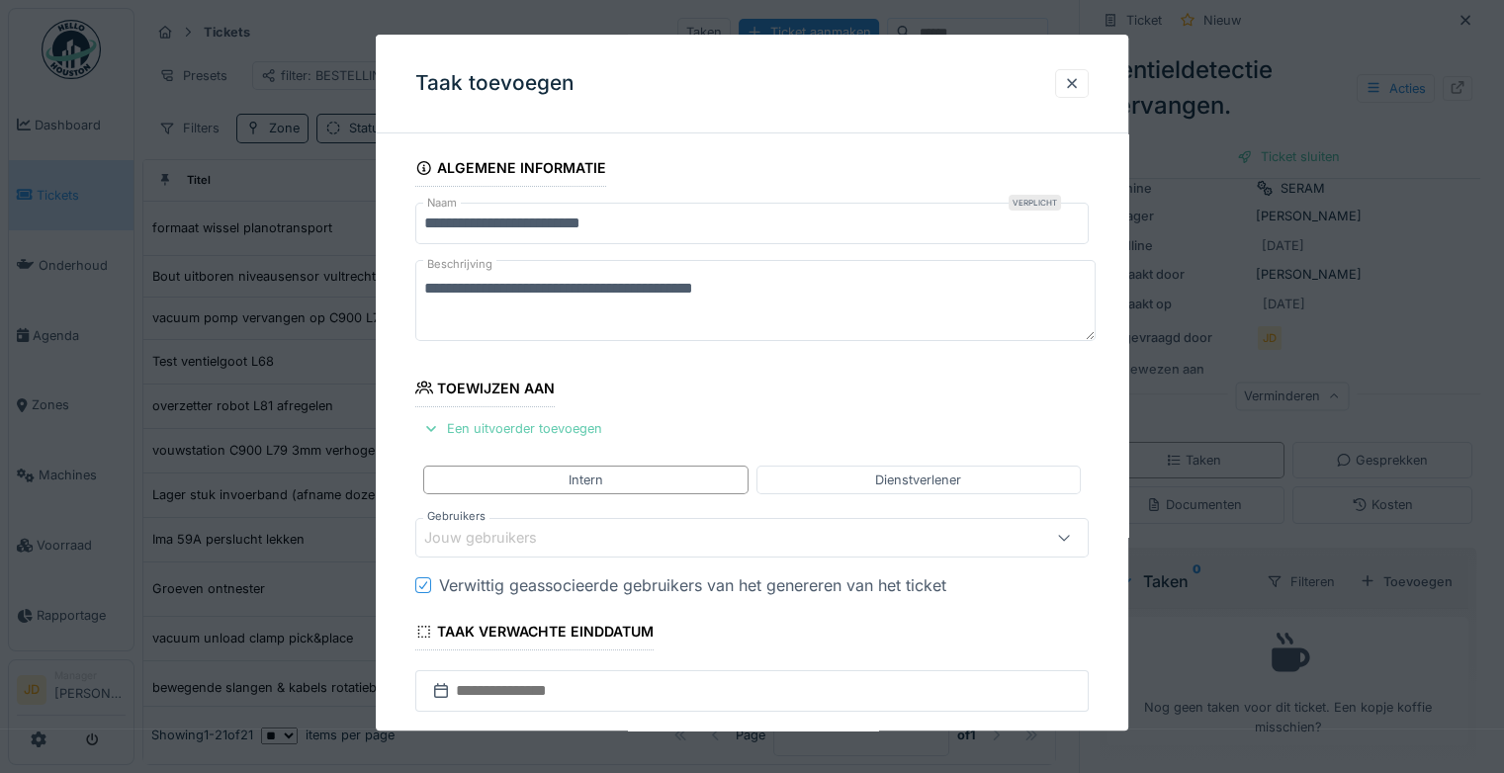
click at [566, 421] on div "Een uitvoerder toevoegen" at bounding box center [512, 428] width 195 height 27
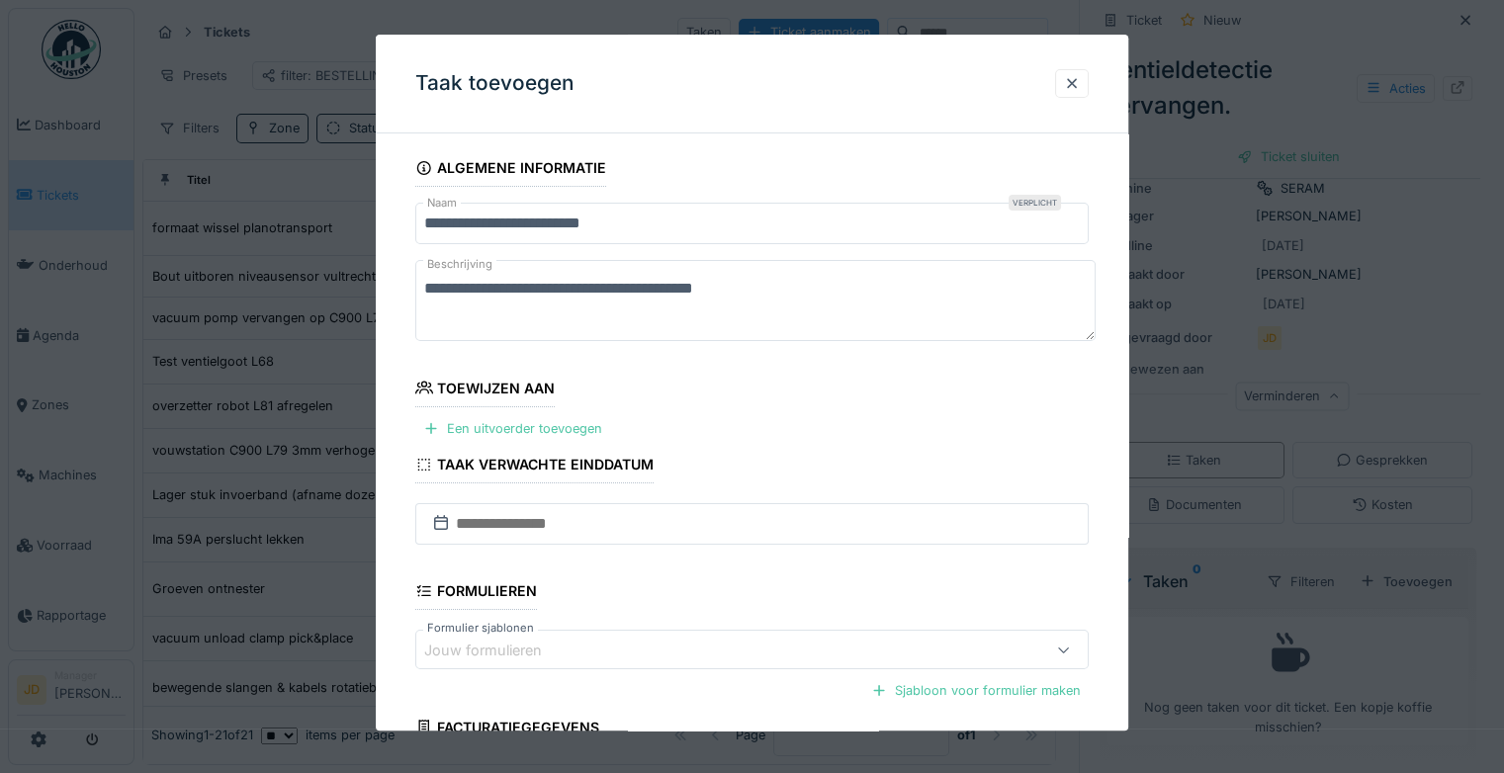
click at [530, 413] on fieldset "**********" at bounding box center [751, 514] width 673 height 730
click at [527, 415] on div "Een uitvoerder toevoegen" at bounding box center [512, 428] width 195 height 27
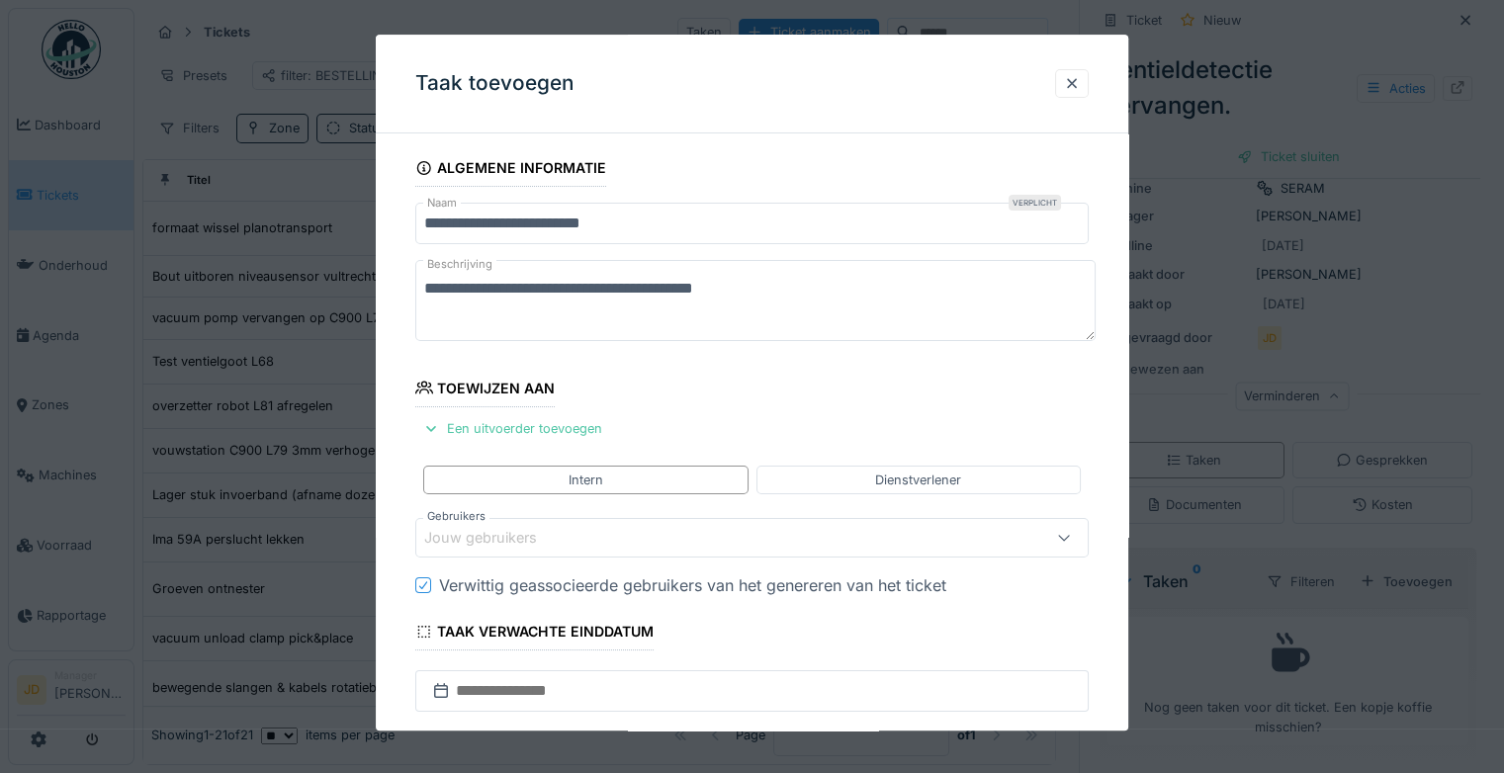
click at [548, 518] on div "Jouw gebruikers" at bounding box center [751, 538] width 673 height 40
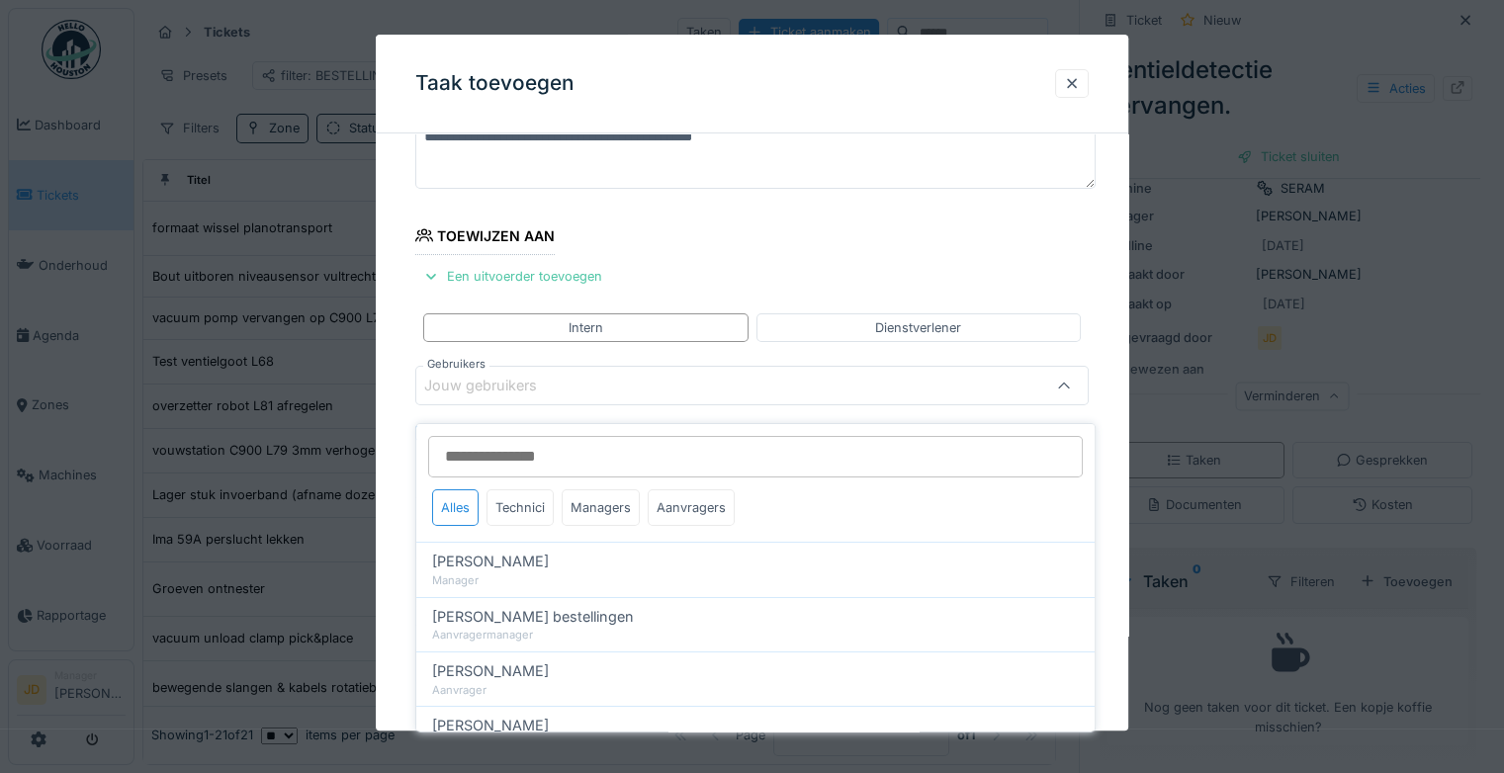
scroll to position [154, 0]
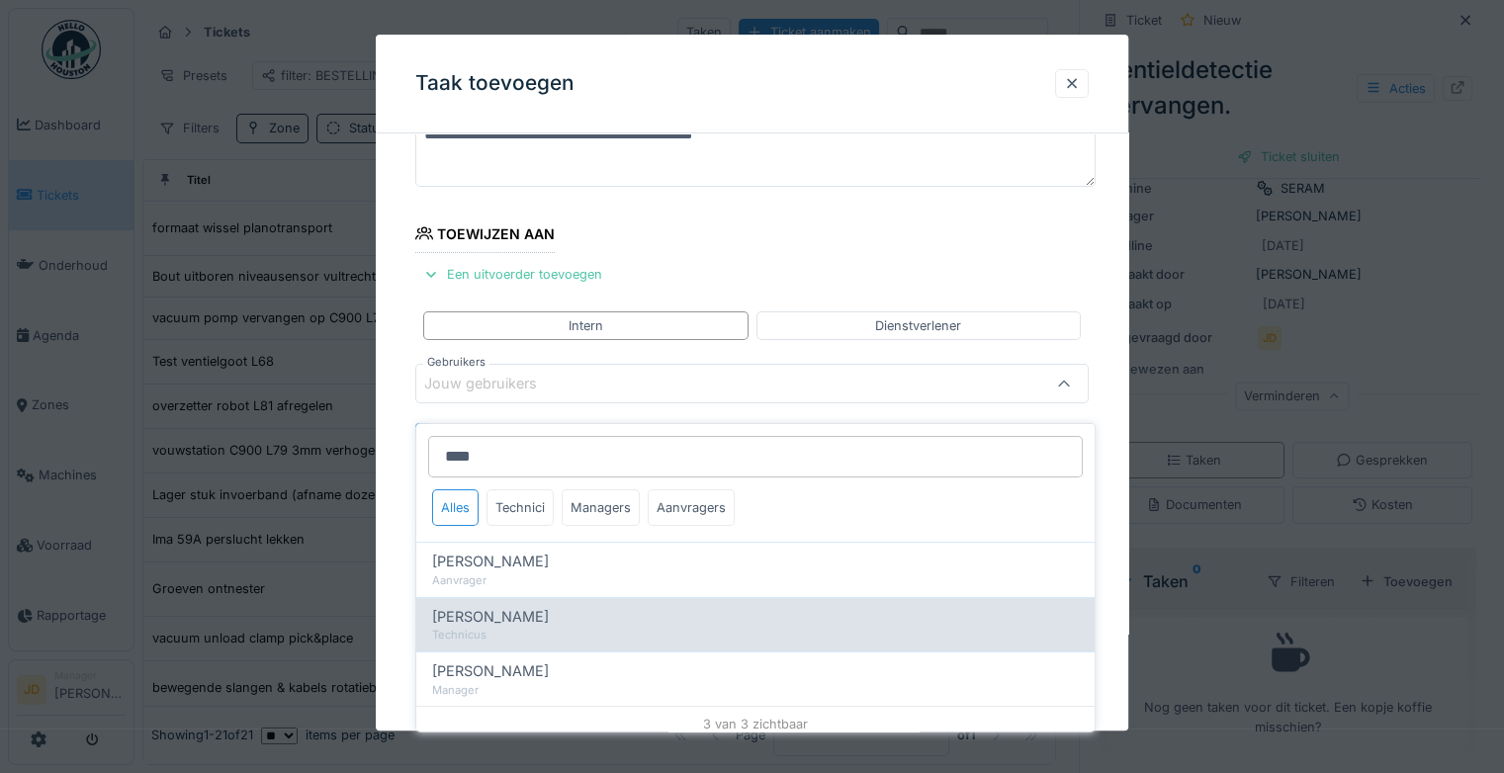
type input "****"
click at [538, 606] on span "Carl Bauwelinck" at bounding box center [490, 617] width 117 height 22
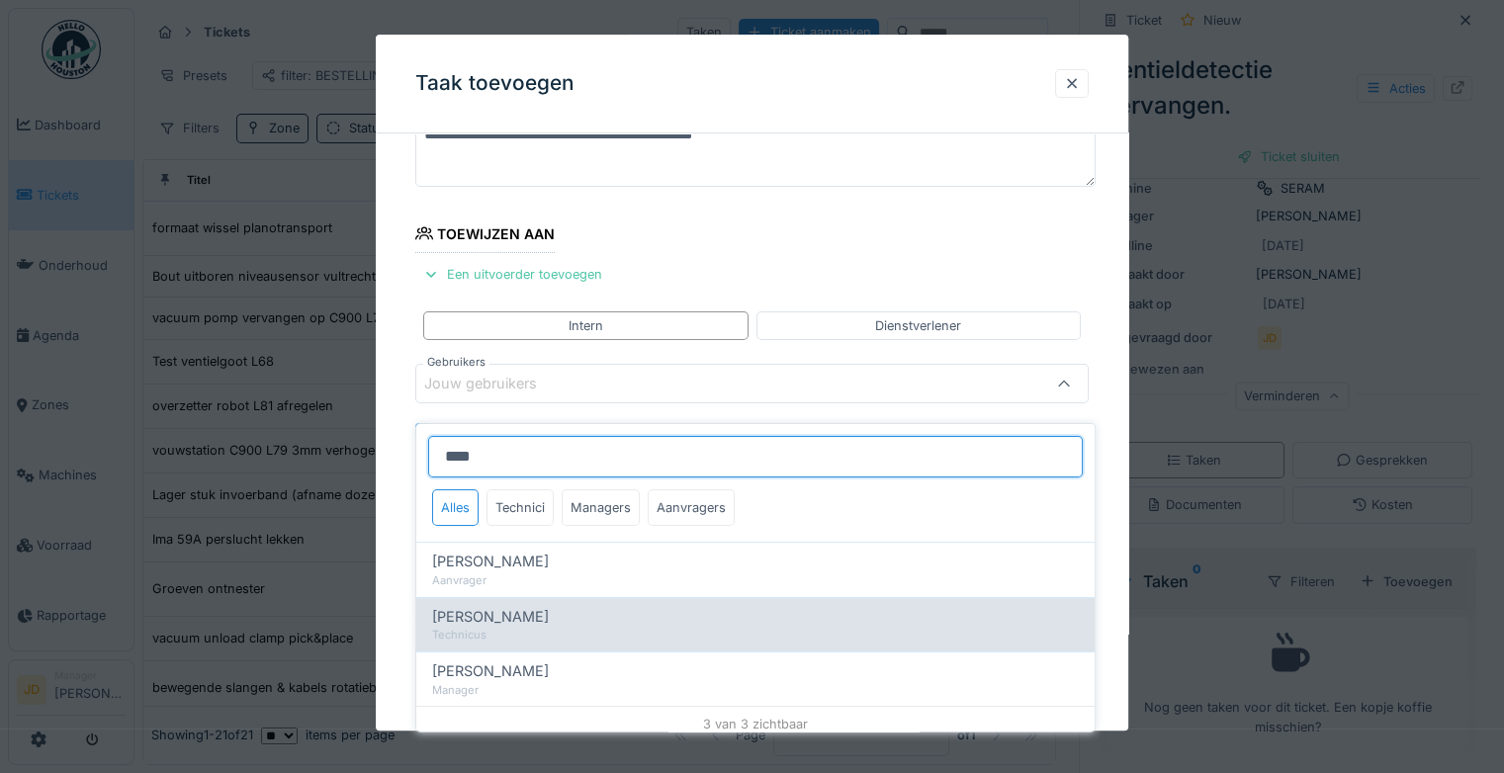
type input "****"
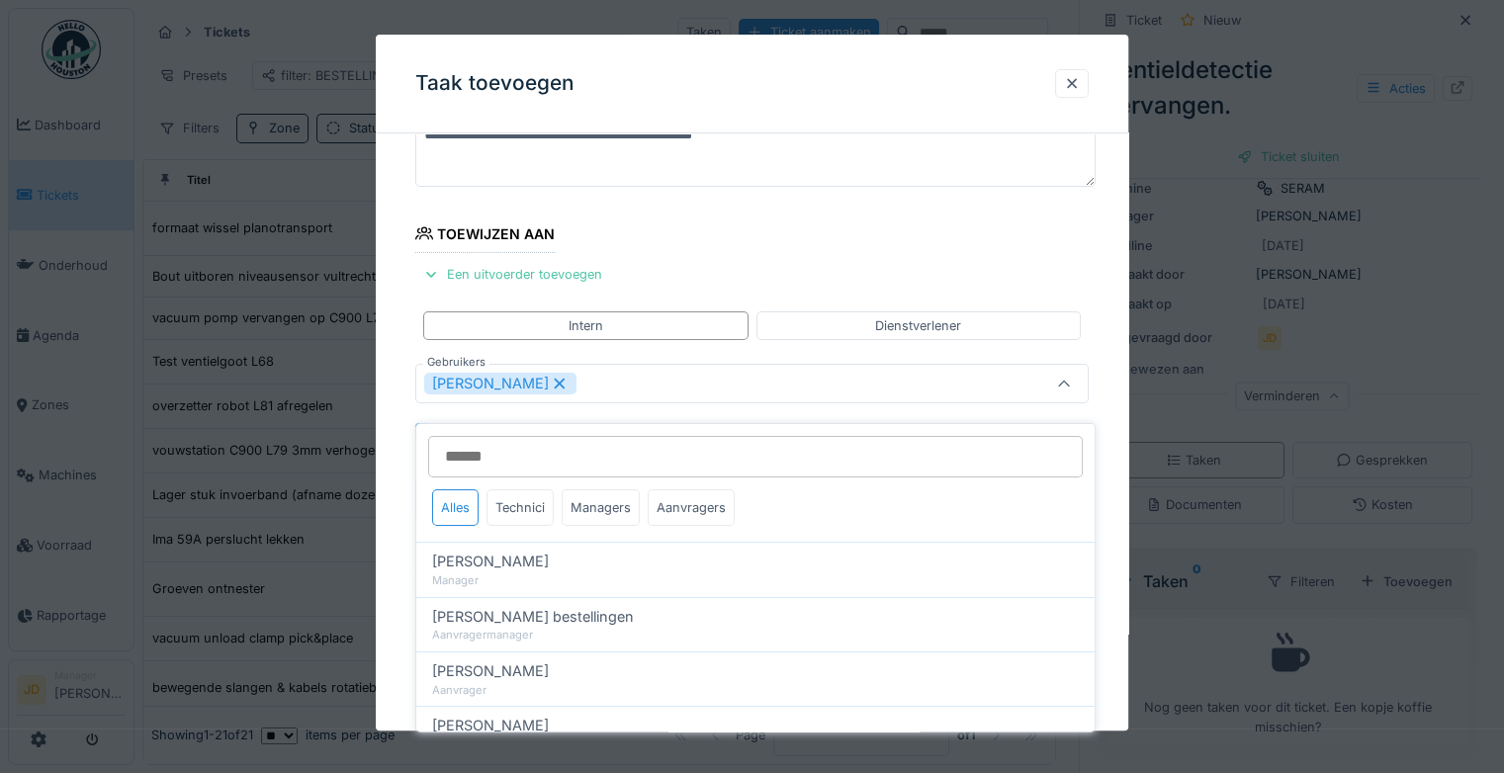
click at [1045, 379] on div "Carl Bauwelinck" at bounding box center [751, 384] width 673 height 40
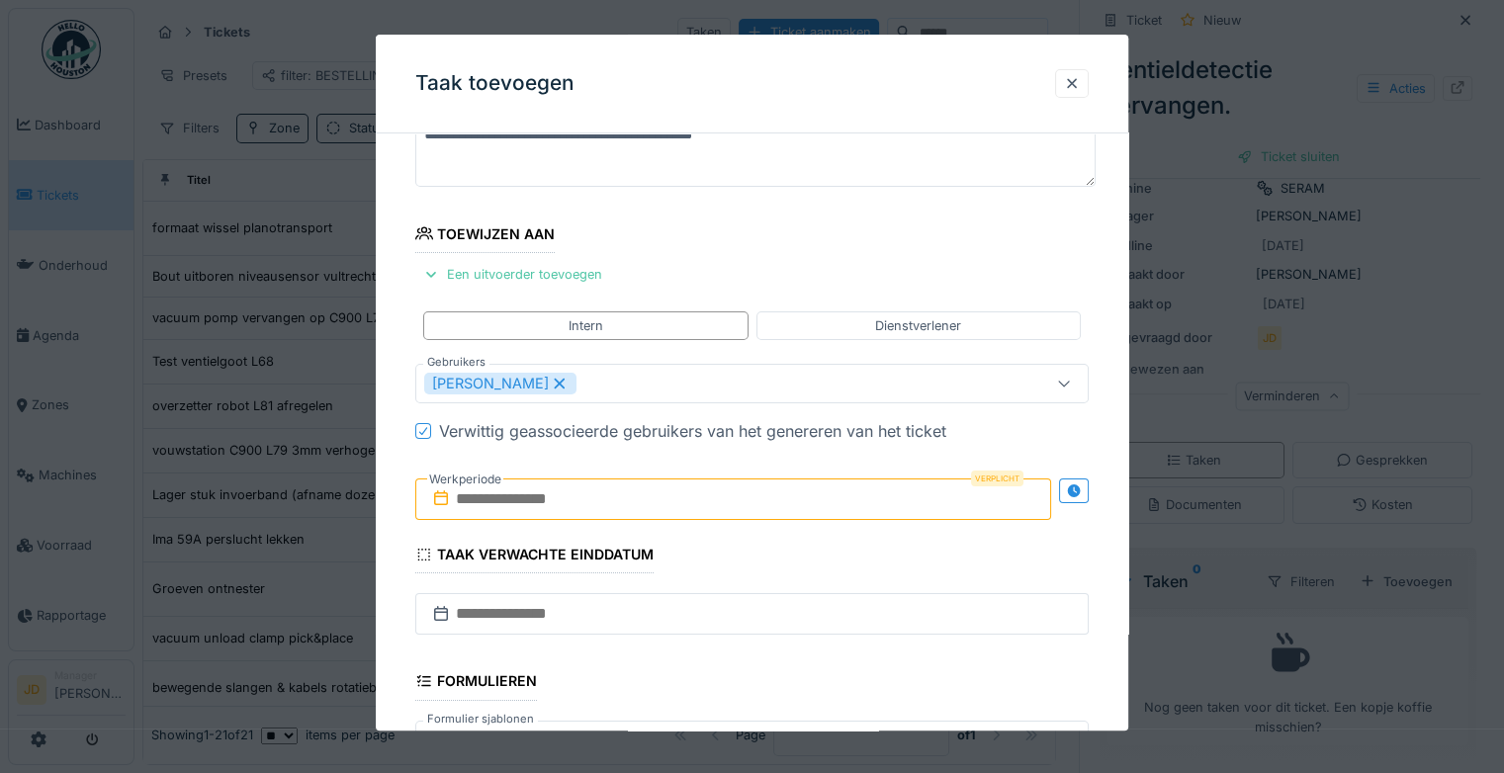
click at [641, 500] on input "text" at bounding box center [733, 500] width 636 height 42
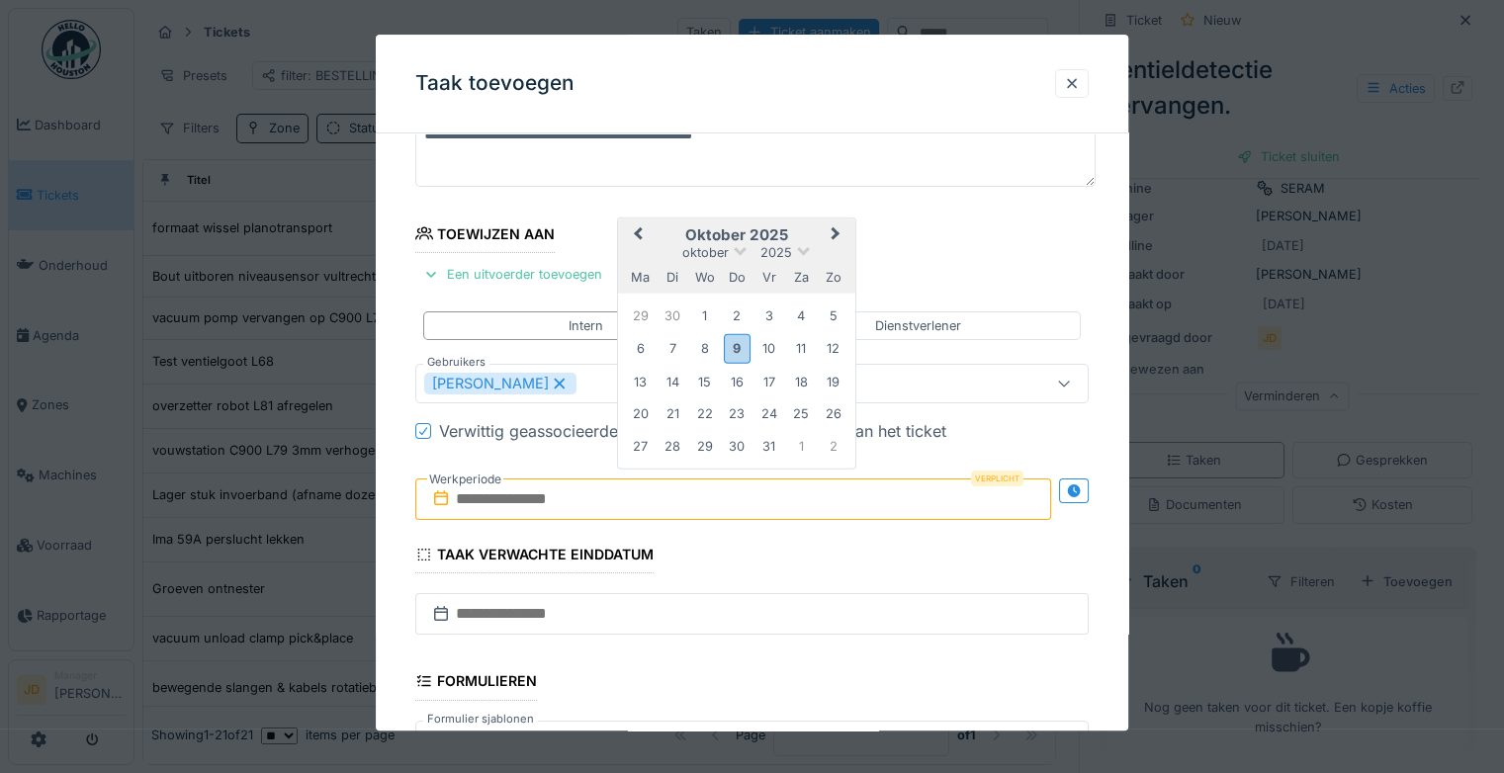
click at [796, 229] on h2 "oktober 2025" at bounding box center [736, 235] width 237 height 18
click at [808, 348] on div "11" at bounding box center [801, 348] width 27 height 27
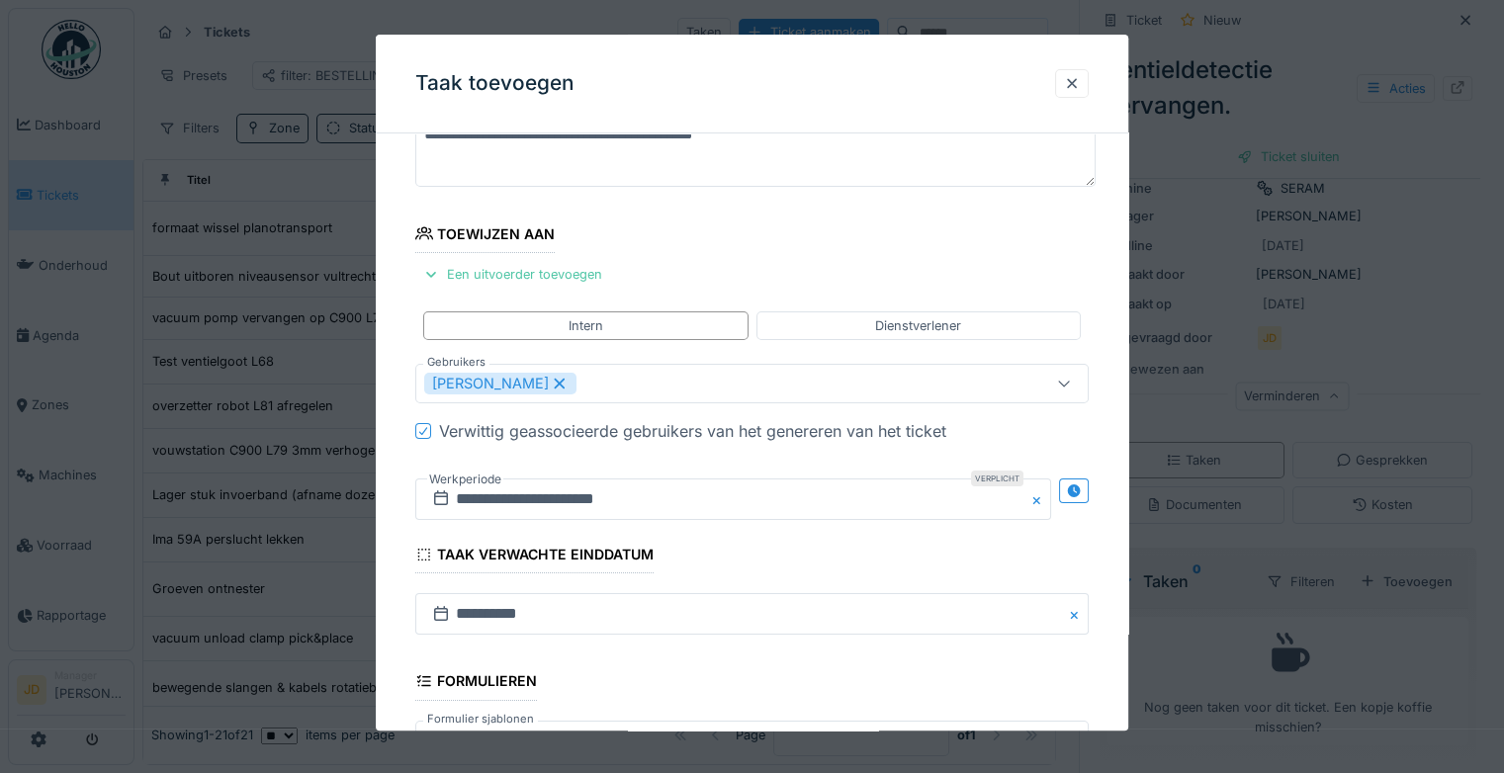
scroll to position [428, 0]
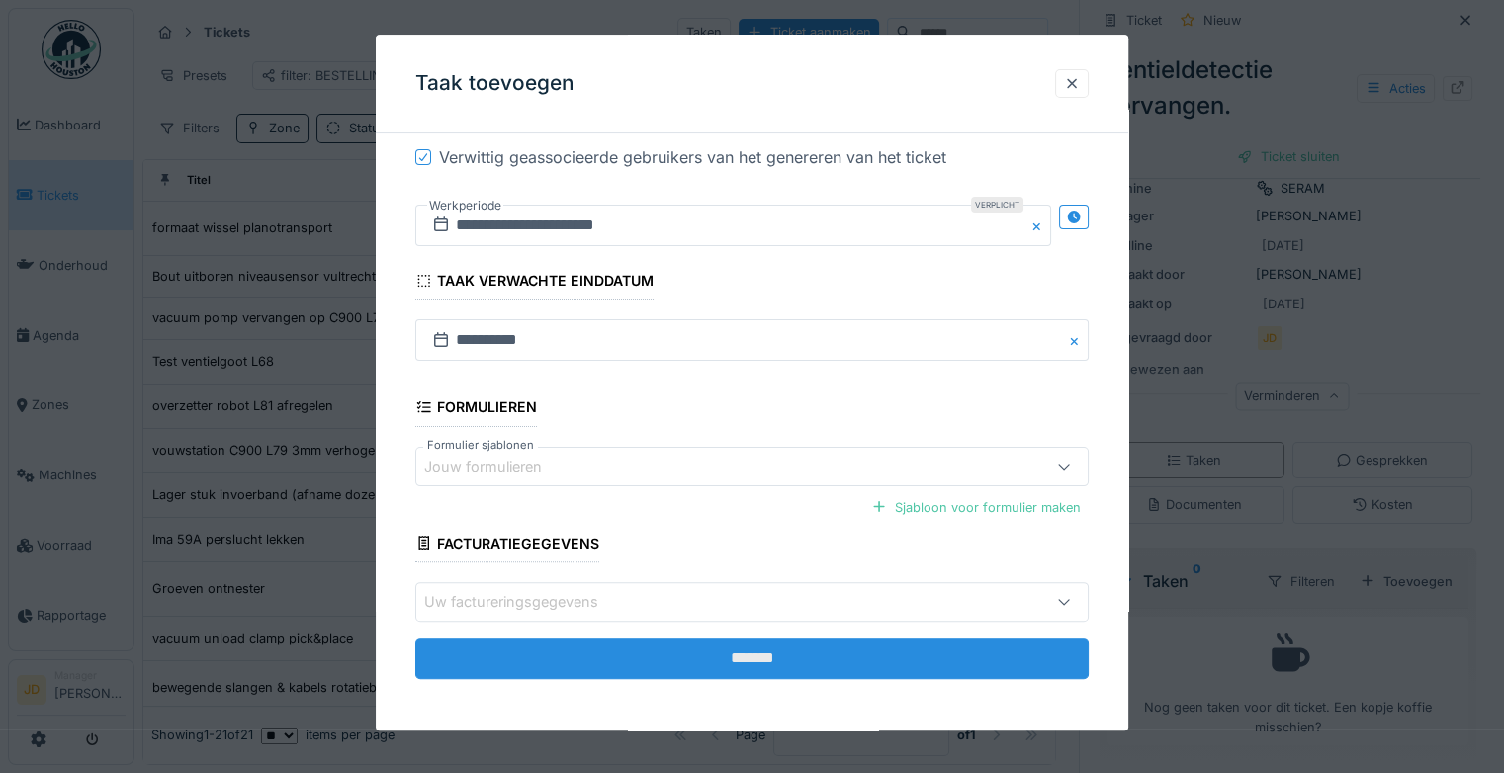
click at [831, 645] on input "*******" at bounding box center [751, 659] width 673 height 42
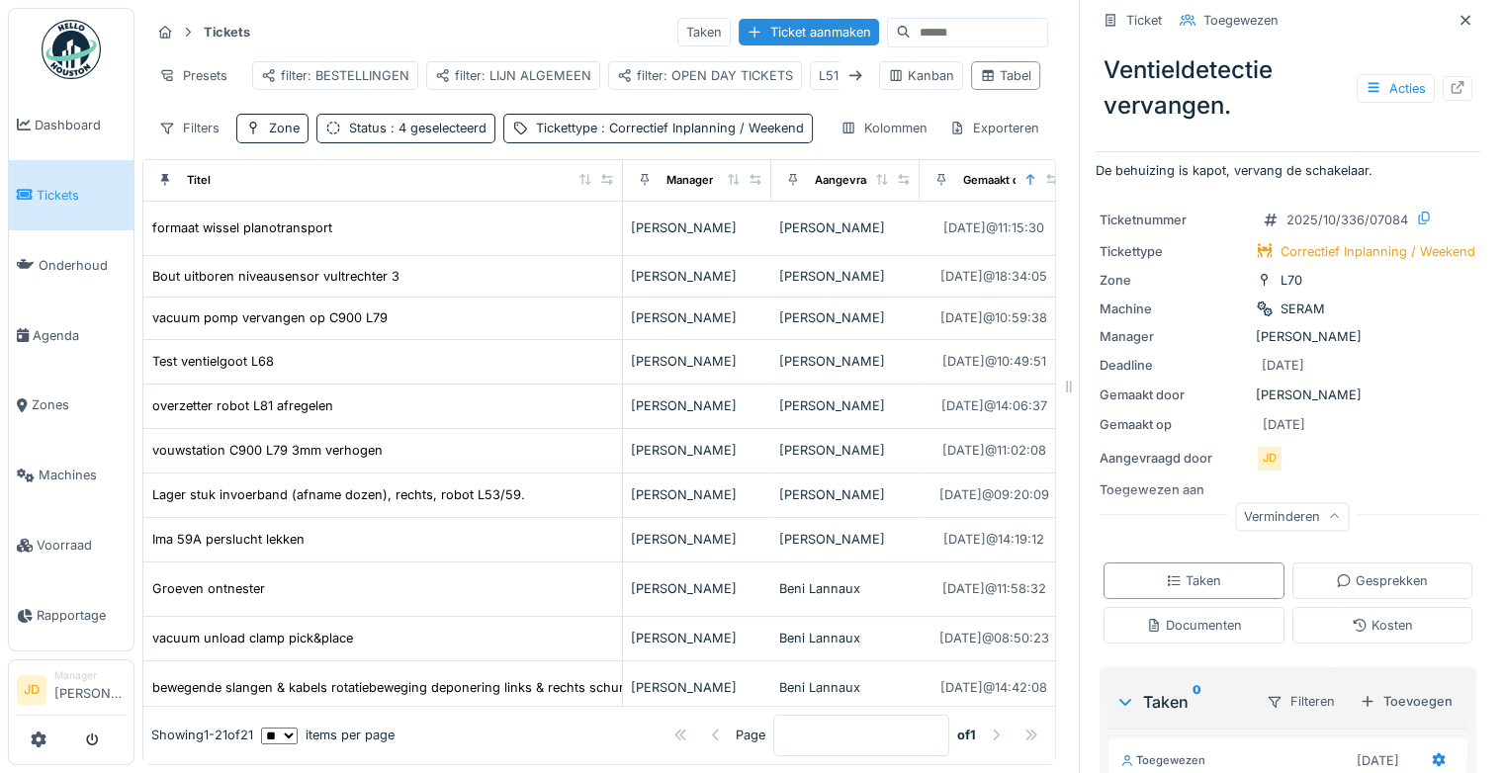
scroll to position [0, 0]
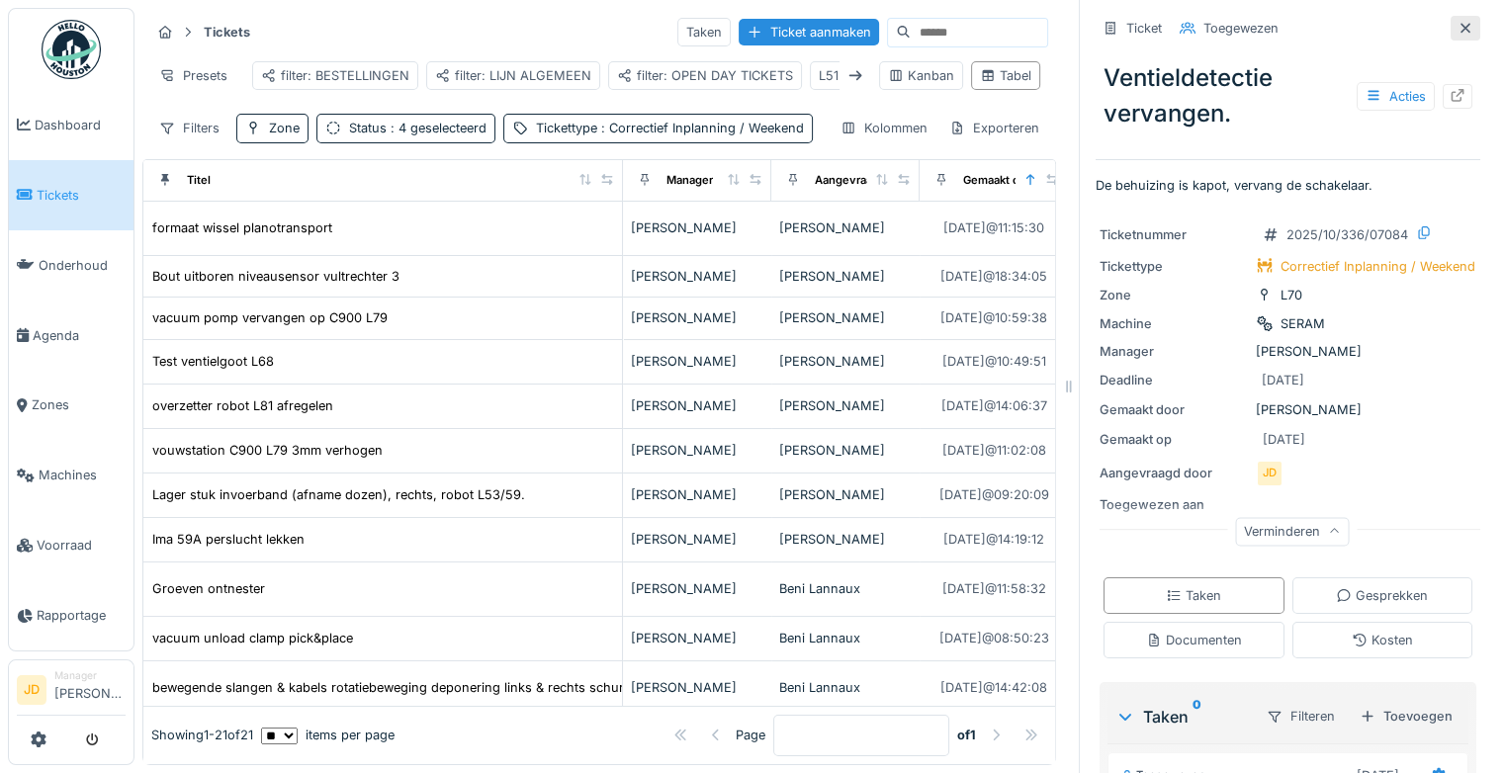
click at [1451, 22] on div at bounding box center [1466, 28] width 30 height 25
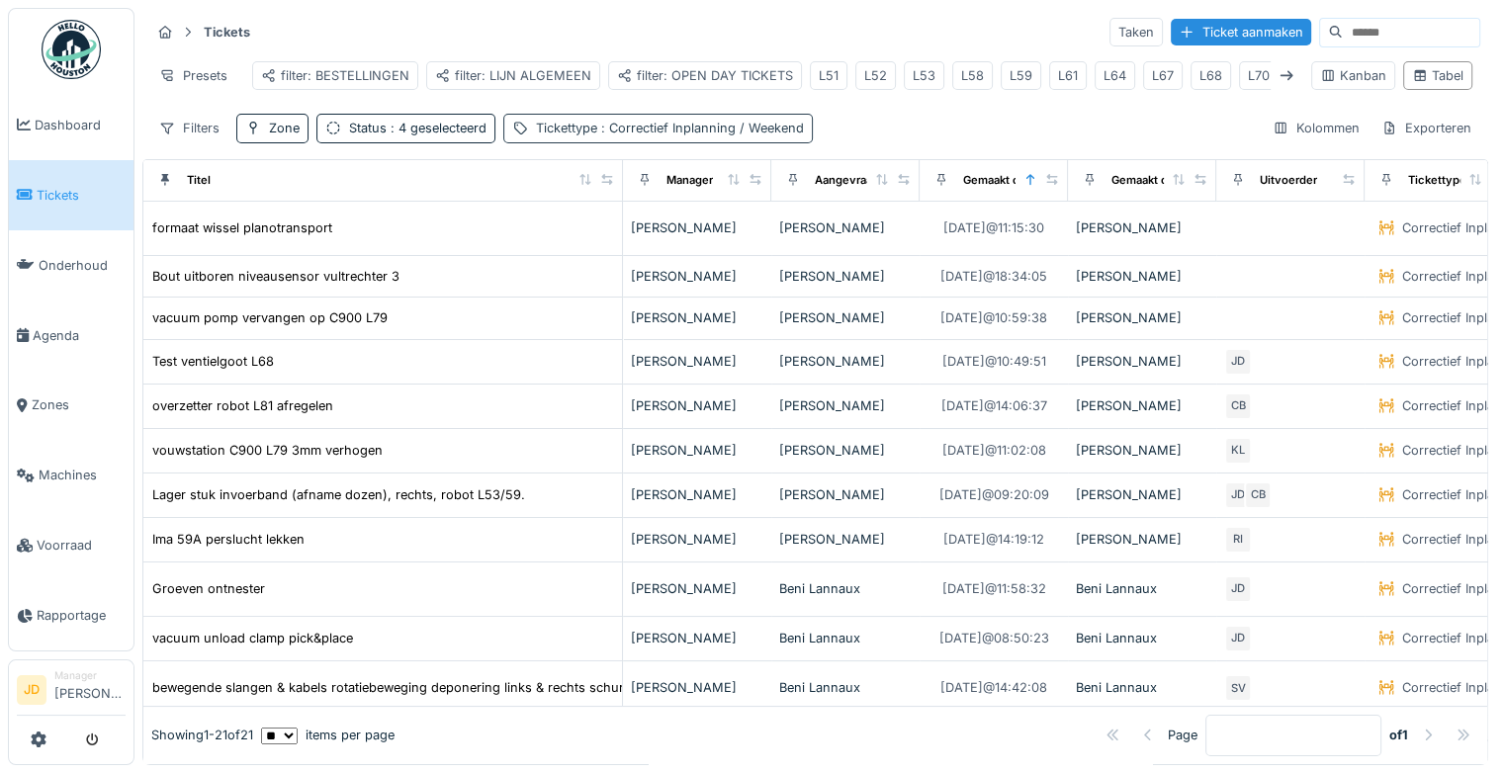
click at [564, 137] on div "Tickettype : Correctief Inplanning / Weekend" at bounding box center [670, 128] width 268 height 19
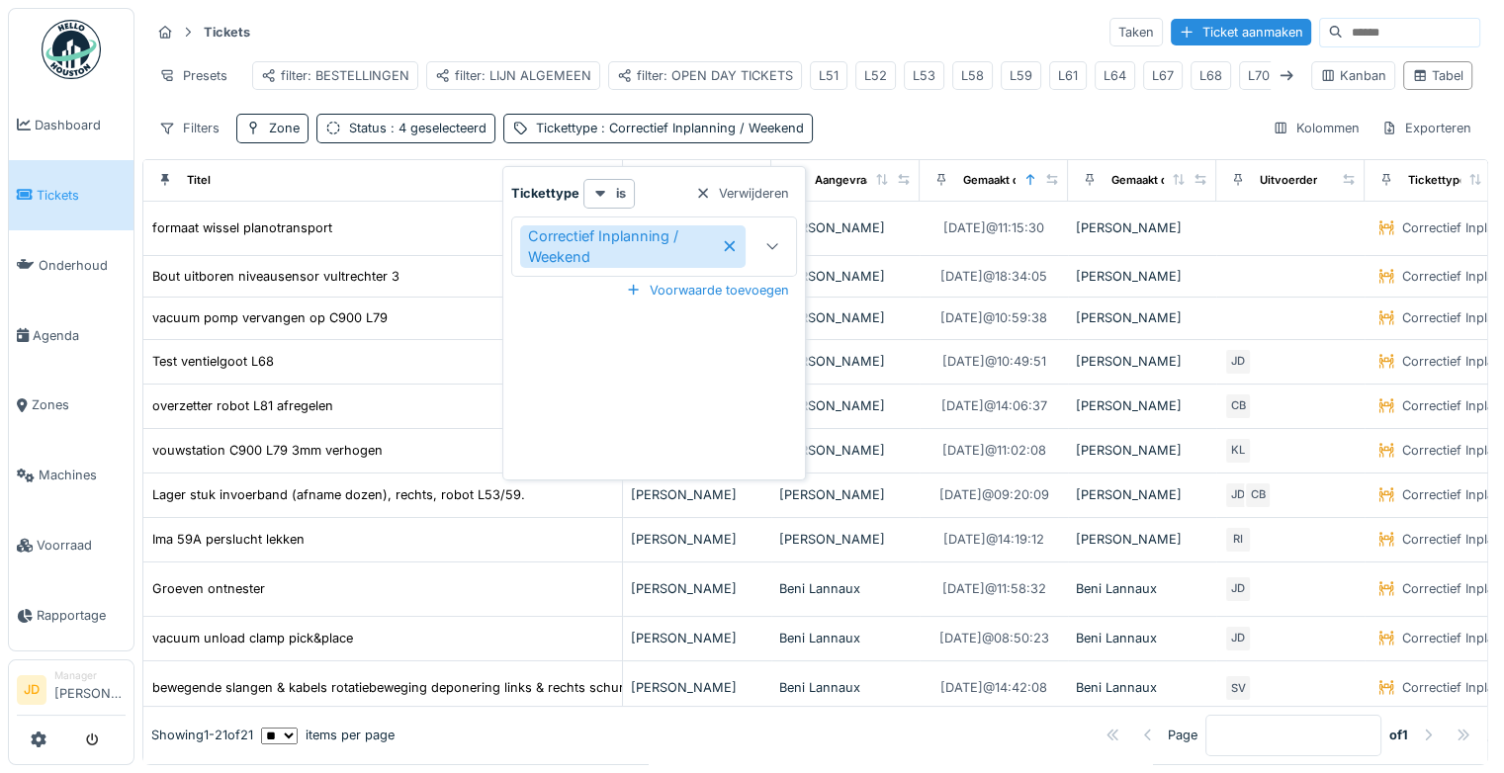
click at [727, 247] on icon at bounding box center [730, 246] width 11 height 11
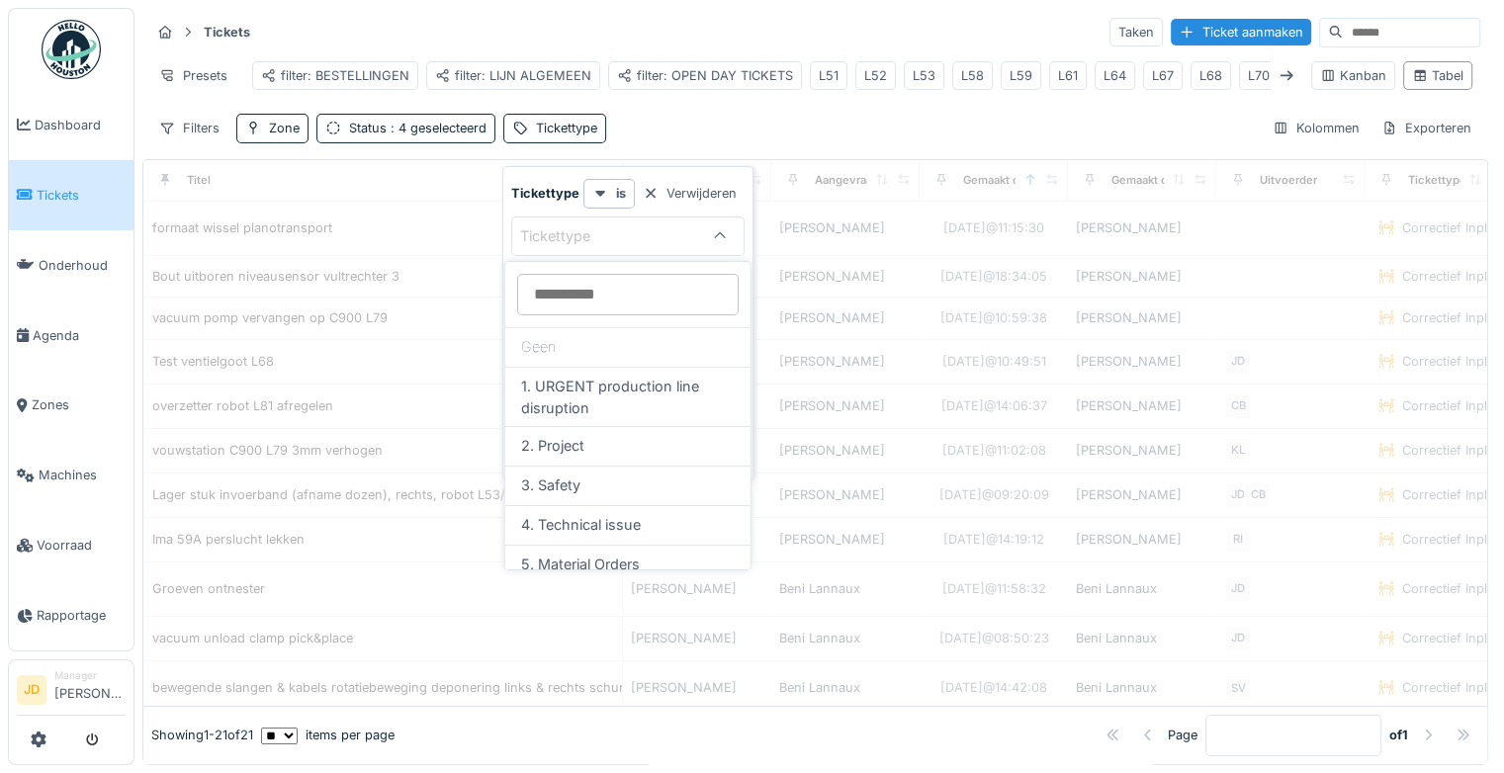
click at [831, 132] on div "Filters Zone Status : 4 geselecteerd Tickettype Kolommen Exporteren" at bounding box center [815, 128] width 1330 height 29
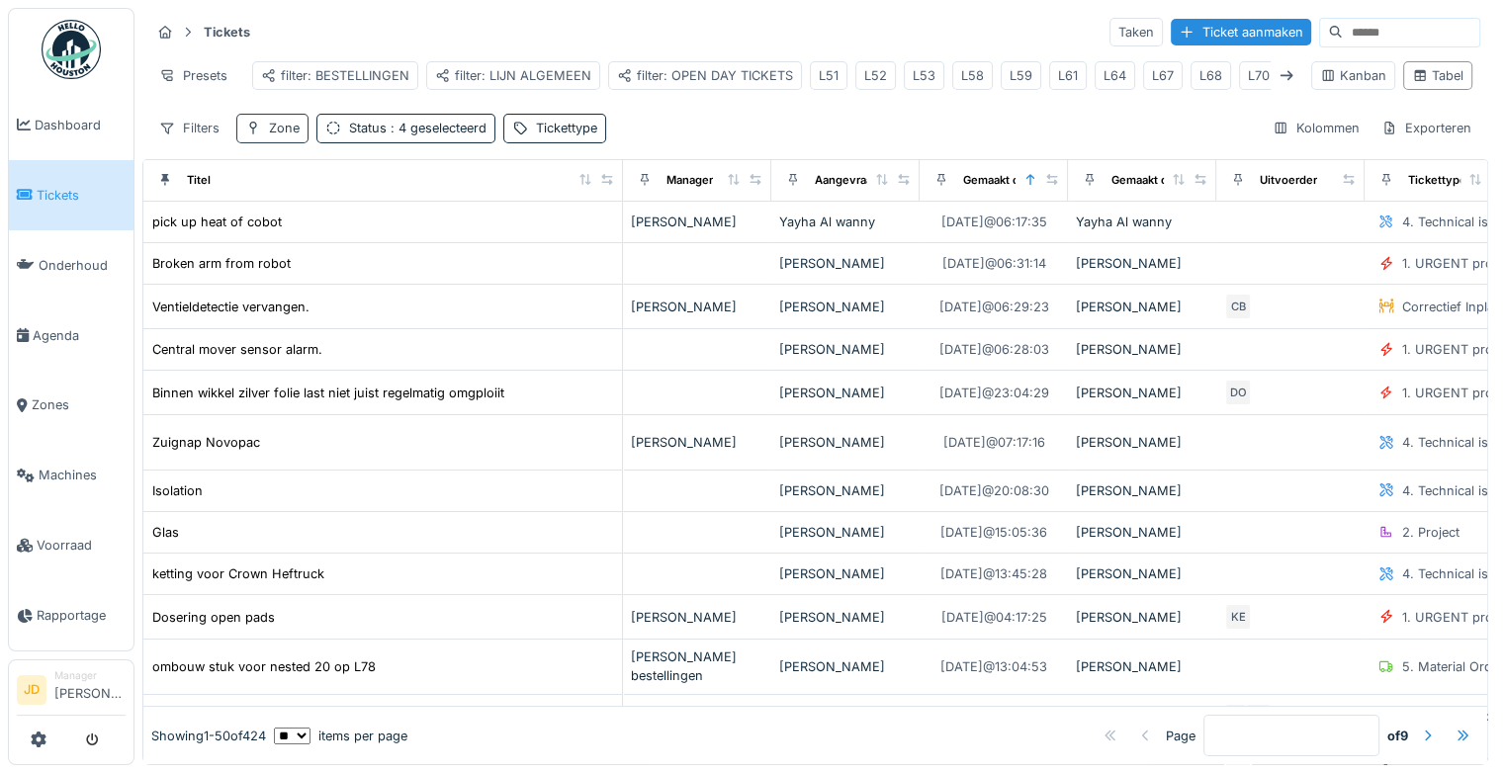
click at [277, 133] on div "Zone" at bounding box center [284, 128] width 31 height 19
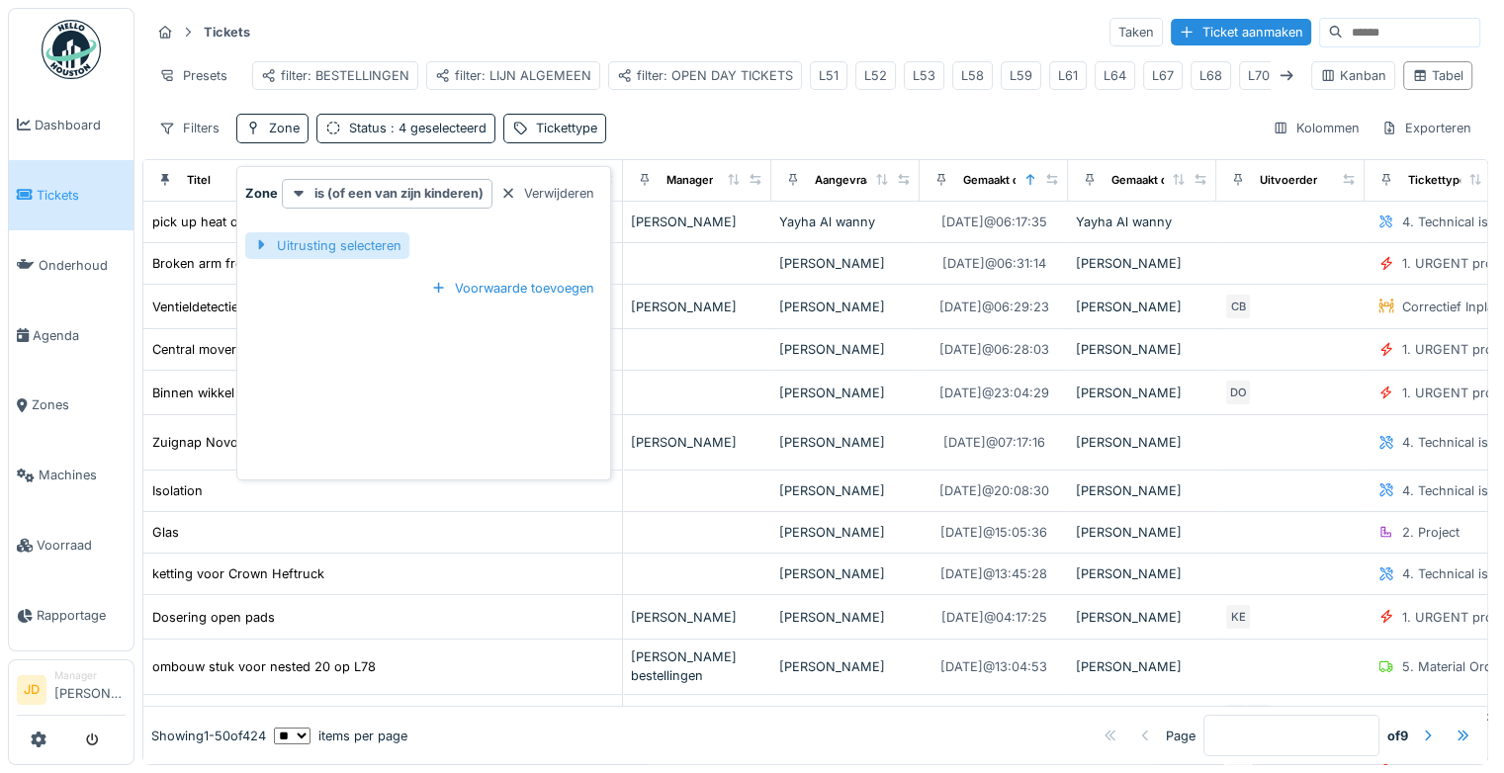
click at [305, 246] on div "Uitrusting selecteren" at bounding box center [327, 245] width 164 height 27
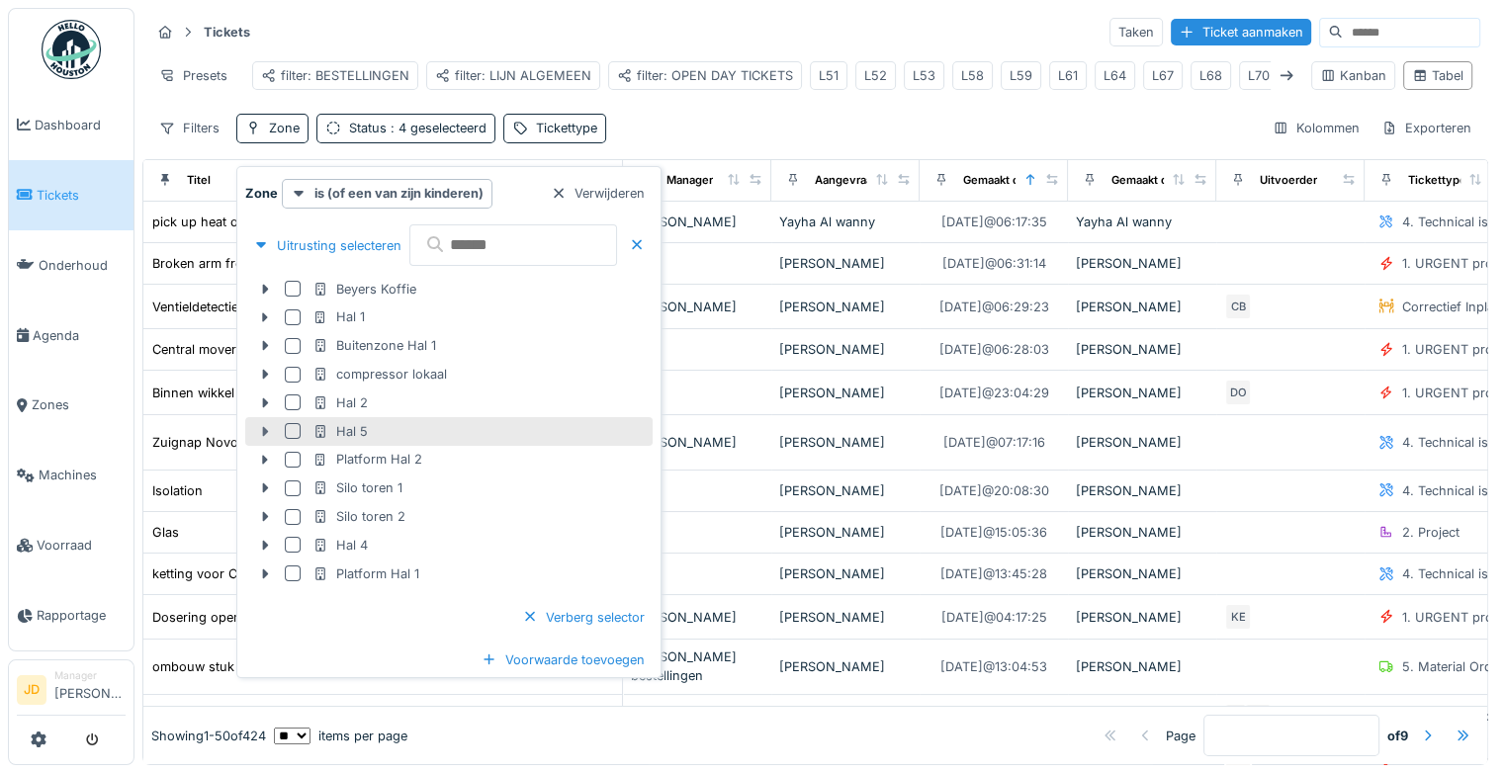
click at [261, 429] on icon at bounding box center [265, 431] width 16 height 13
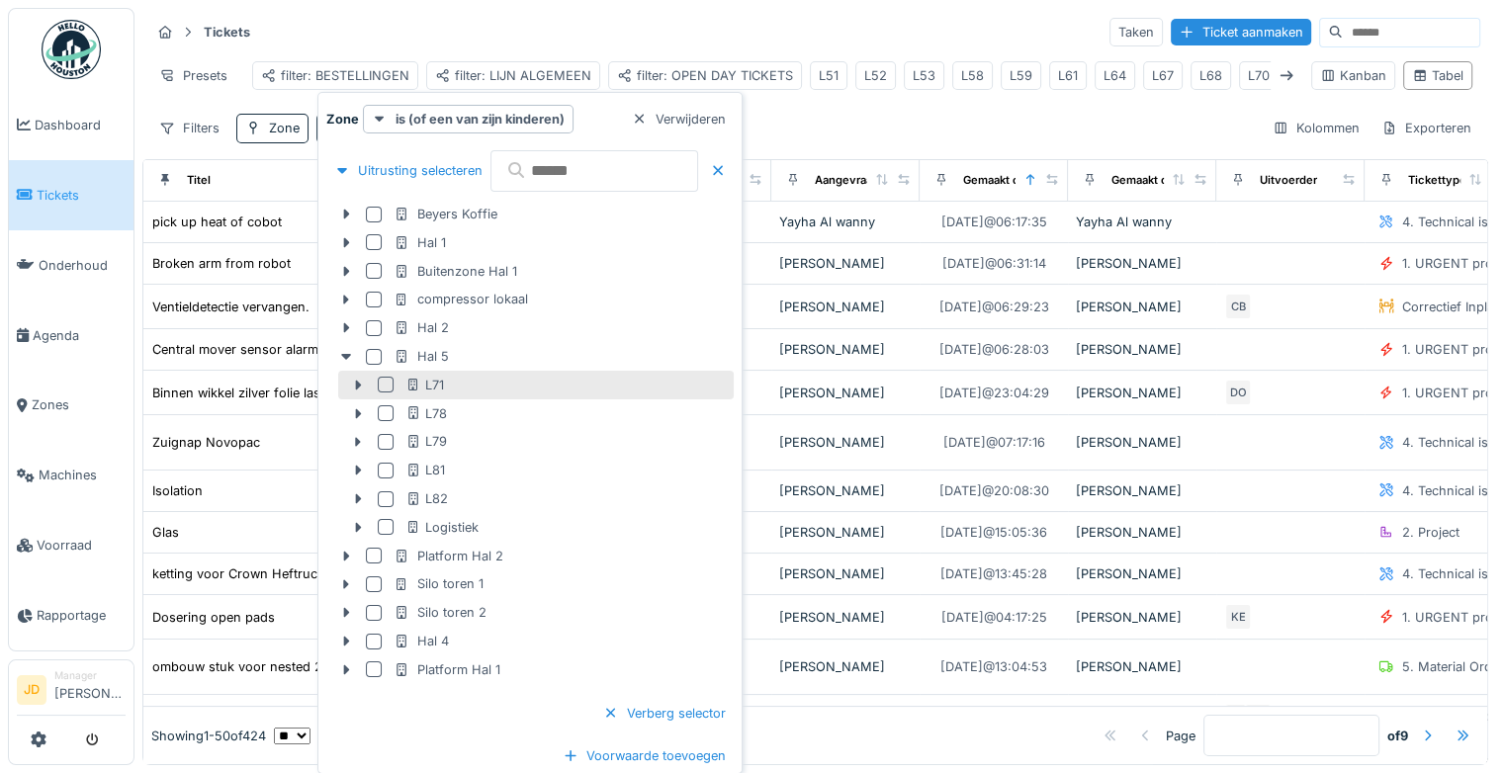
click at [383, 384] on div at bounding box center [386, 385] width 16 height 16
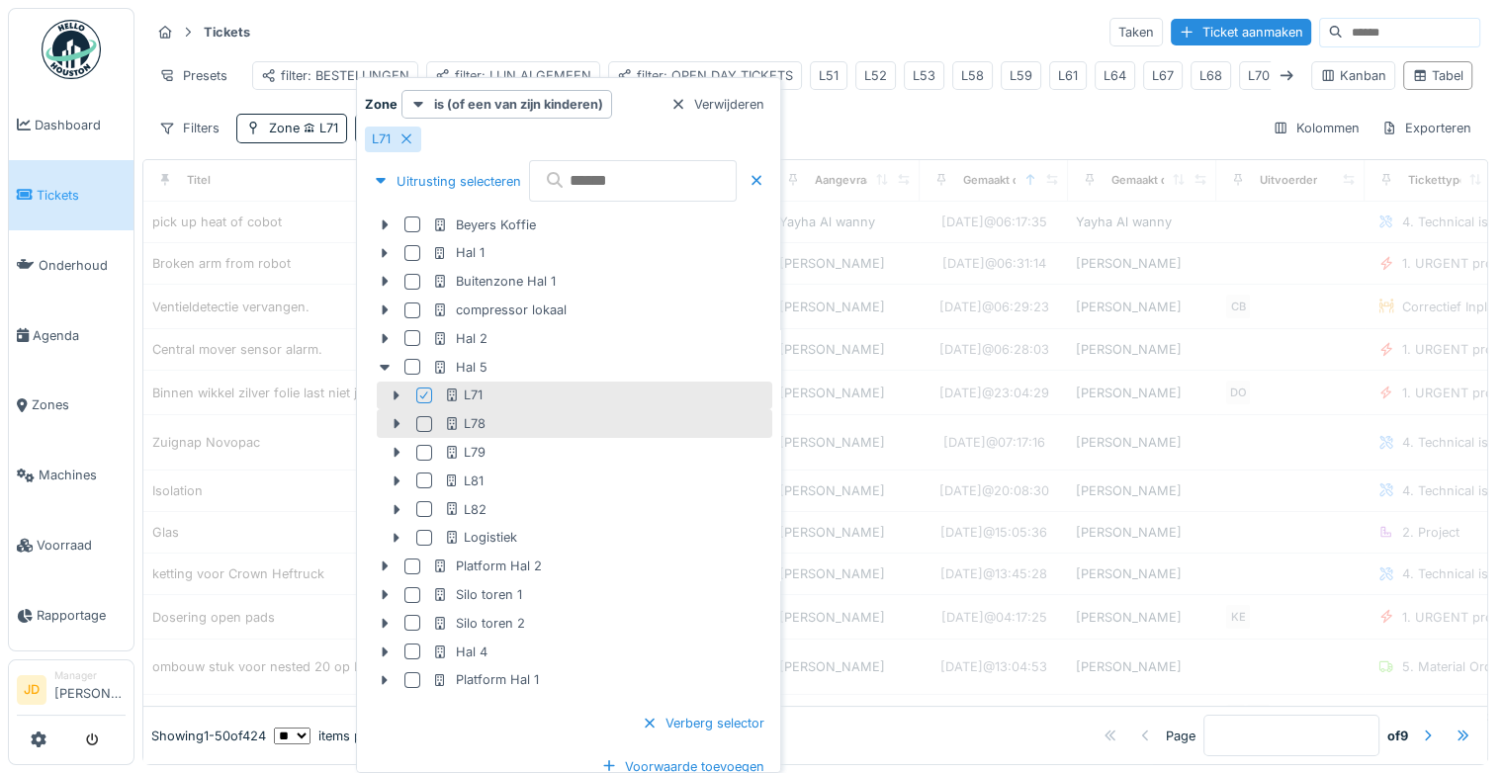
click at [424, 425] on div at bounding box center [424, 424] width 16 height 16
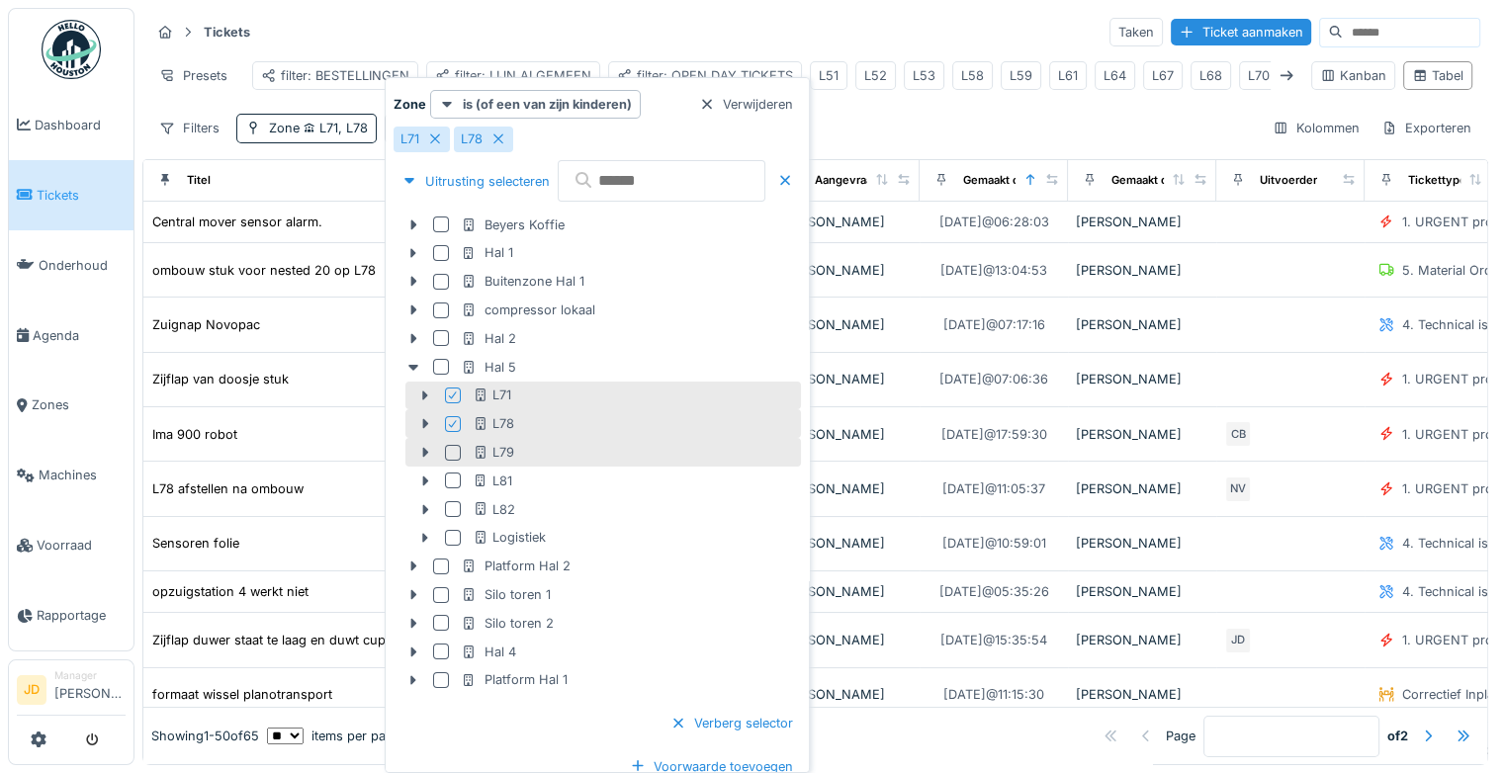
click at [451, 449] on div at bounding box center [453, 453] width 16 height 16
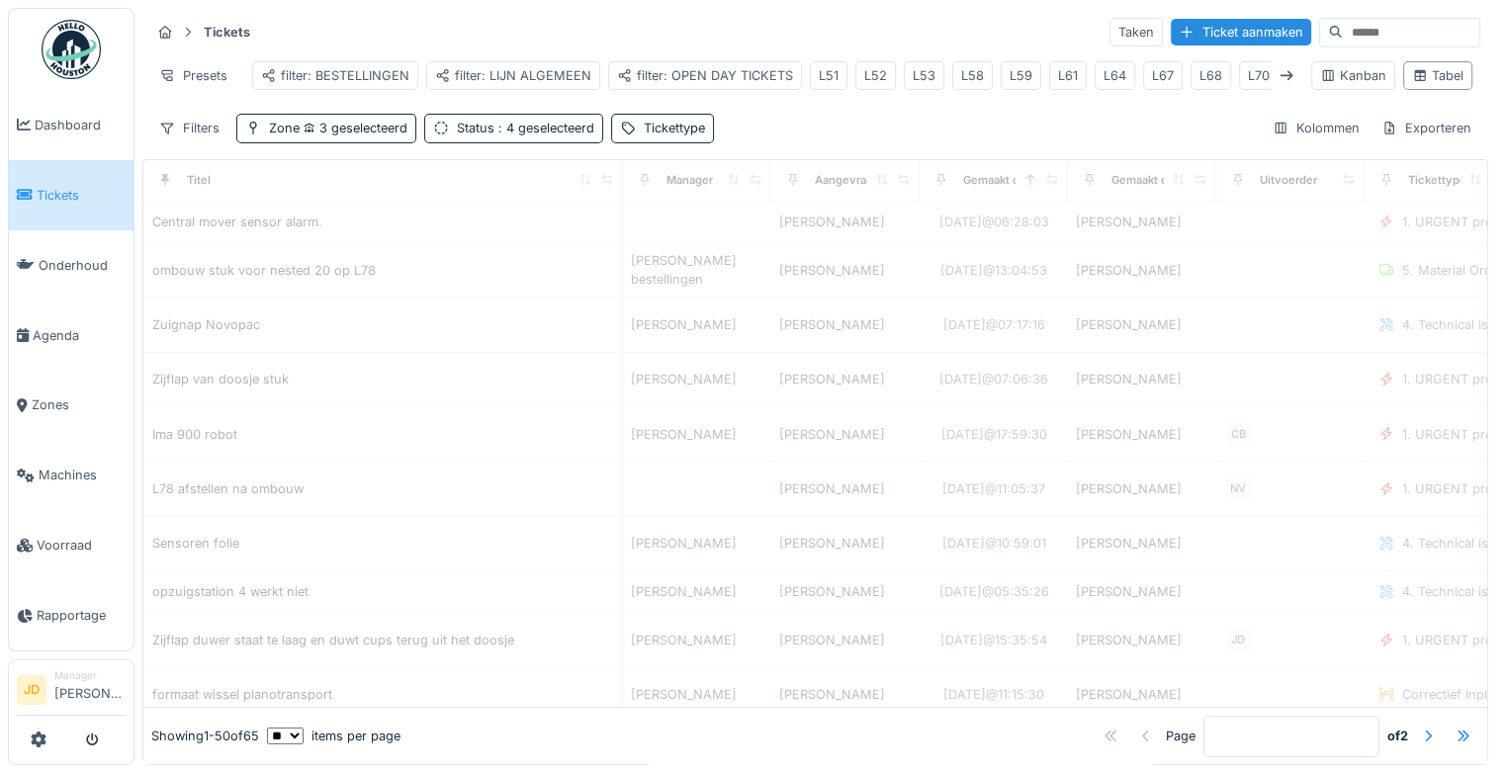
click at [720, 33] on div "Tickets Taken Ticket aanmaken" at bounding box center [815, 32] width 1330 height 33
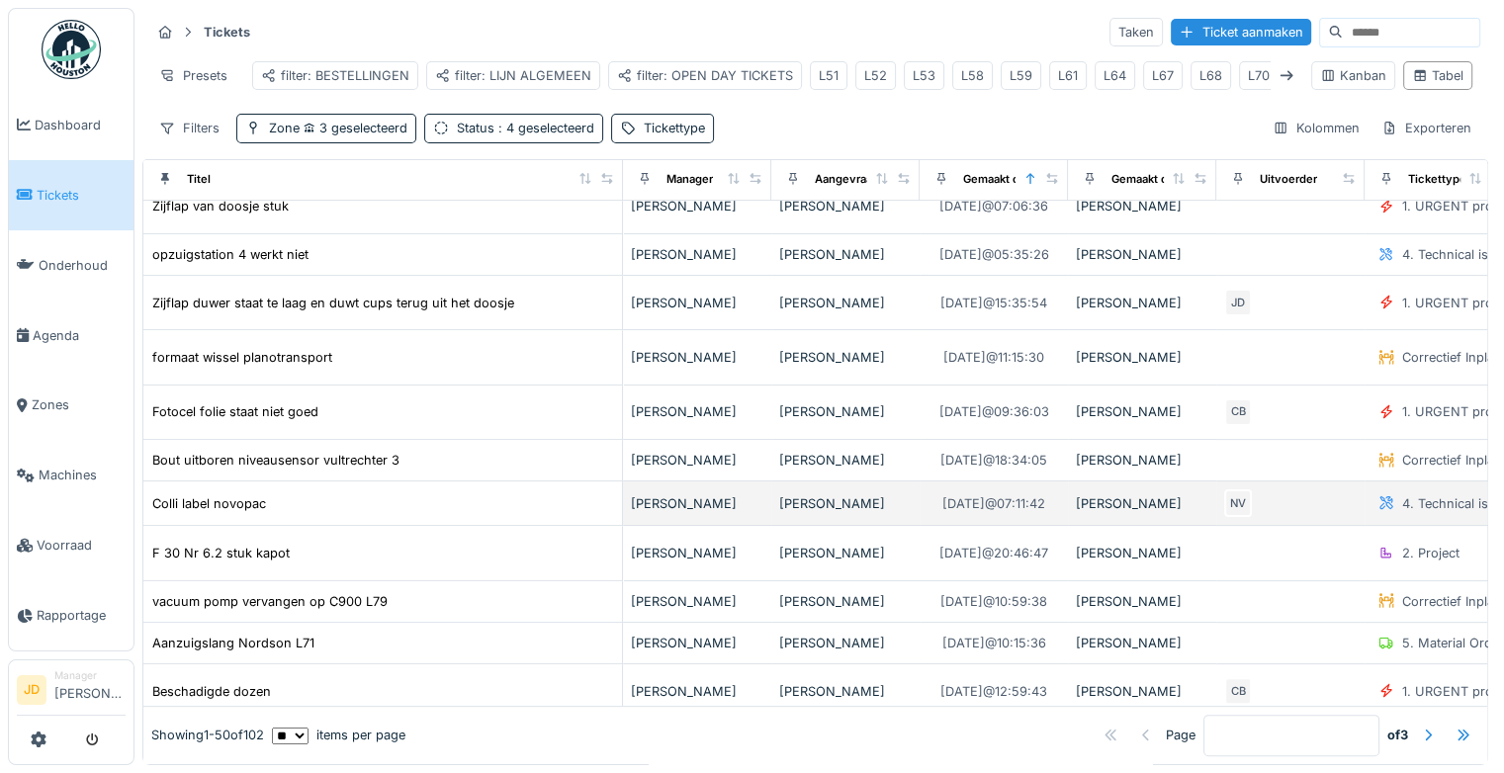
scroll to position [593, 0]
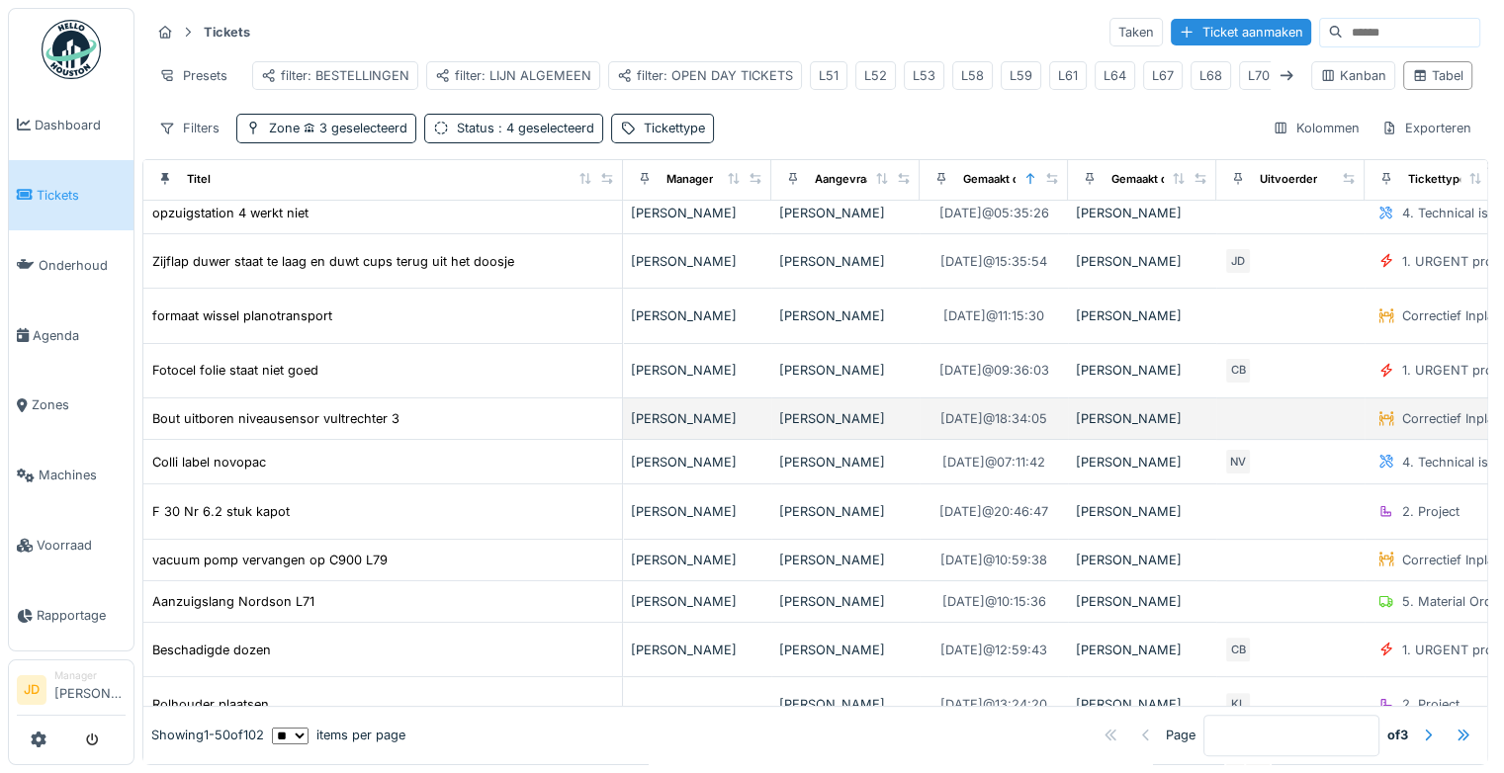
click at [737, 428] on div "Laurens Macris" at bounding box center [697, 418] width 132 height 19
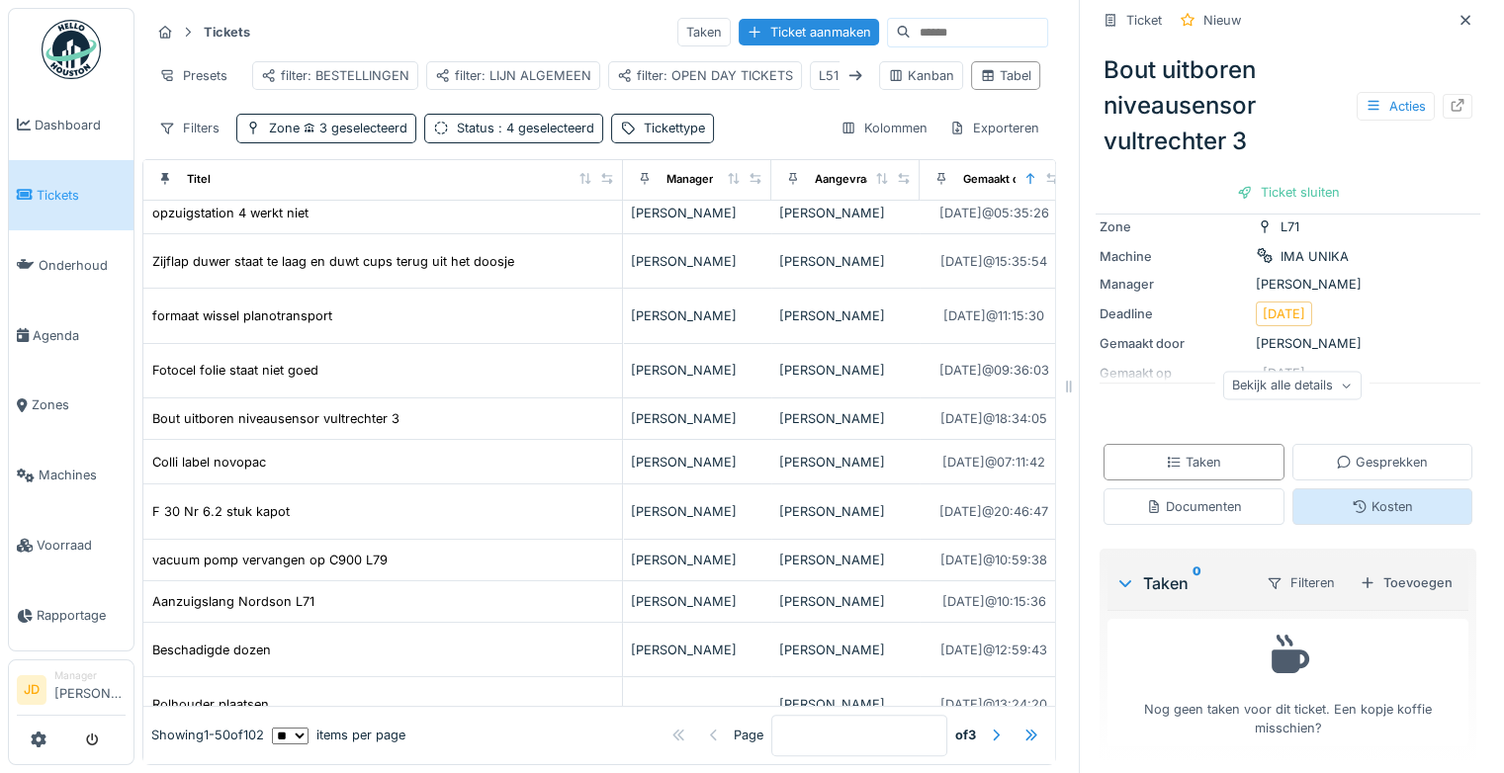
scroll to position [174, 0]
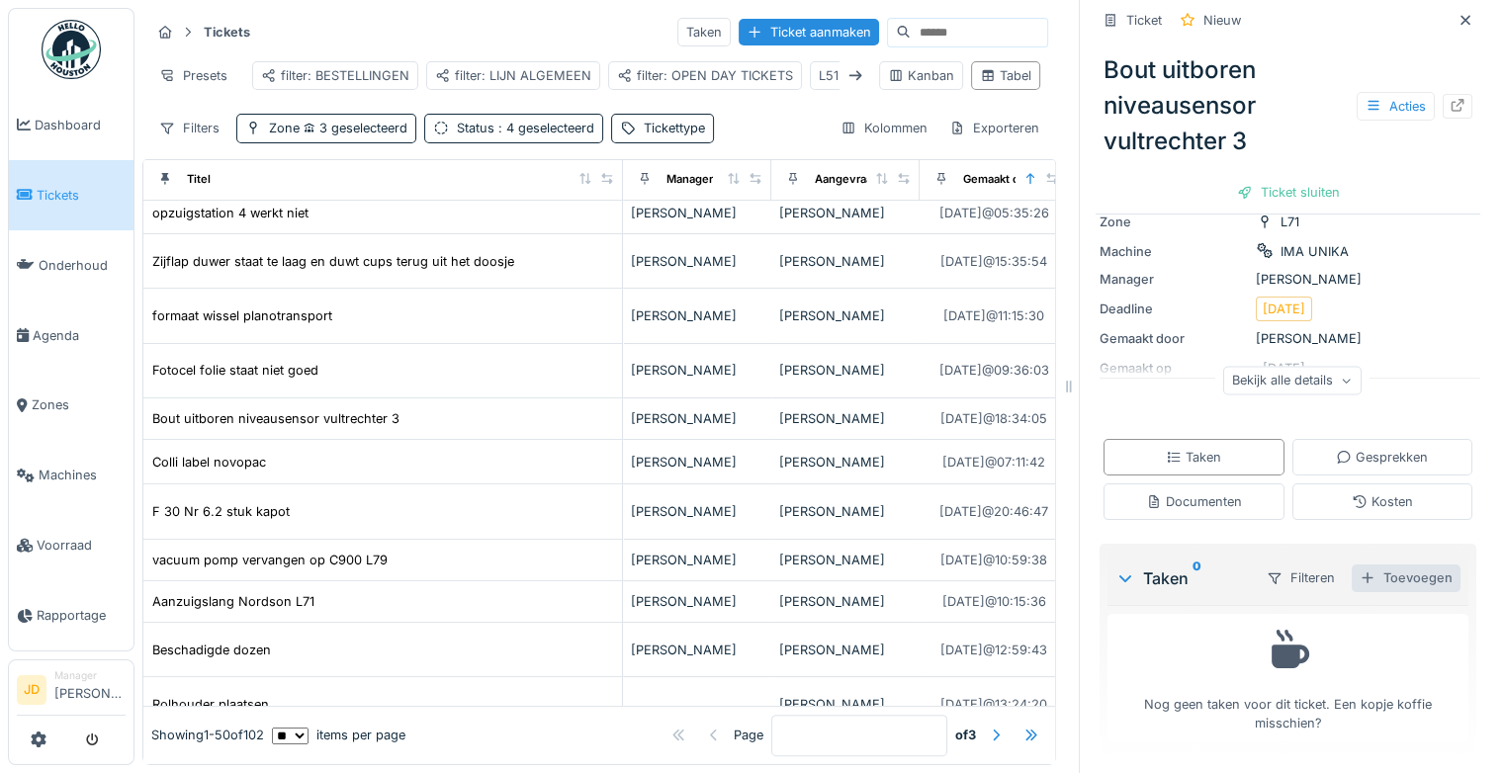
click at [1377, 568] on div "Toevoegen" at bounding box center [1406, 578] width 109 height 27
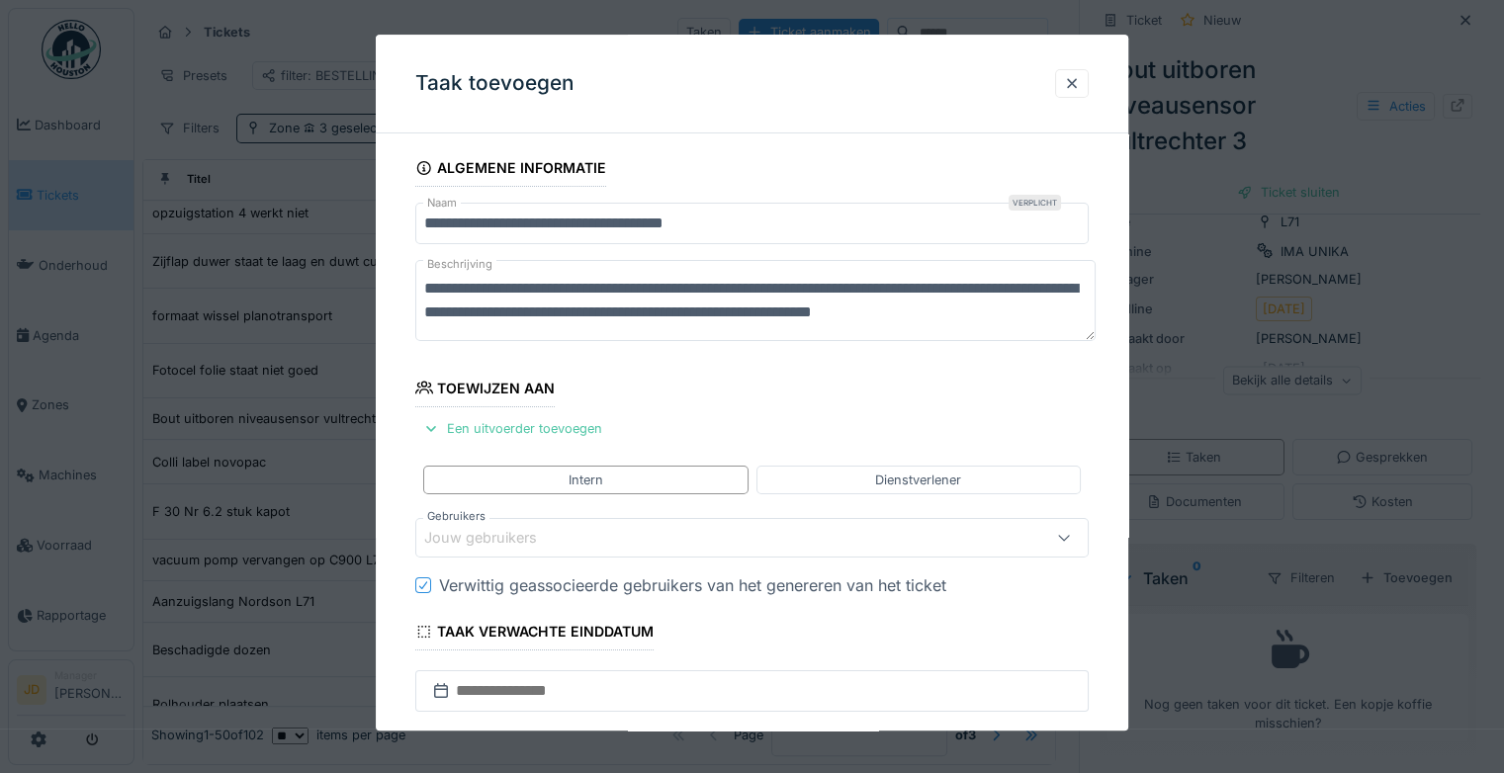
click at [518, 528] on div "Jouw gebruikers" at bounding box center [494, 539] width 140 height 22
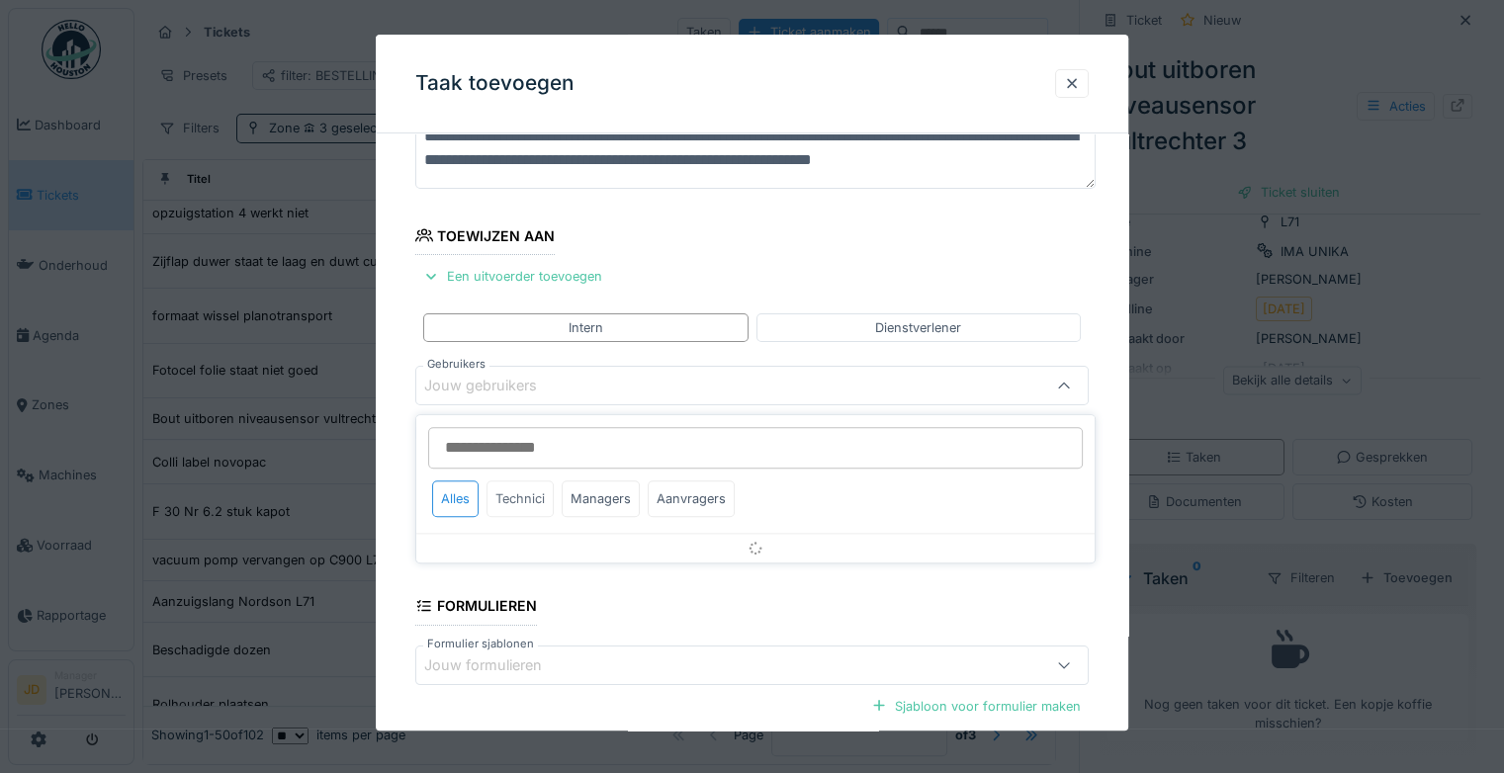
scroll to position [154, 0]
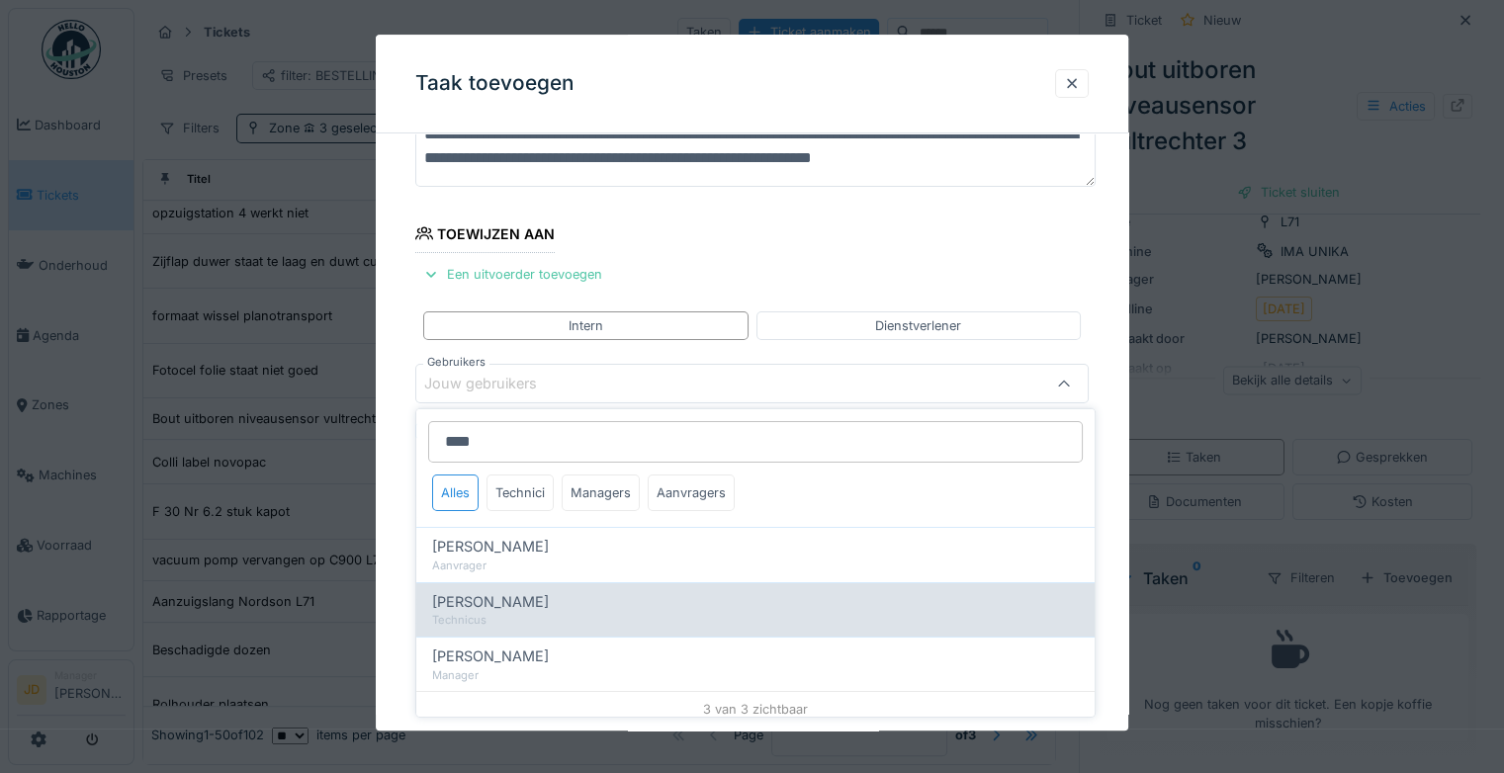
type input "****"
click at [562, 600] on div "Carl Bauwelinck" at bounding box center [755, 601] width 647 height 22
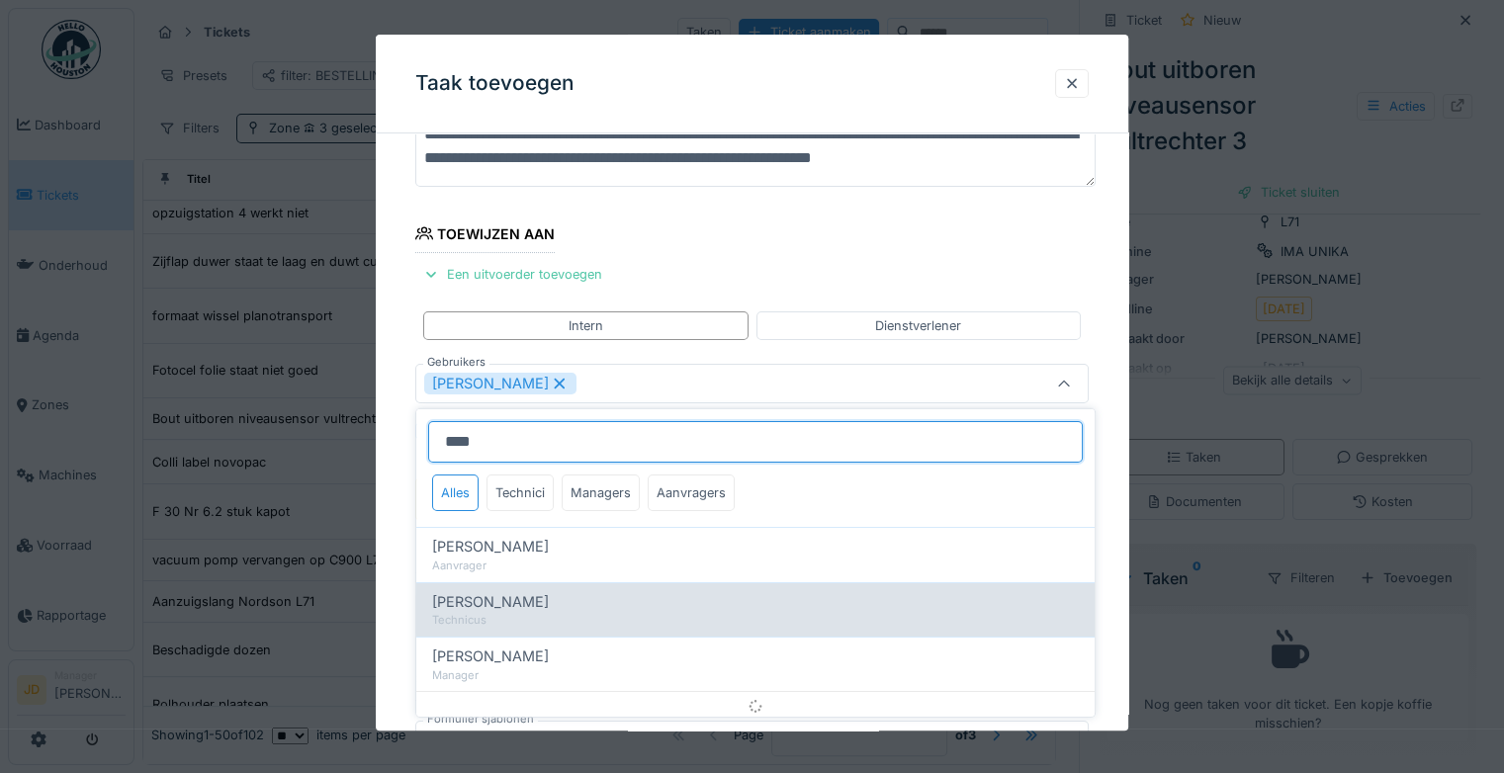
type input "****"
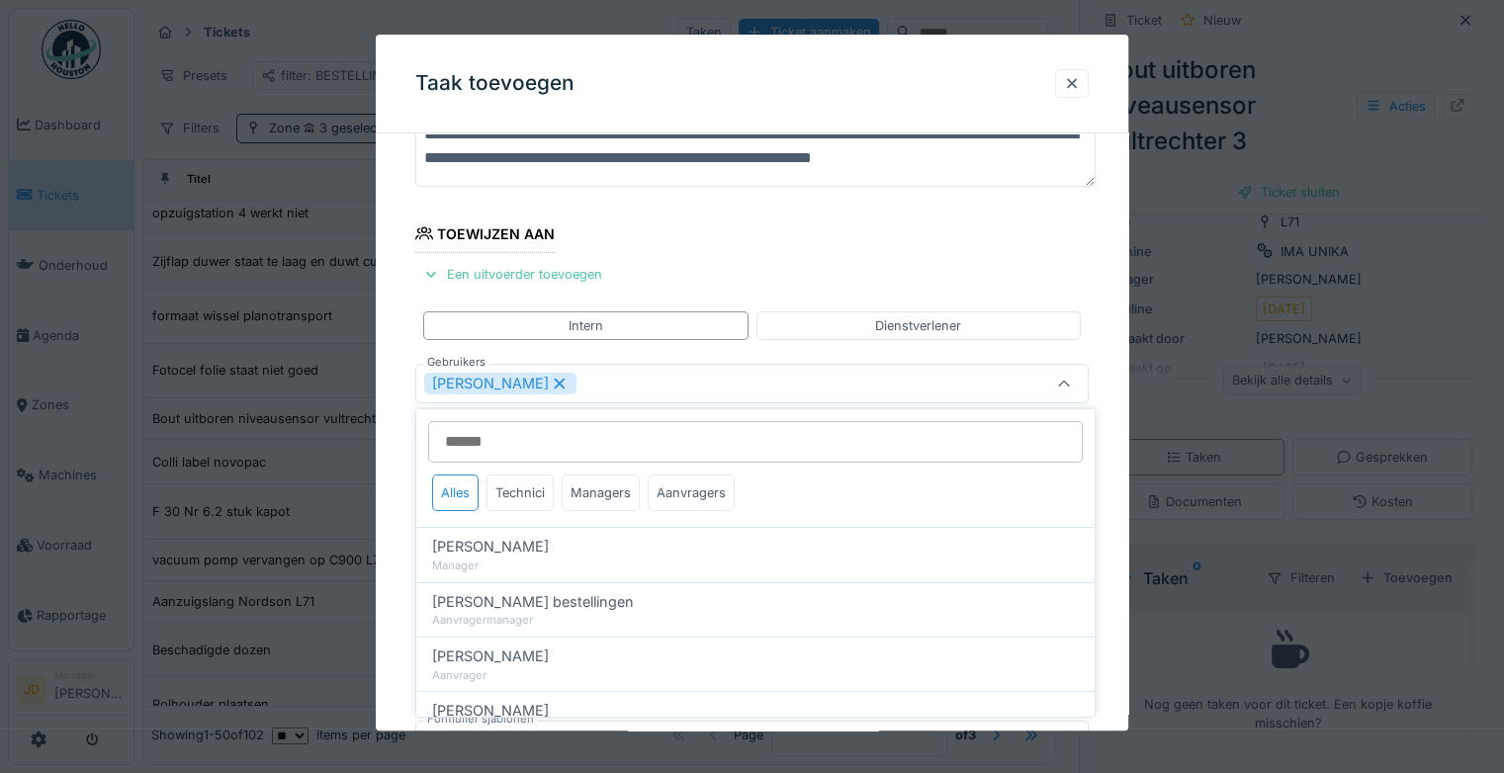
click at [1061, 373] on div at bounding box center [1063, 384] width 47 height 38
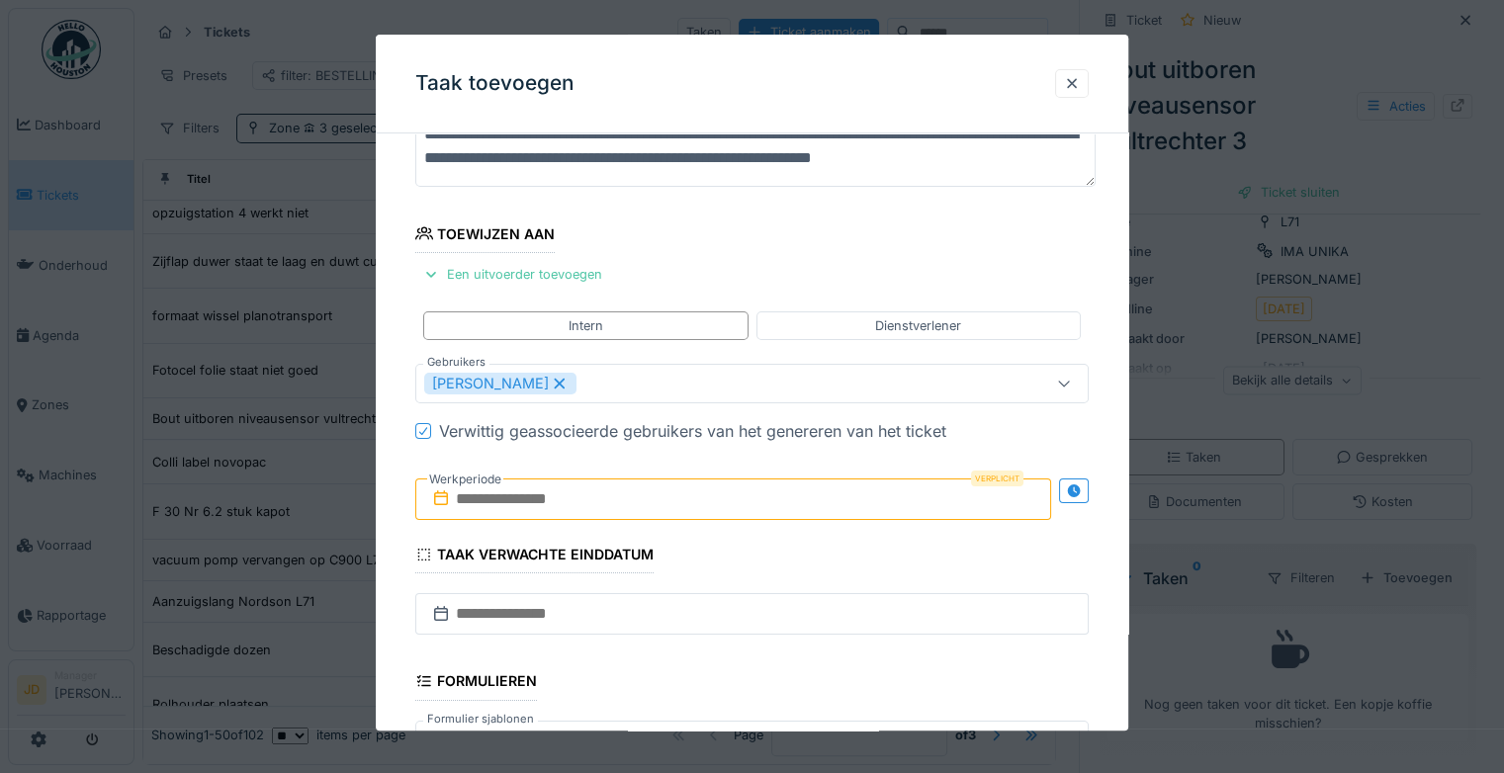
click at [530, 508] on input "text" at bounding box center [733, 500] width 636 height 42
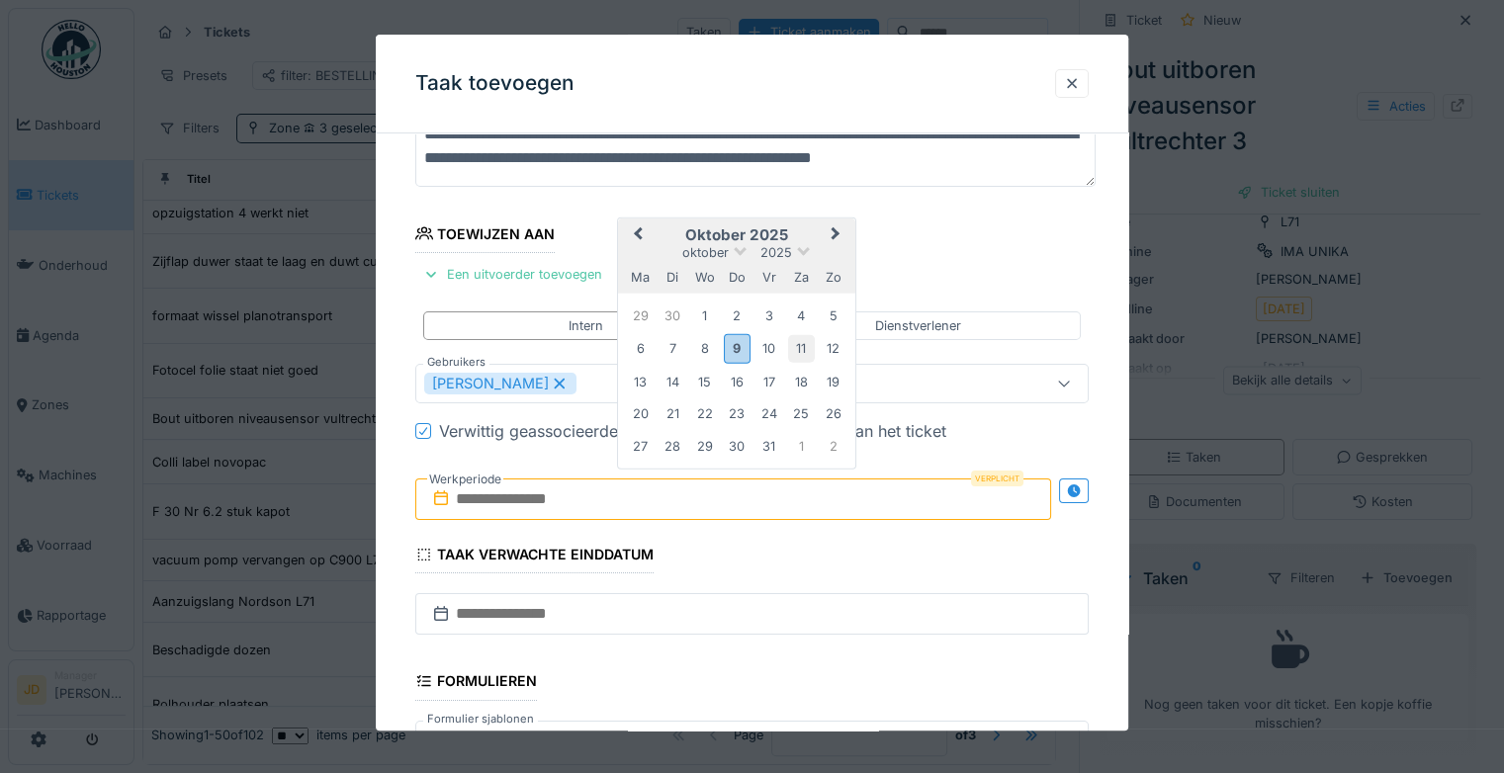
click at [801, 343] on div "11" at bounding box center [801, 348] width 27 height 27
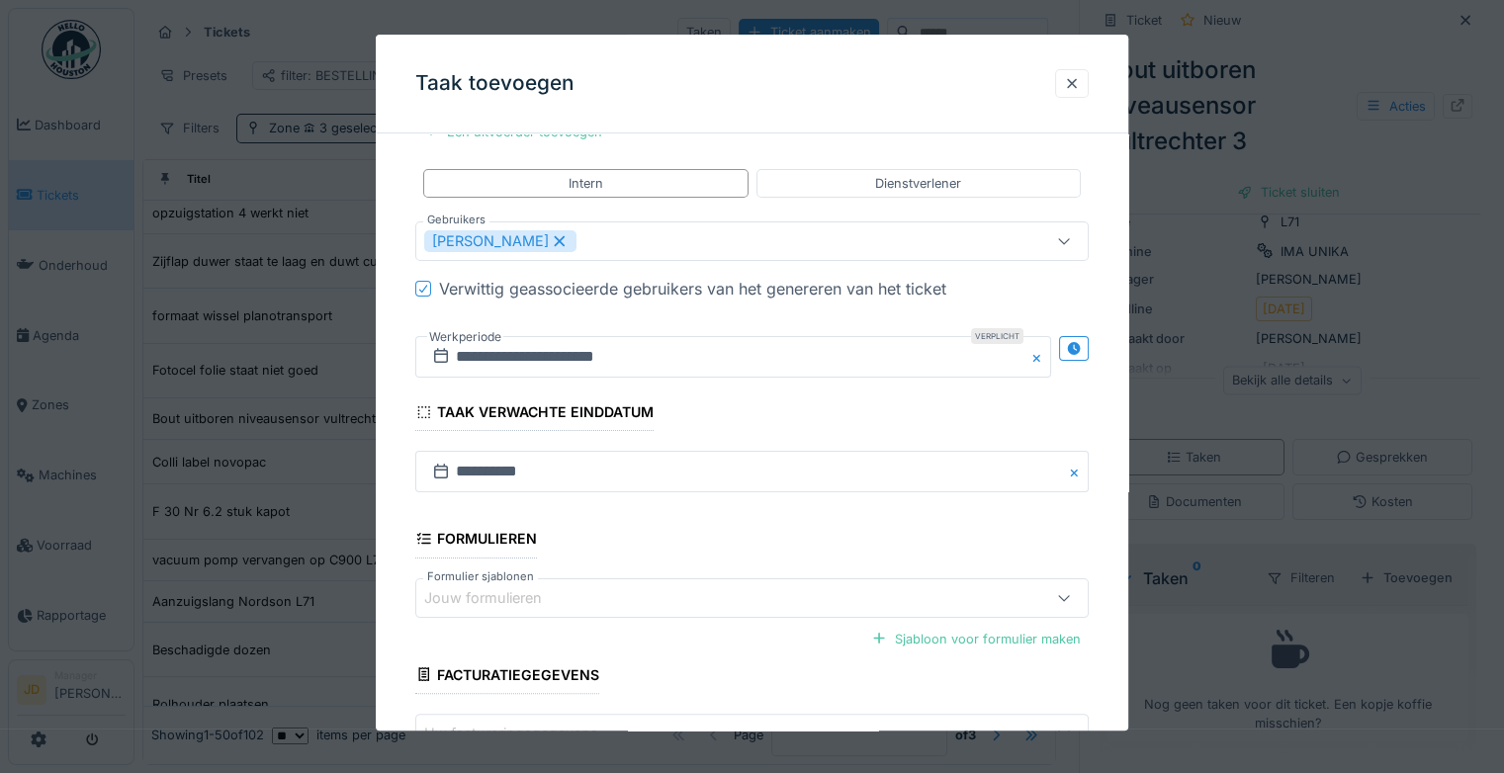
scroll to position [428, 0]
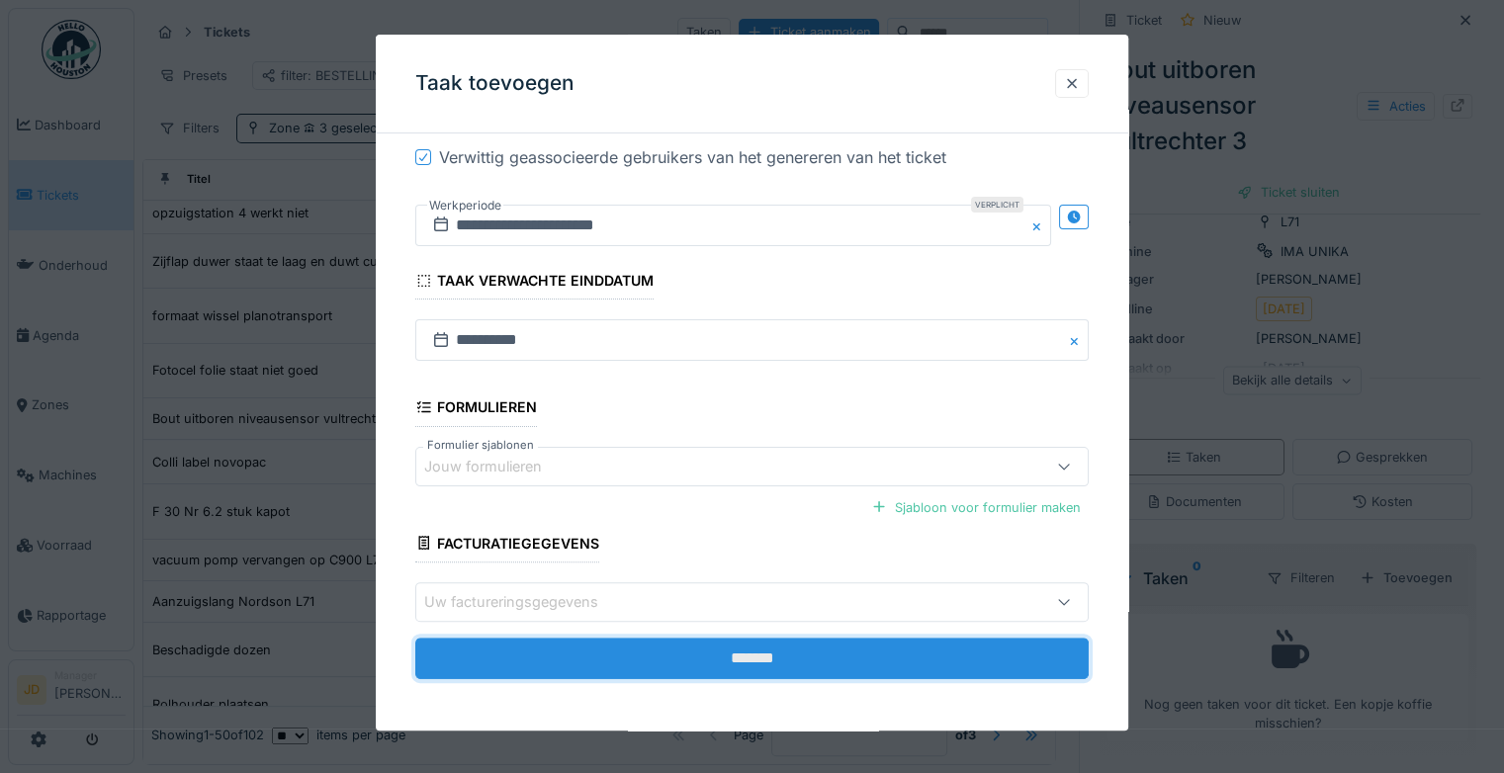
click at [779, 647] on input "*******" at bounding box center [751, 659] width 673 height 42
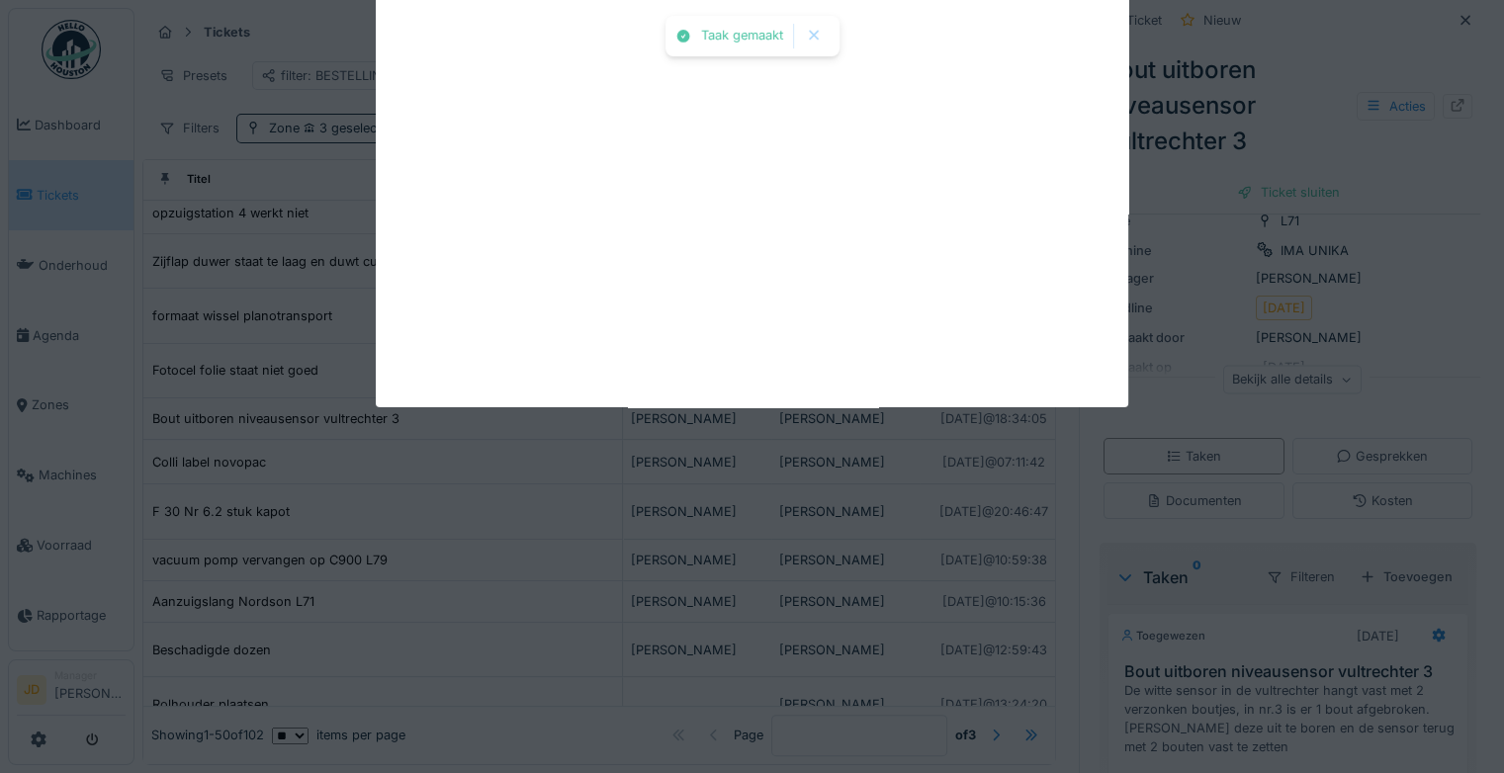
scroll to position [146, 0]
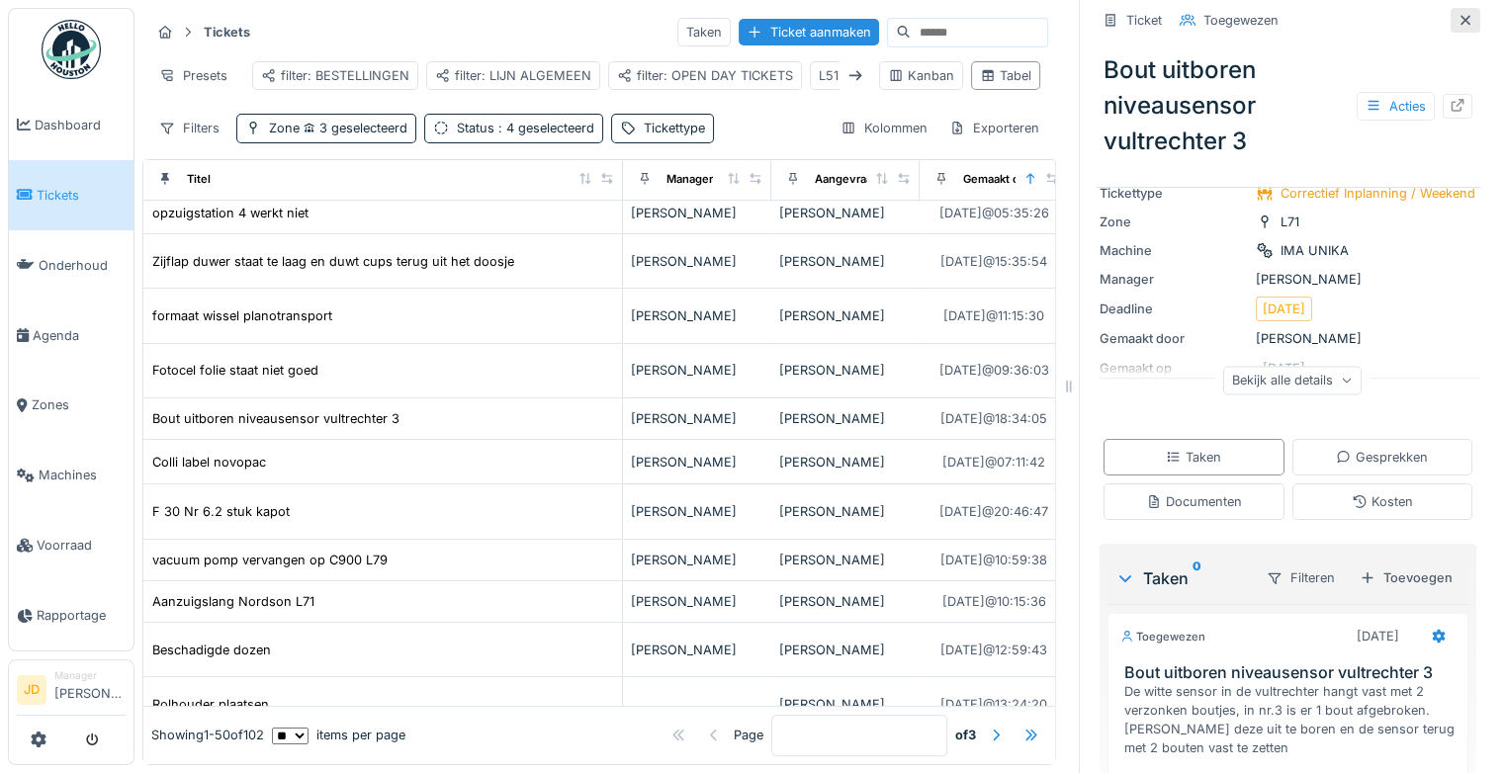
click at [1457, 22] on icon at bounding box center [1465, 20] width 16 height 13
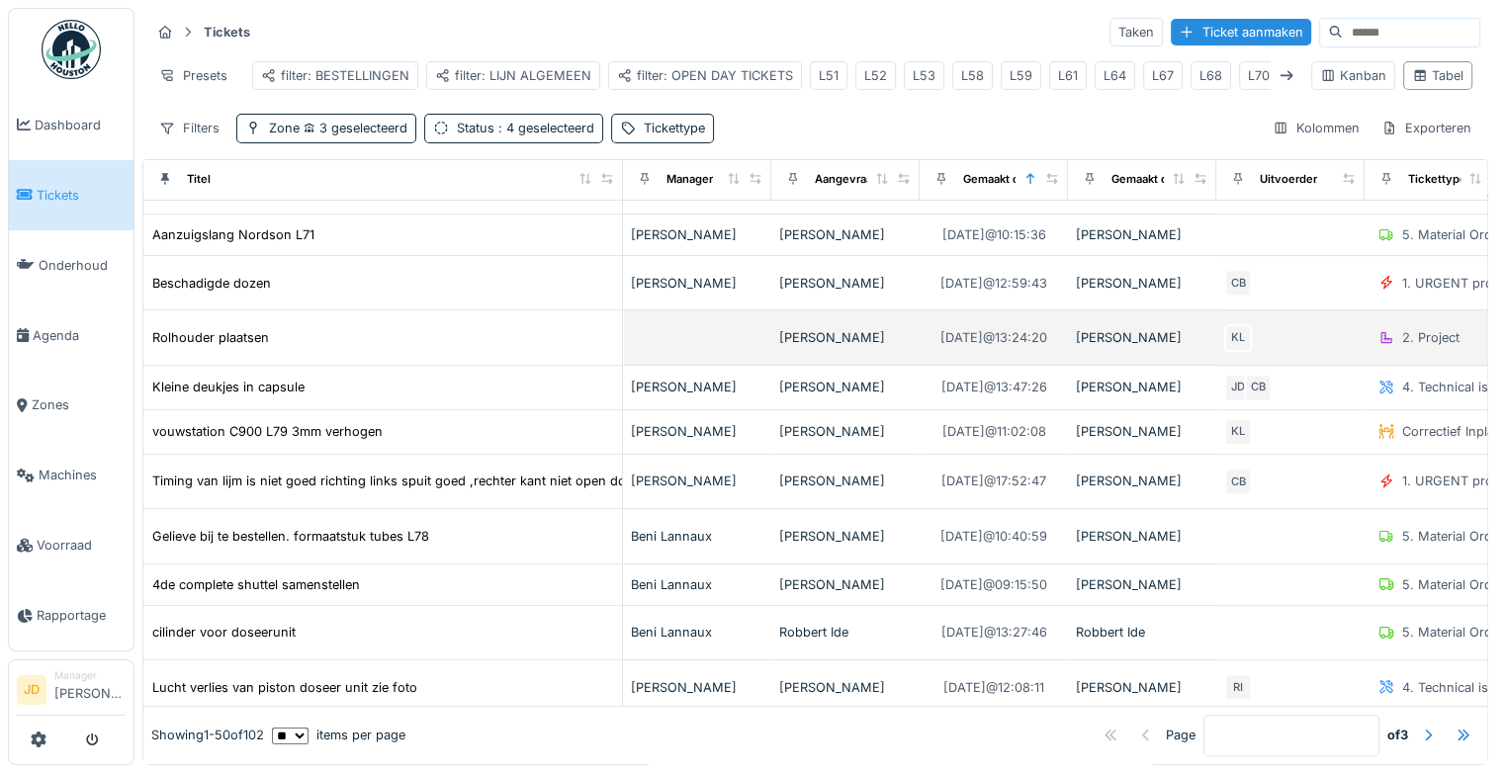
scroll to position [973, 0]
